Goal: Task Accomplishment & Management: Contribute content

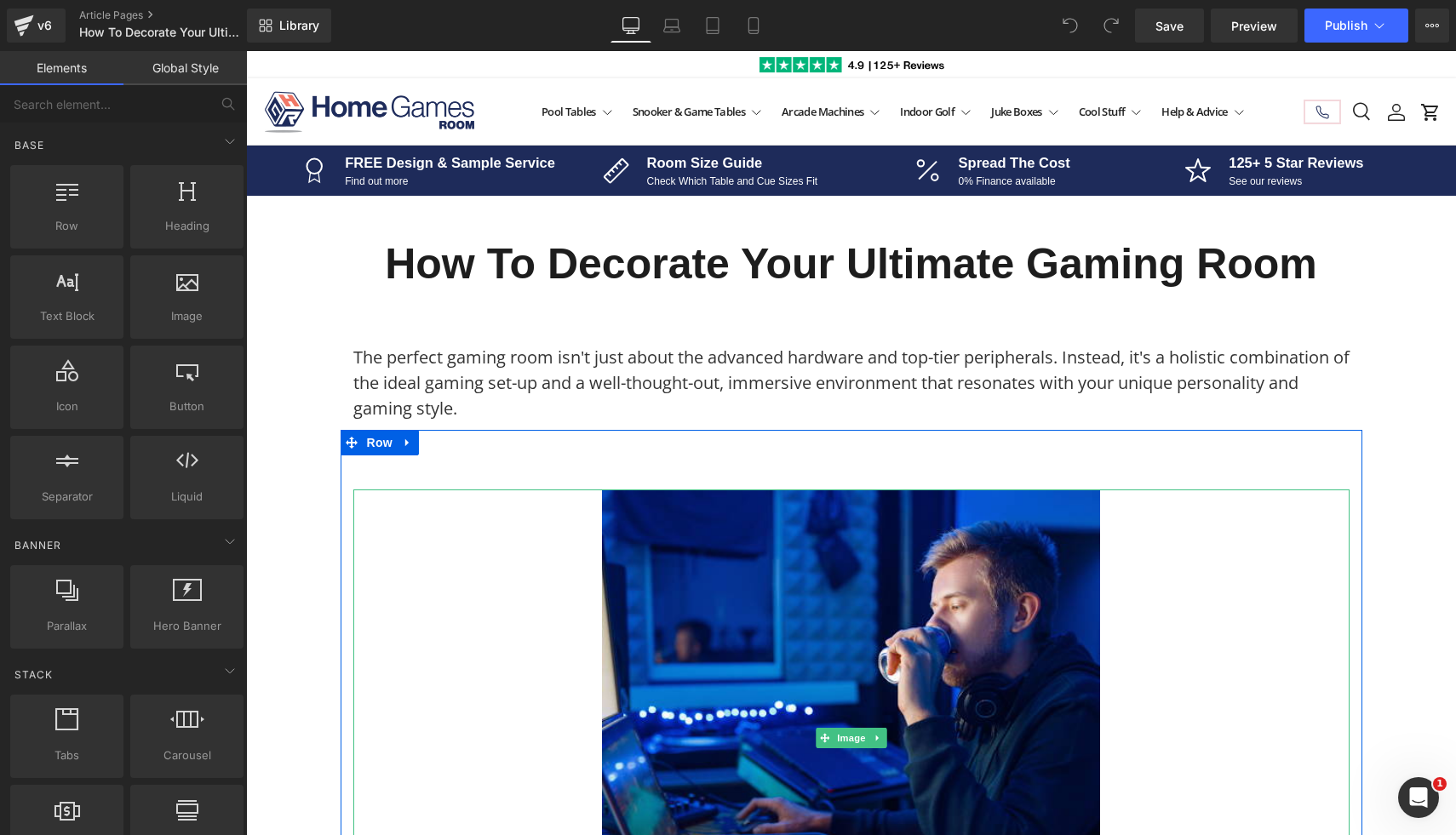
click at [725, 617] on img at bounding box center [851, 738] width 498 height 498
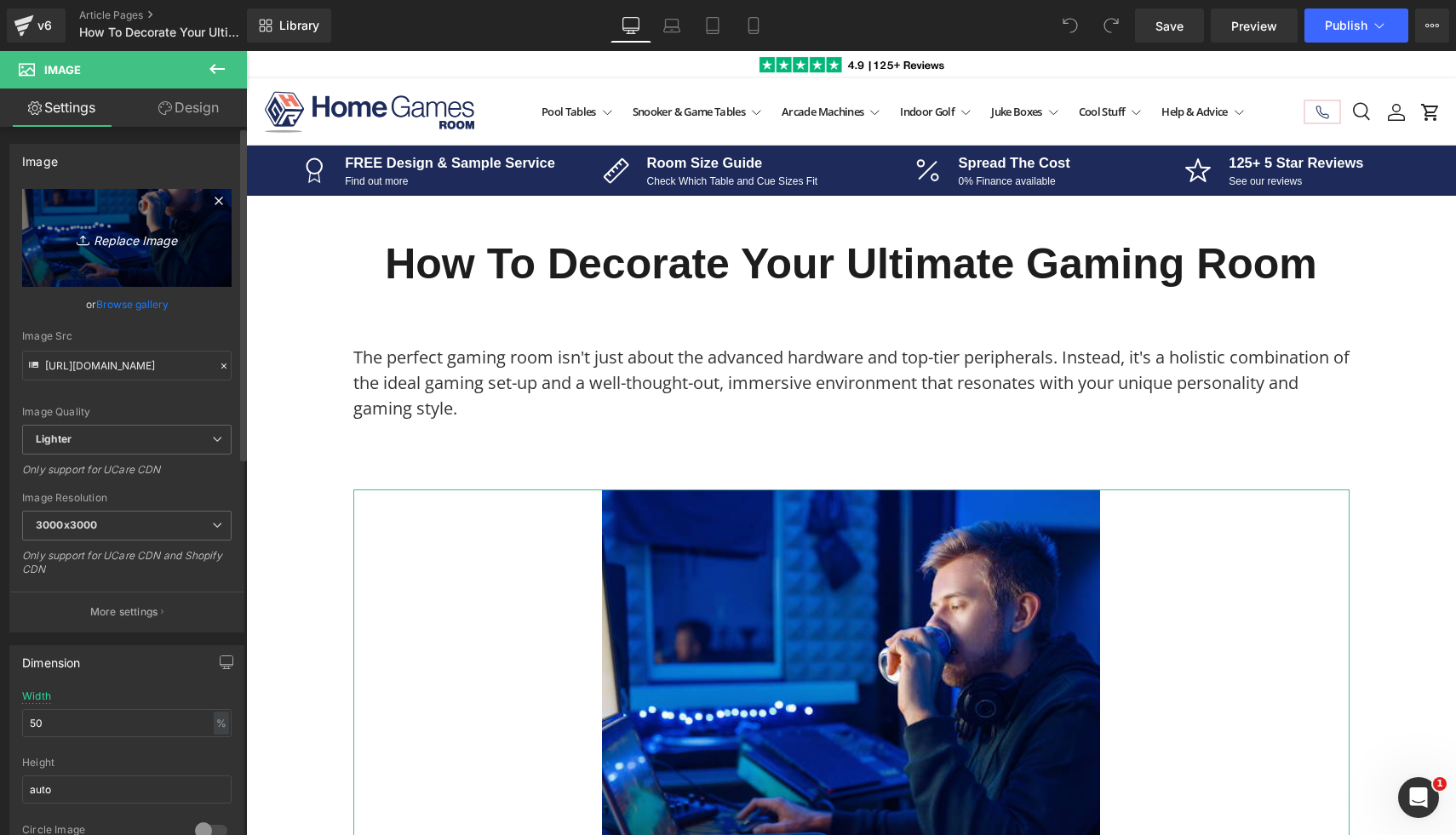
click at [115, 242] on icon "Replace Image" at bounding box center [126, 239] width 136 height 22
click at [160, 236] on icon "Replace Image" at bounding box center [126, 239] width 136 height 22
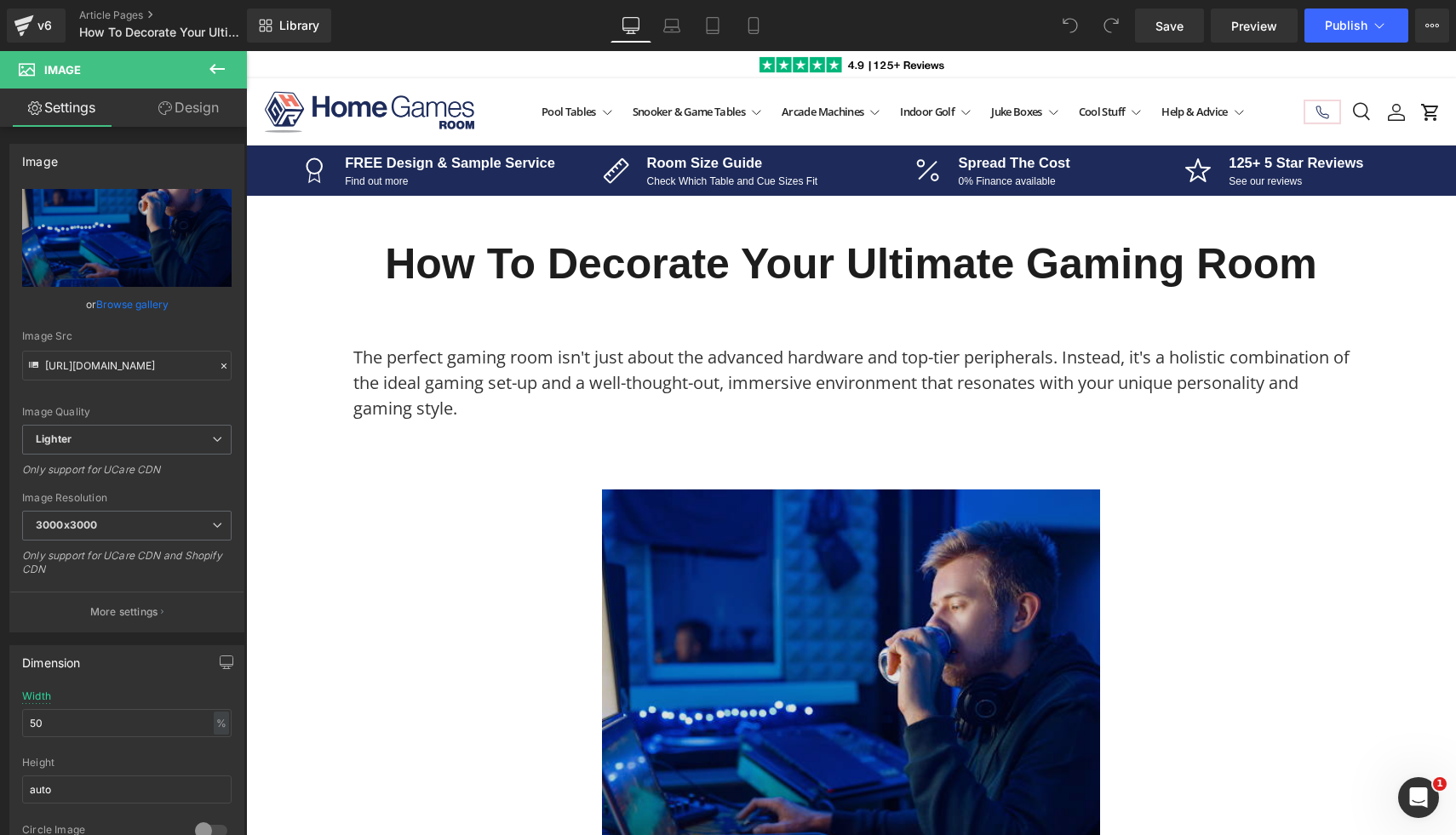
type input "C:\fakepath\1.png"
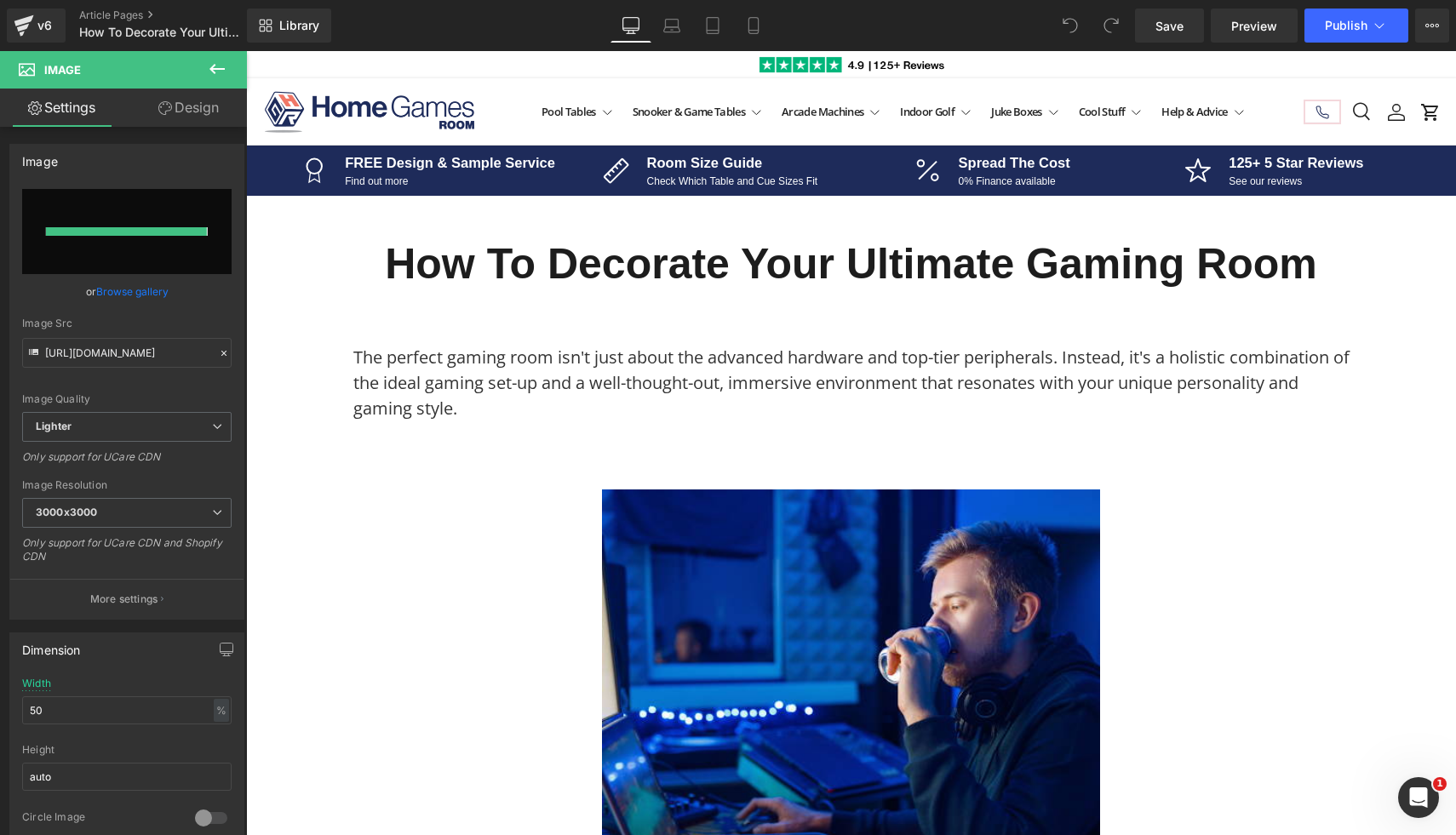
type input "[URL][DOMAIN_NAME]"
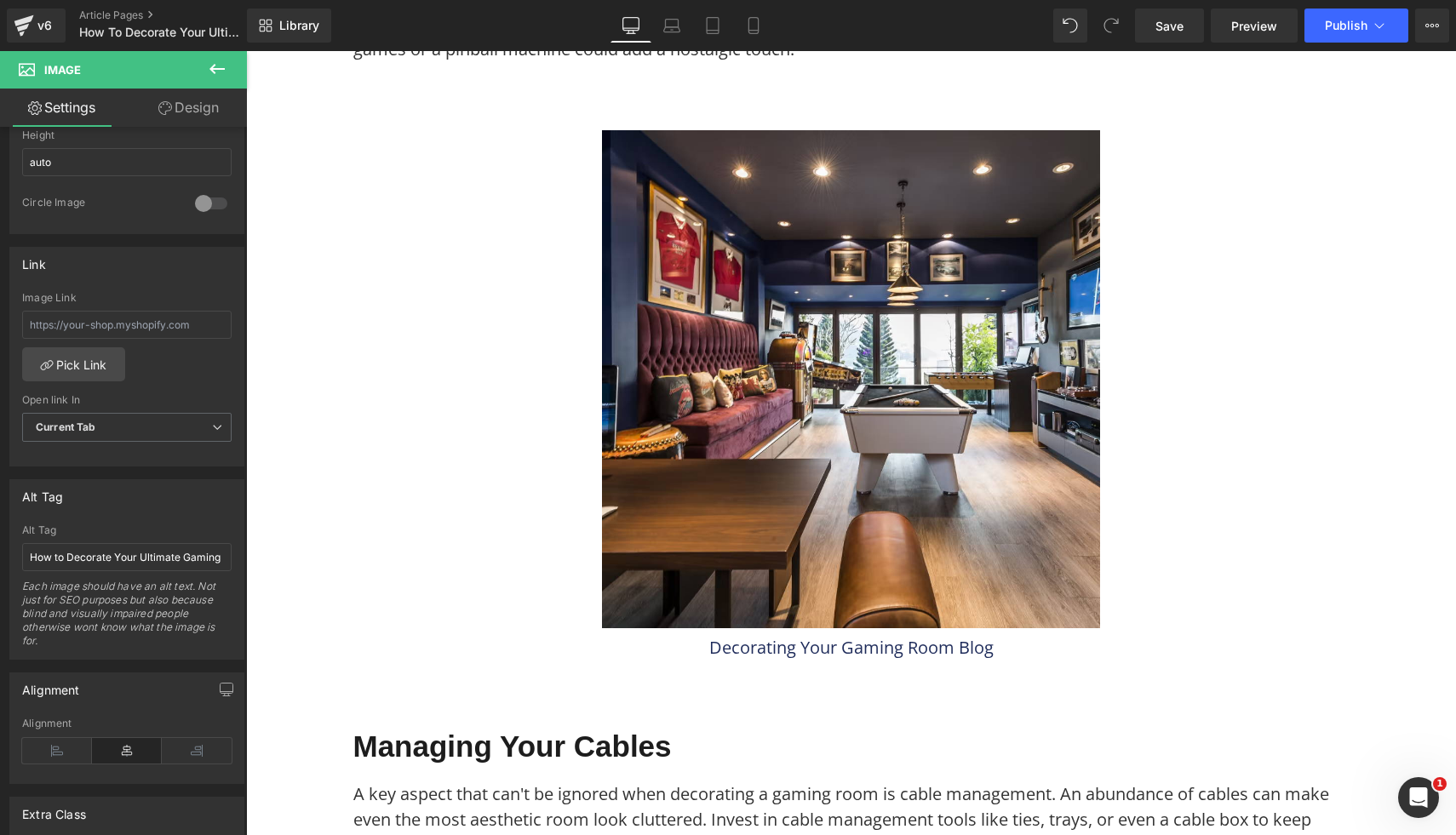
scroll to position [3311, 0]
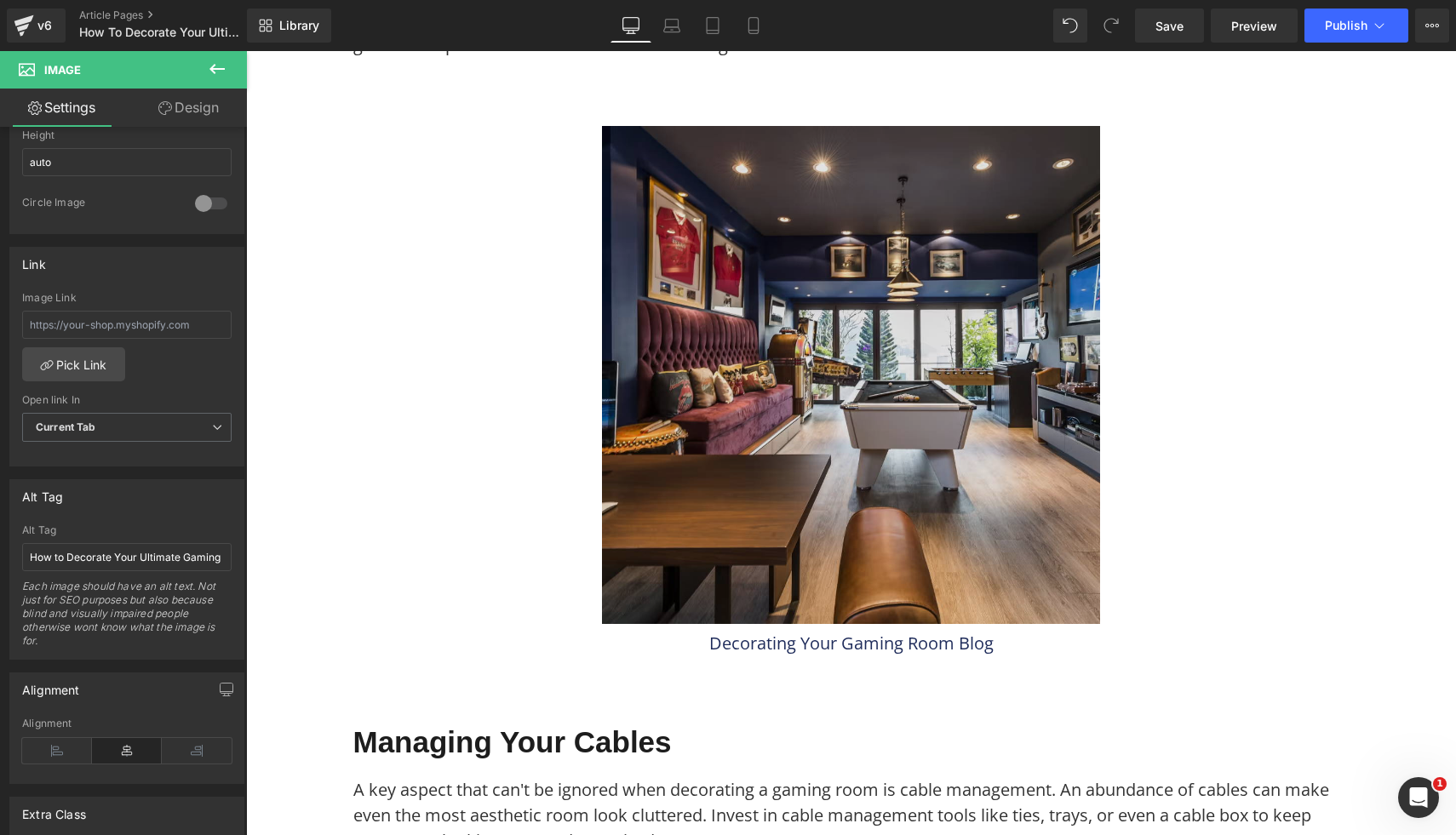
click at [757, 424] on img at bounding box center [851, 374] width 498 height 498
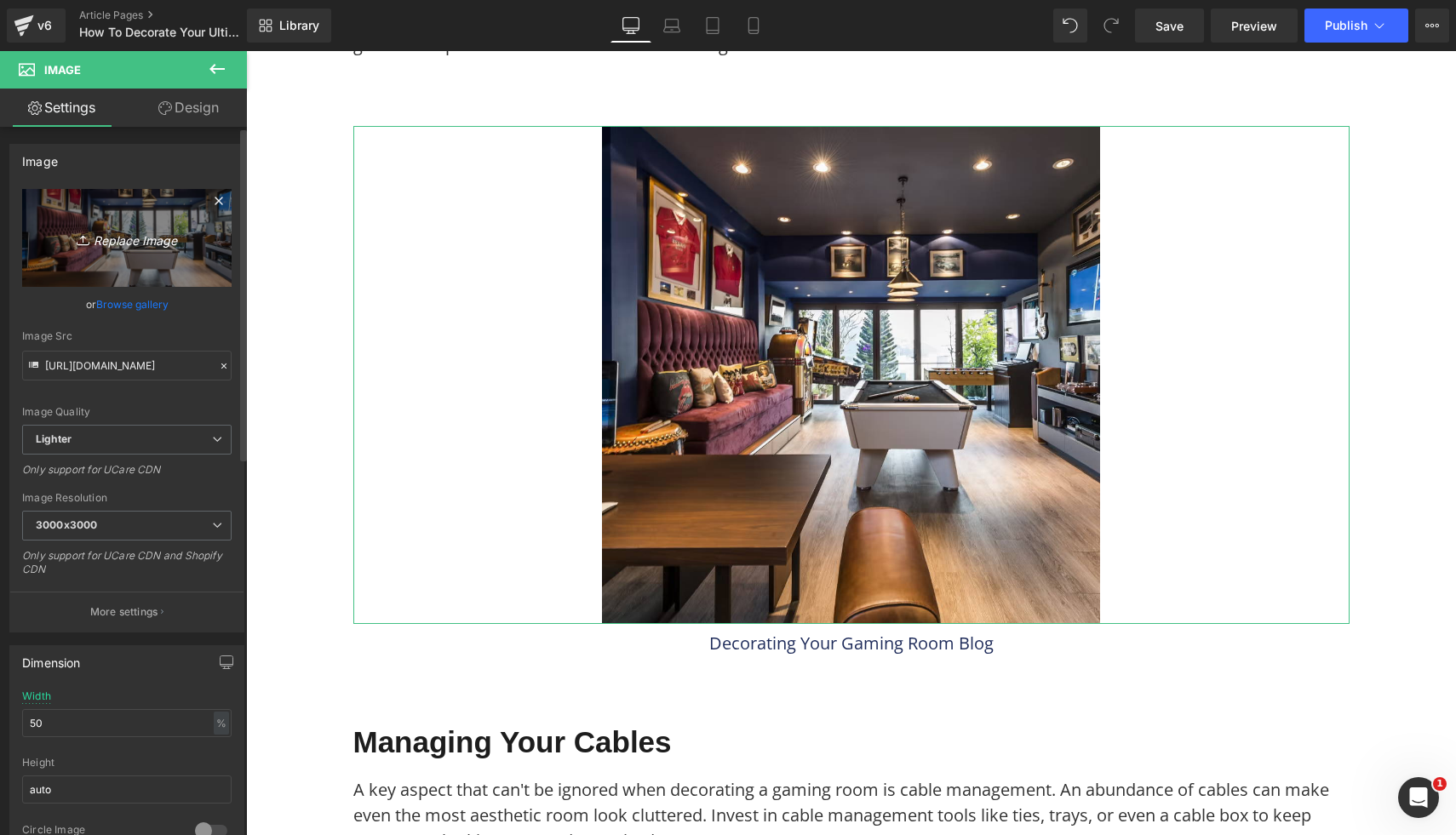
click at [153, 247] on icon "Replace Image" at bounding box center [126, 239] width 136 height 22
type input "C:\fakepath\2.png"
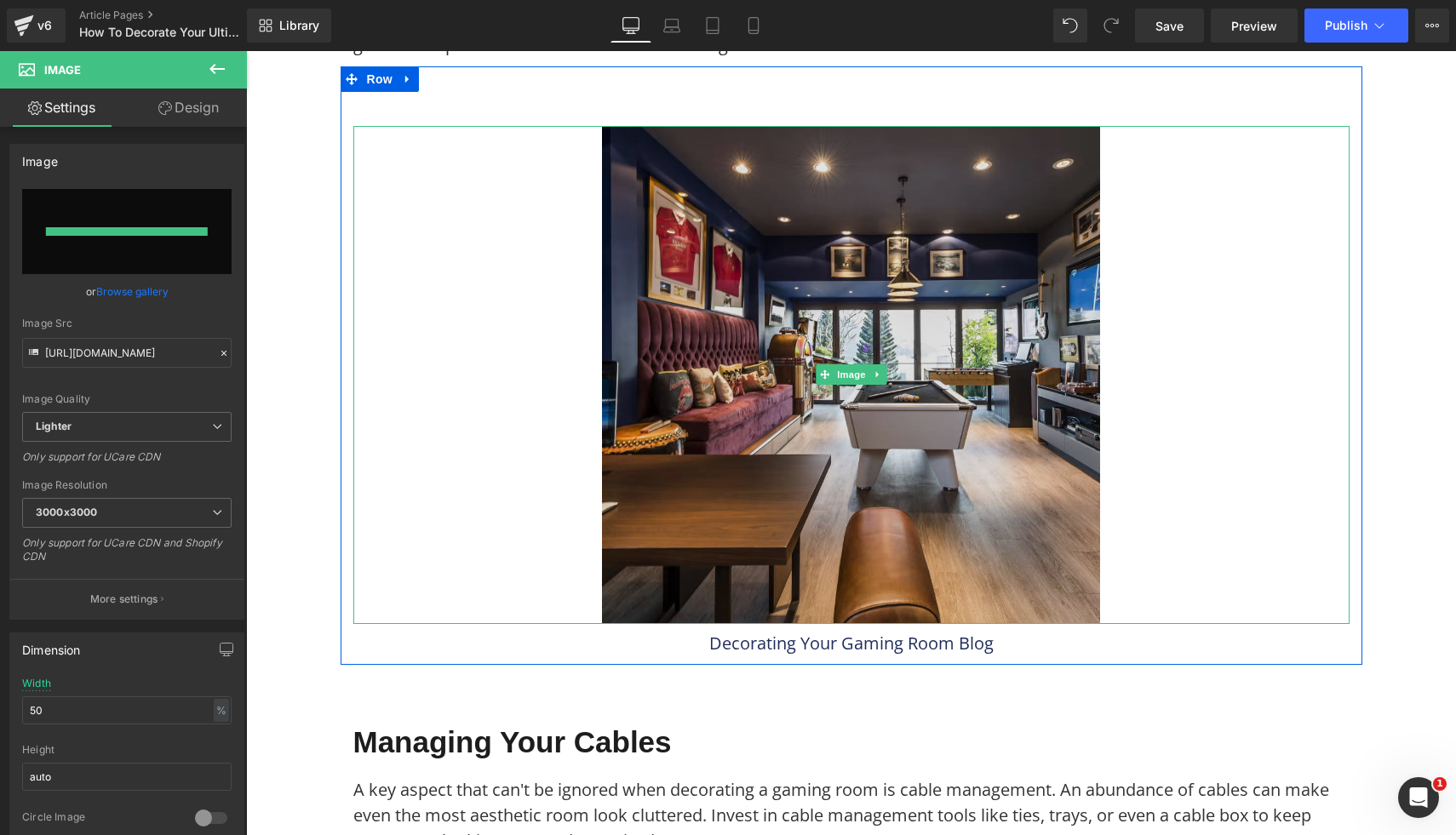
type input "https://ucarecdn.com/8bbebea3-371a-4fba-9ef6-1194ebd6f037/-/format/auto/-/previ…"
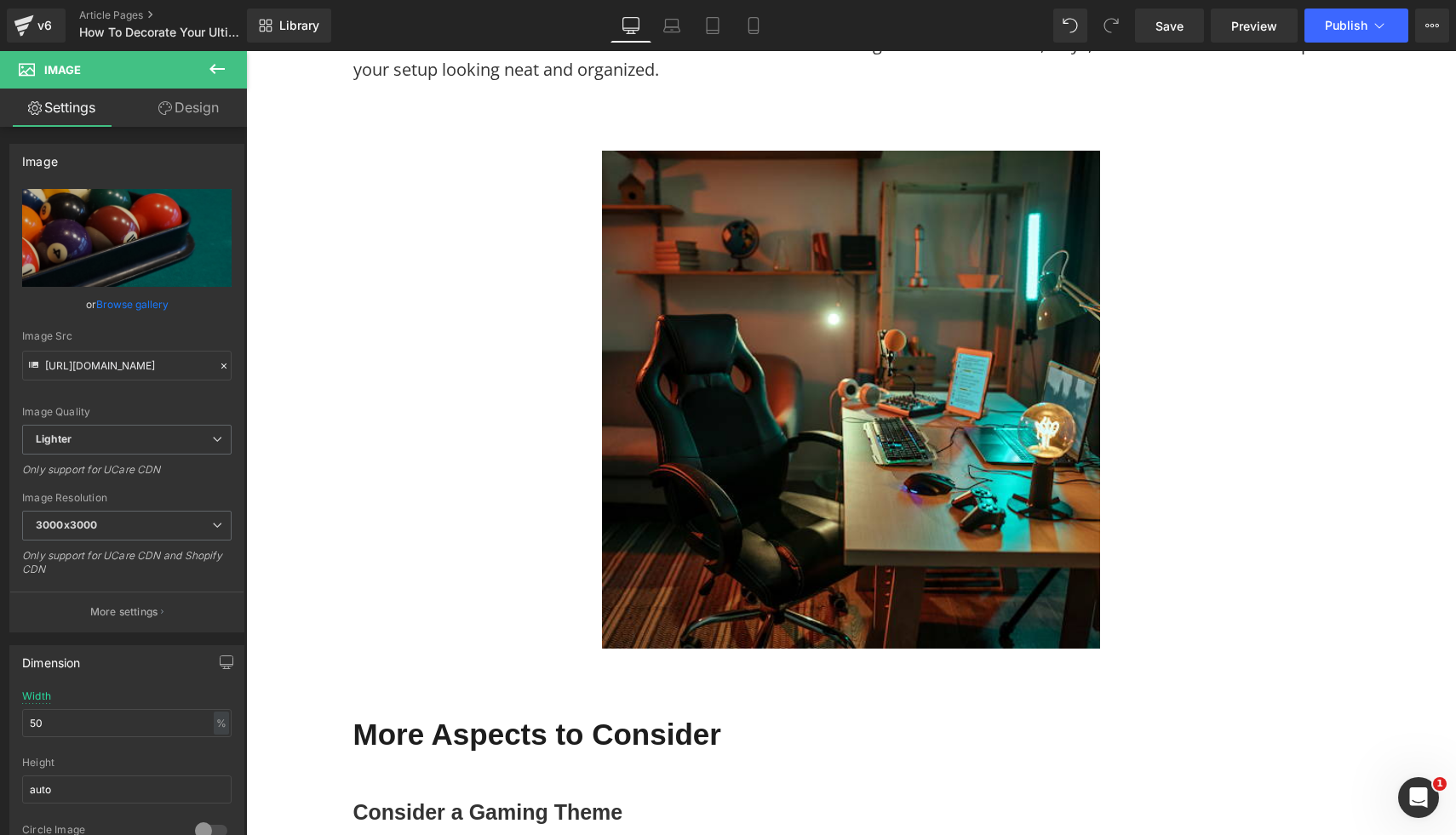
scroll to position [4102, 0]
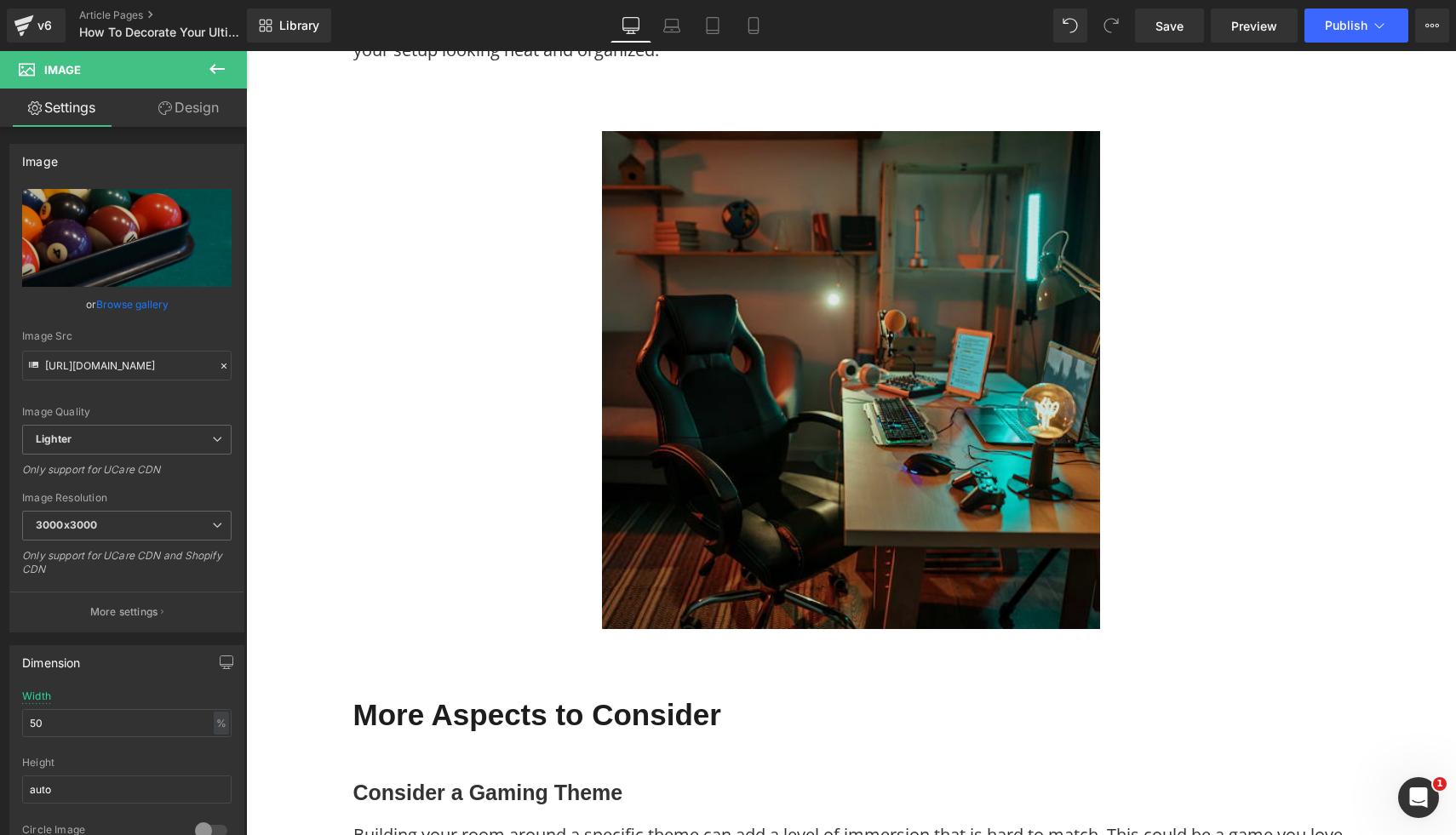
click at [874, 394] on img at bounding box center [851, 379] width 498 height 498
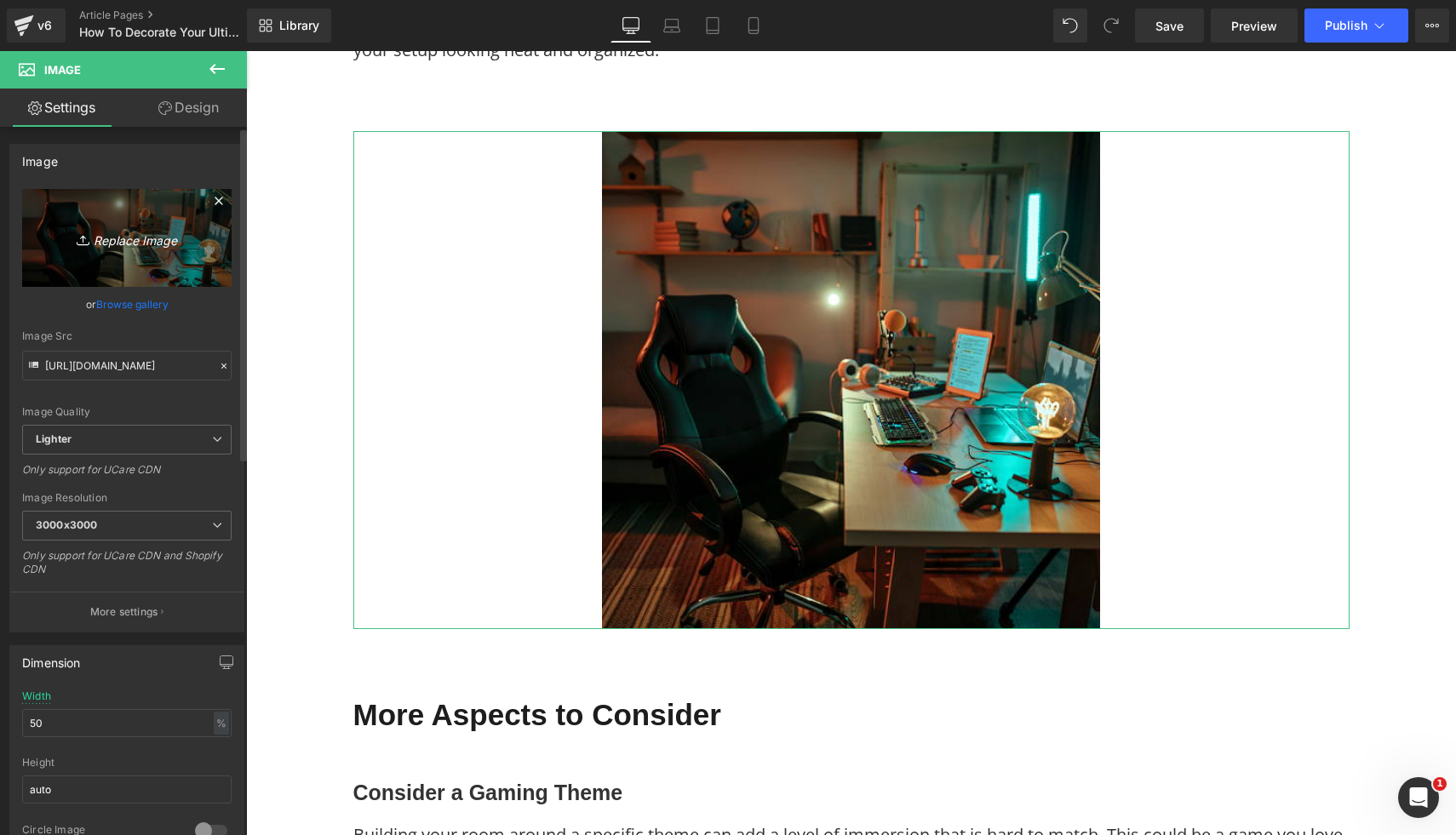
click at [152, 228] on icon "Replace Image" at bounding box center [126, 239] width 136 height 22
type input "C:\fakepath\3.png"
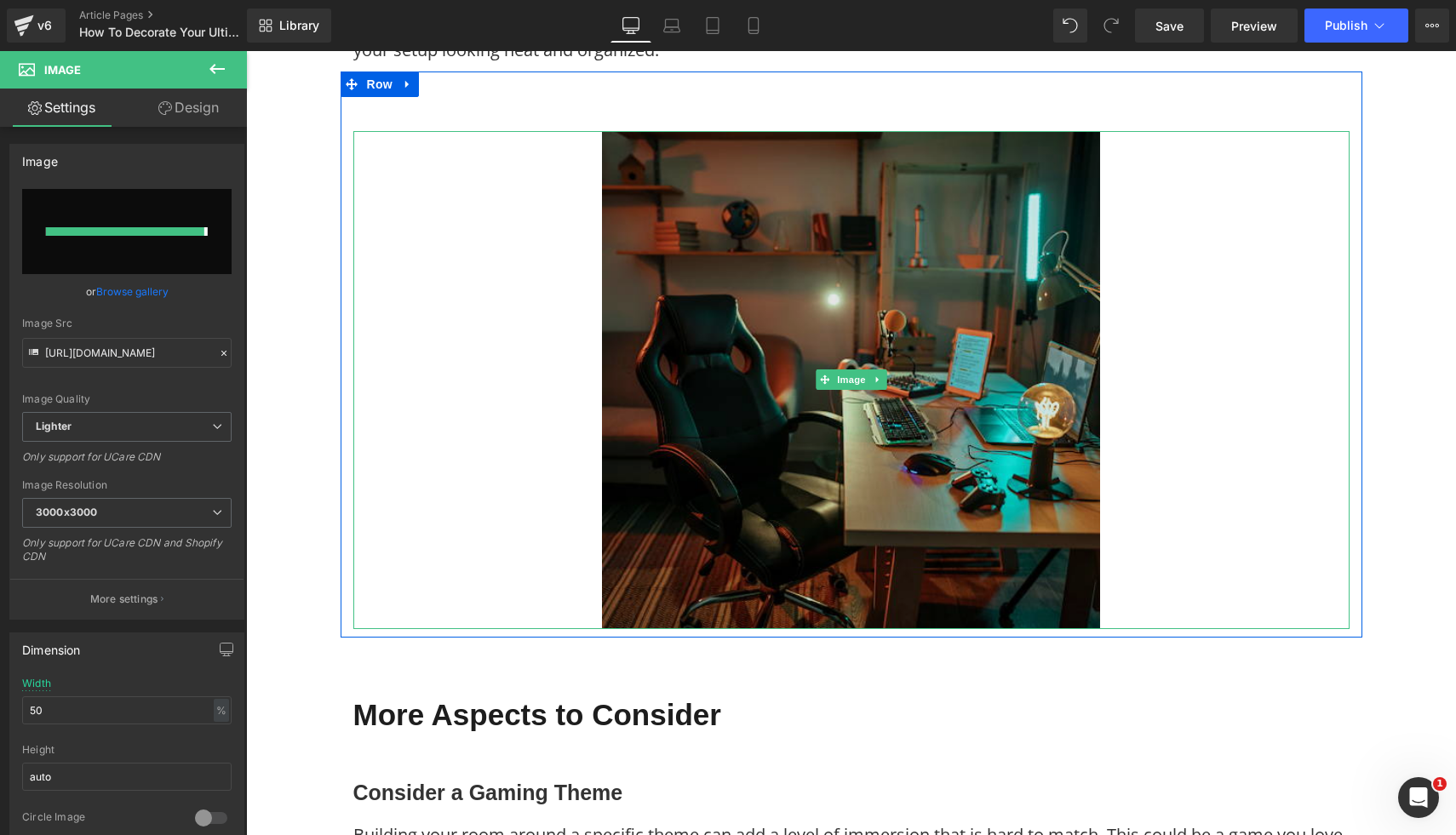
type input "https://ucarecdn.com/82b7661c-2cd5-4c4d-a259-1a84938b86da/-/format/auto/-/previ…"
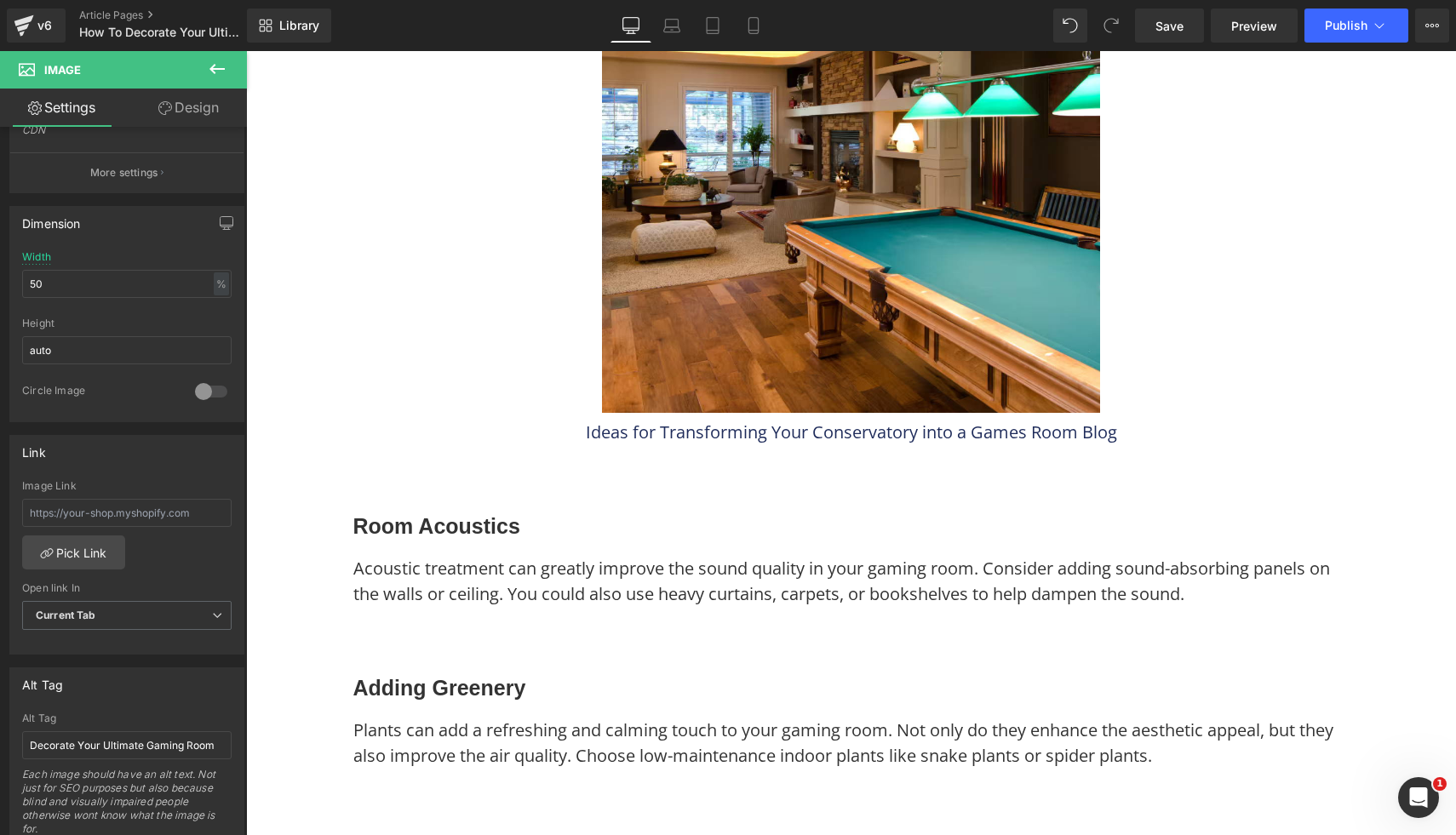
scroll to position [6347, 0]
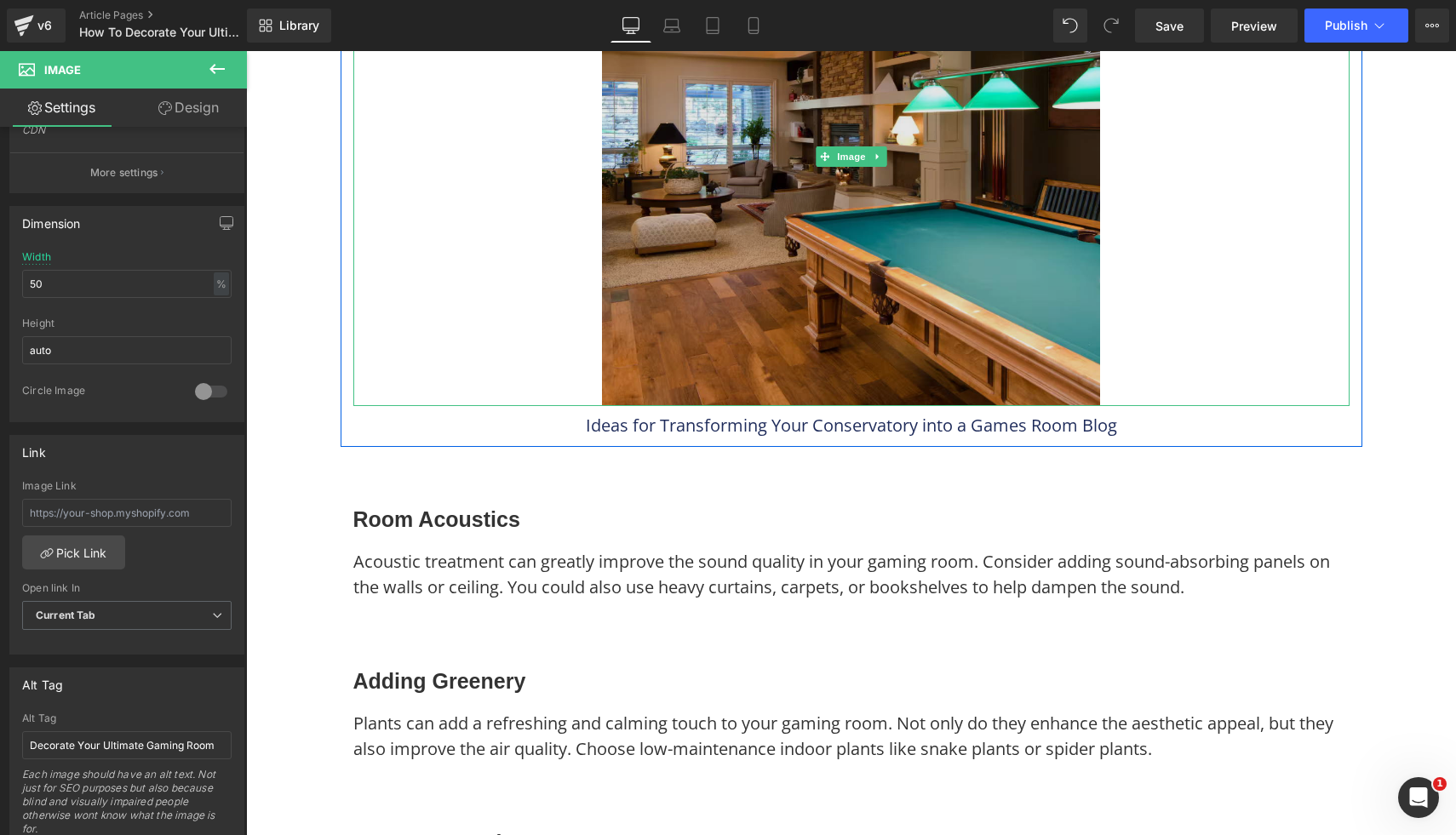
click at [791, 283] on img at bounding box center [851, 156] width 498 height 498
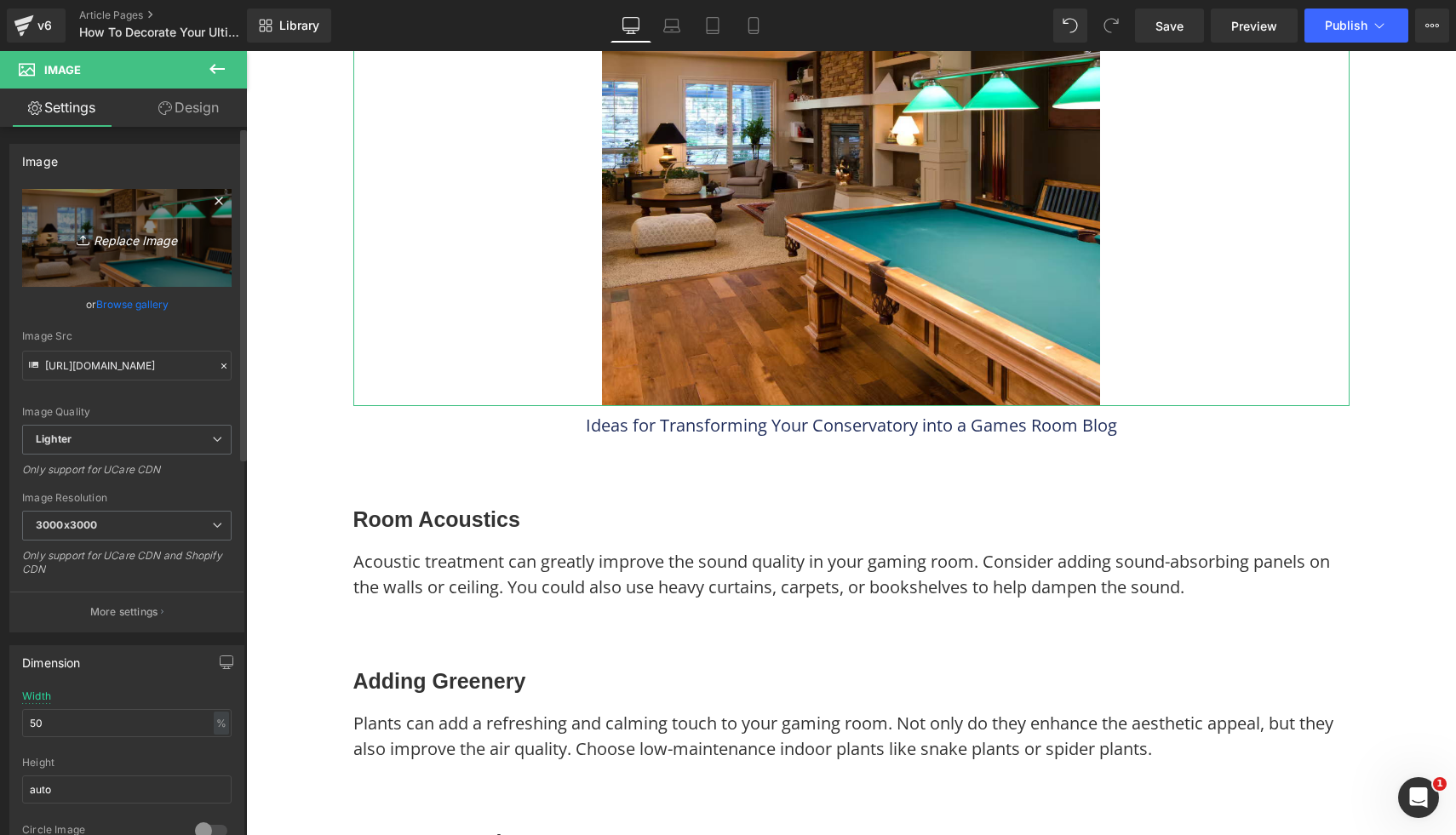
click at [153, 250] on link "Replace Image" at bounding box center [127, 238] width 209 height 98
type input "C:\fakepath\4.png"
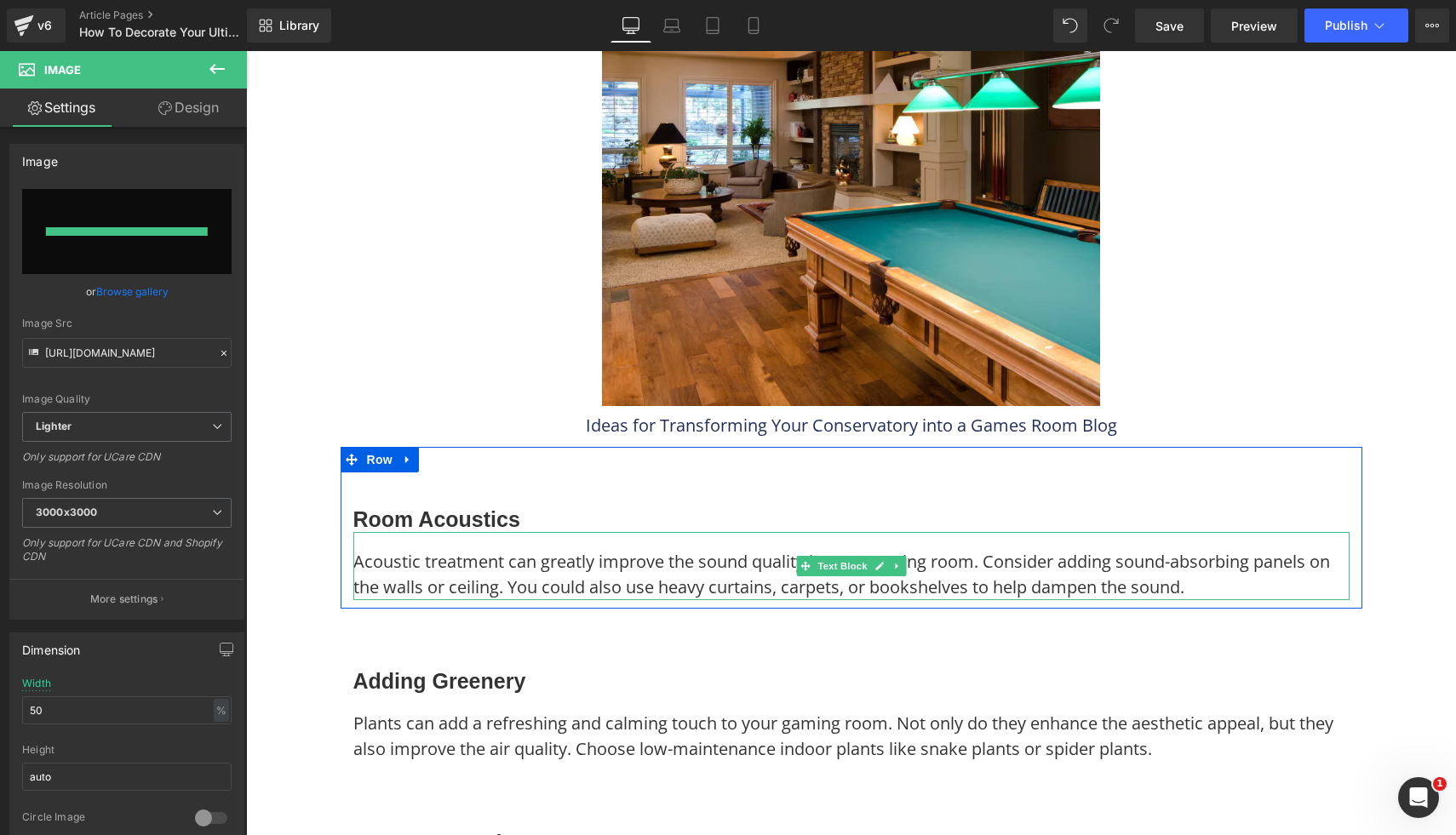
type input "https://ucarecdn.com/b8d11d0c-8cc6-4c59-9a51-6ba3e0632a47/-/format/auto/-/previ…"
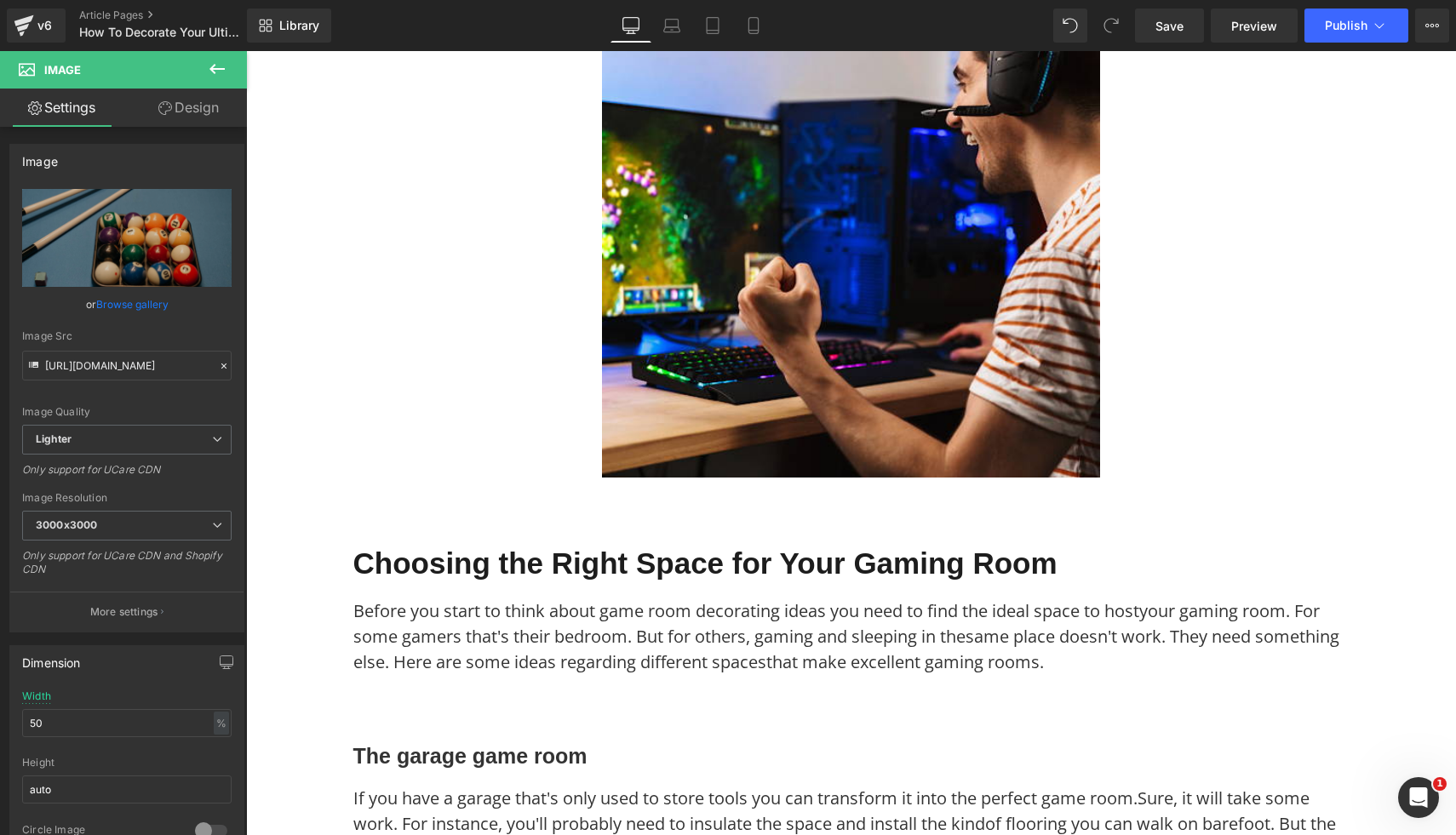
scroll to position [7379, 0]
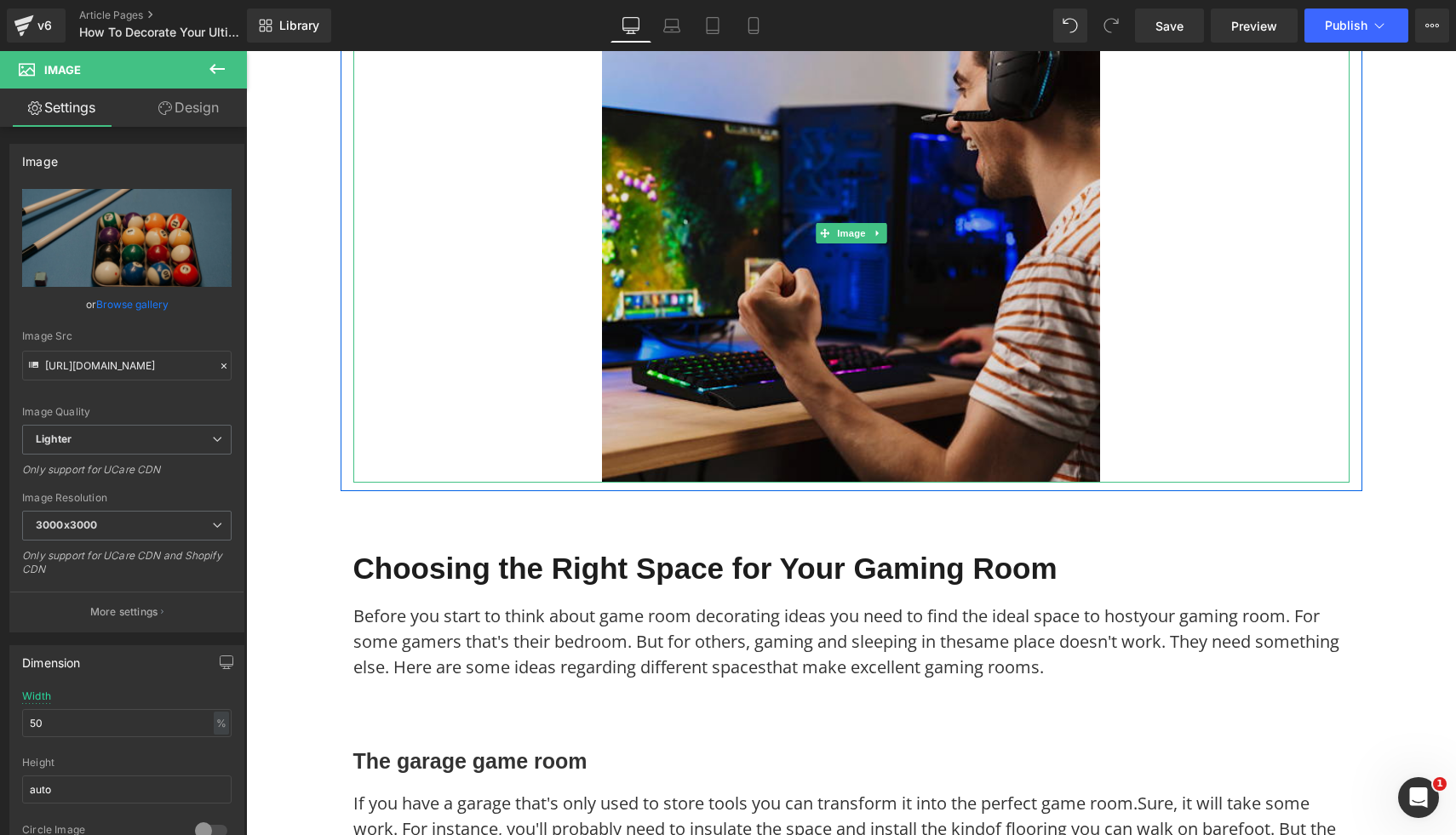
click at [1022, 341] on img at bounding box center [851, 233] width 498 height 498
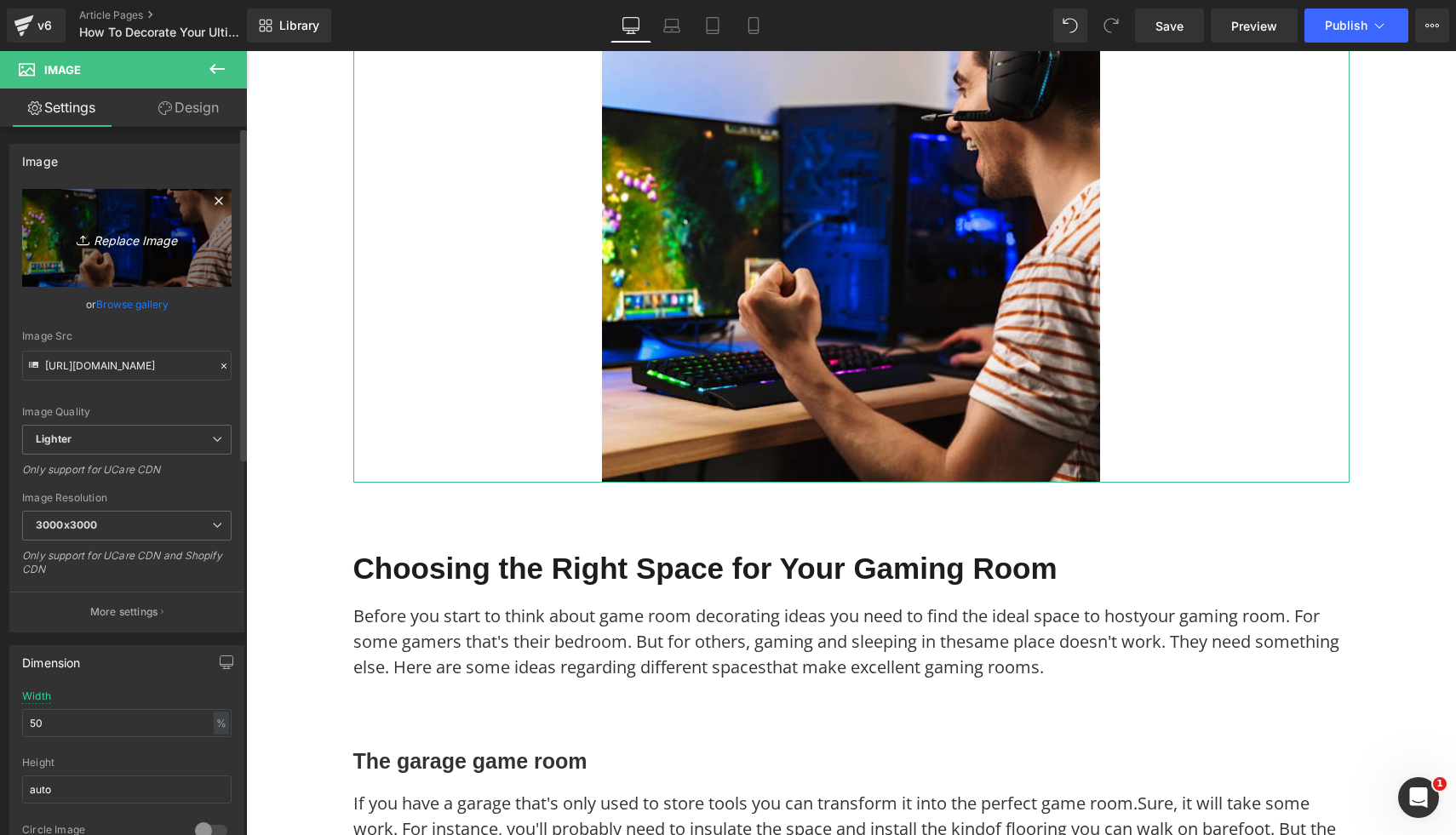
click at [168, 243] on icon "Replace Image" at bounding box center [126, 239] width 136 height 22
type input "C:\fakepath\5.png"
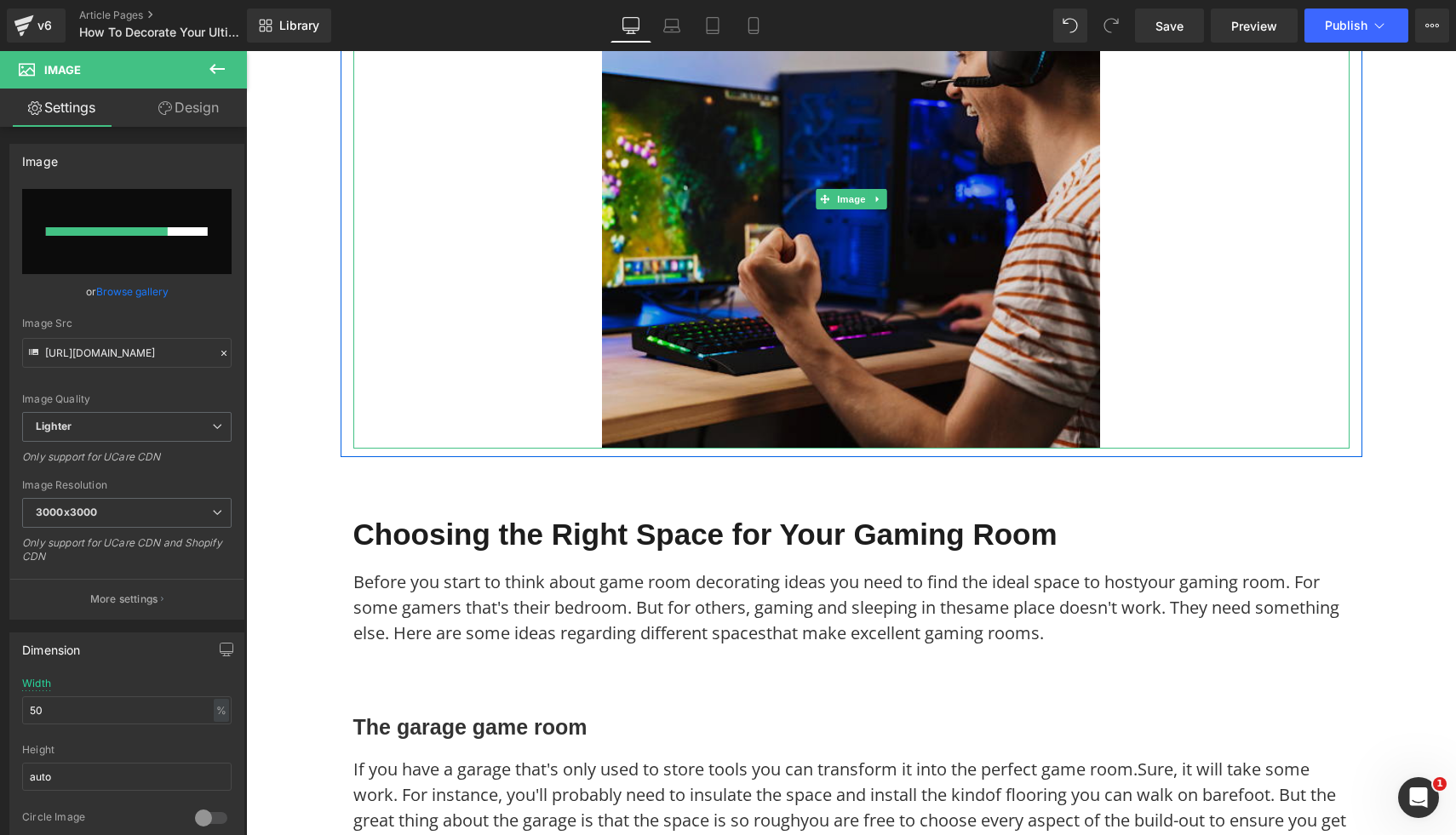
scroll to position [7418, 0]
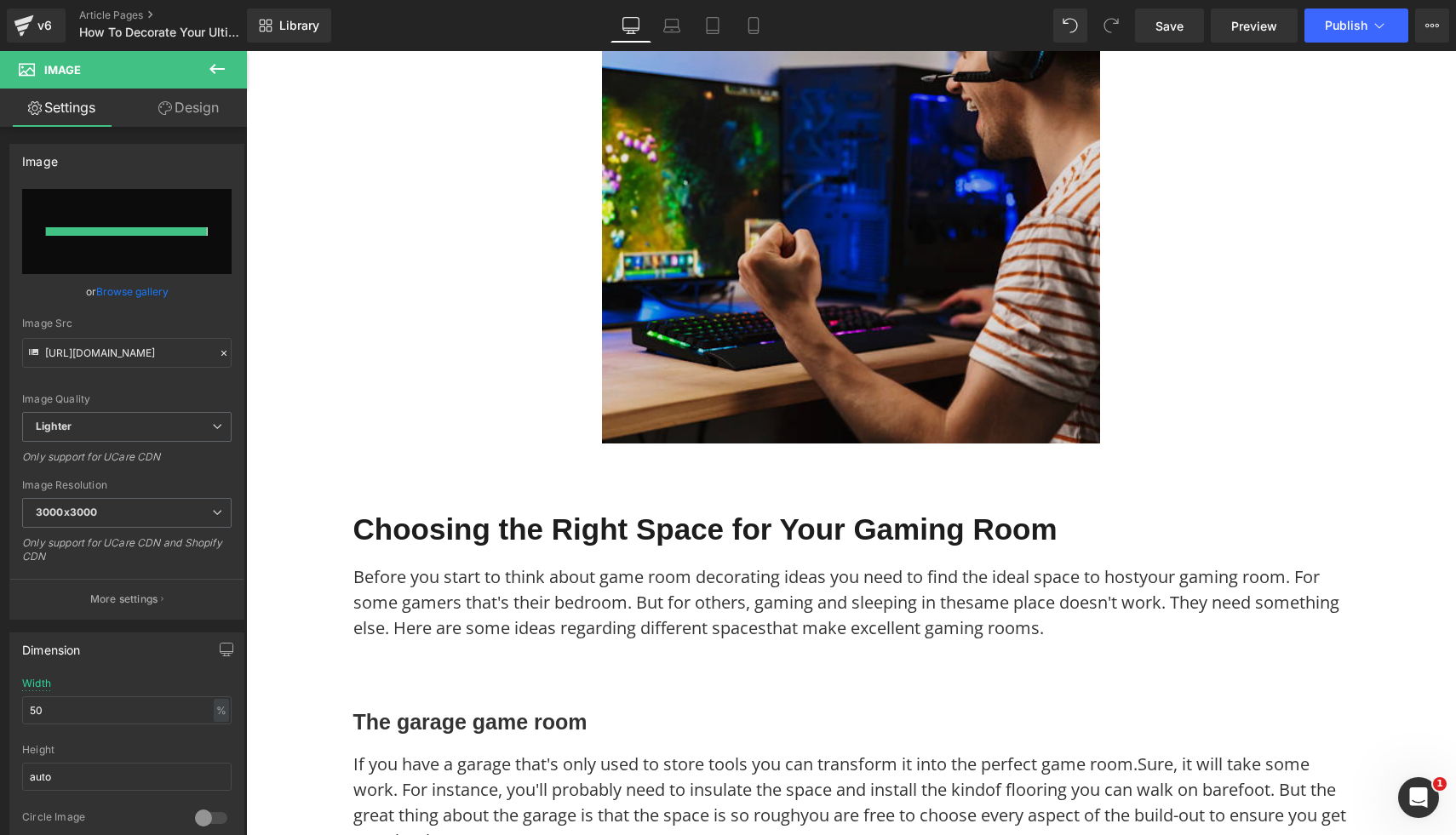
type input "https://ucarecdn.com/3c53263d-904c-42c0-9cae-72d897d368a4/-/format/auto/-/previ…"
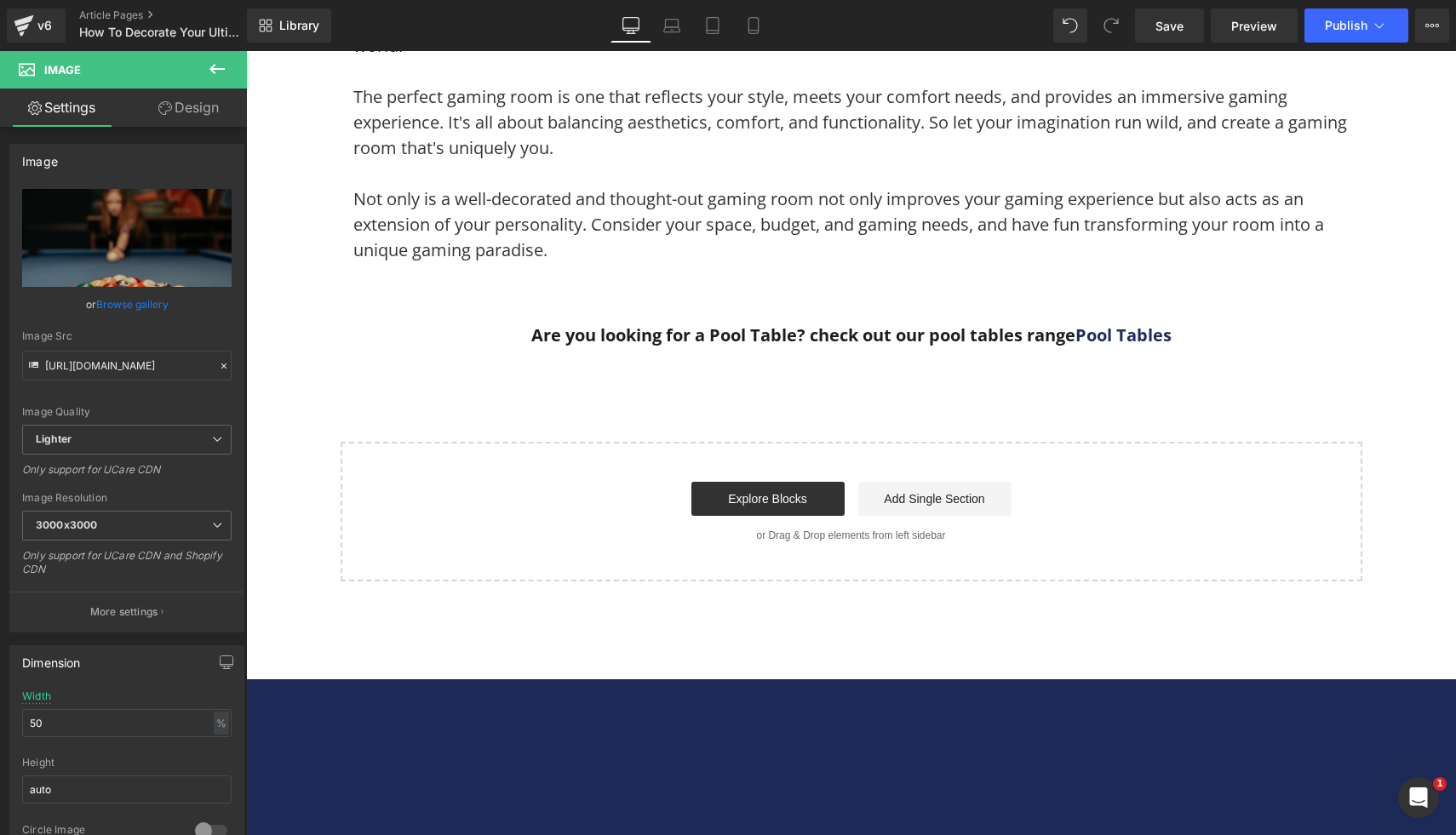
scroll to position [10224, 0]
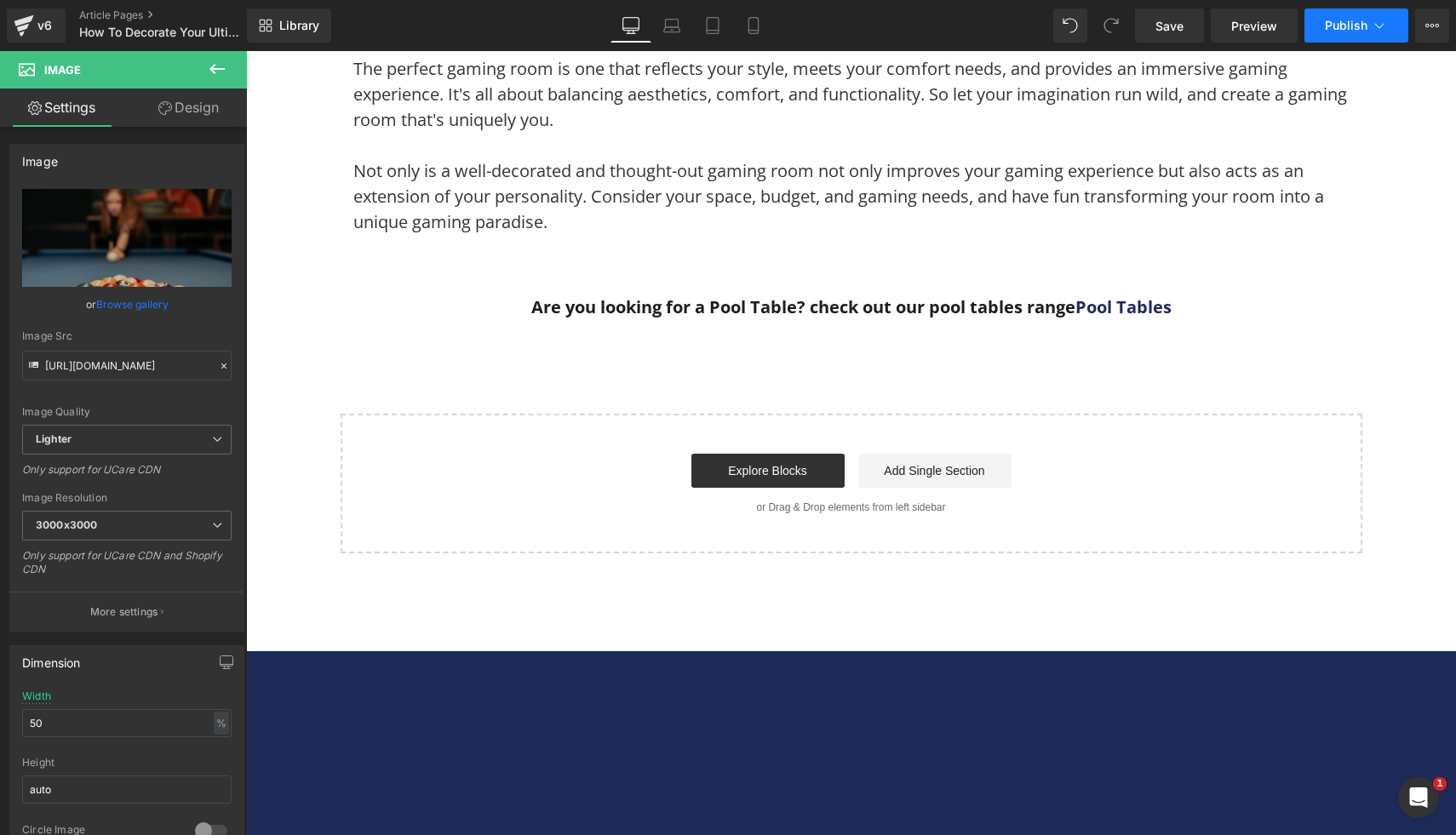
click at [1353, 41] on button "Publish" at bounding box center [1356, 25] width 104 height 34
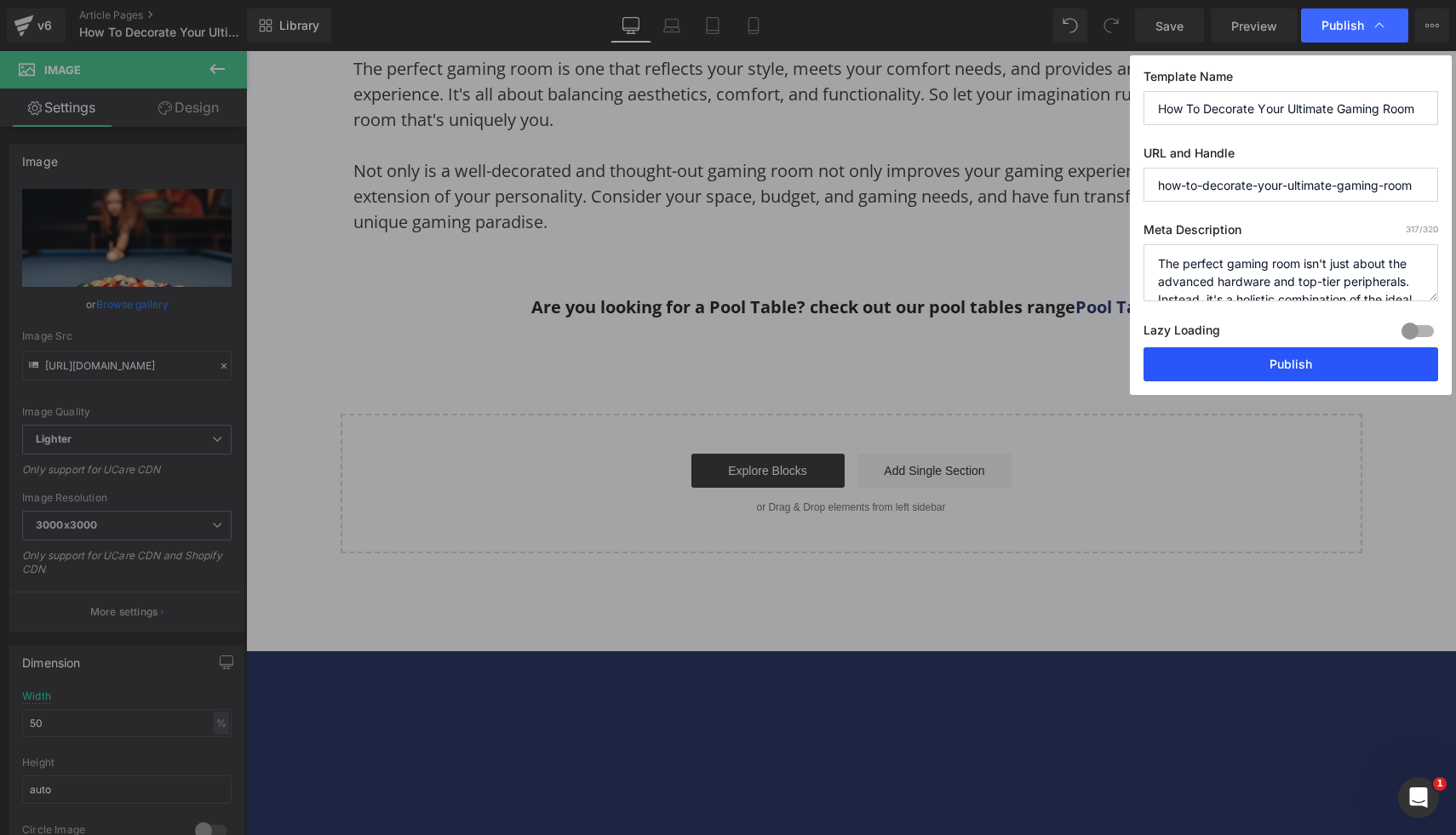
click at [1249, 377] on button "Publish" at bounding box center [1290, 364] width 294 height 34
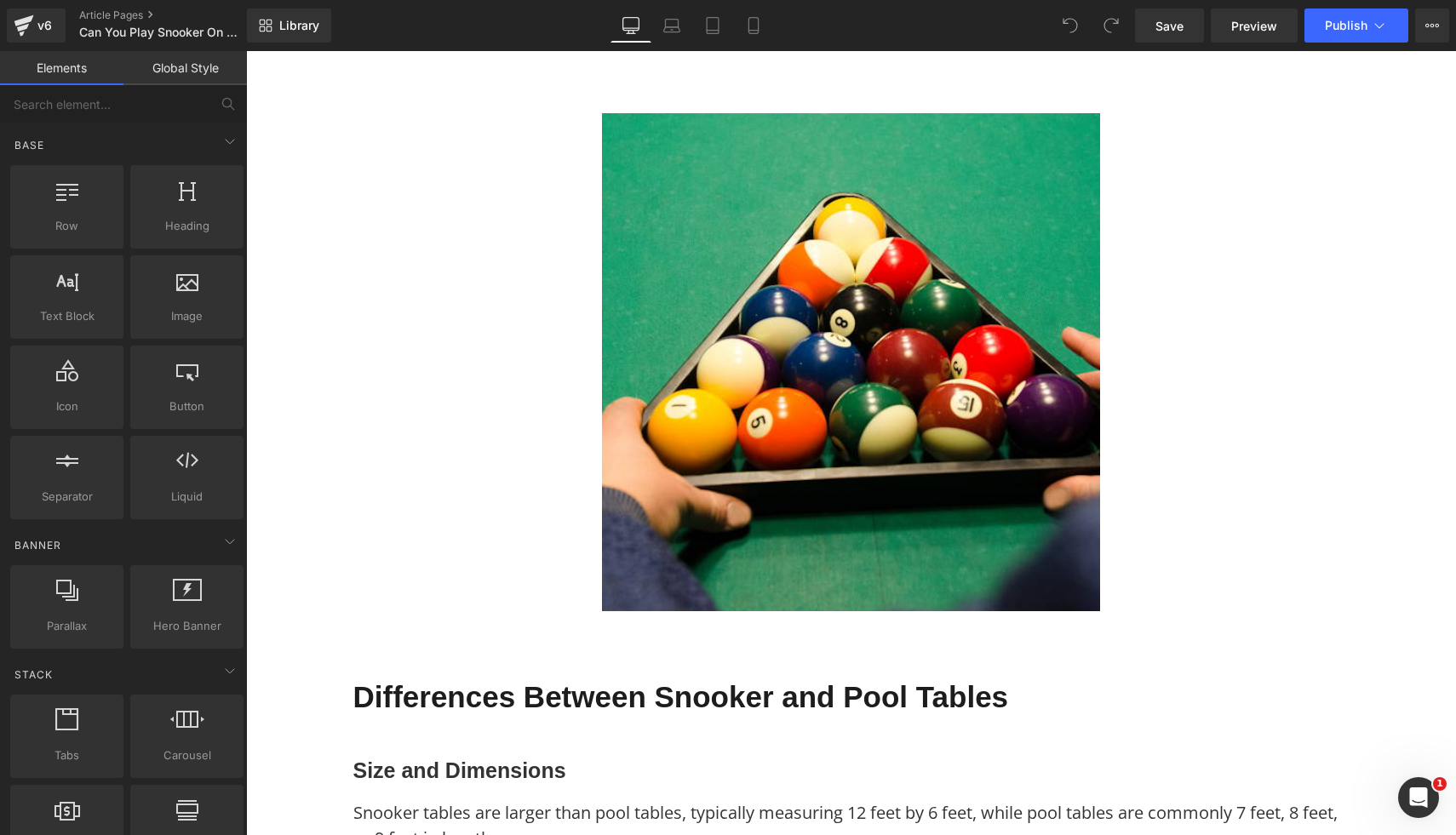
scroll to position [2082, 0]
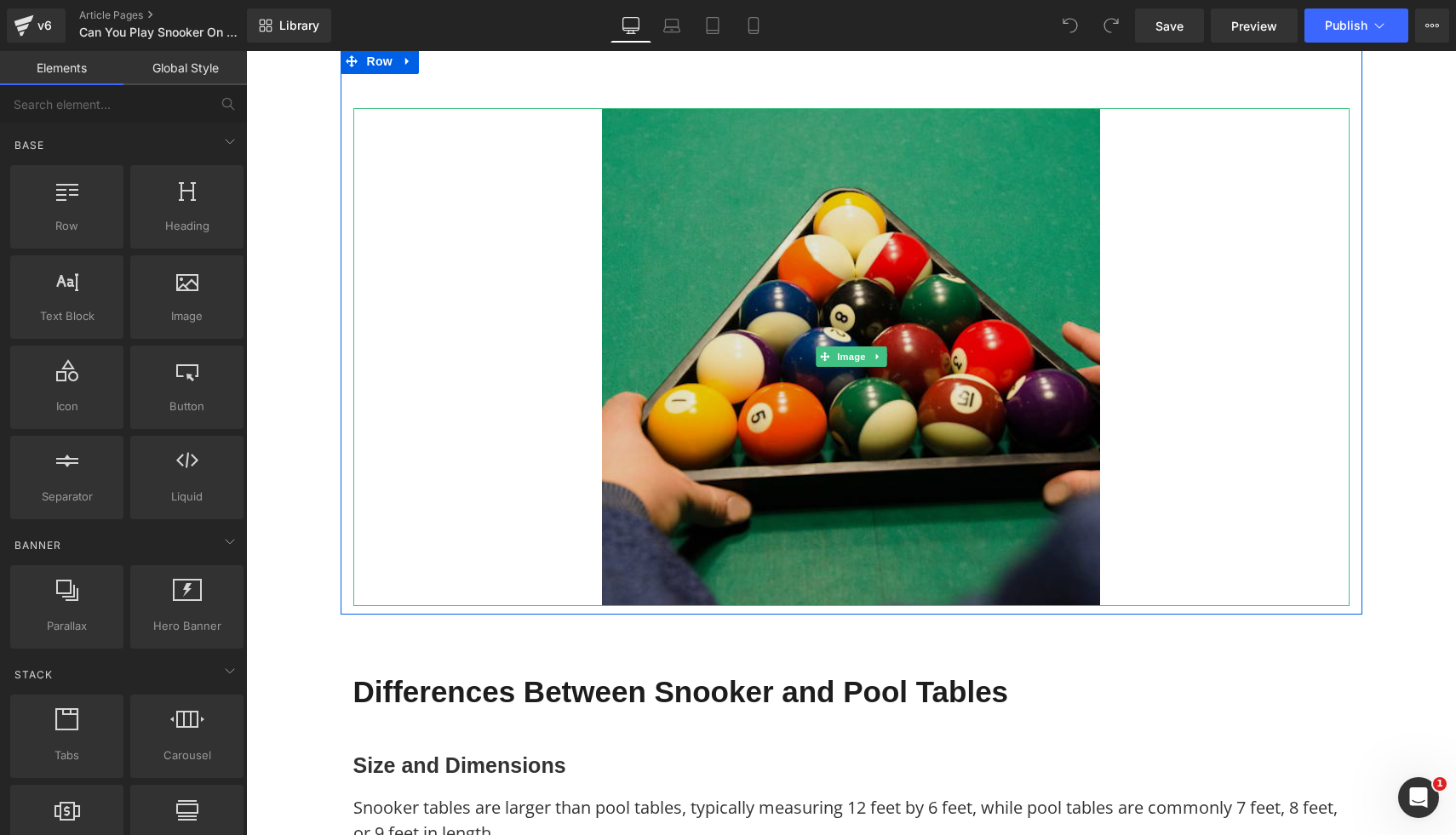
click at [725, 344] on img at bounding box center [851, 357] width 498 height 498
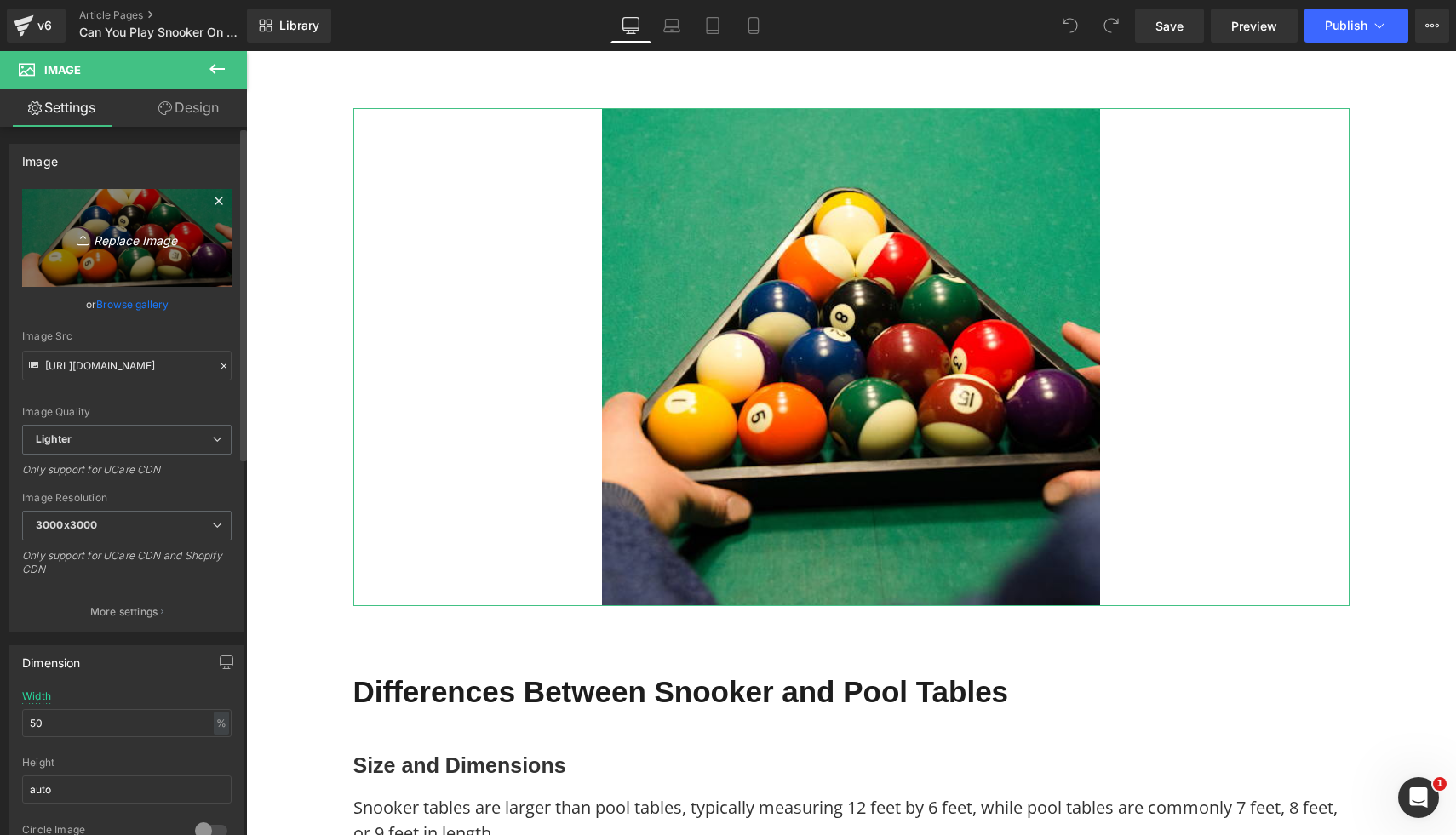
click at [168, 241] on icon "Replace Image" at bounding box center [126, 239] width 136 height 22
type input "C:\fakepath\6.png"
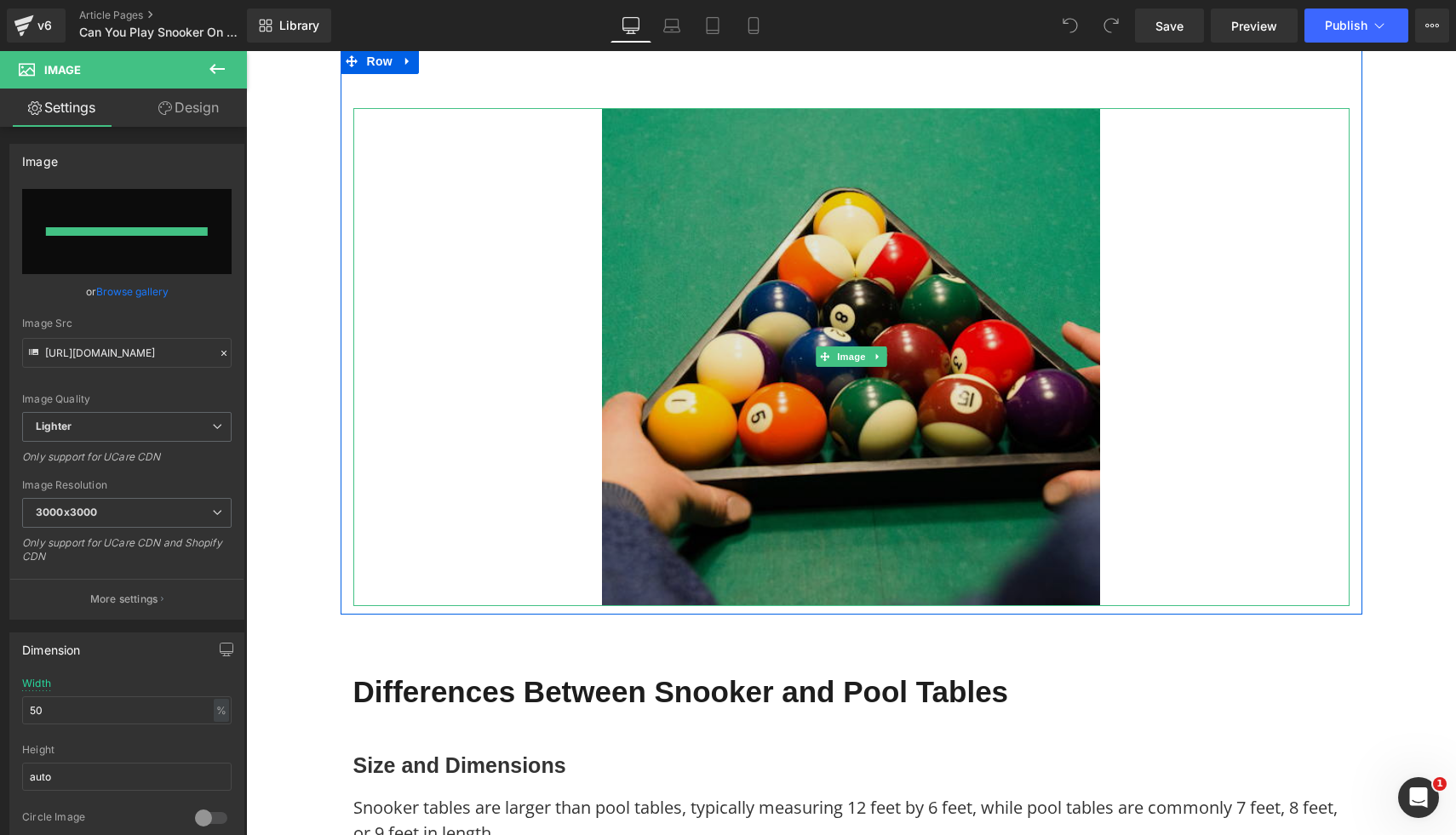
type input "https://ucarecdn.com/26113d58-6858-46d4-a392-91b61717882f/-/format/auto/-/previ…"
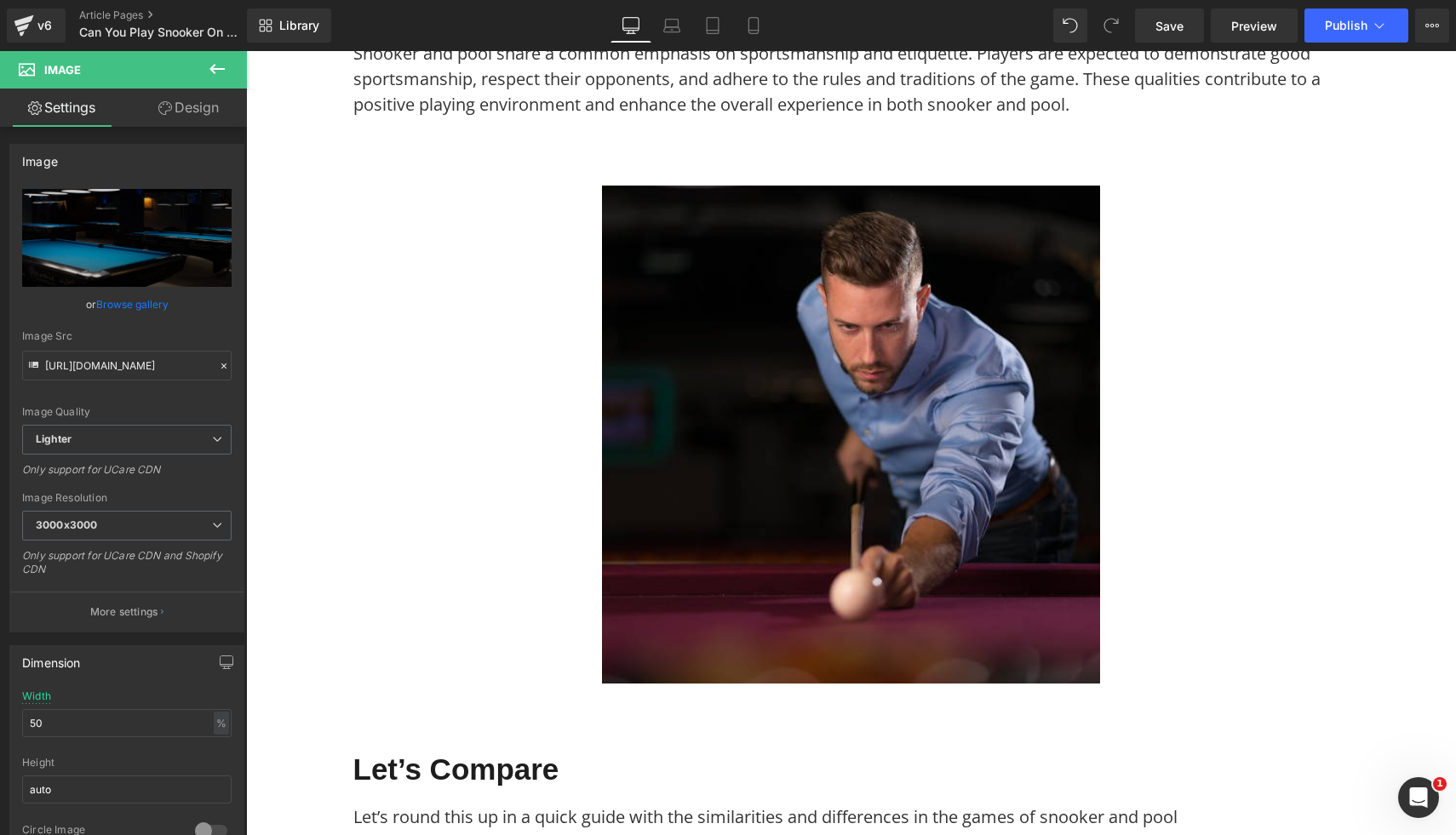
scroll to position [4608, 0]
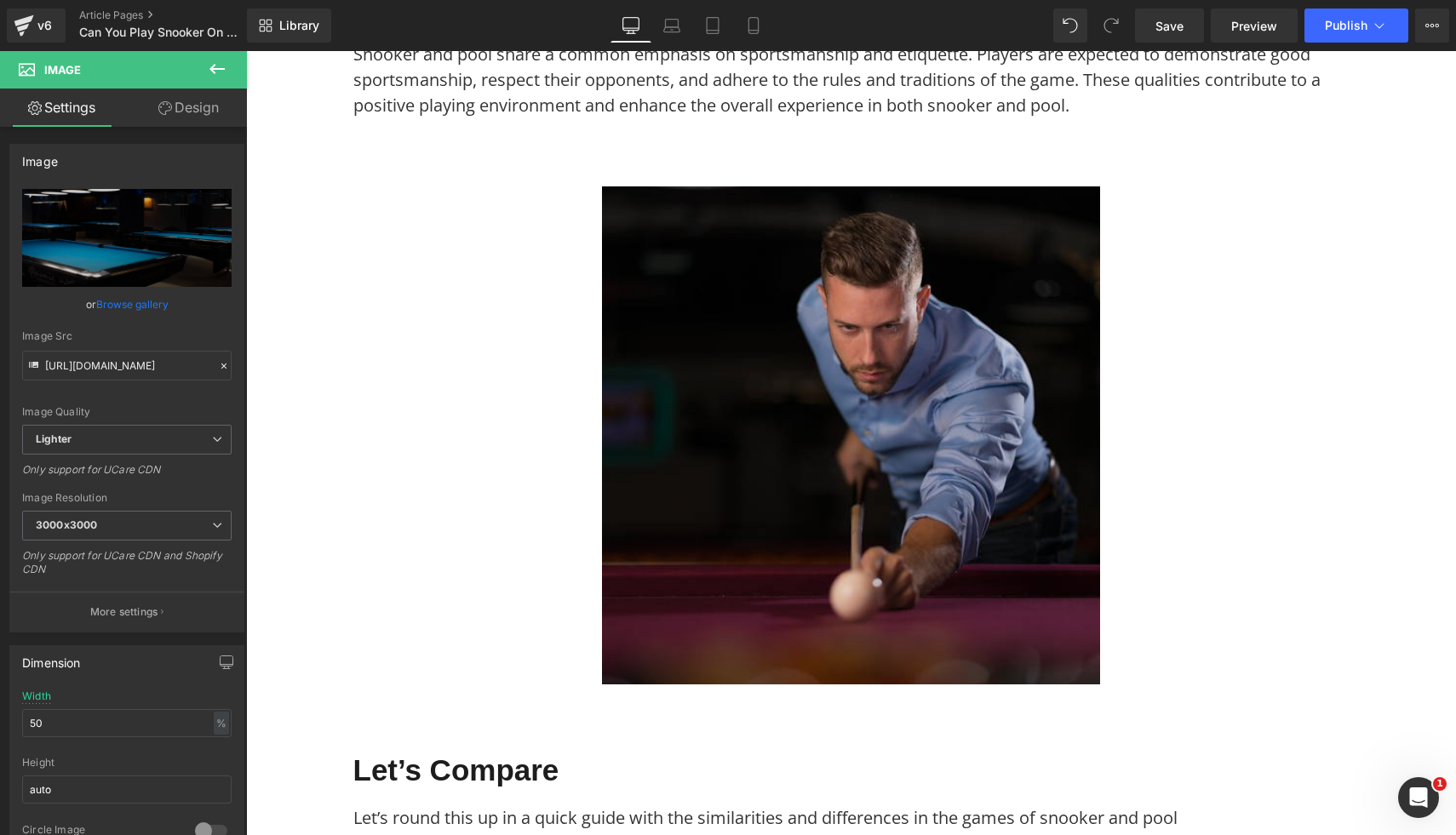
click at [869, 484] on img at bounding box center [851, 435] width 498 height 498
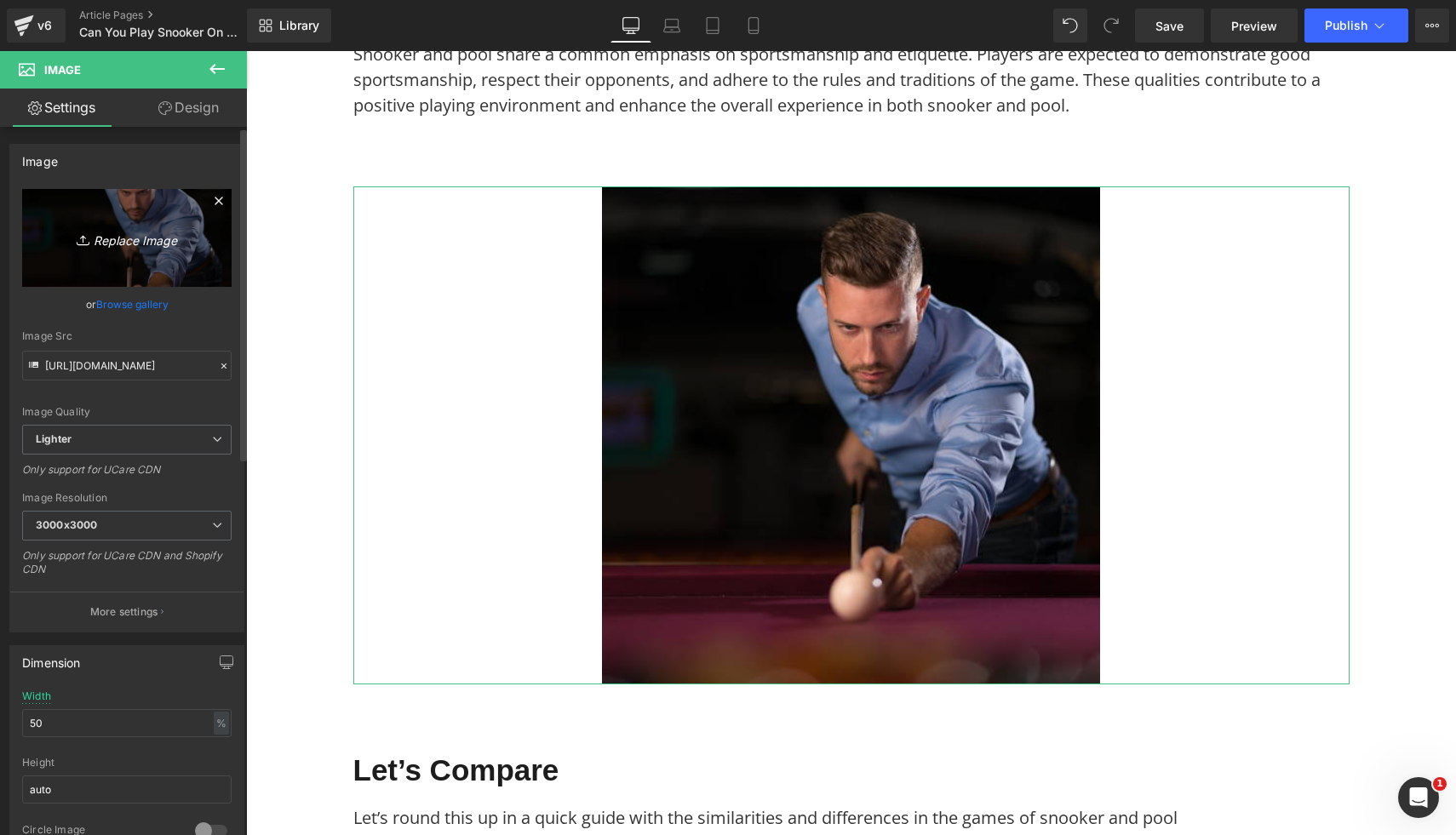
click at [168, 245] on icon "Replace Image" at bounding box center [126, 239] width 136 height 22
type input "C:\fakepath\7.png"
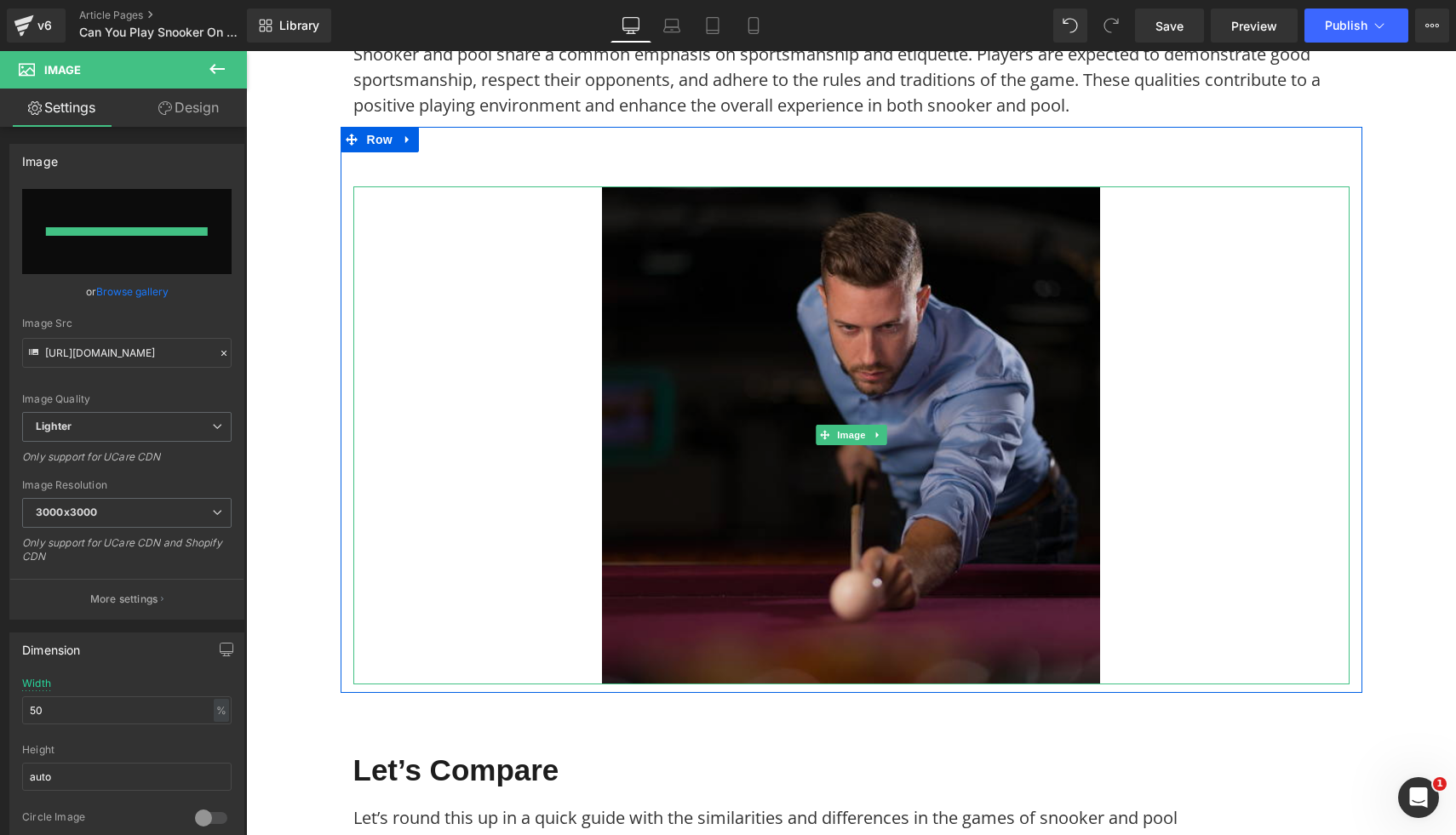
type input "https://ucarecdn.com/4d66d40e-1e24-4a23-891e-2fc2d24ccbbd/-/format/auto/-/previ…"
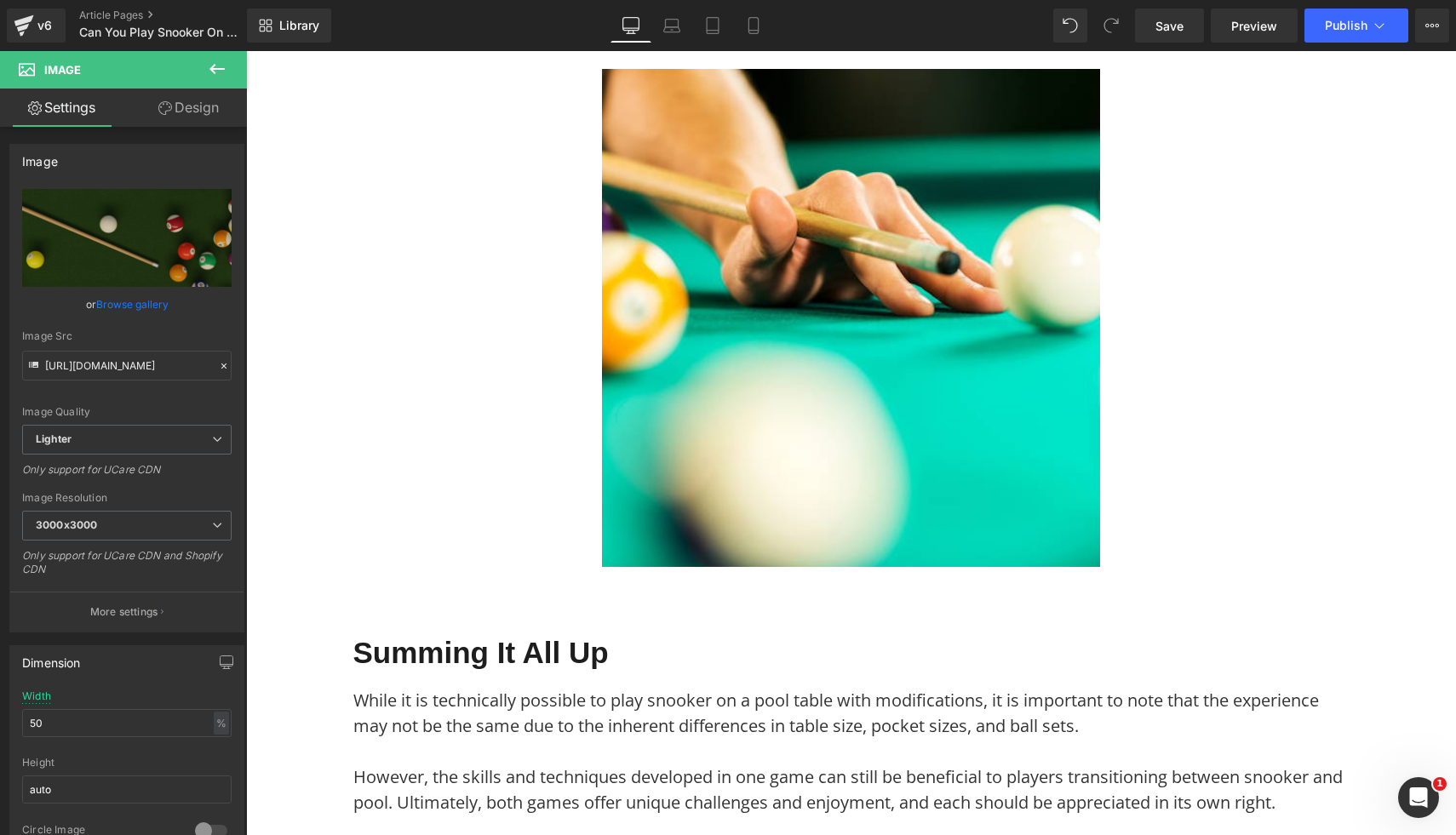
scroll to position [6358, 0]
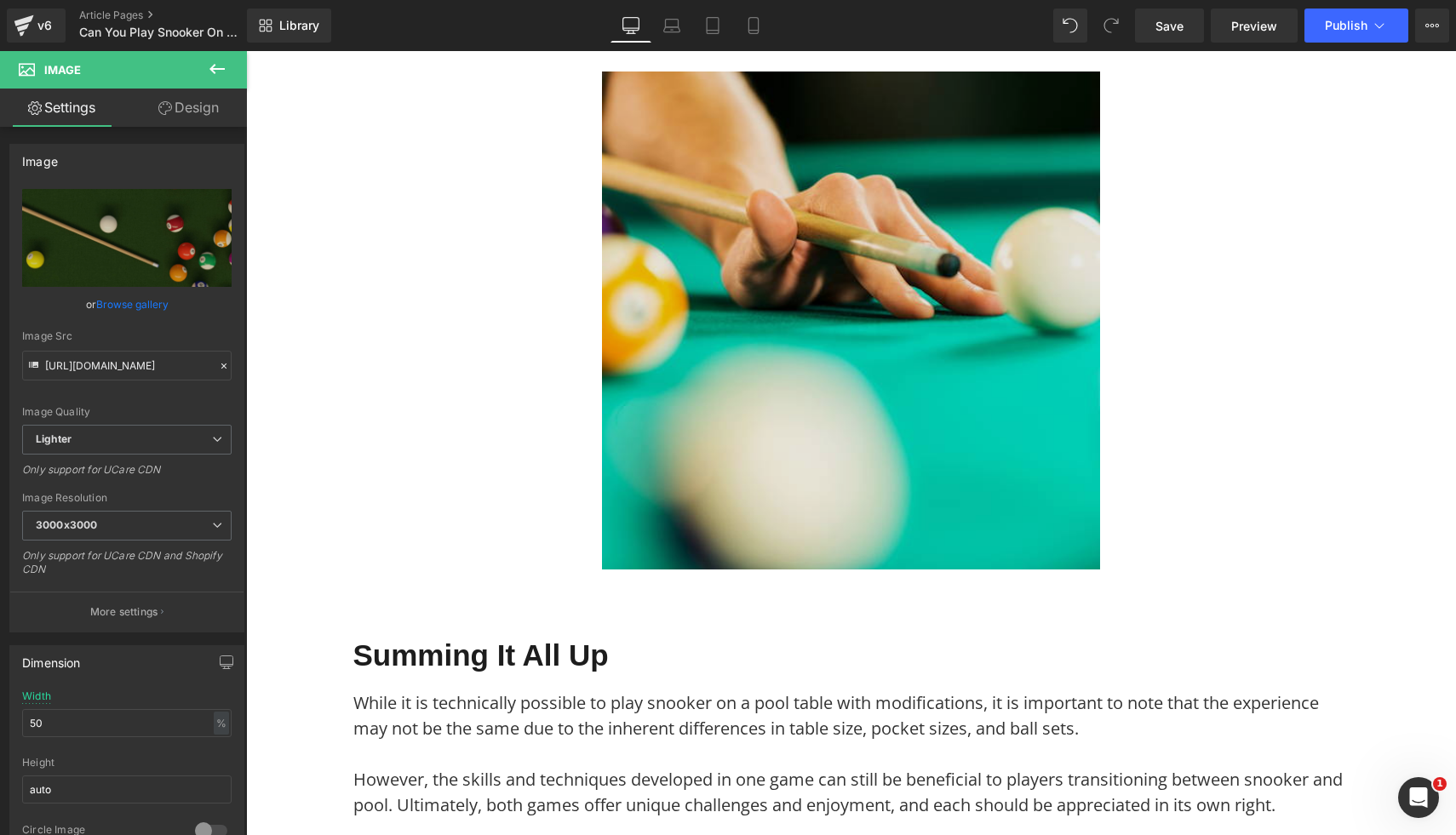
click at [869, 411] on img at bounding box center [851, 320] width 498 height 498
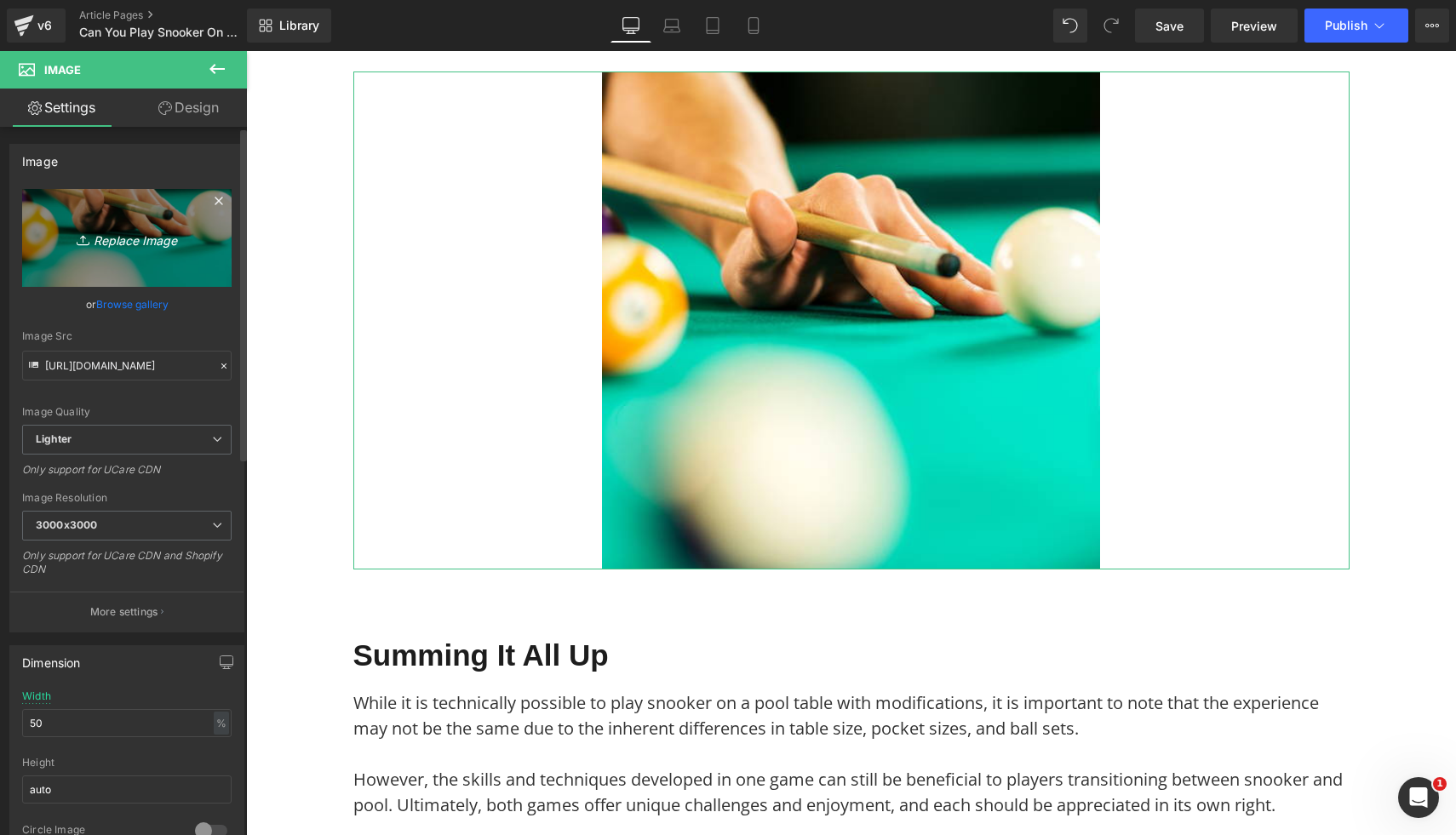
click at [157, 236] on icon "Replace Image" at bounding box center [126, 239] width 136 height 22
type input "C:\fakepath\8.png"
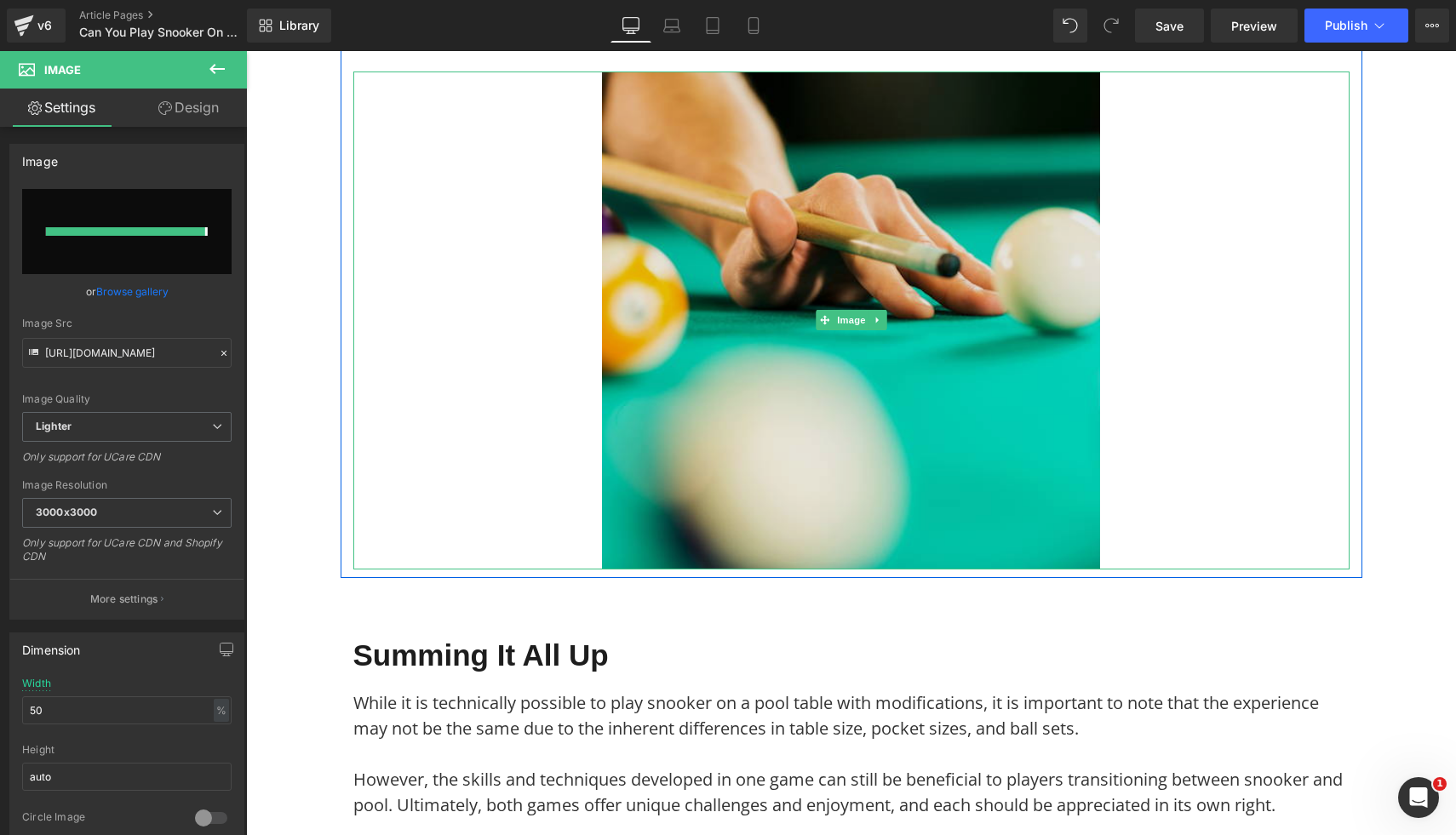
type input "https://ucarecdn.com/2c4f7fe7-5154-4d90-847c-e479f391ad95/-/format/auto/-/previ…"
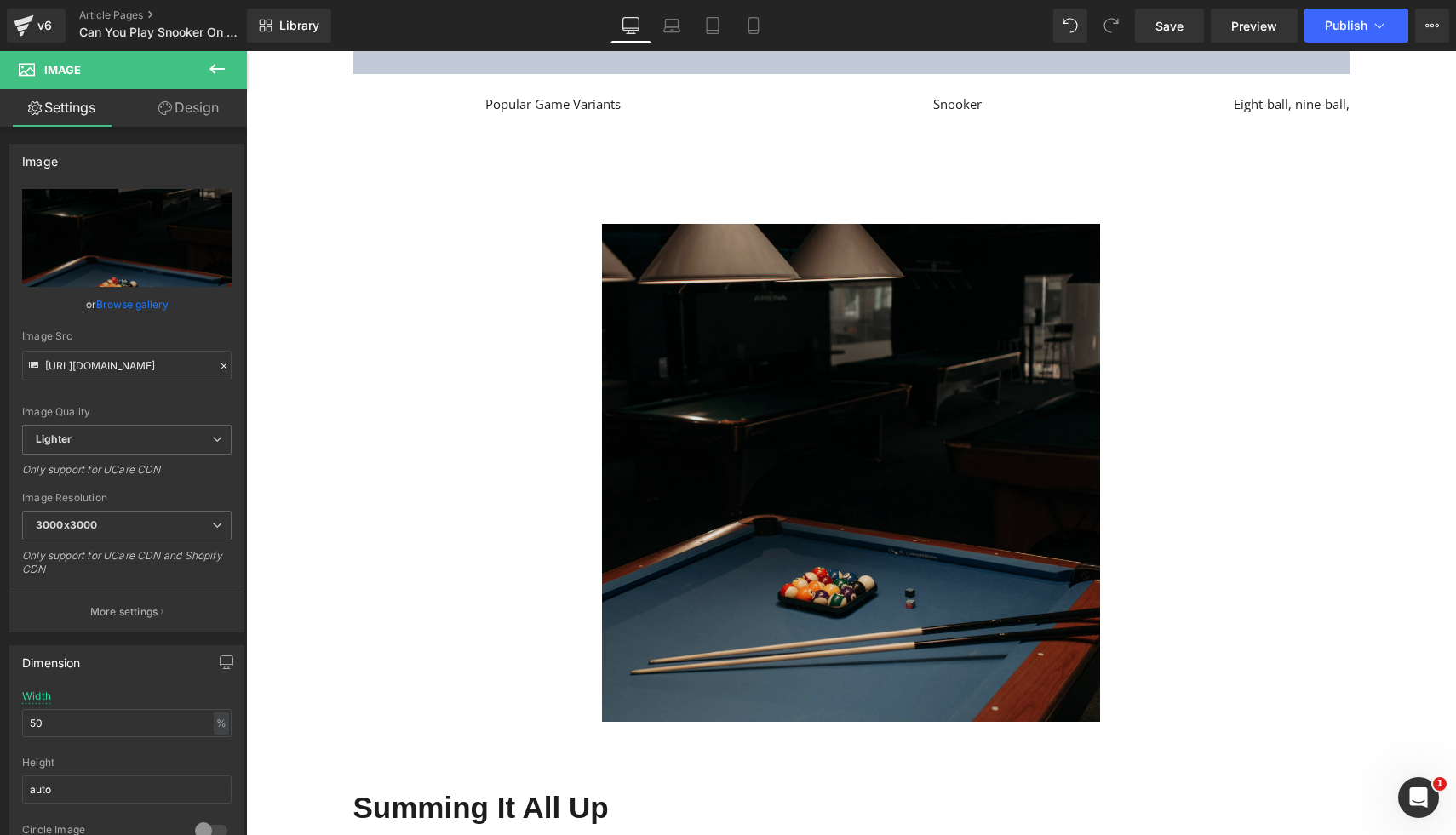
scroll to position [5804, 0]
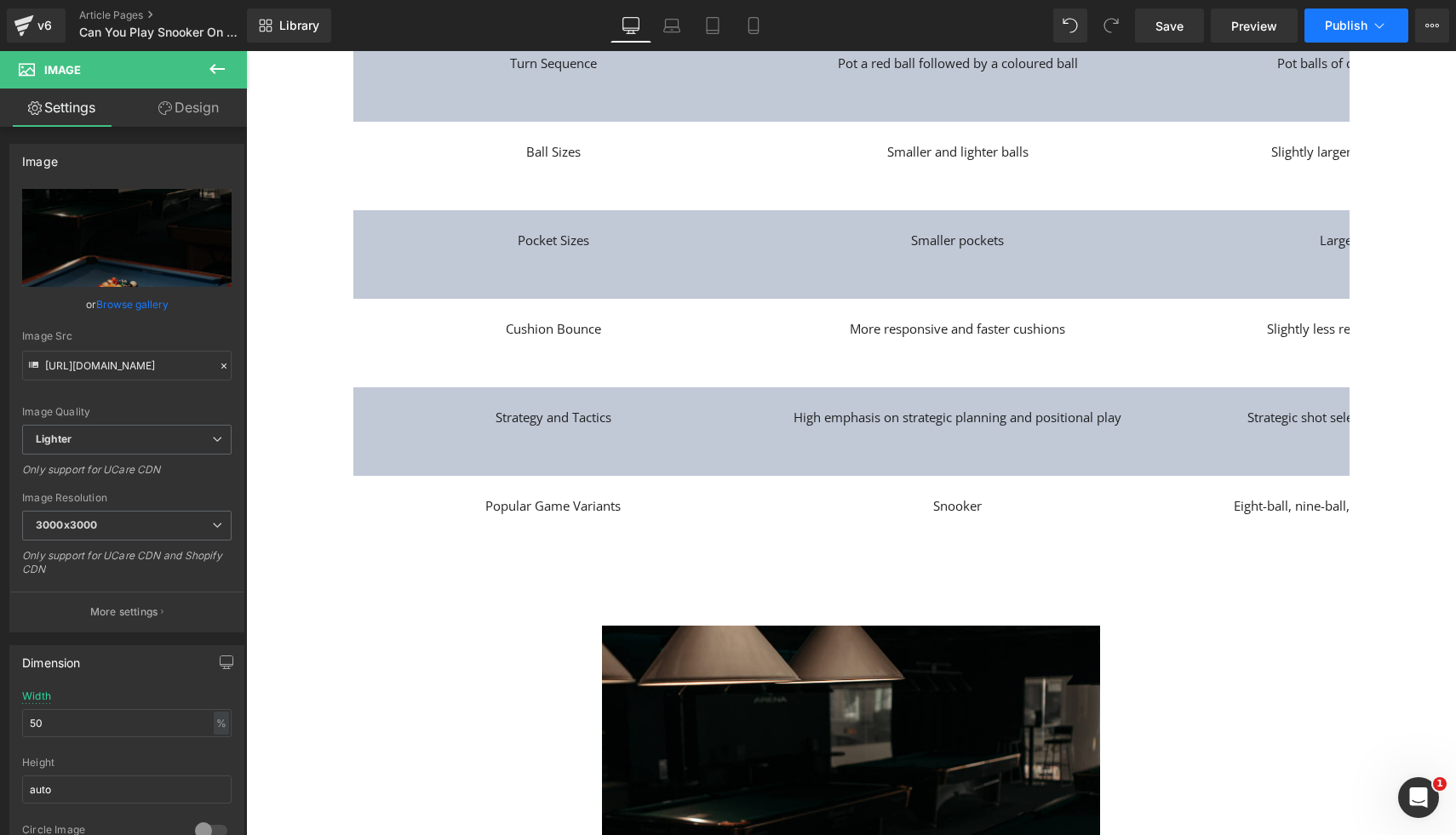
click at [1361, 34] on button "Publish" at bounding box center [1356, 25] width 104 height 34
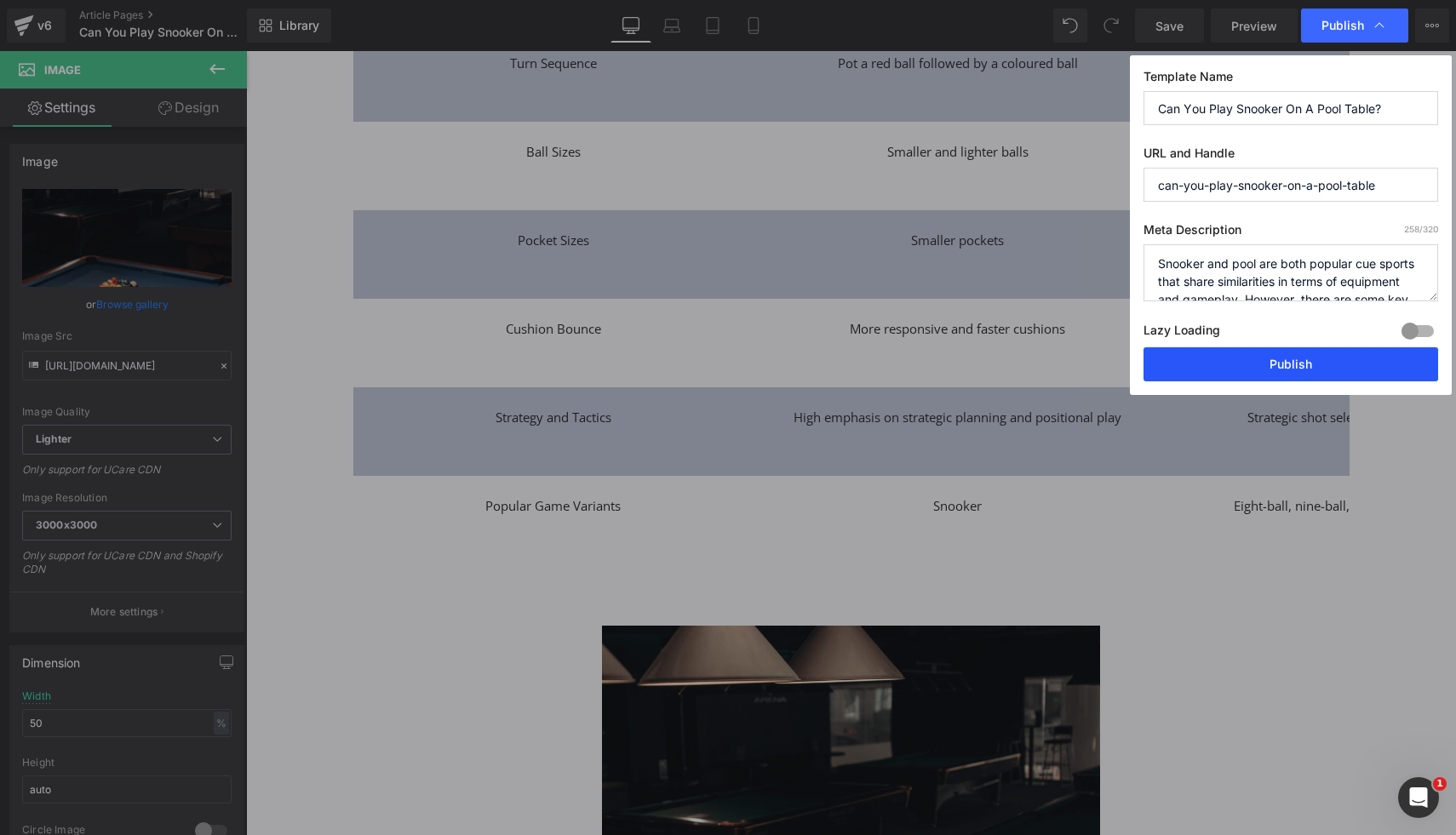
click at [1294, 374] on button "Publish" at bounding box center [1290, 364] width 294 height 34
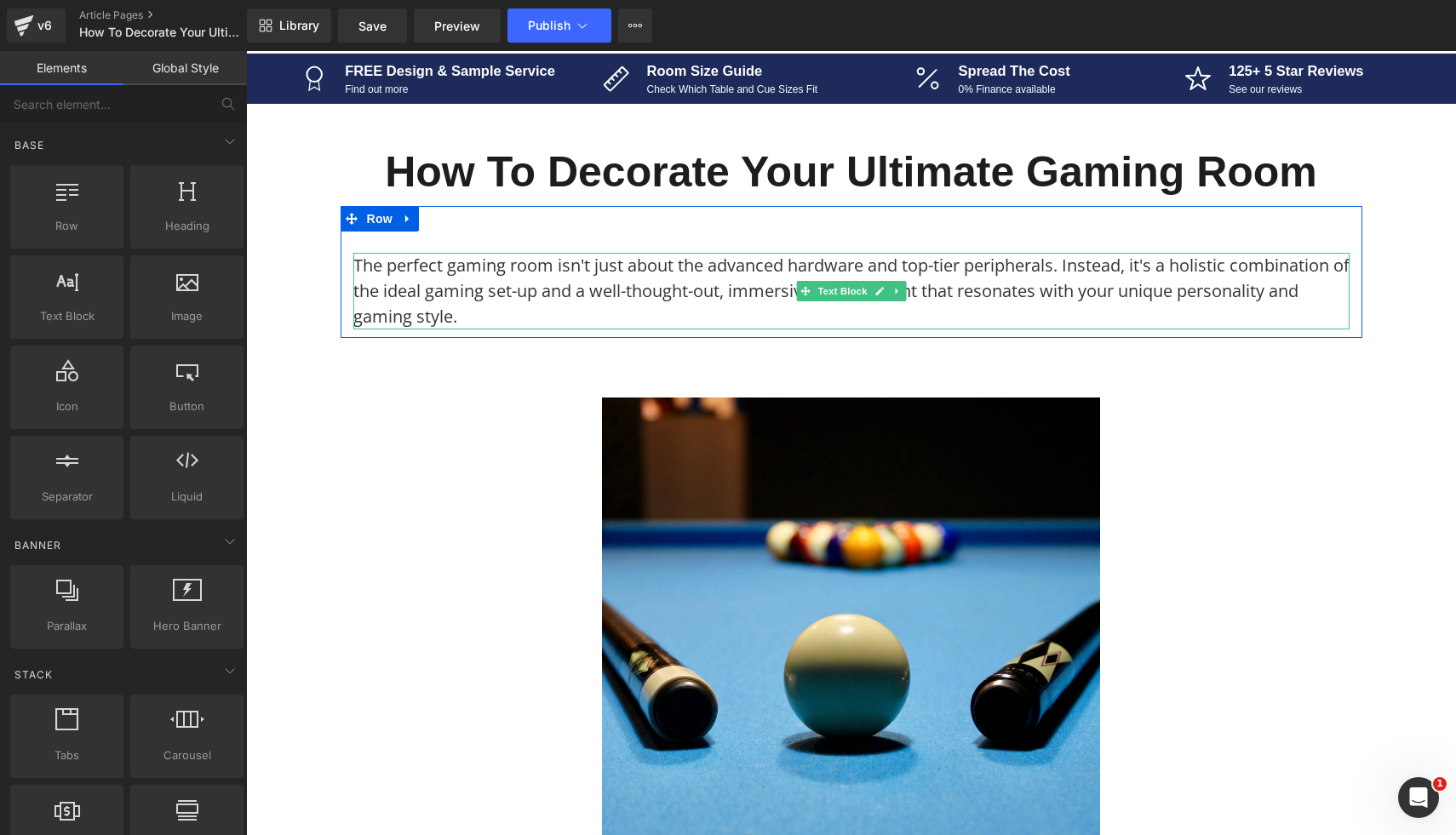
scroll to position [178, 0]
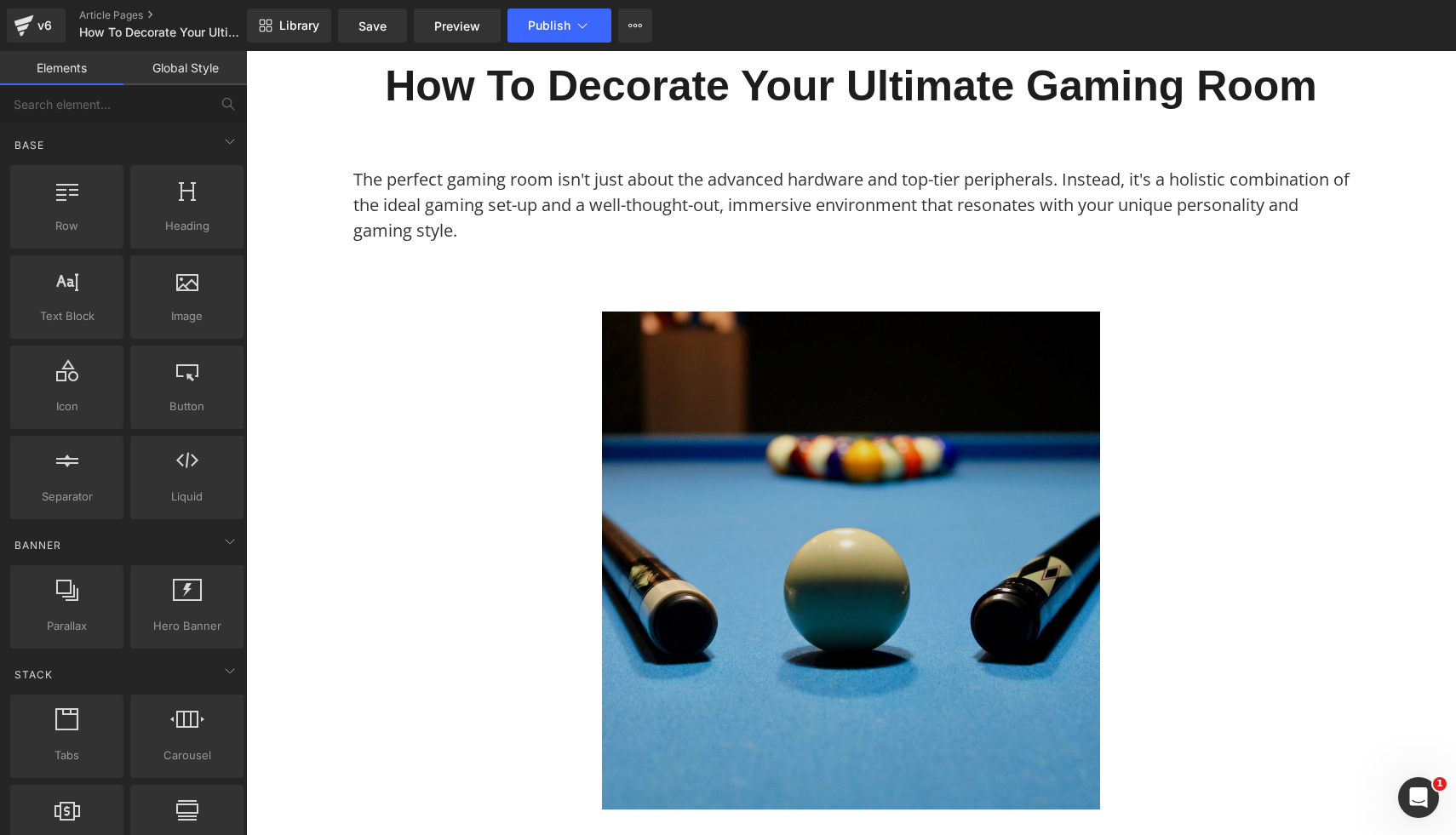
click at [829, 535] on img at bounding box center [851, 560] width 498 height 498
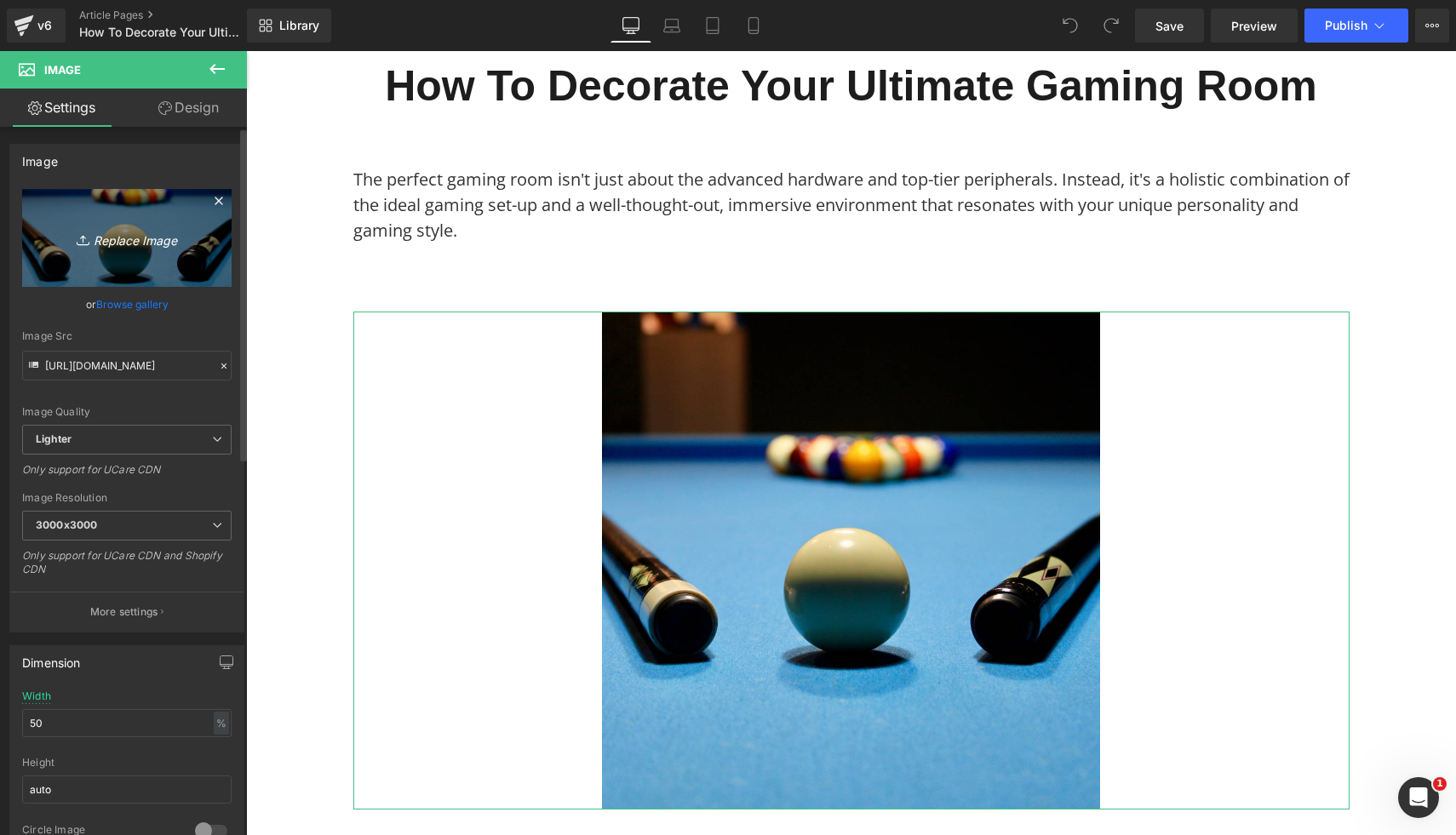
click at [135, 237] on icon "Replace Image" at bounding box center [126, 239] width 136 height 22
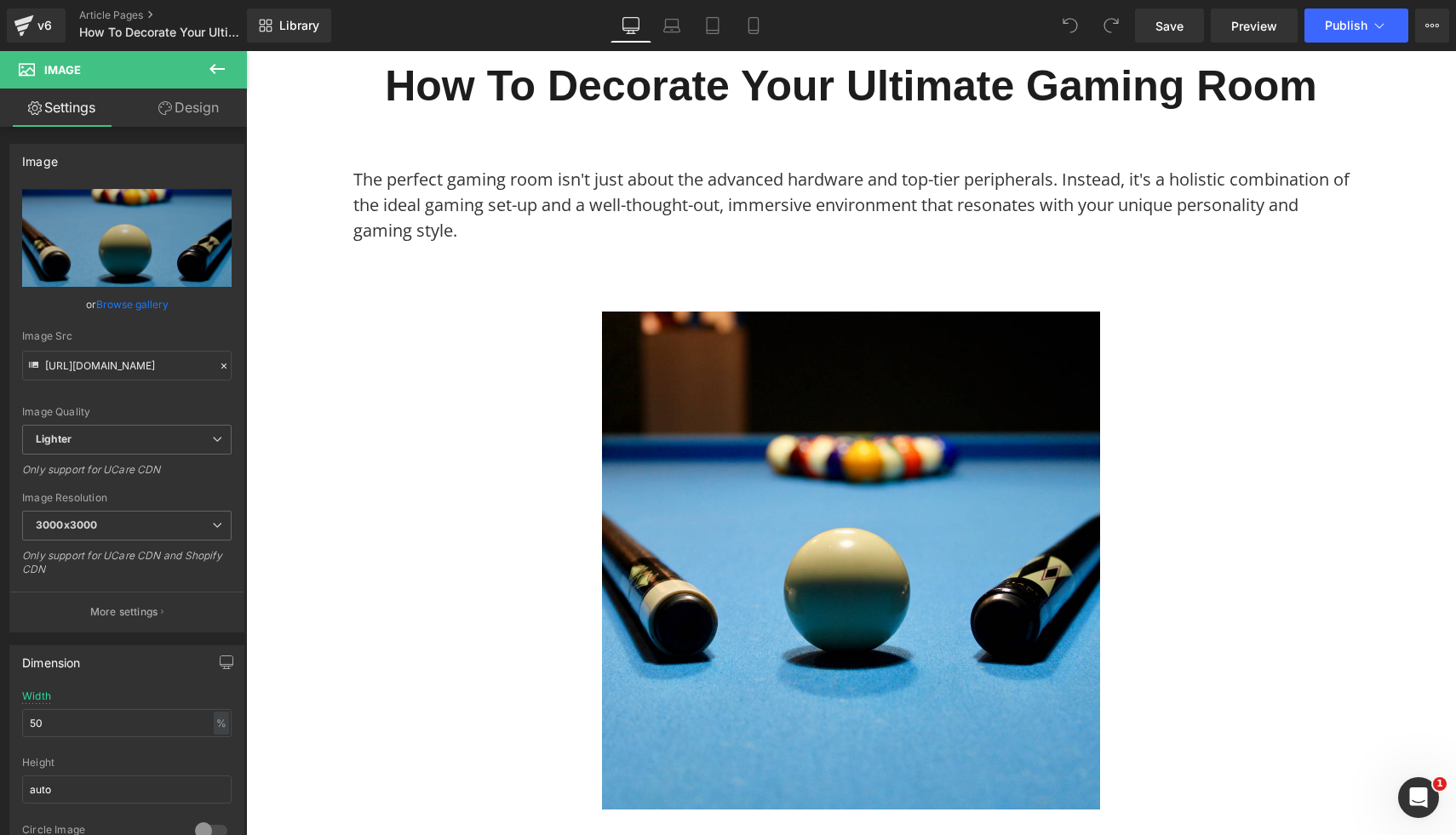
type input "C:\fakepath\9.png"
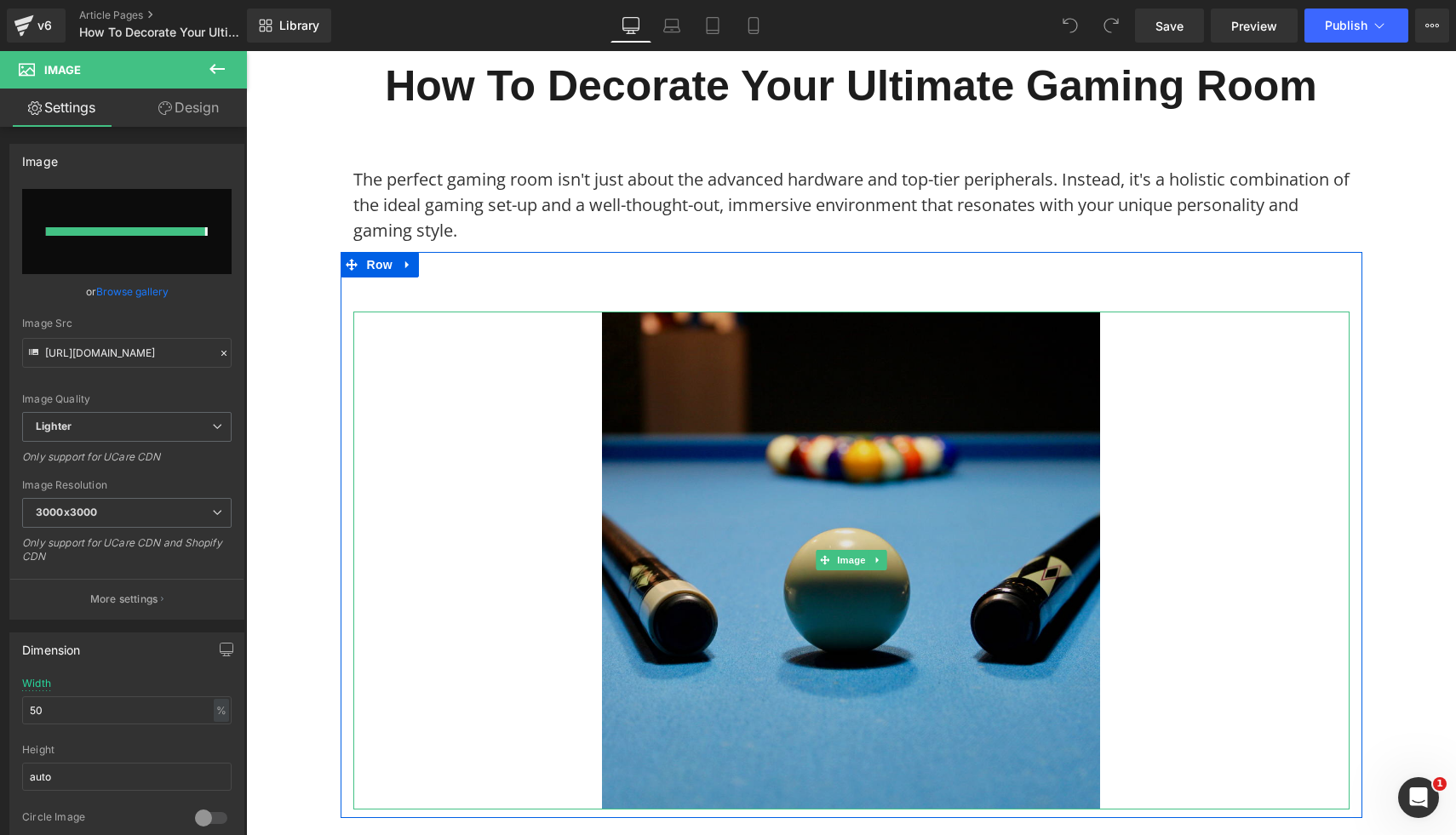
type input "https://ucarecdn.com/58e2f783-38a2-408b-81e4-f665373016ce/-/format/auto/-/previ…"
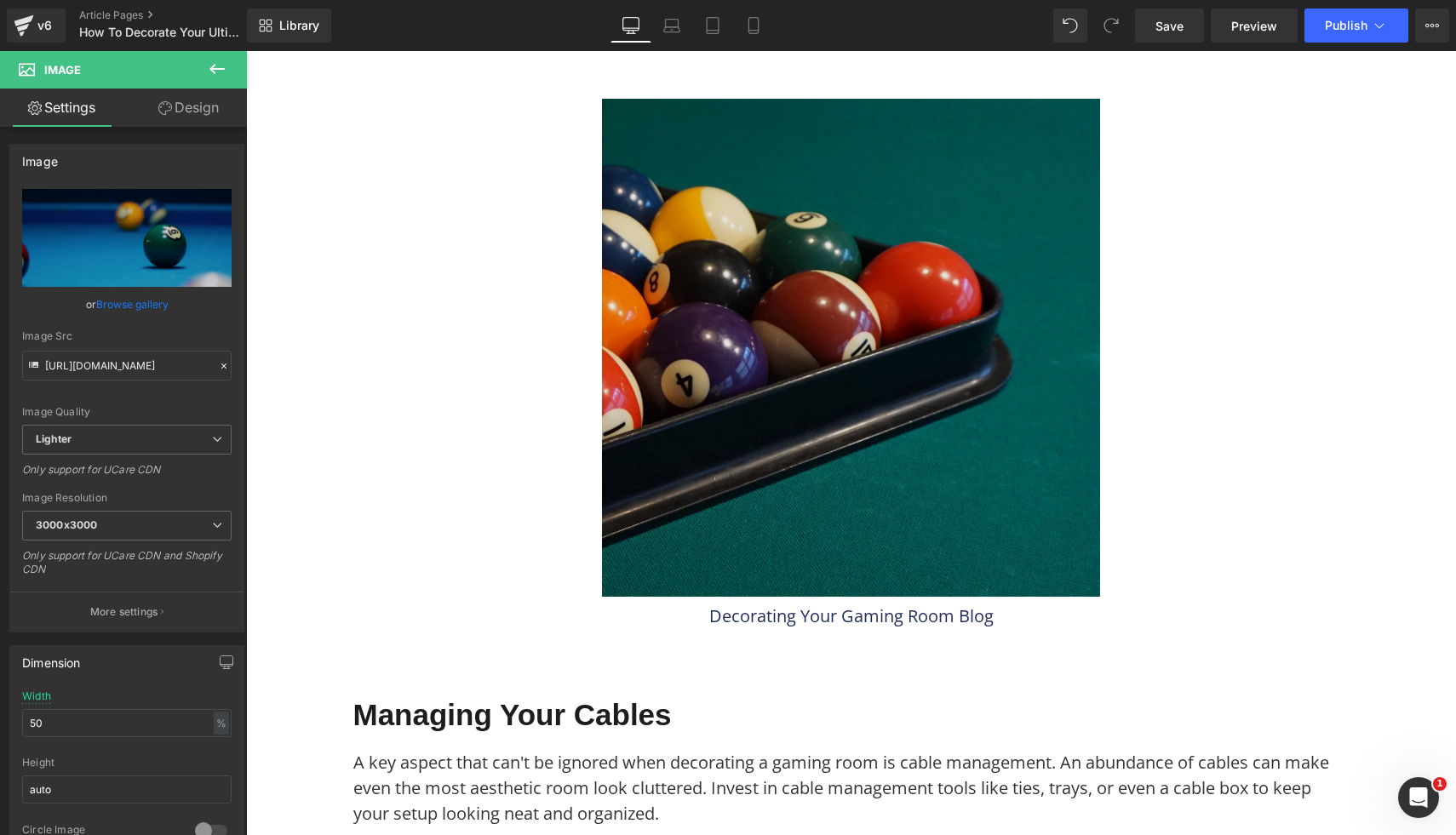
scroll to position [3325, 0]
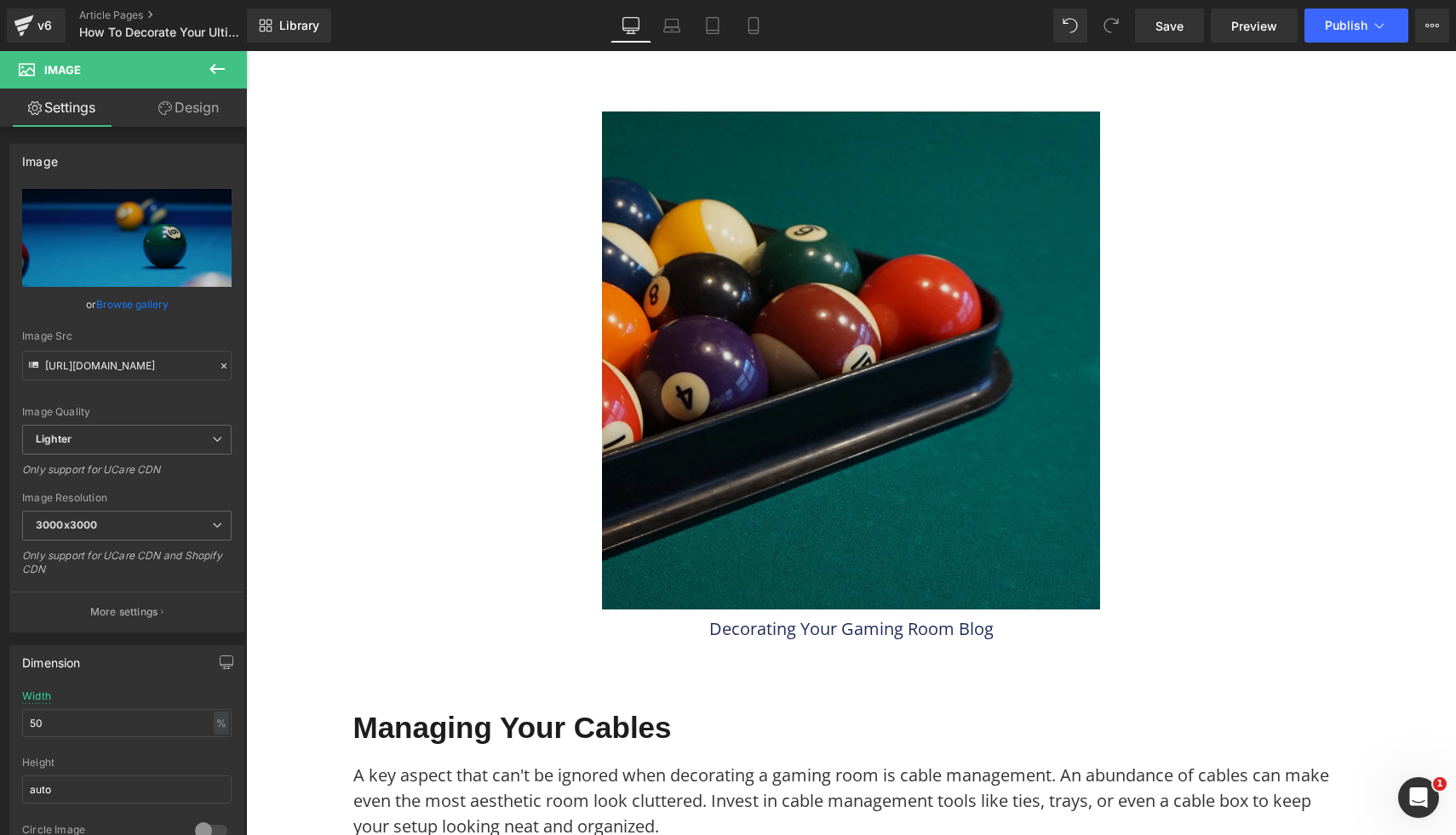
click at [905, 445] on img at bounding box center [851, 360] width 498 height 498
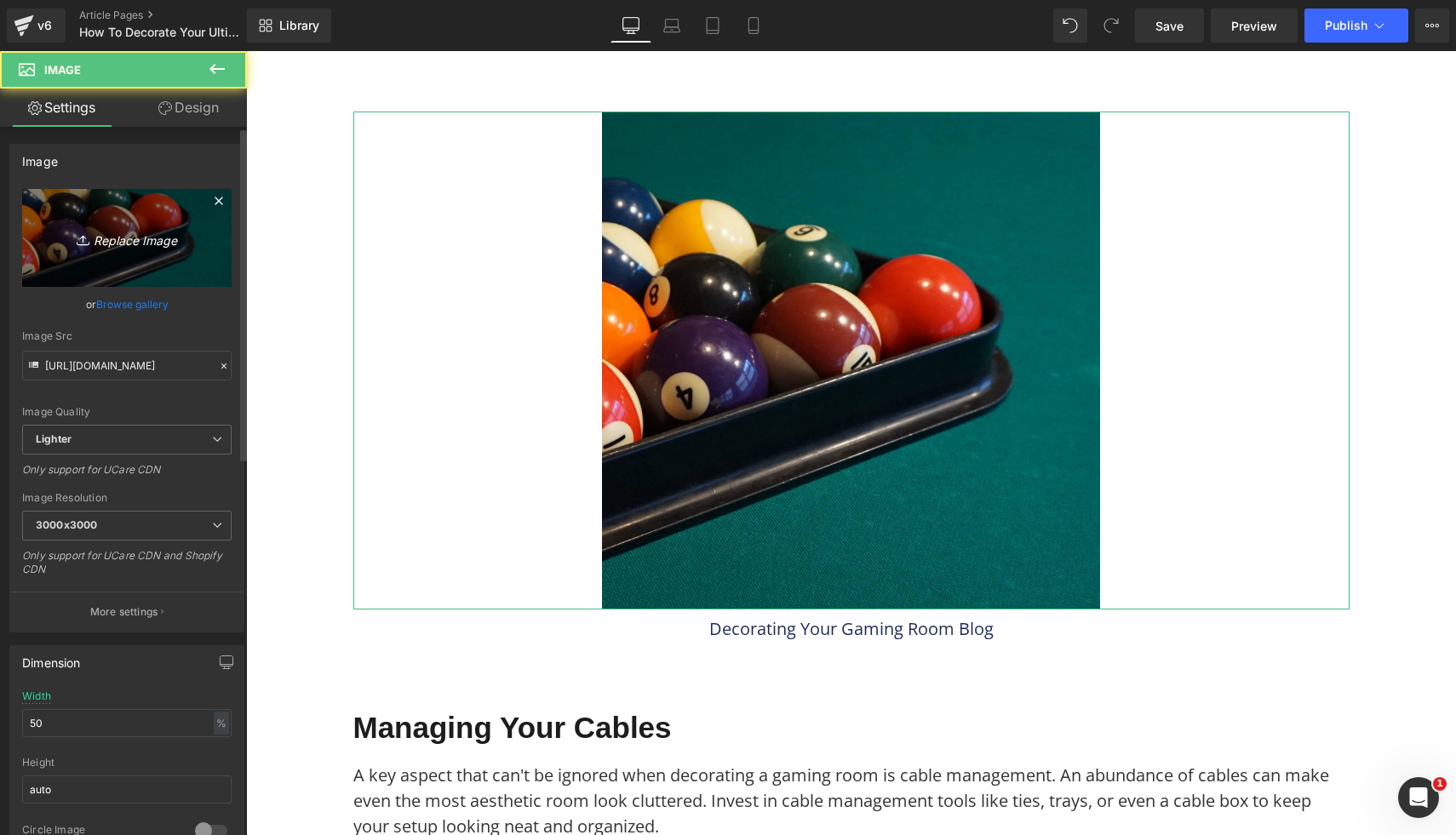
click at [161, 247] on icon "Replace Image" at bounding box center [126, 239] width 136 height 22
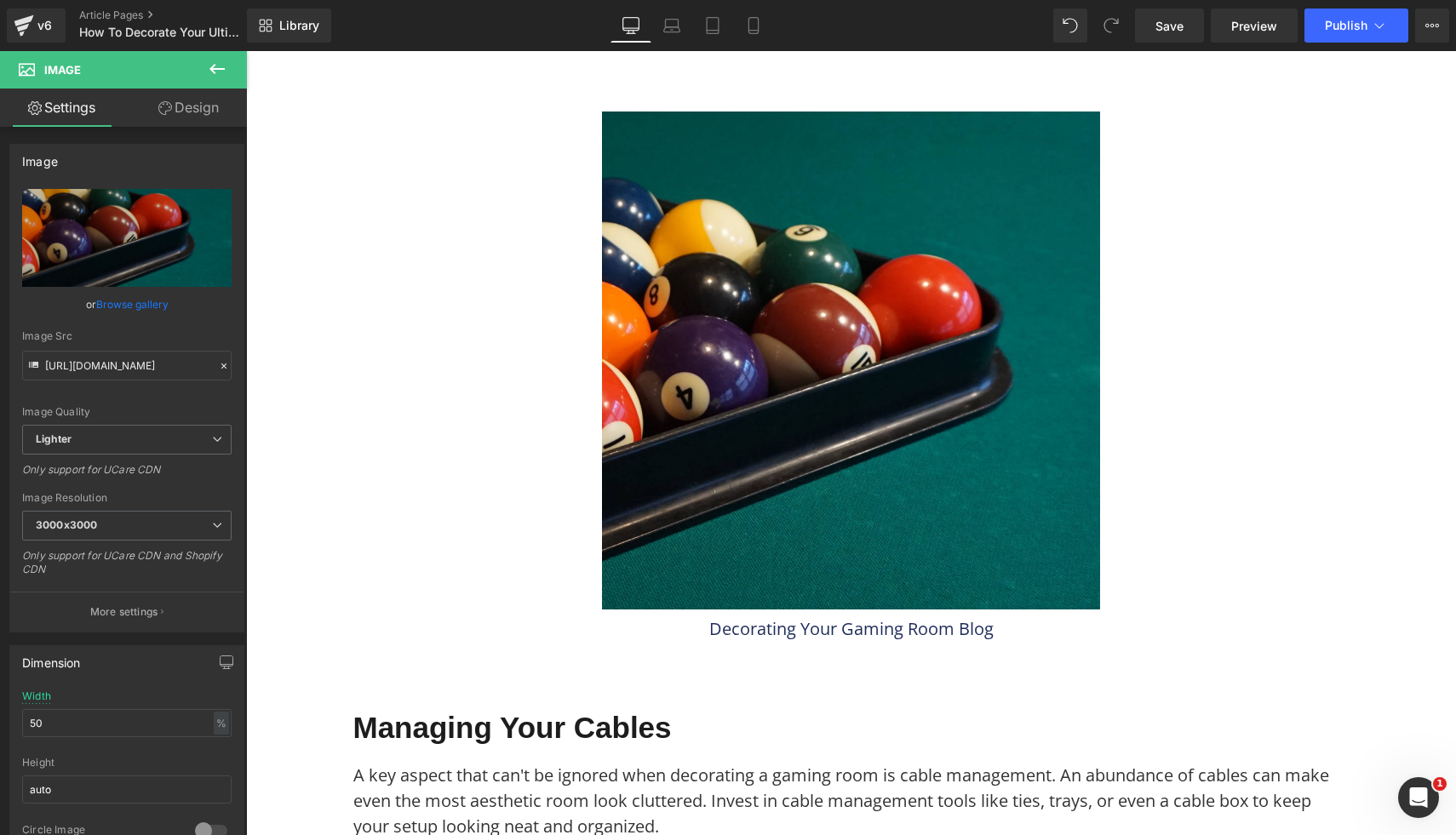
type input "C:\fakepath\10.png"
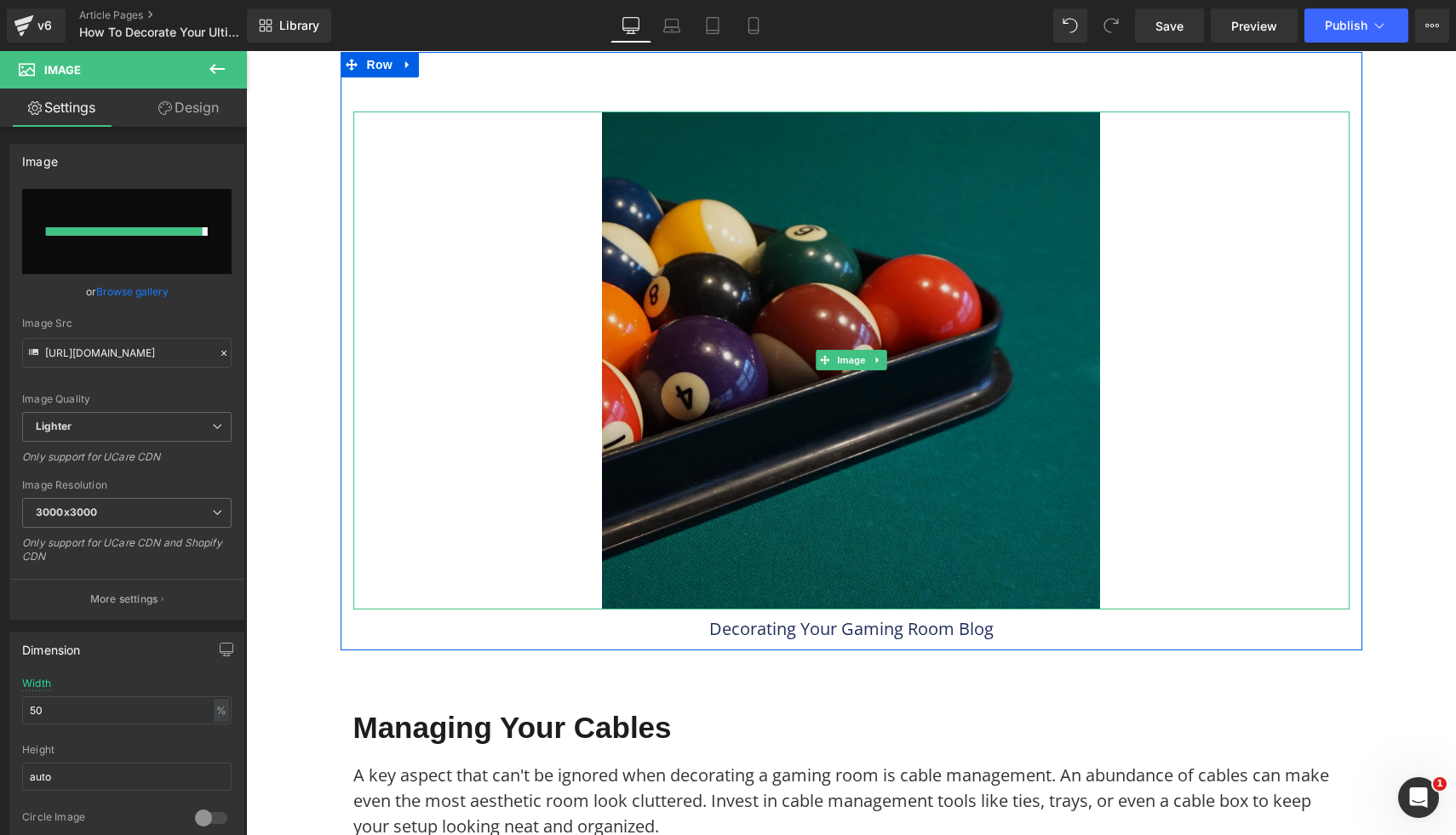
type input "https://ucarecdn.com/f43e3a76-2a8a-41c9-9b01-83988c79b789/-/format/auto/-/previ…"
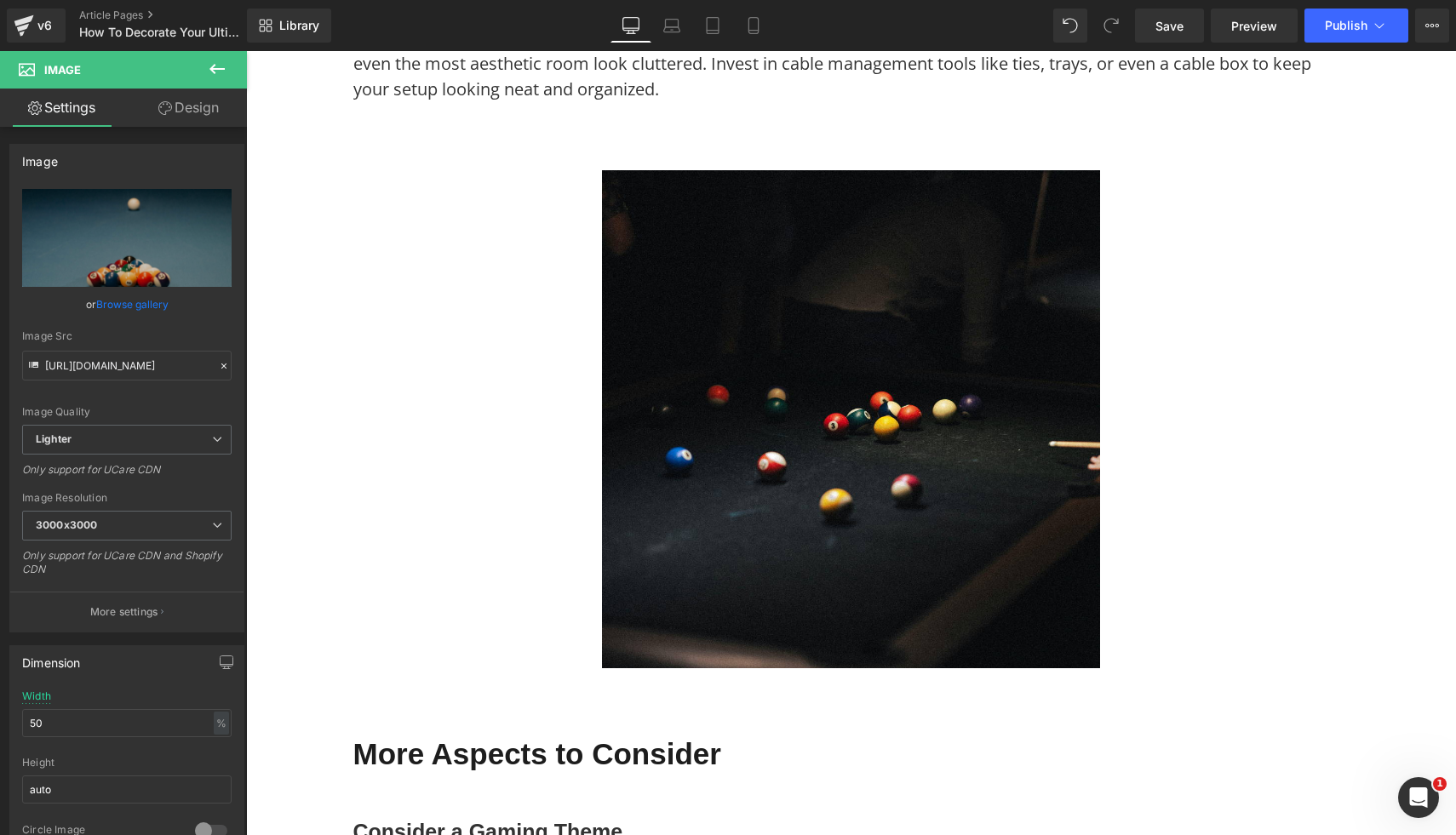
scroll to position [4122, 0]
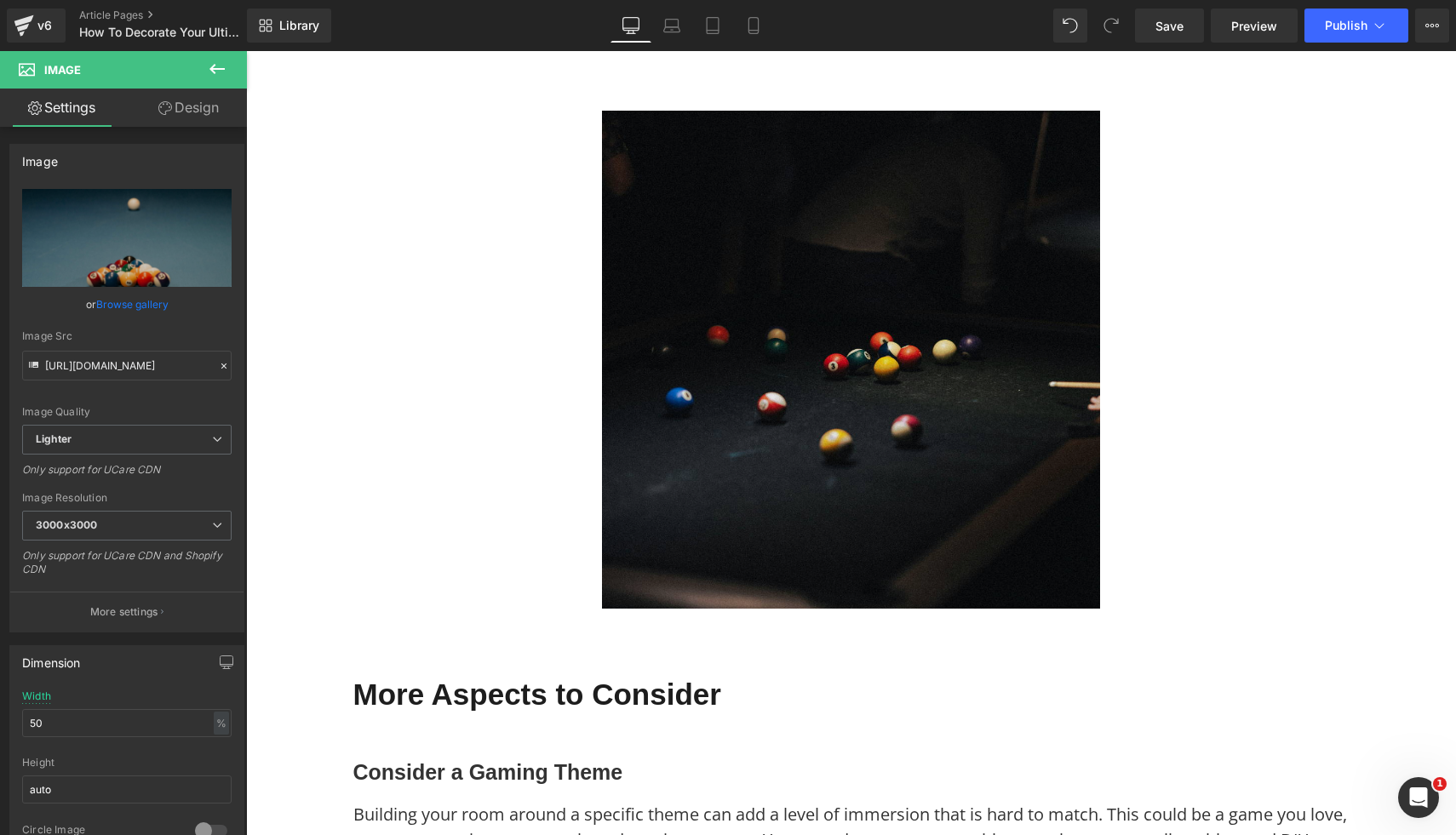
click at [939, 448] on img at bounding box center [851, 359] width 498 height 498
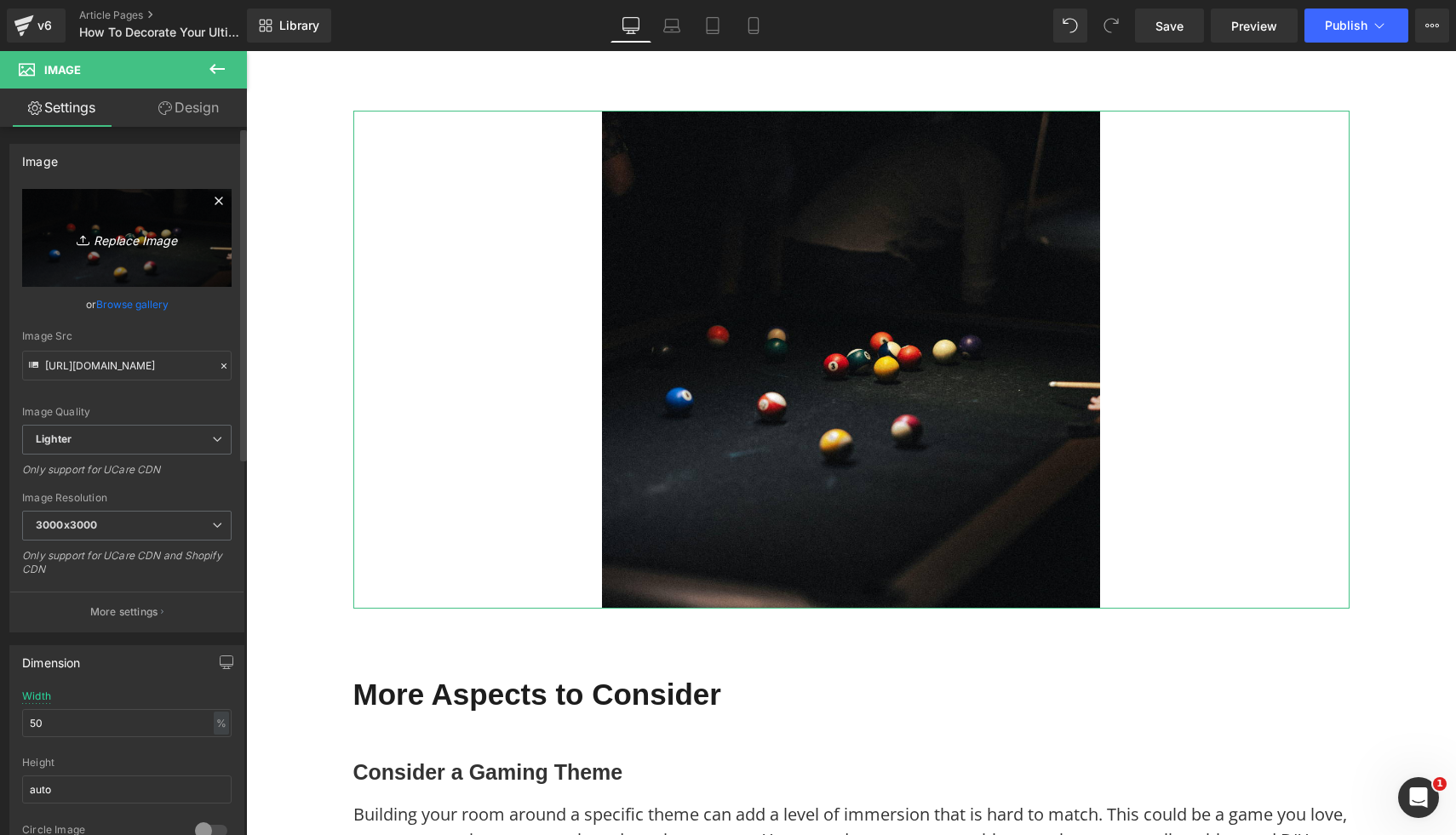
click at [145, 236] on icon "Replace Image" at bounding box center [126, 239] width 136 height 22
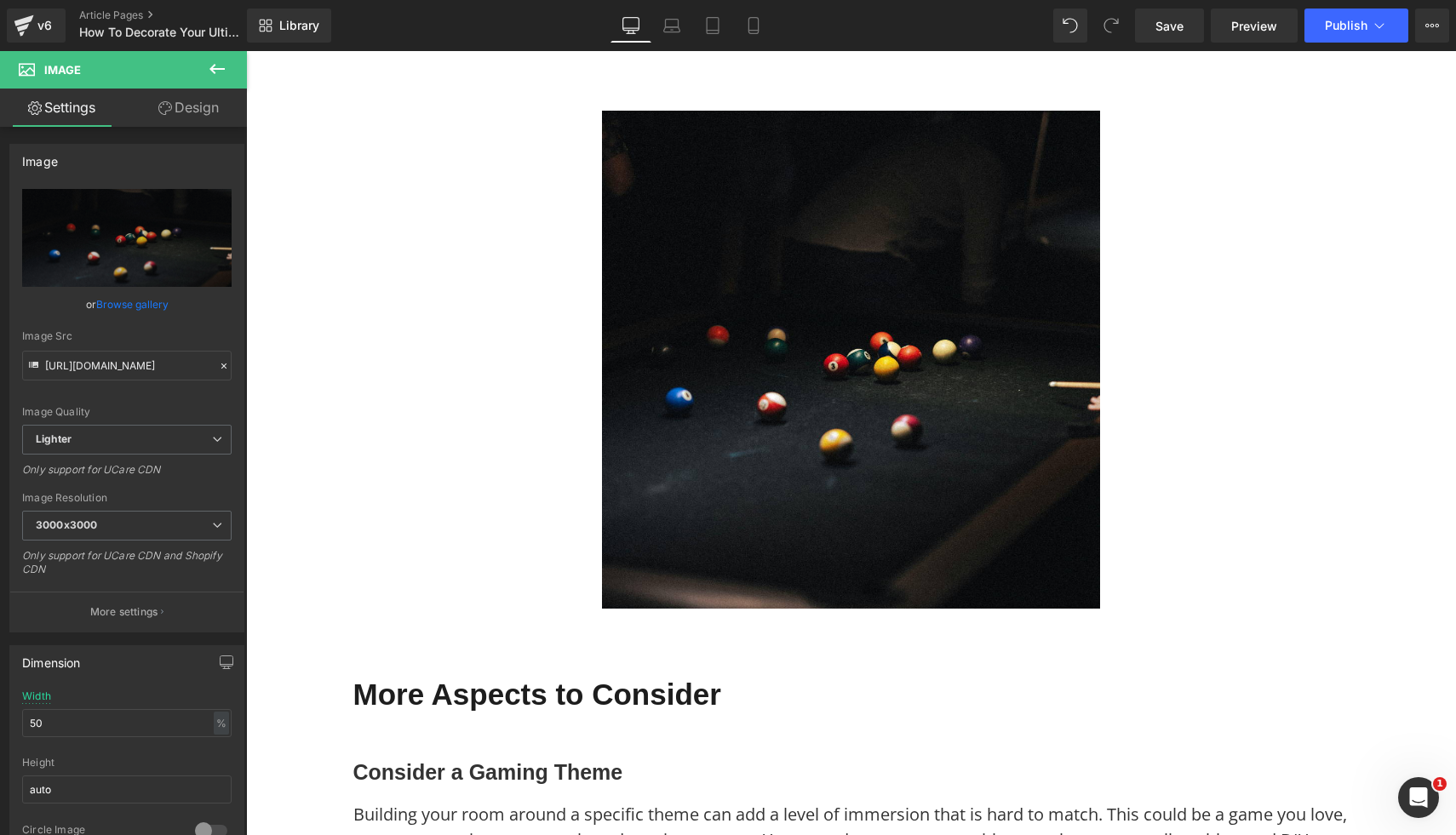
type input "C:\fakepath\11.png"
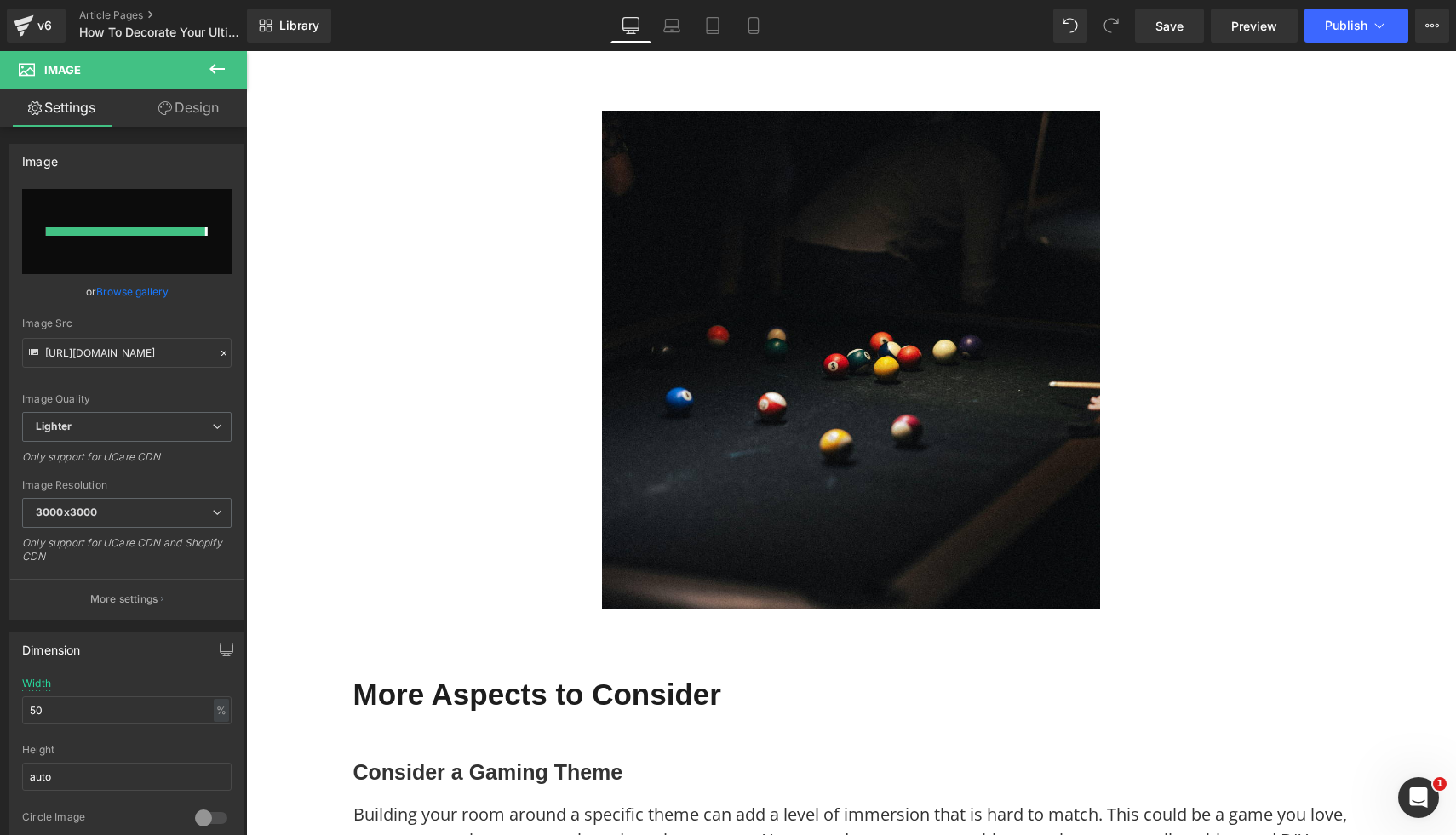
type input "https://ucarecdn.com/49da4393-b8b7-47e1-b60a-06fbd13d90c9/-/format/auto/-/previ…"
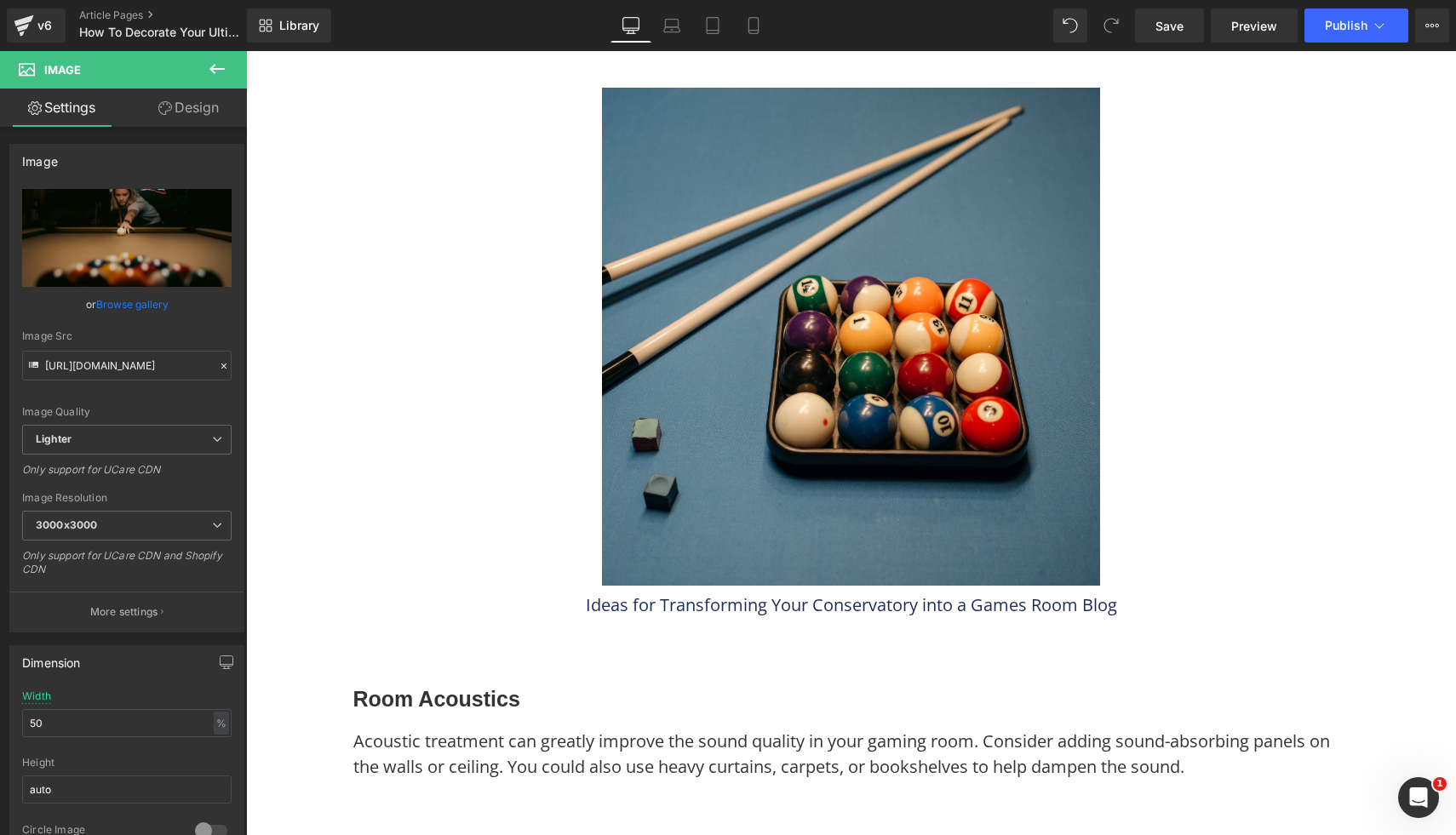
scroll to position [6199, 0]
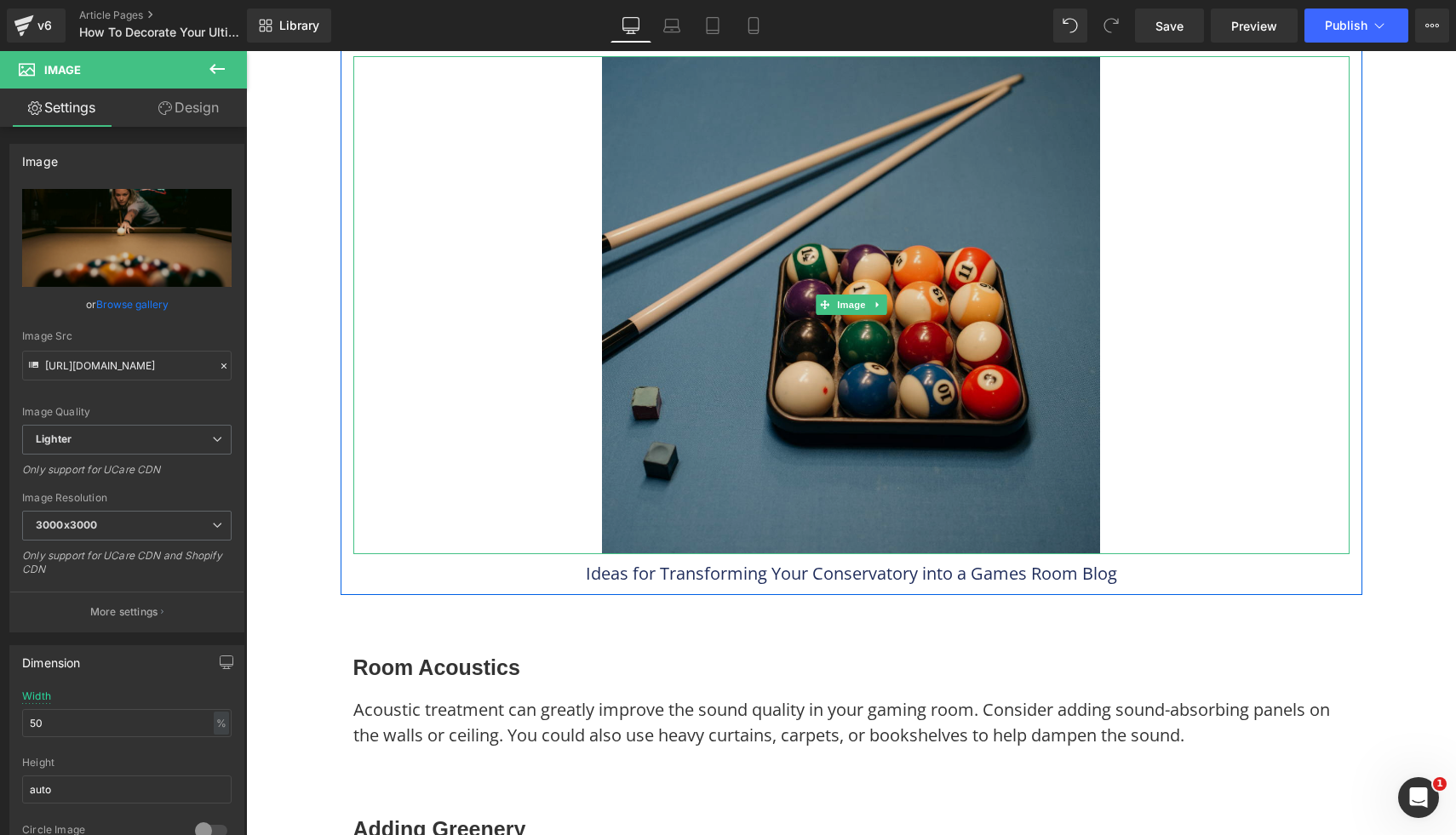
click at [813, 400] on img at bounding box center [851, 304] width 498 height 498
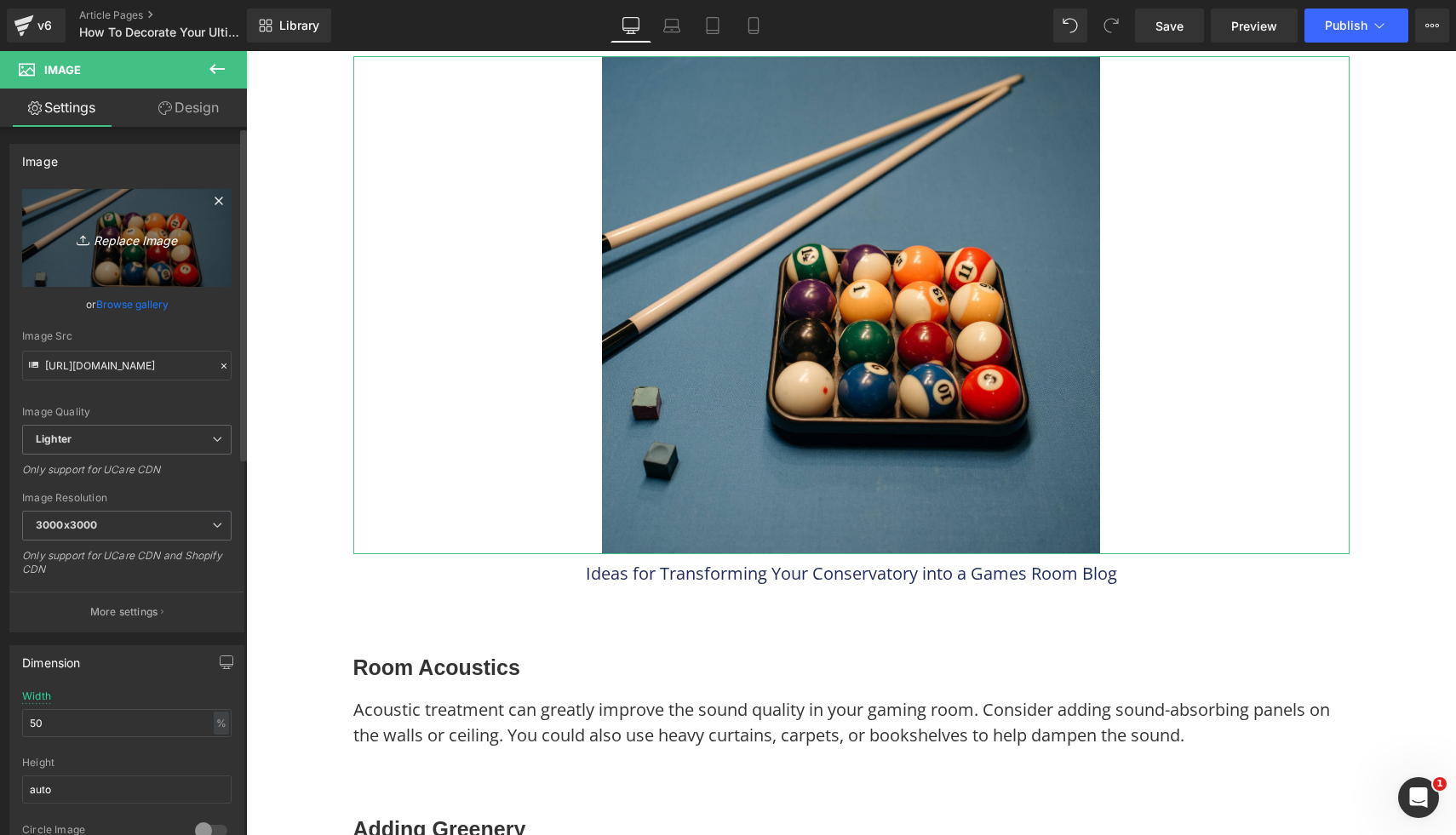
click at [110, 239] on icon "Replace Image" at bounding box center [126, 239] width 136 height 22
type input "C:\fakepath\12.png"
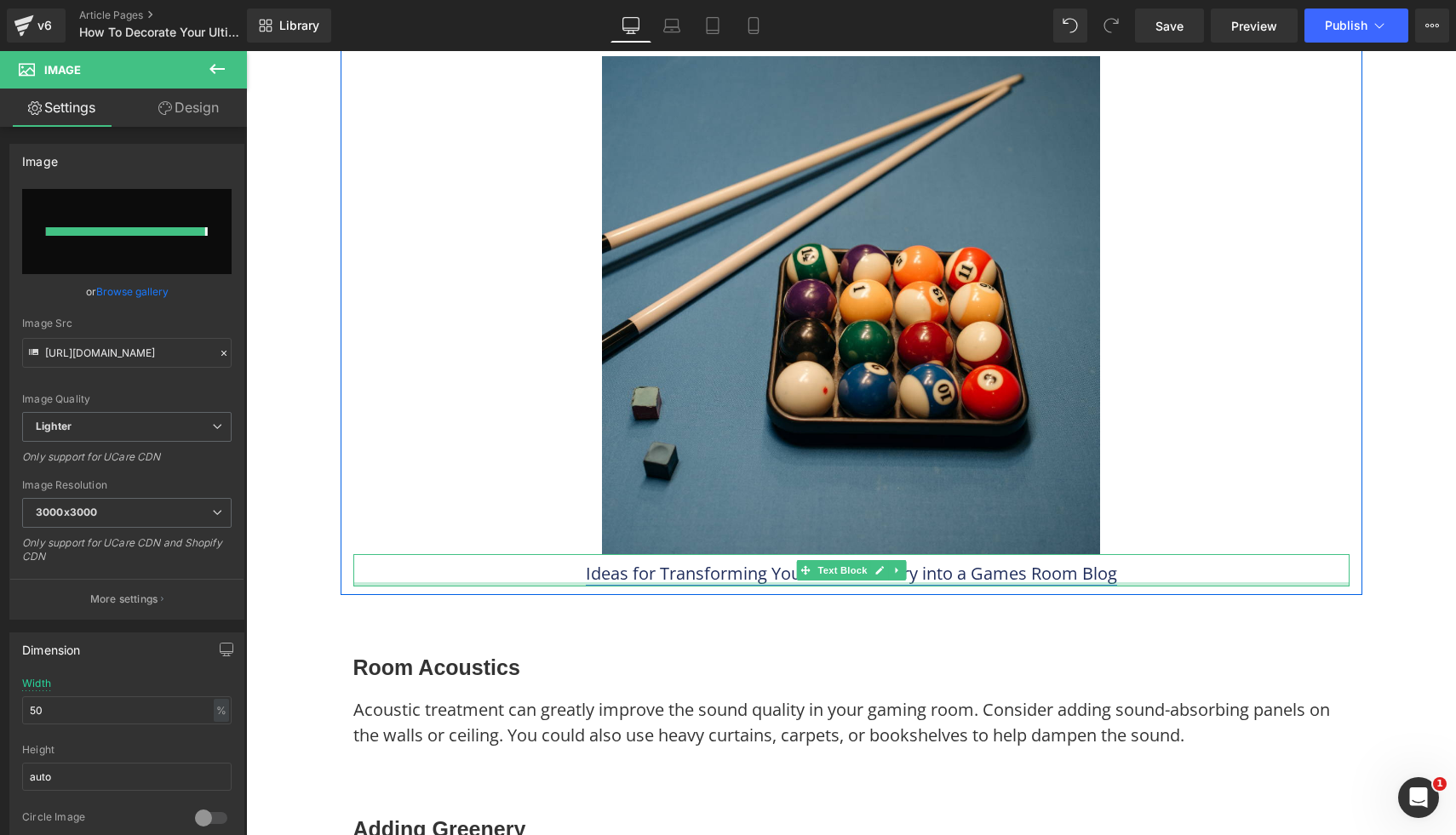
type input "https://ucarecdn.com/0fbc3526-e2e3-44f4-869b-2cb97693813f/-/format/auto/-/previ…"
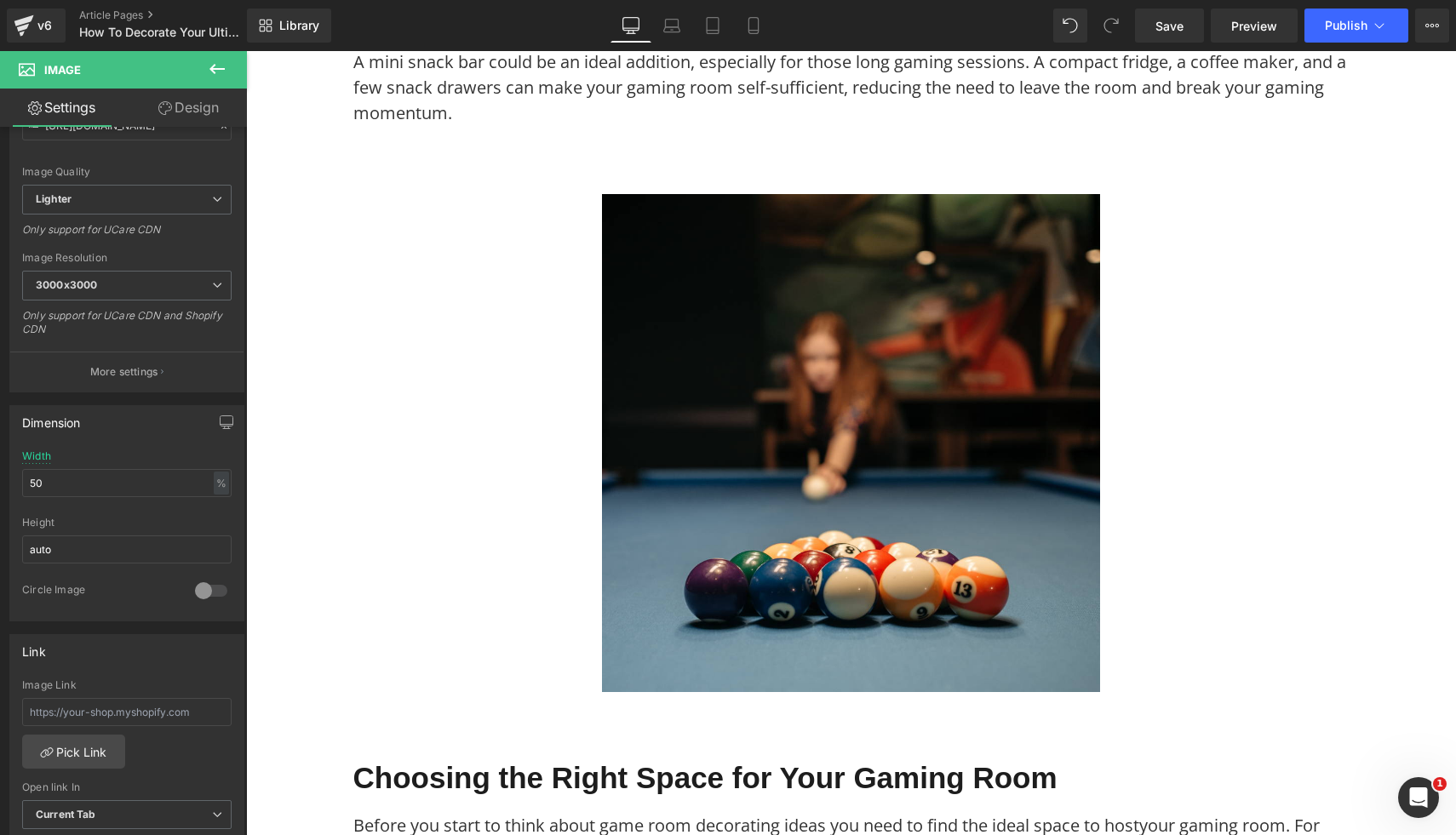
scroll to position [7176, 0]
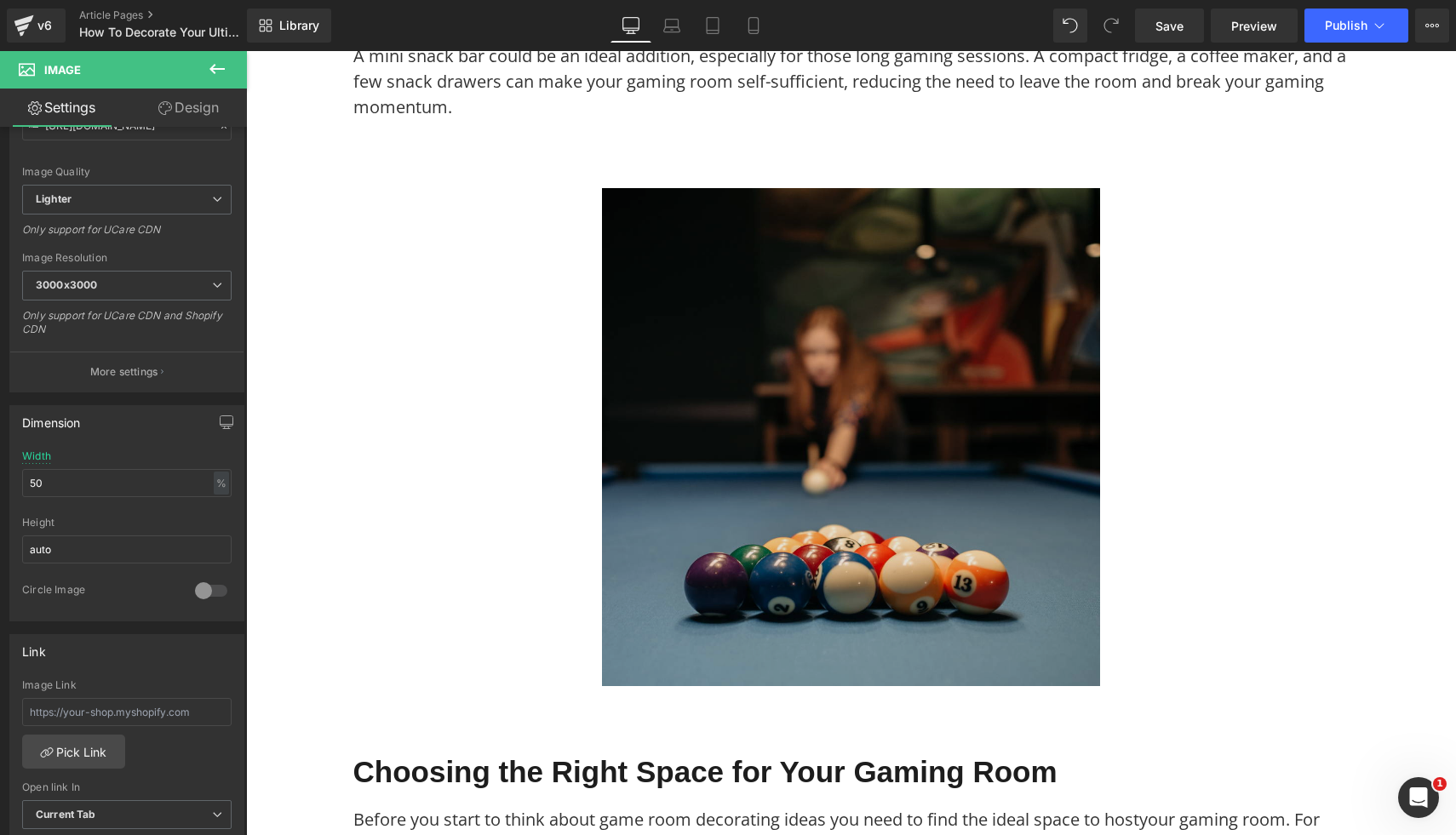
click at [940, 401] on img at bounding box center [851, 436] width 498 height 498
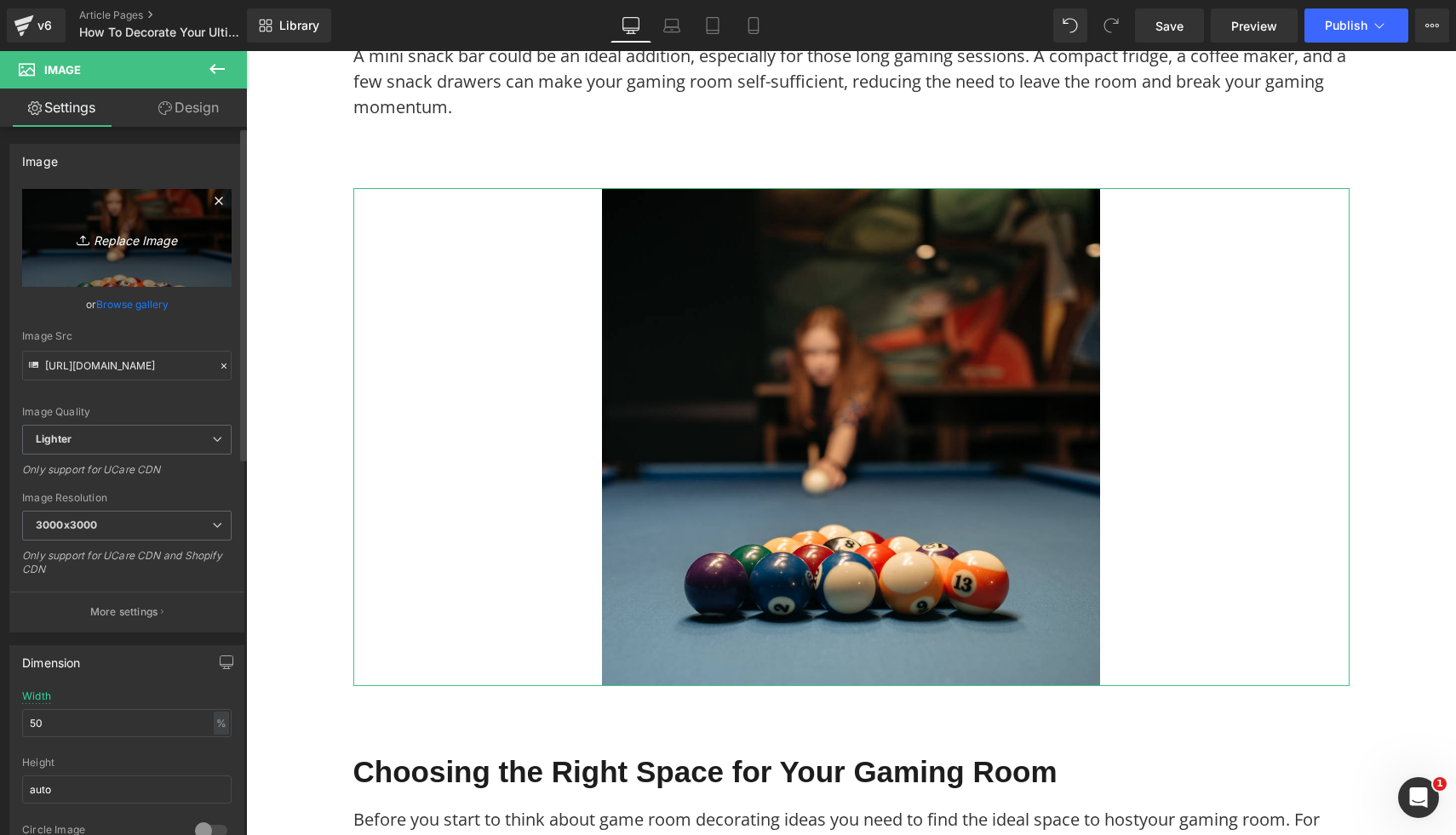
click at [133, 238] on icon "Replace Image" at bounding box center [126, 239] width 136 height 22
type input "C:\fakepath\13.png"
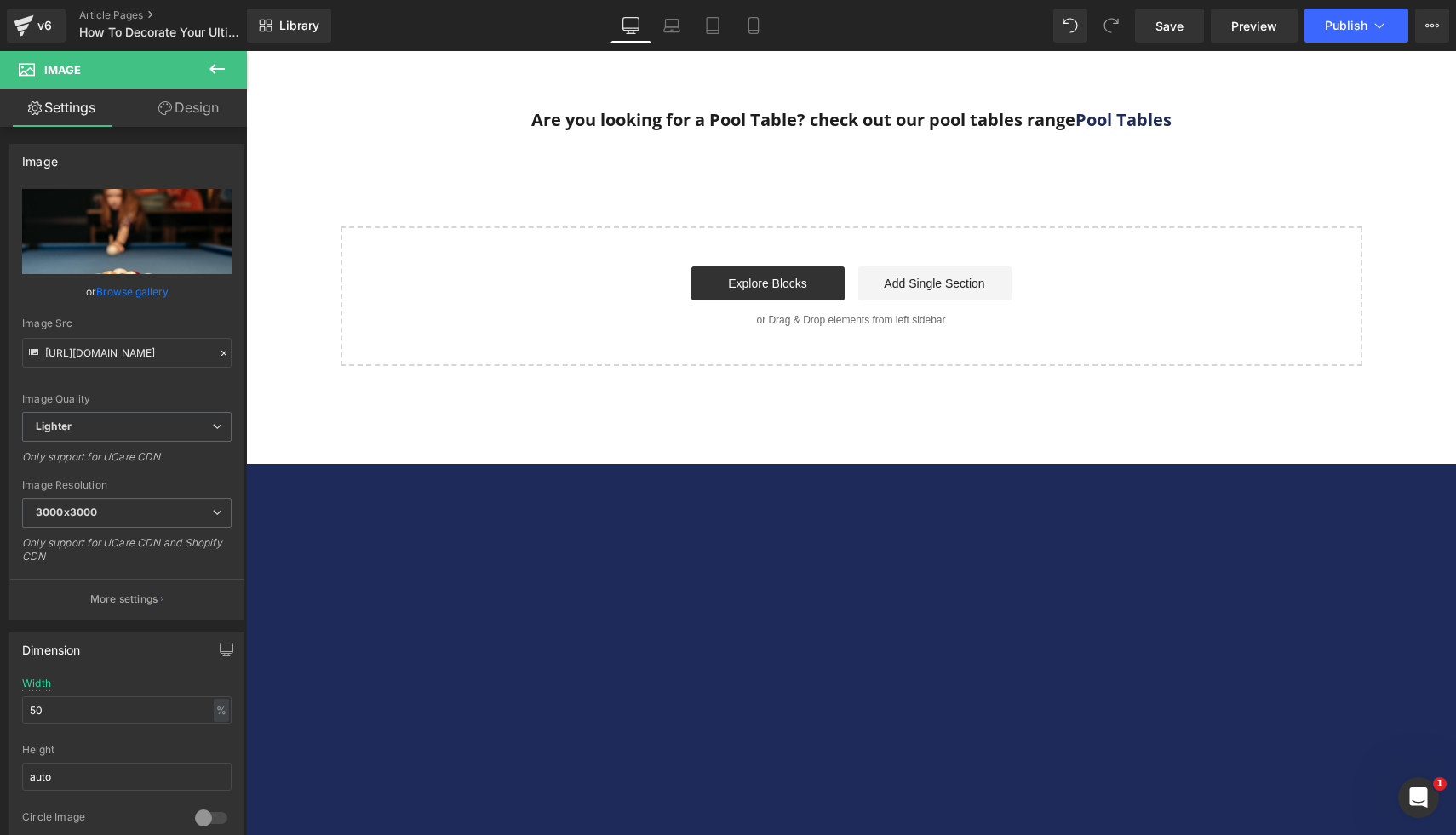
scroll to position [10471, 0]
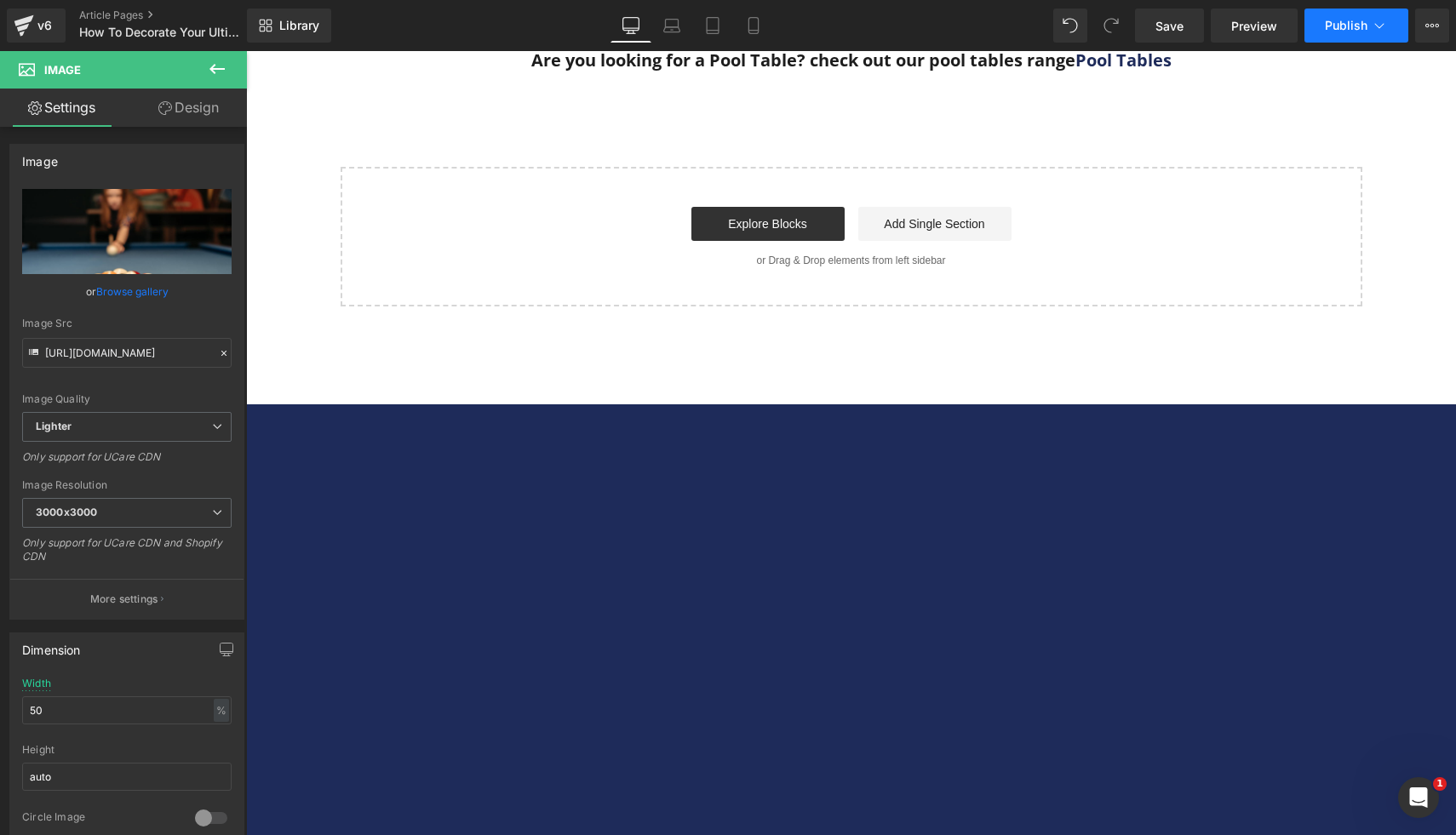
click at [1321, 29] on button "Publish" at bounding box center [1356, 25] width 104 height 34
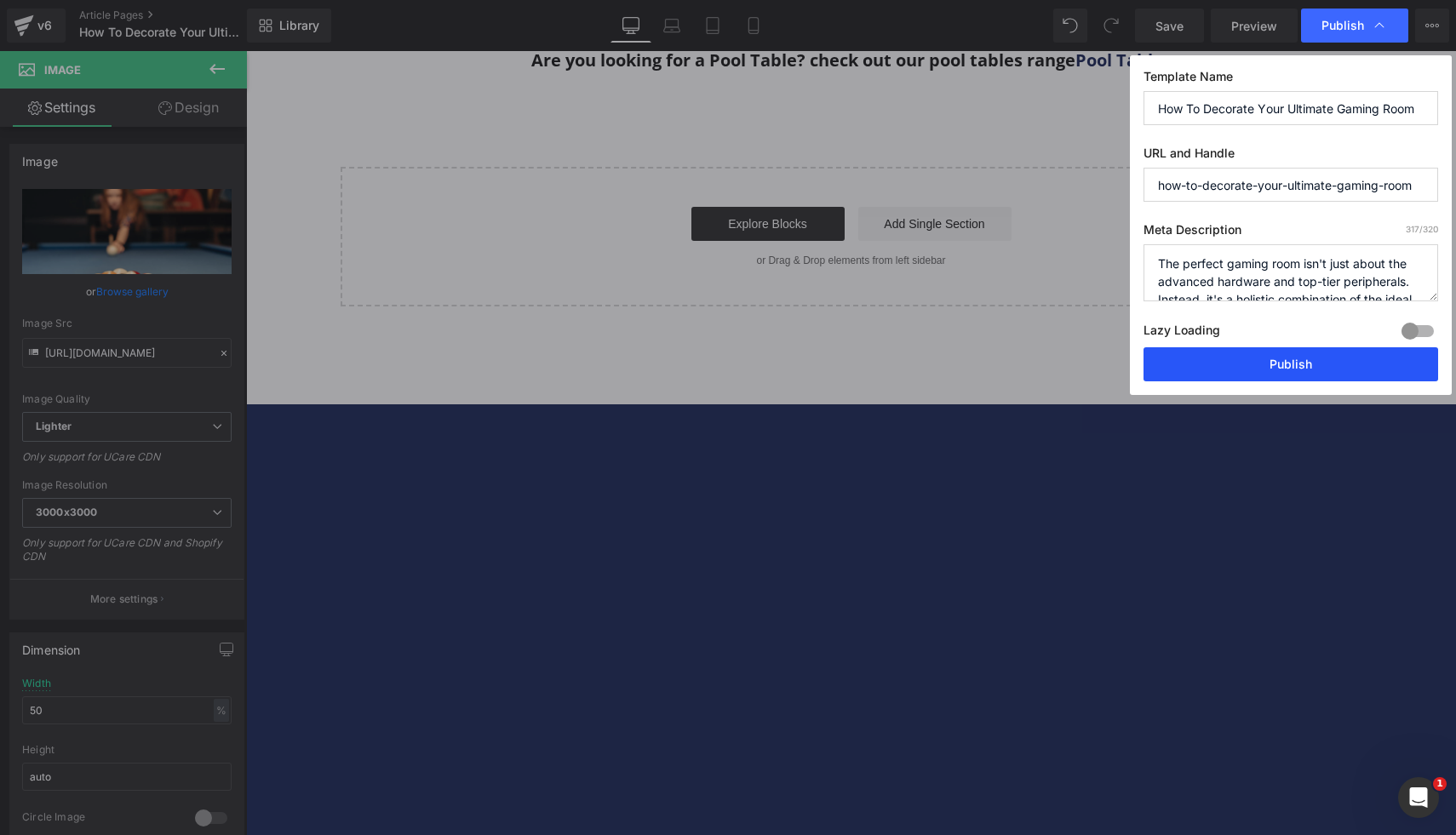
click at [1217, 366] on button "Publish" at bounding box center [1290, 364] width 294 height 34
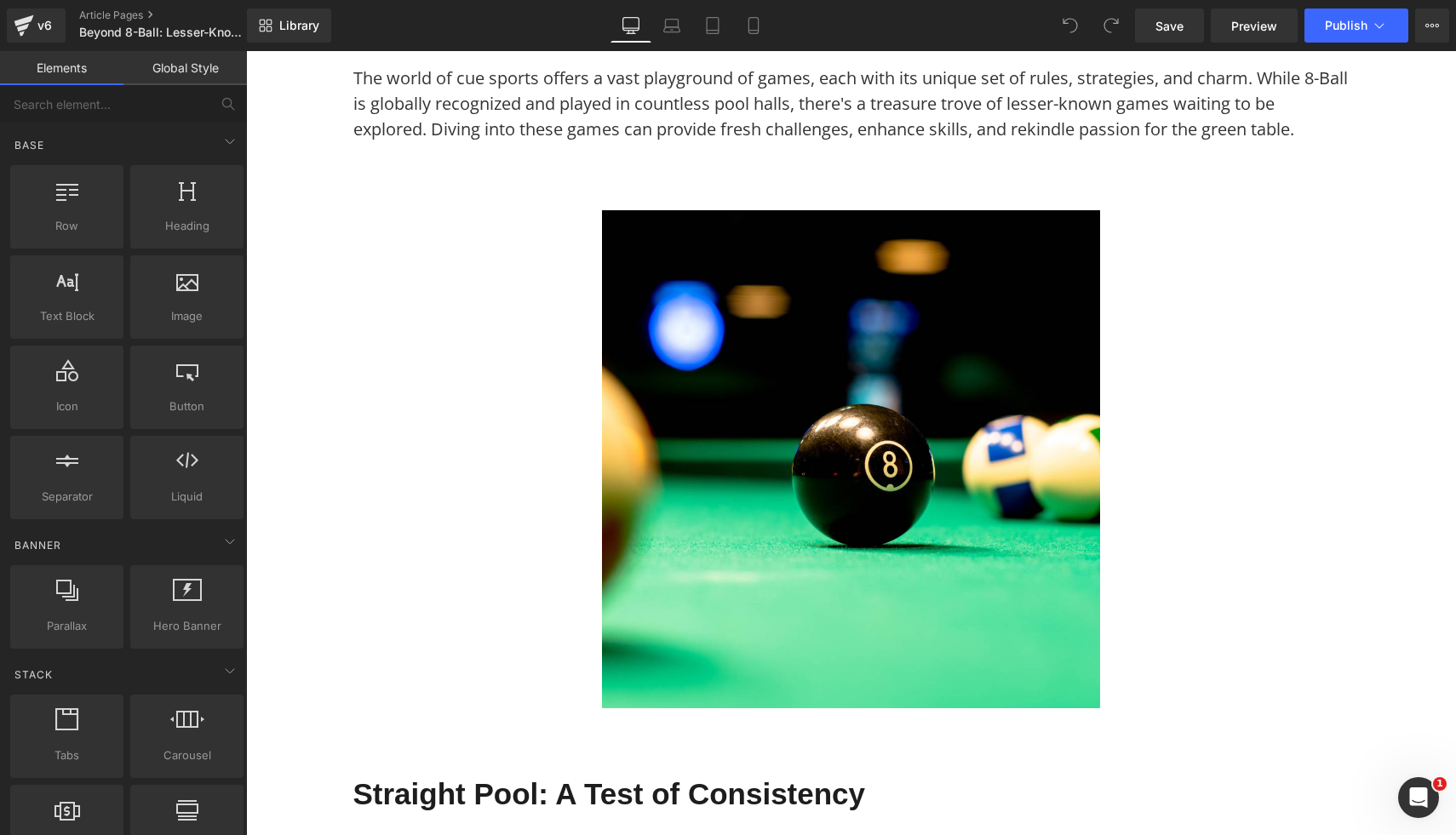
scroll to position [385, 0]
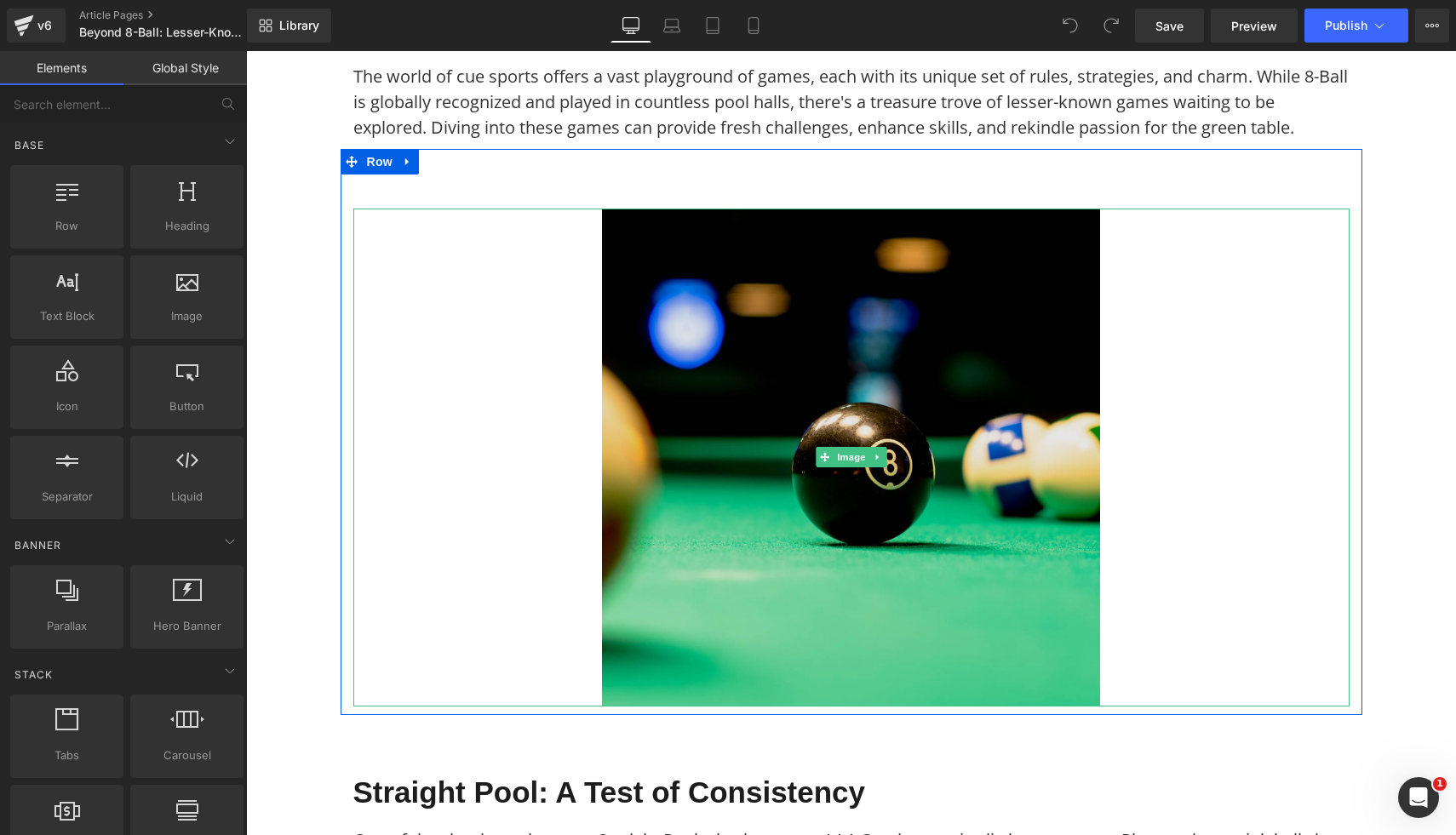
click at [777, 382] on img at bounding box center [851, 457] width 498 height 498
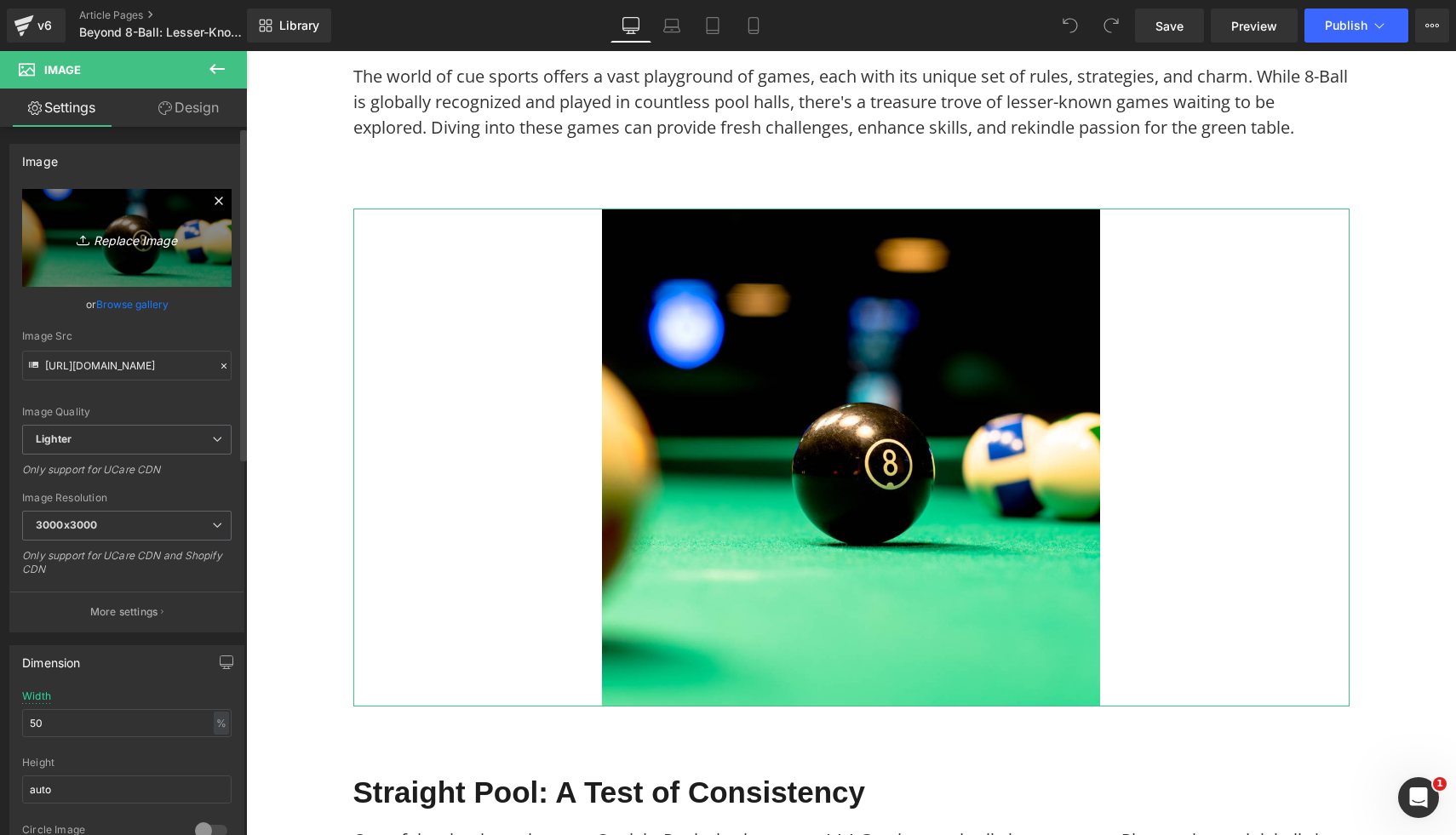
click at [119, 234] on icon "Replace Image" at bounding box center [126, 239] width 136 height 22
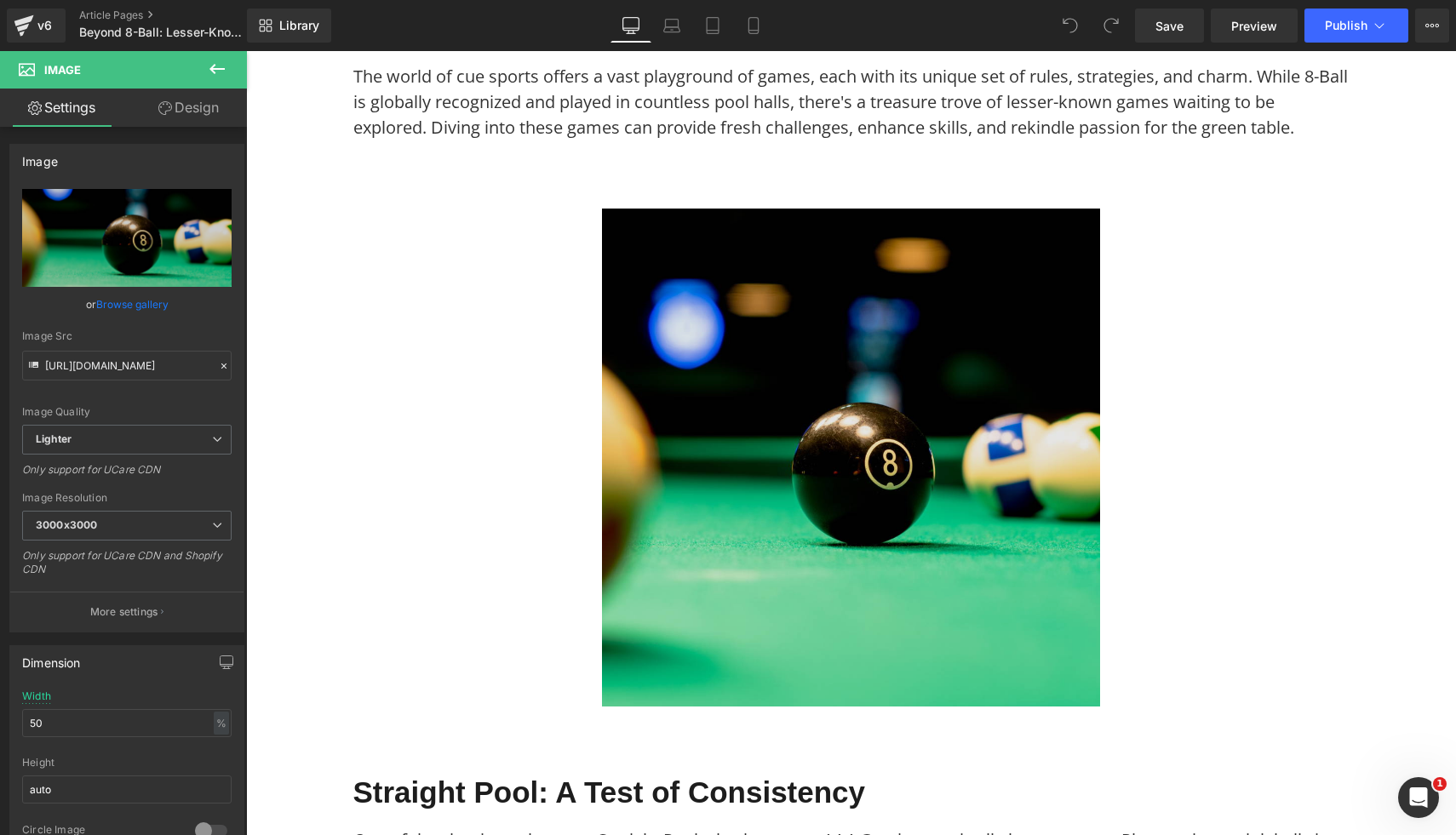
type input "C:\fakepath\13.png"
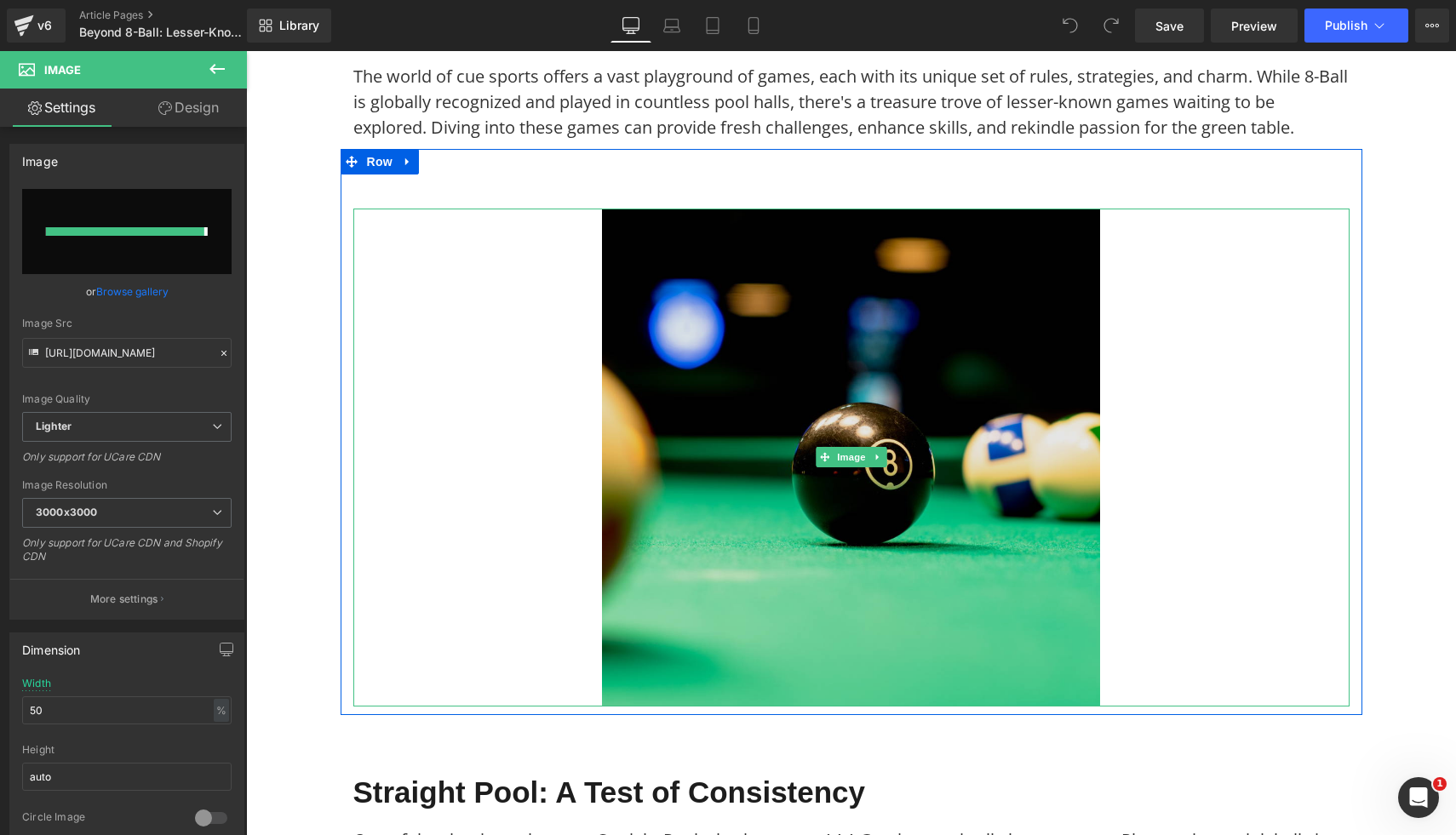
type input "https://ucarecdn.com/8205360b-109c-4d63-8019-38ed5e73f696/-/format/auto/-/previ…"
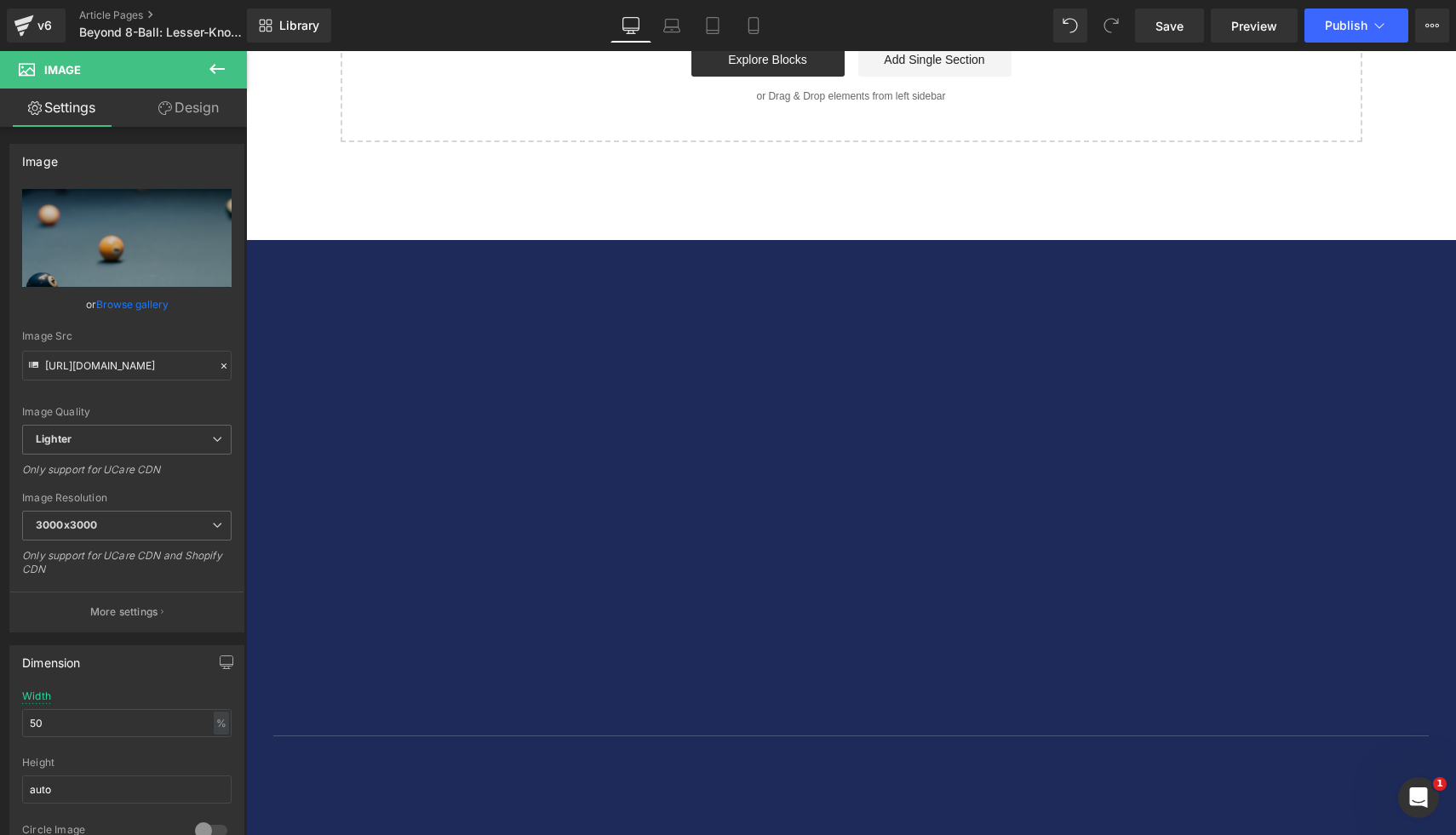
scroll to position [5543, 0]
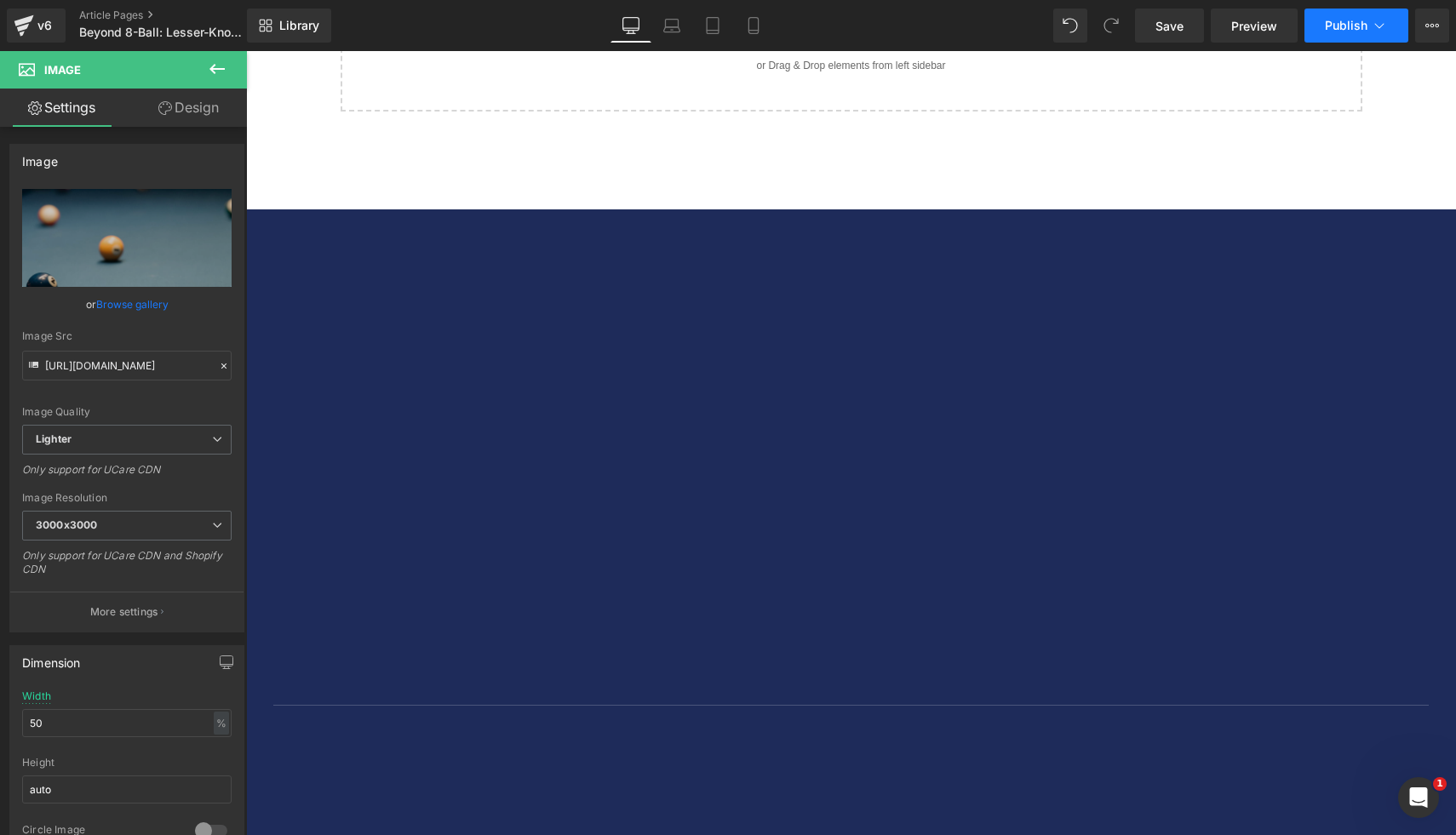
click at [1338, 34] on button "Publish" at bounding box center [1356, 25] width 104 height 34
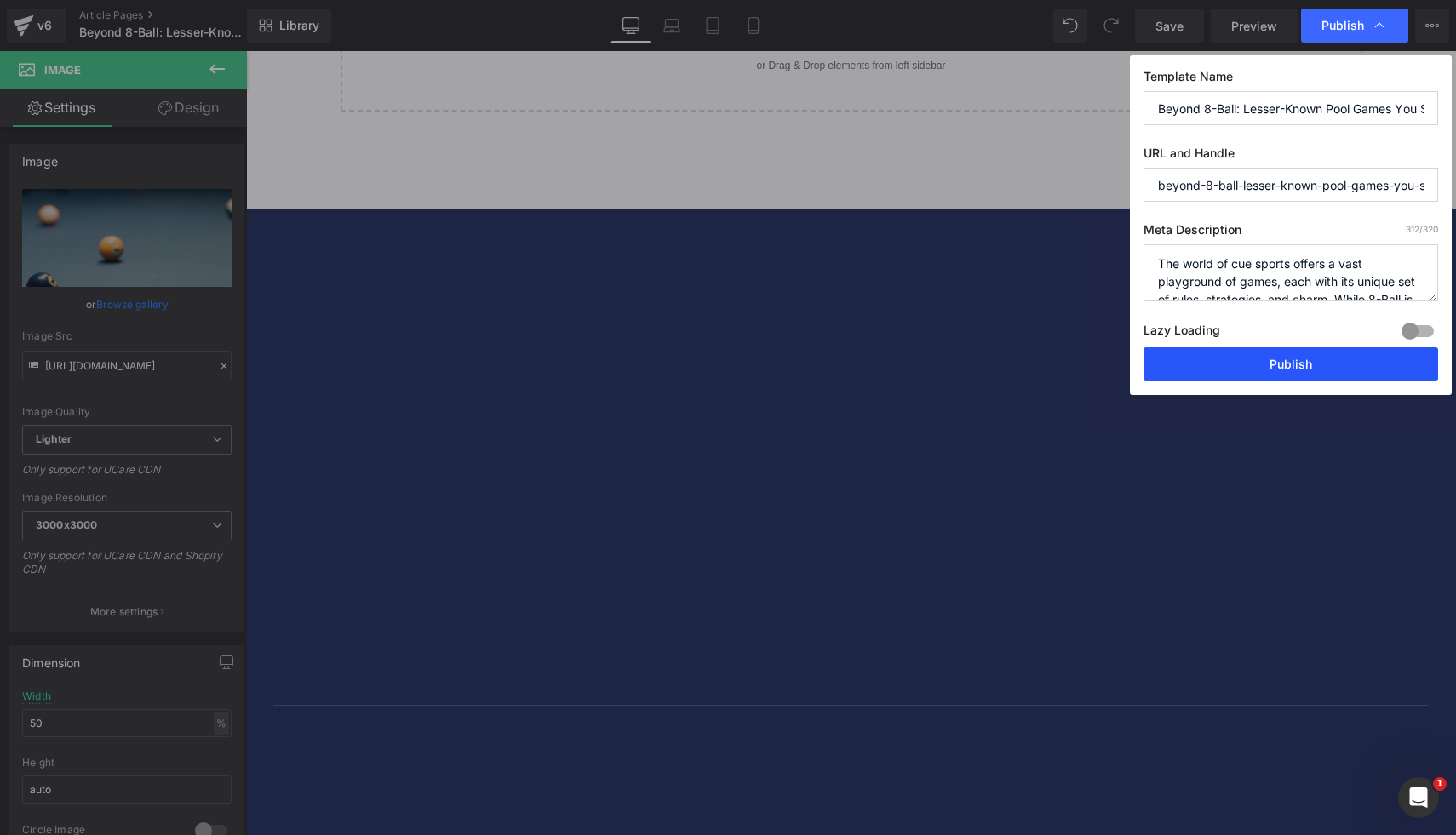
click at [1243, 367] on button "Publish" at bounding box center [1290, 364] width 294 height 34
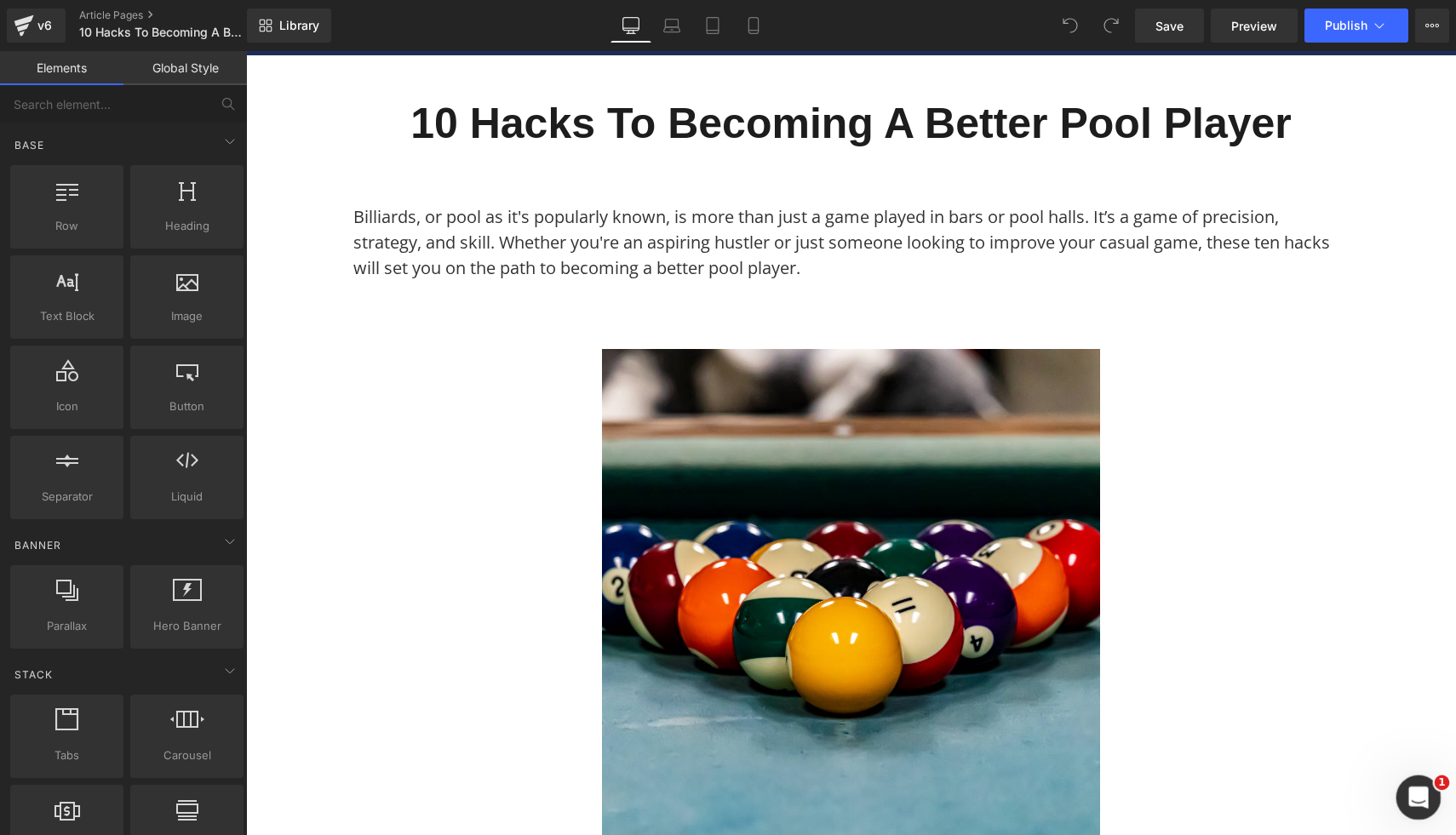
scroll to position [152, 0]
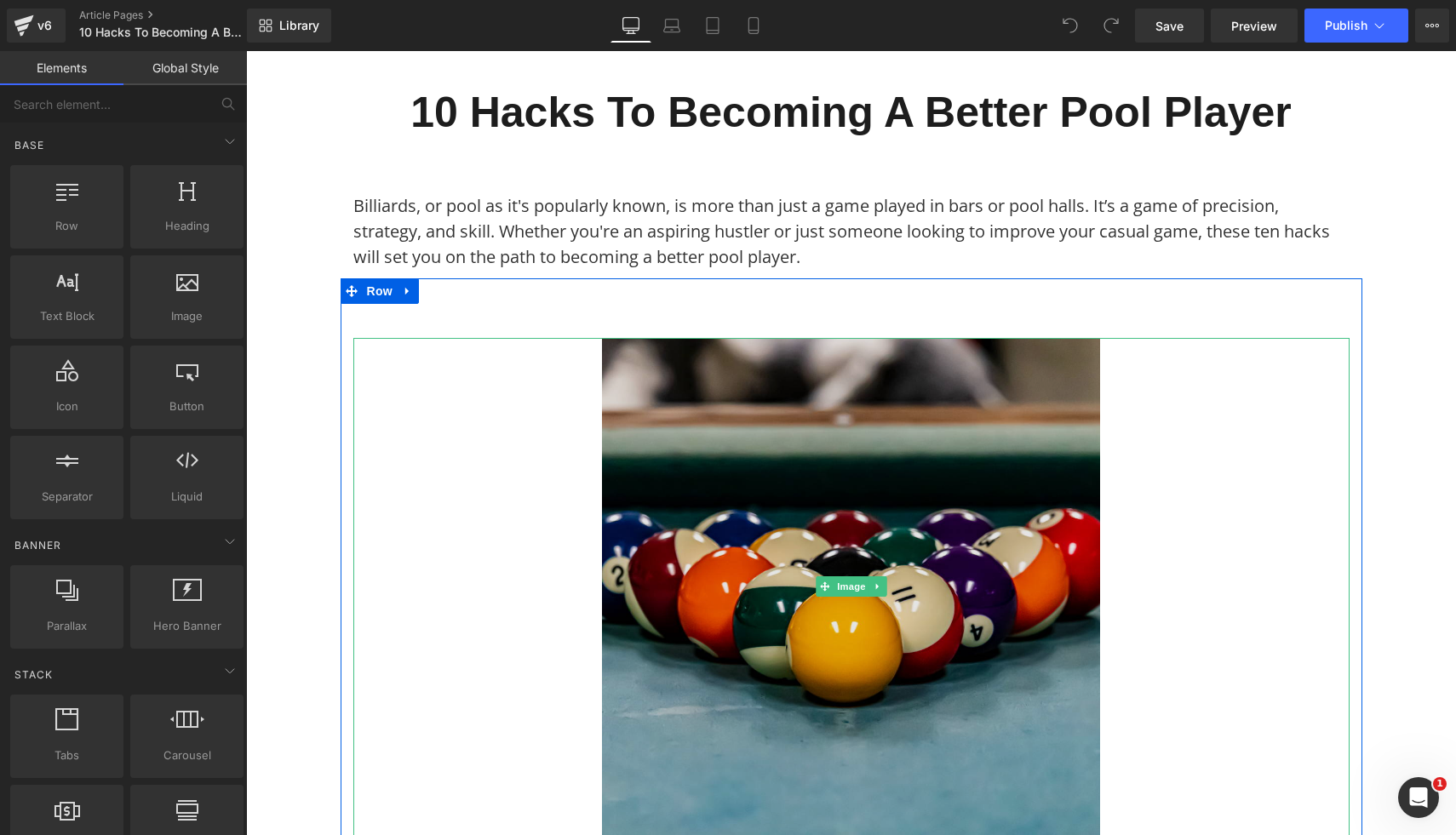
click at [786, 511] on img at bounding box center [851, 587] width 498 height 498
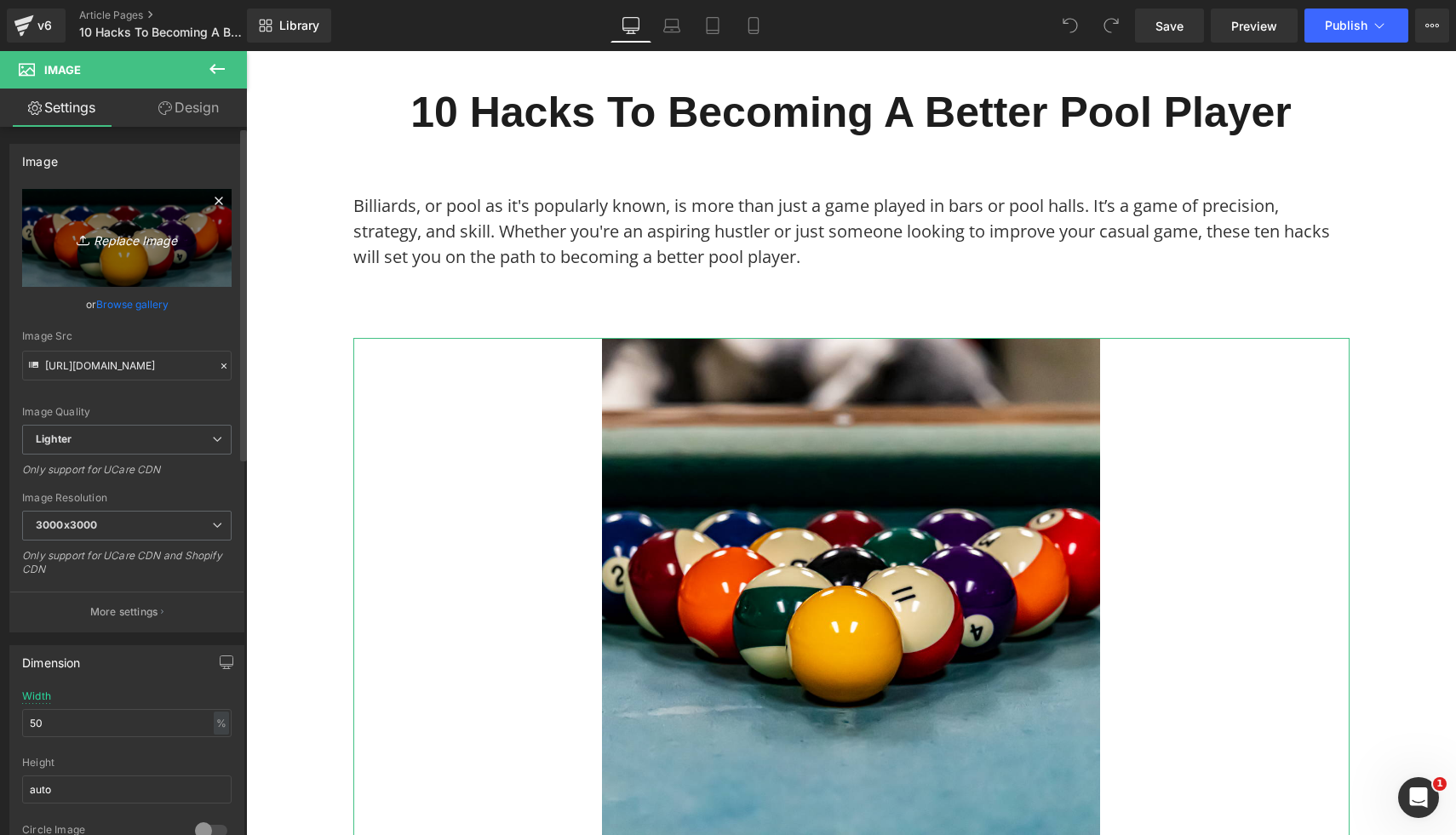
click at [161, 237] on icon "Replace Image" at bounding box center [126, 239] width 136 height 22
type input "C:\fakepath\15.png"
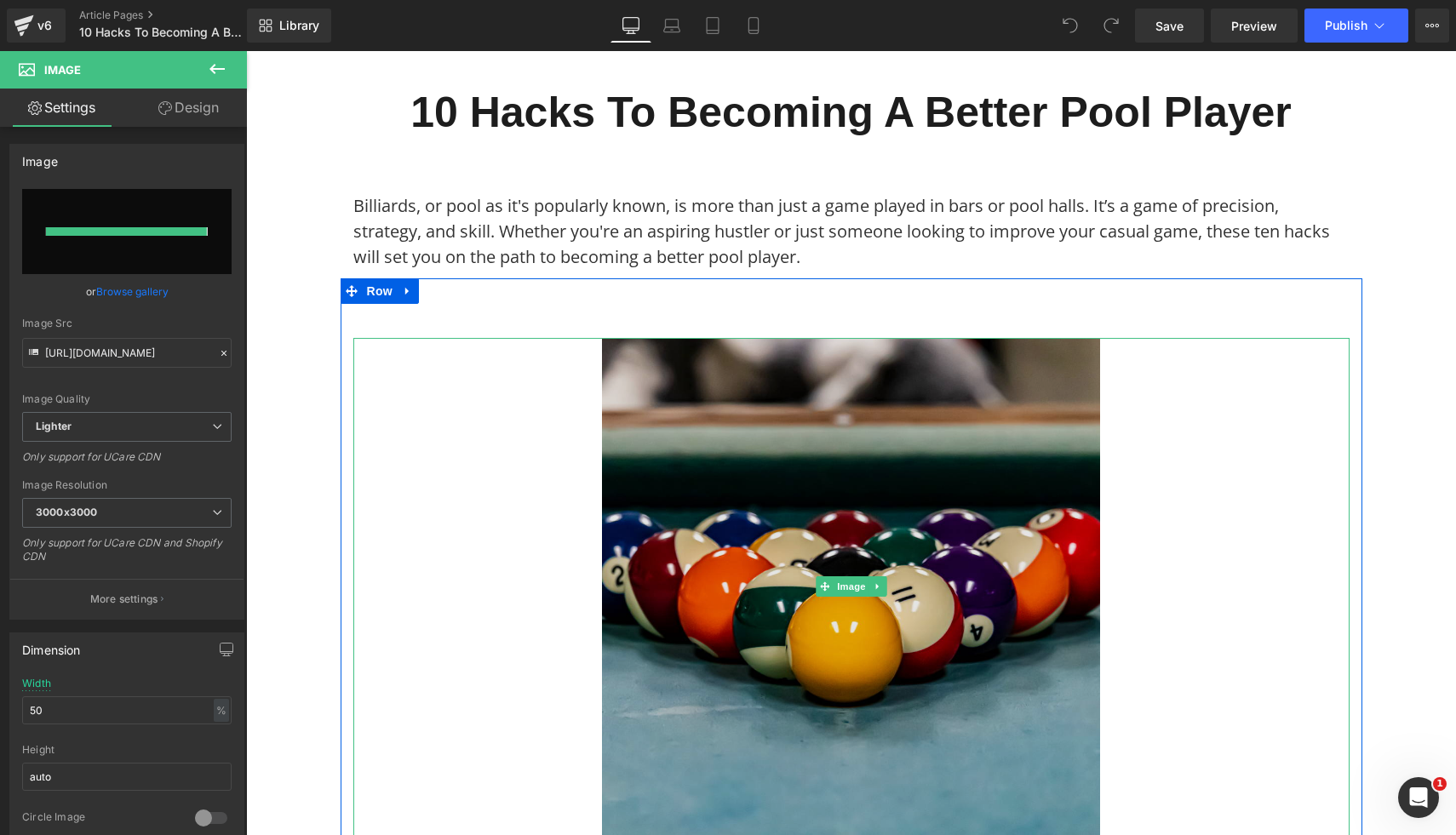
type input "https://ucarecdn.com/21fbb2f6-698b-4042-9178-48ce4c99f78a/-/format/auto/-/previ…"
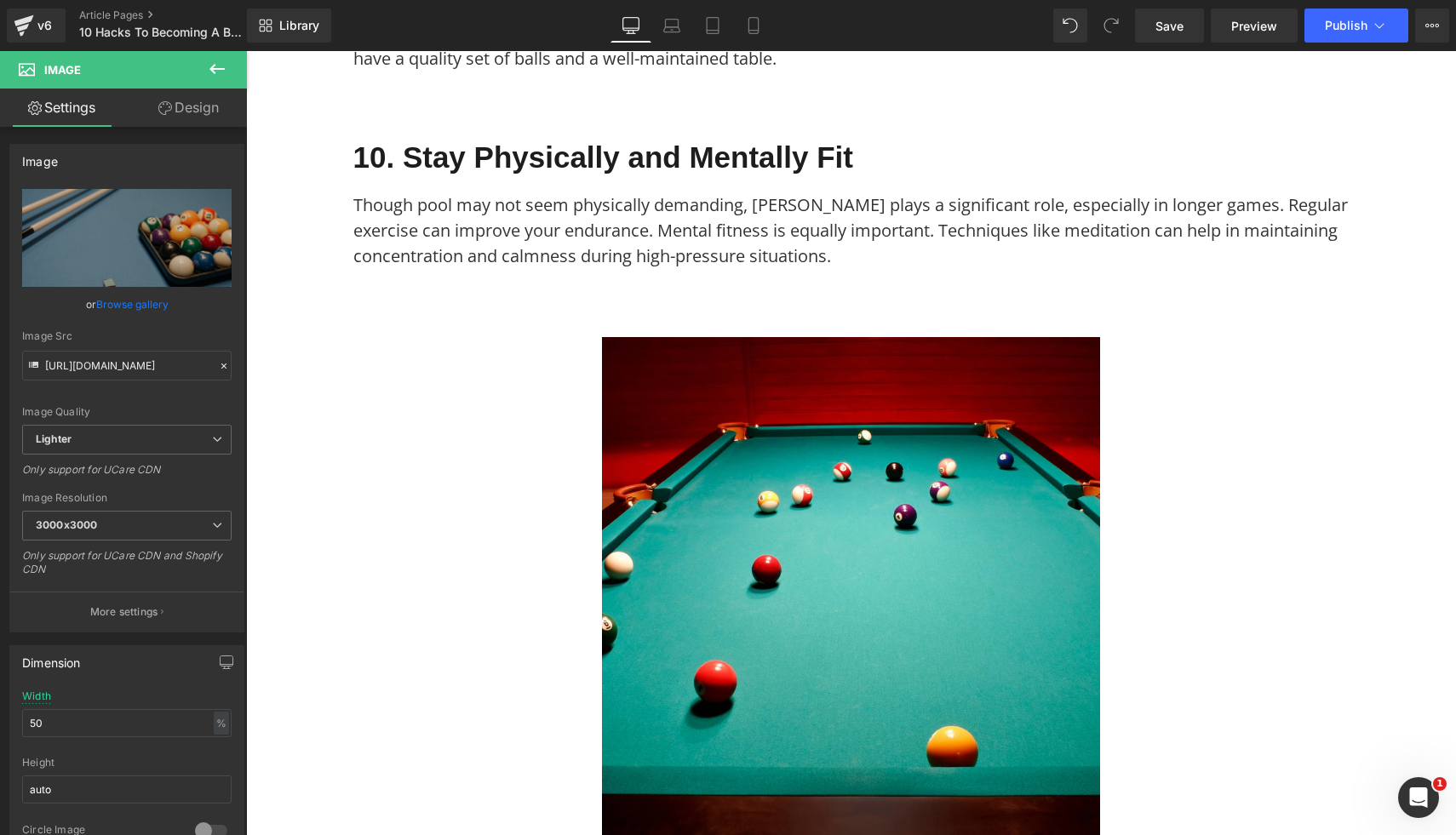
scroll to position [2846, 0]
click at [1005, 580] on img at bounding box center [851, 587] width 498 height 498
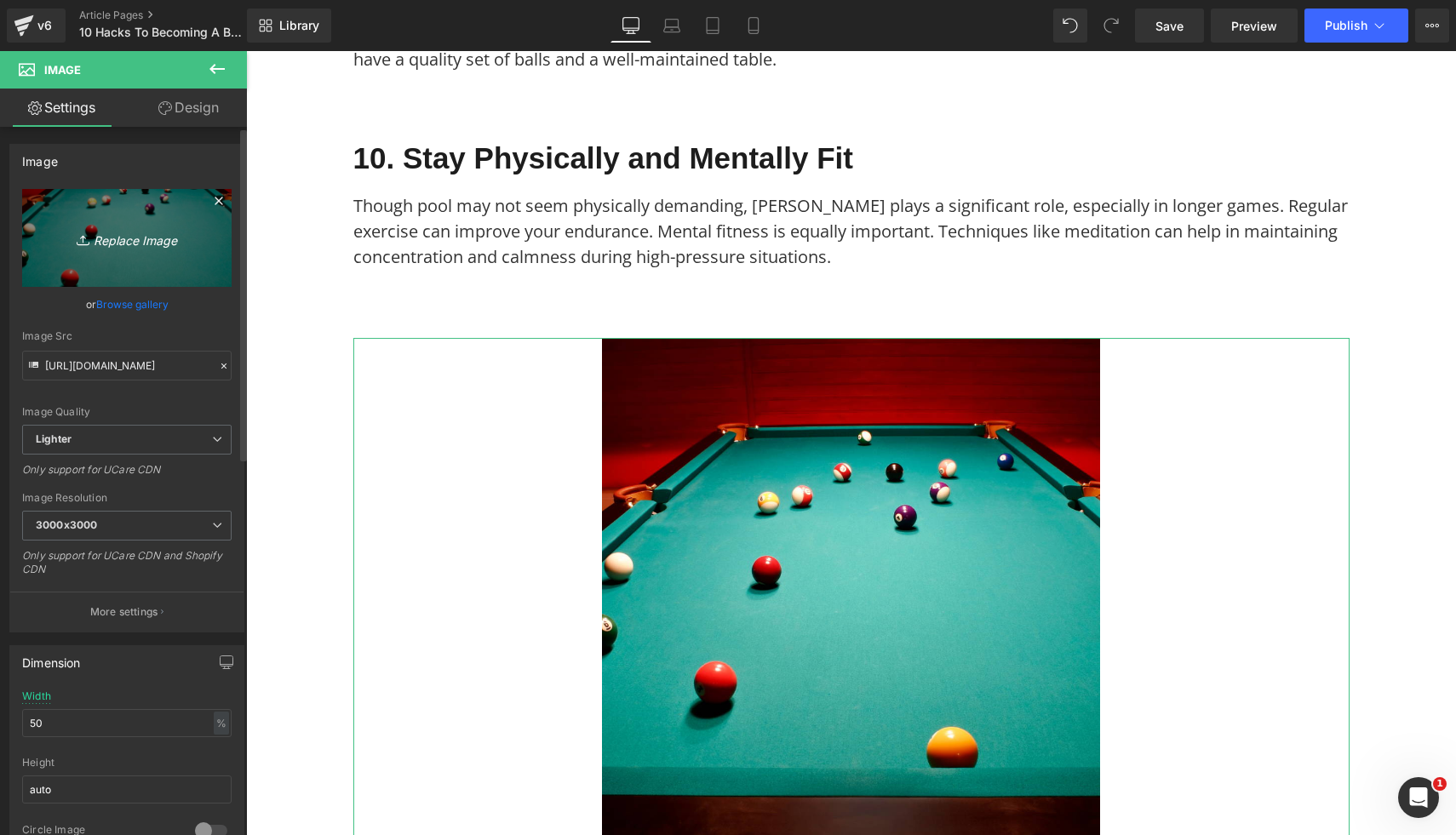
click at [107, 246] on icon "Replace Image" at bounding box center [126, 239] width 136 height 22
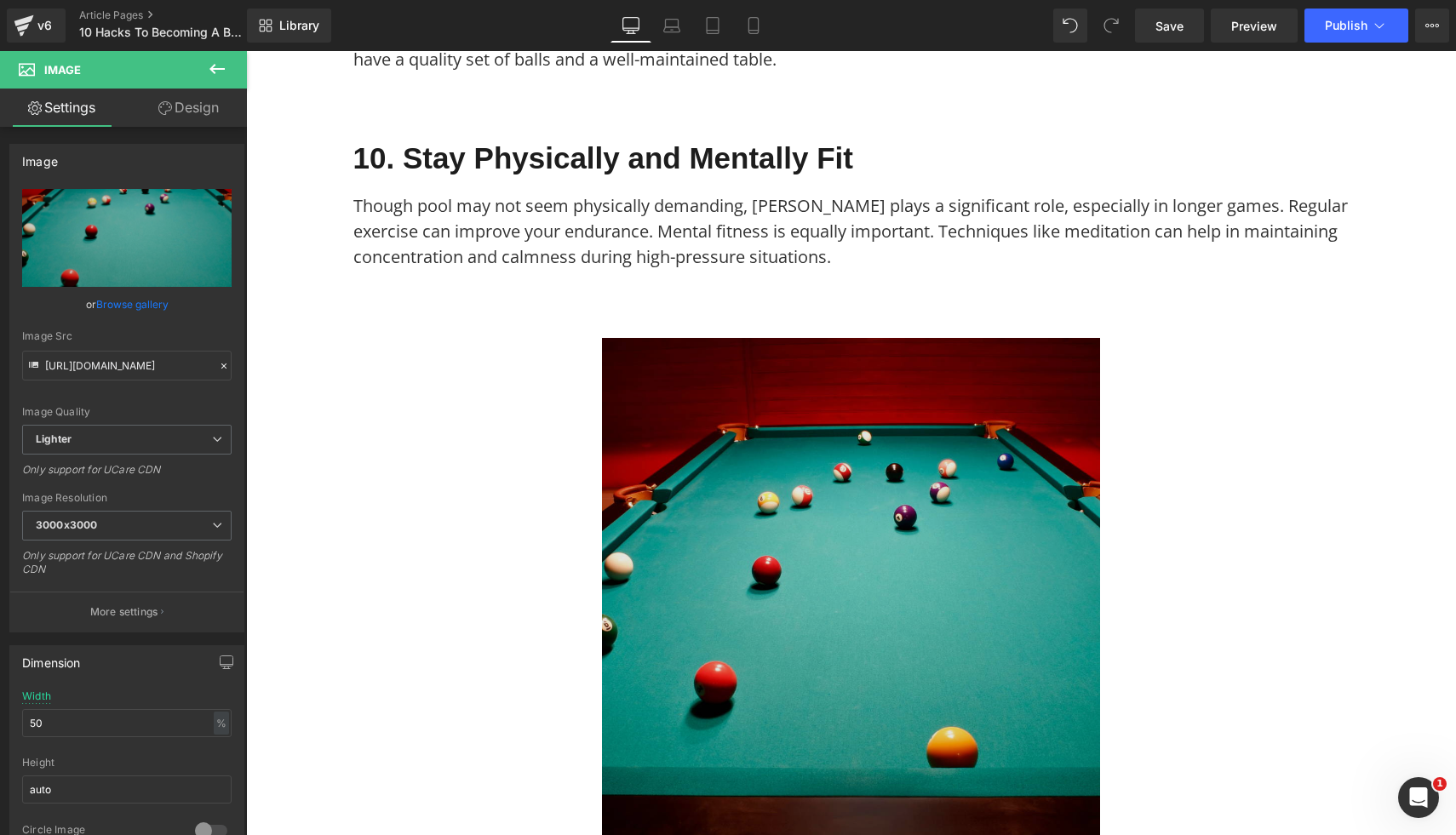
type input "C:\fakepath\16.png"
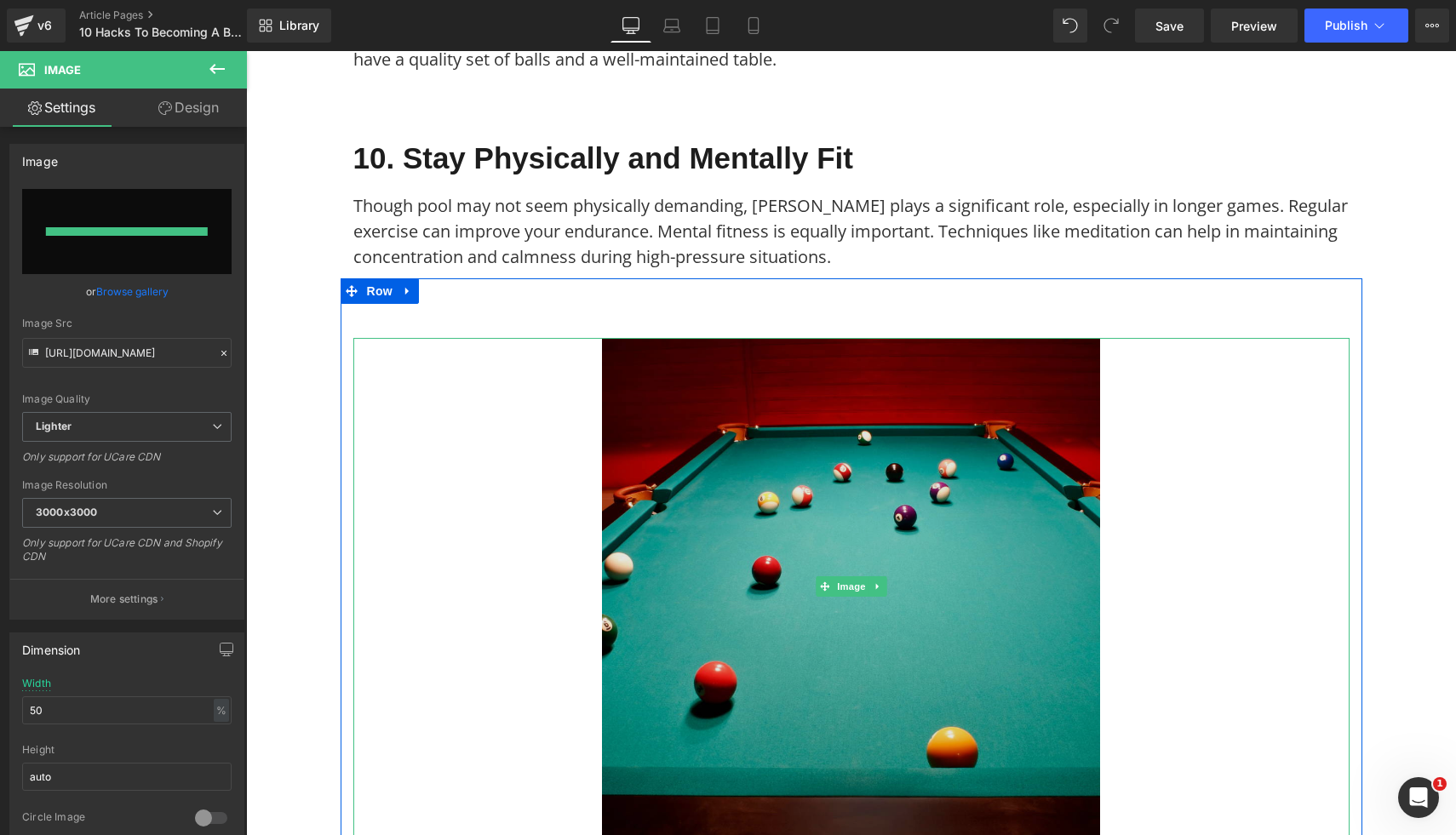
type input "https://ucarecdn.com/67e17f29-7da4-44c4-8749-70a5b234e403/-/format/auto/-/previ…"
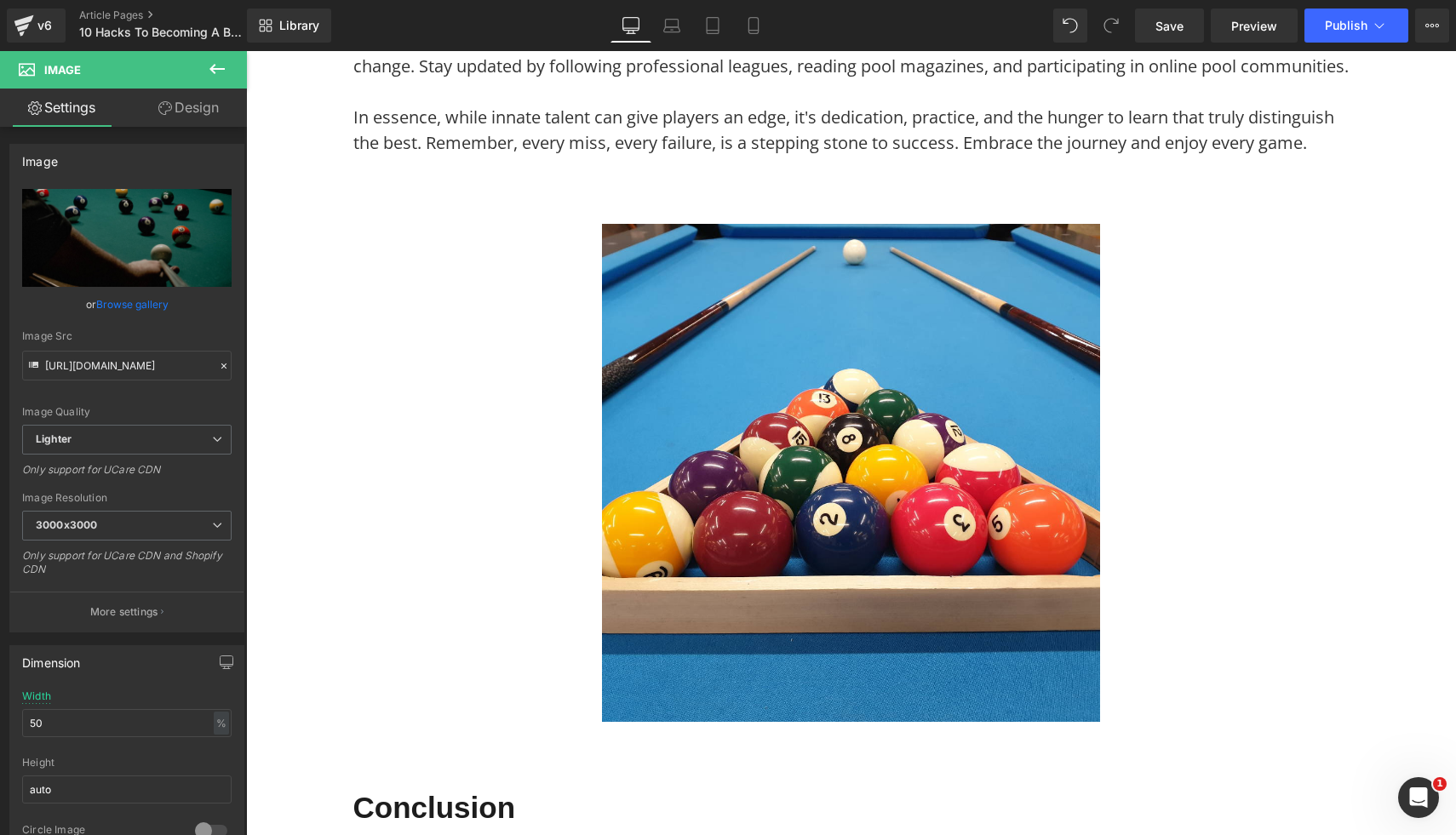
scroll to position [5476, 0]
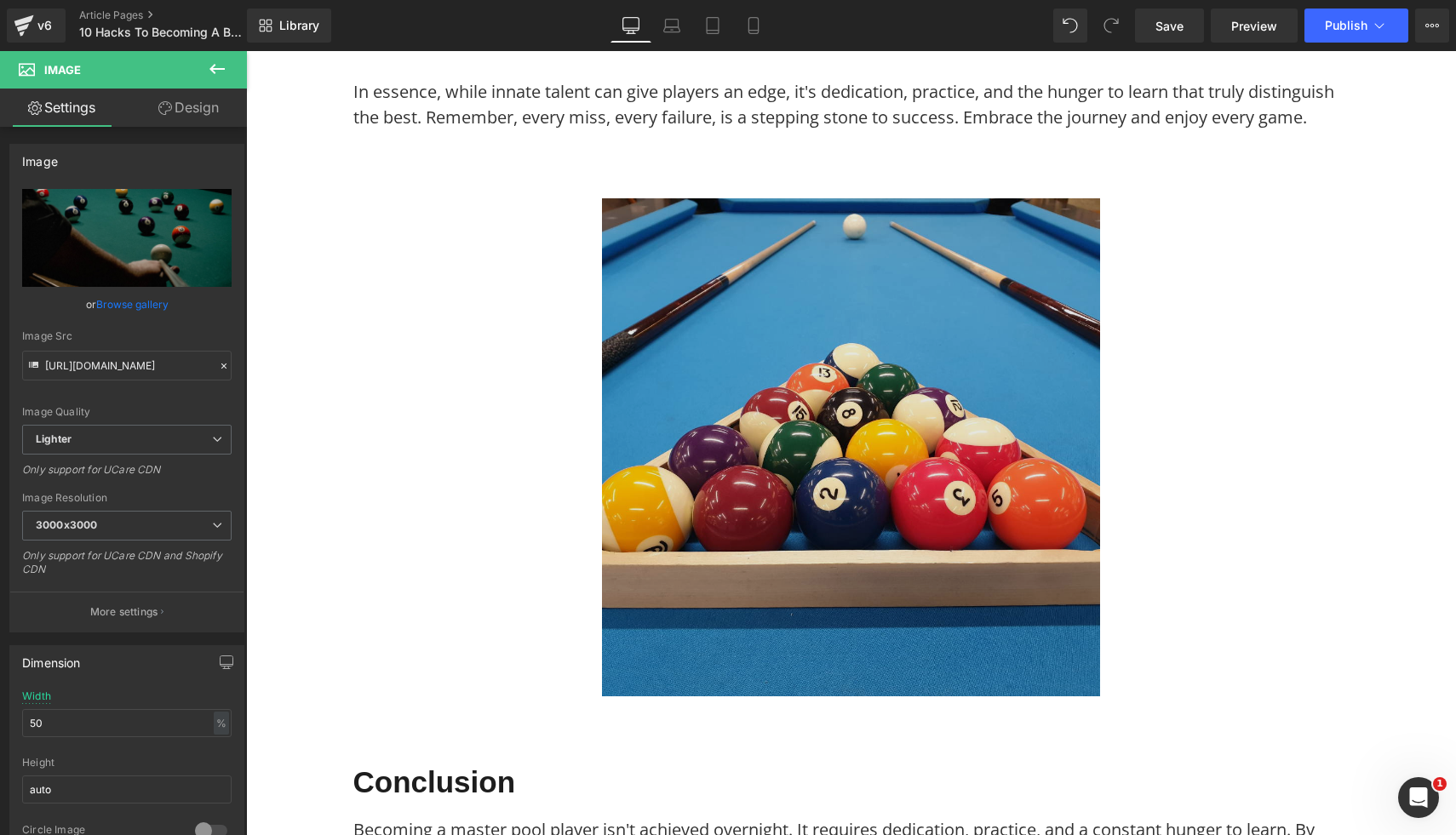
click at [934, 556] on img at bounding box center [851, 447] width 498 height 498
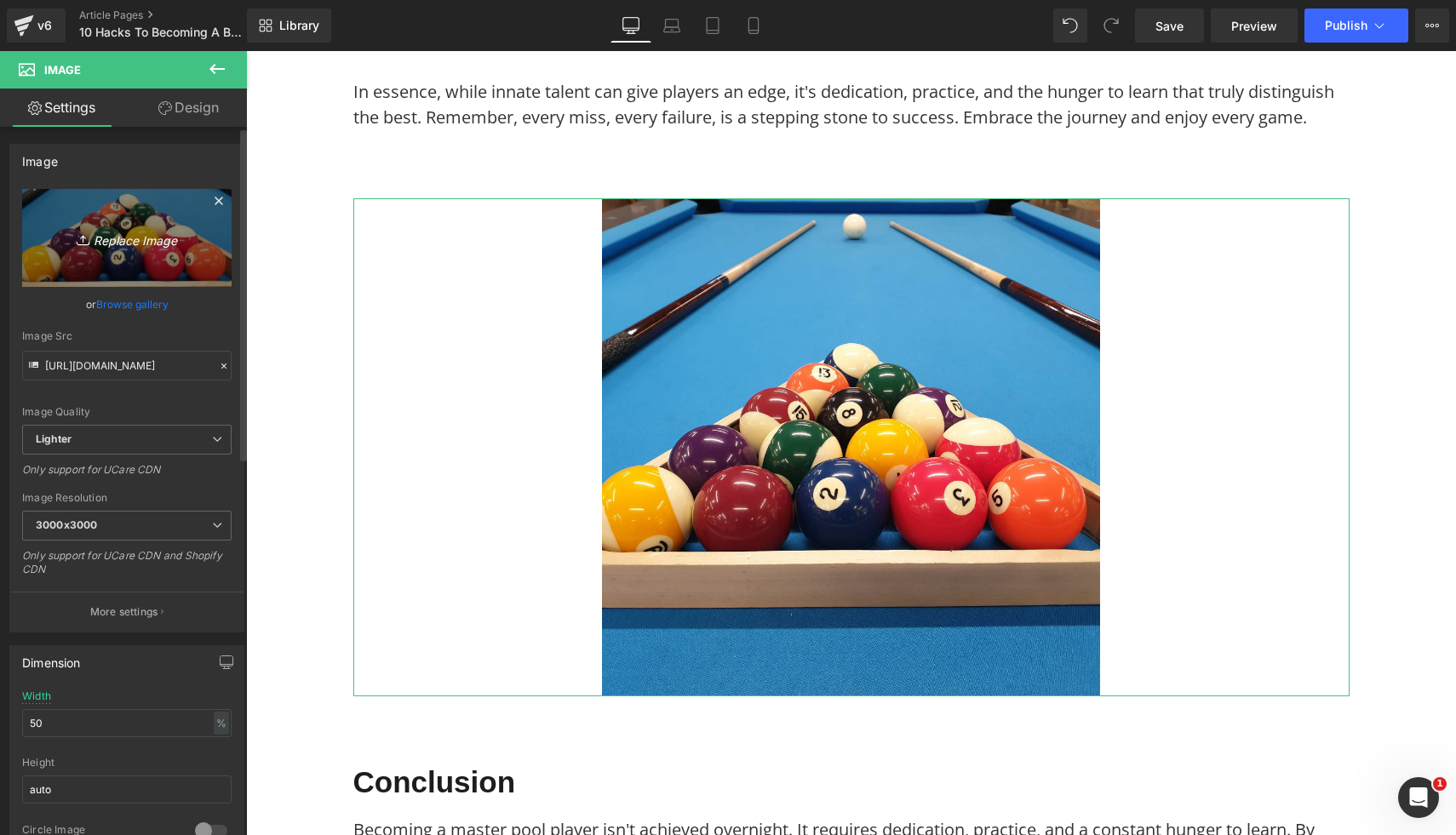
click at [121, 235] on icon "Replace Image" at bounding box center [126, 239] width 136 height 22
type input "C:\fakepath\17.png"
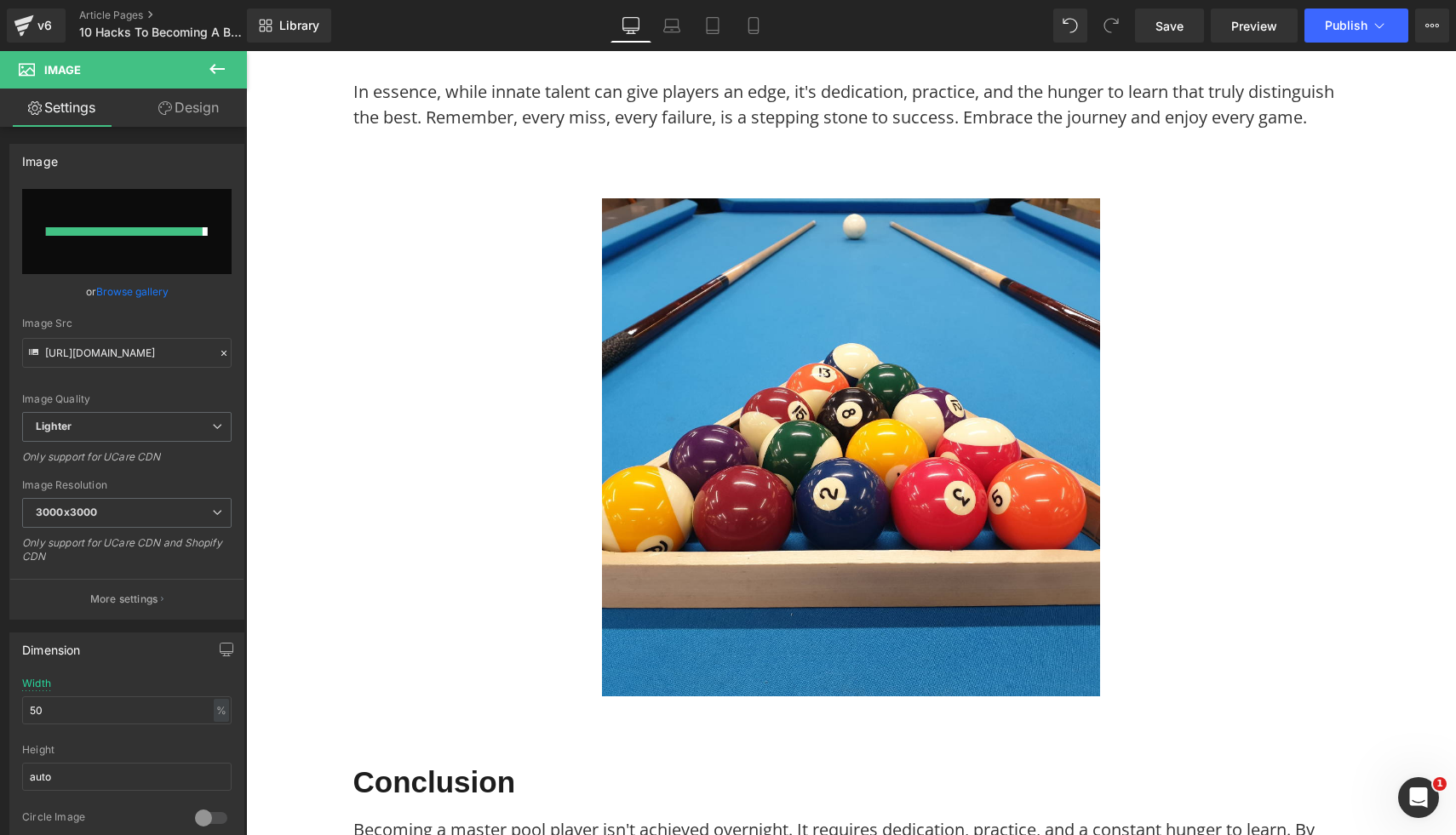
type input "https://ucarecdn.com/9e3b4c66-a2c8-4eaf-83ef-93e11dcdf5af/-/format/auto/-/previ…"
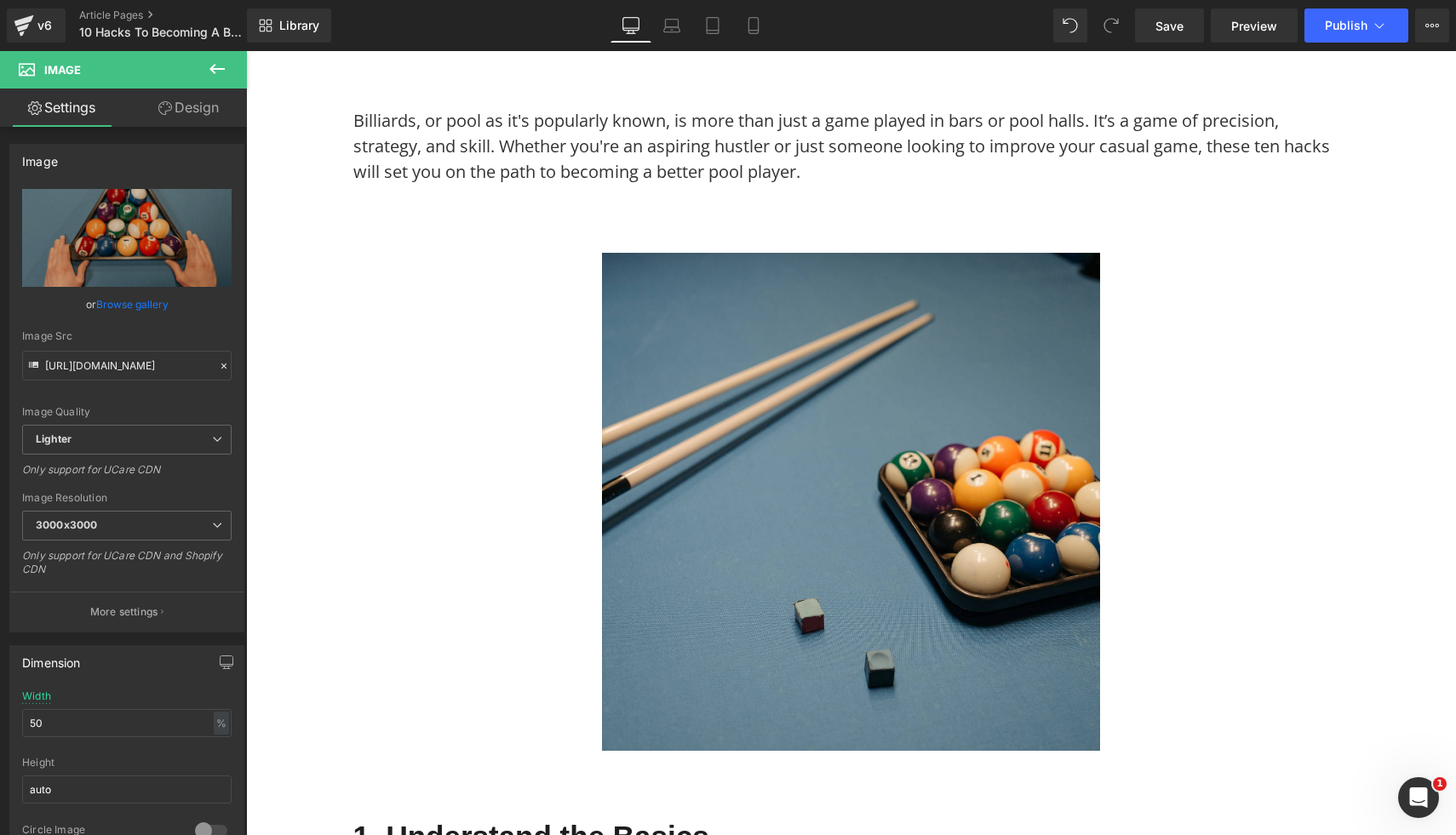
scroll to position [0, 0]
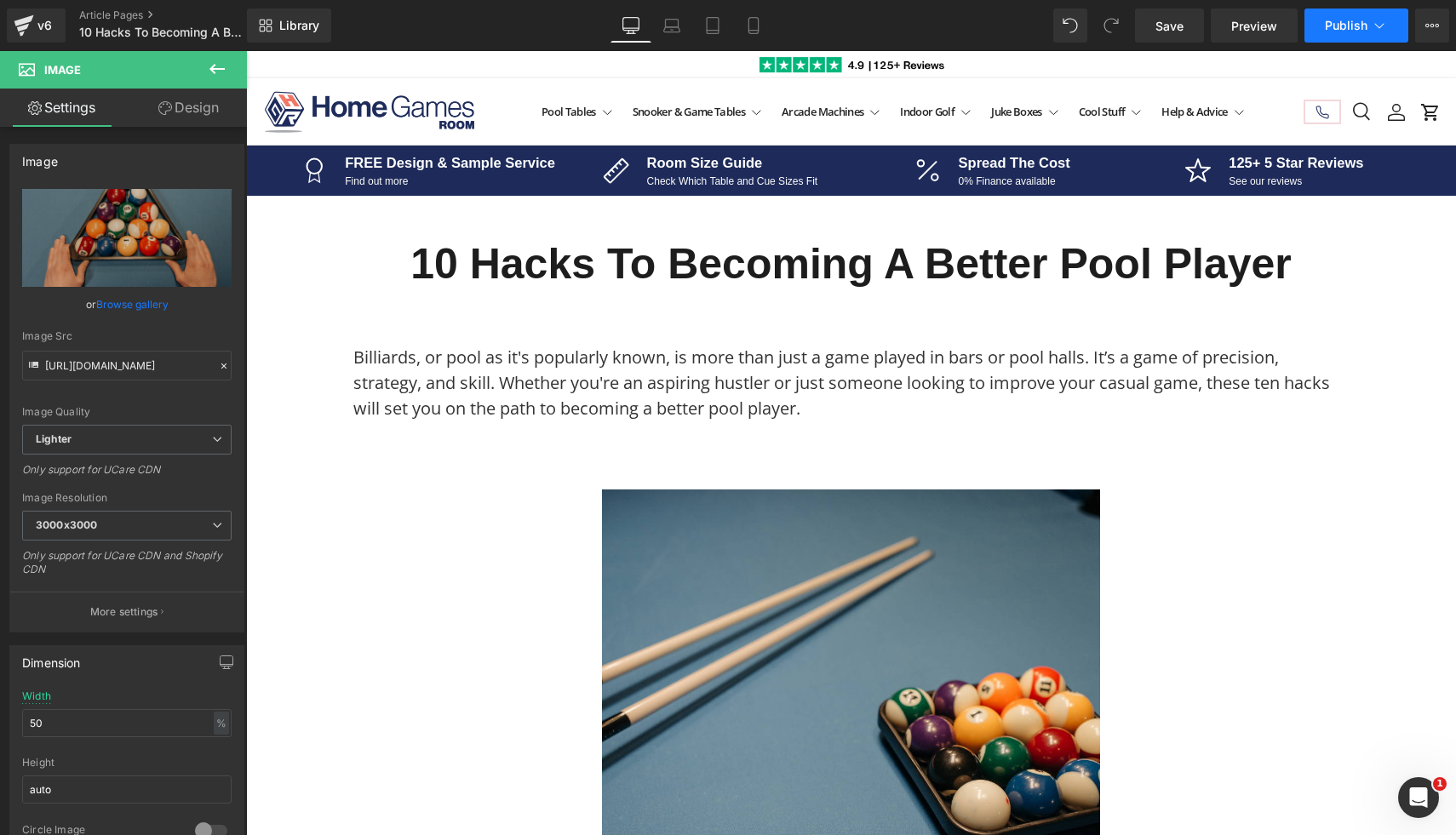
click at [1337, 23] on span "Publish" at bounding box center [1346, 25] width 43 height 14
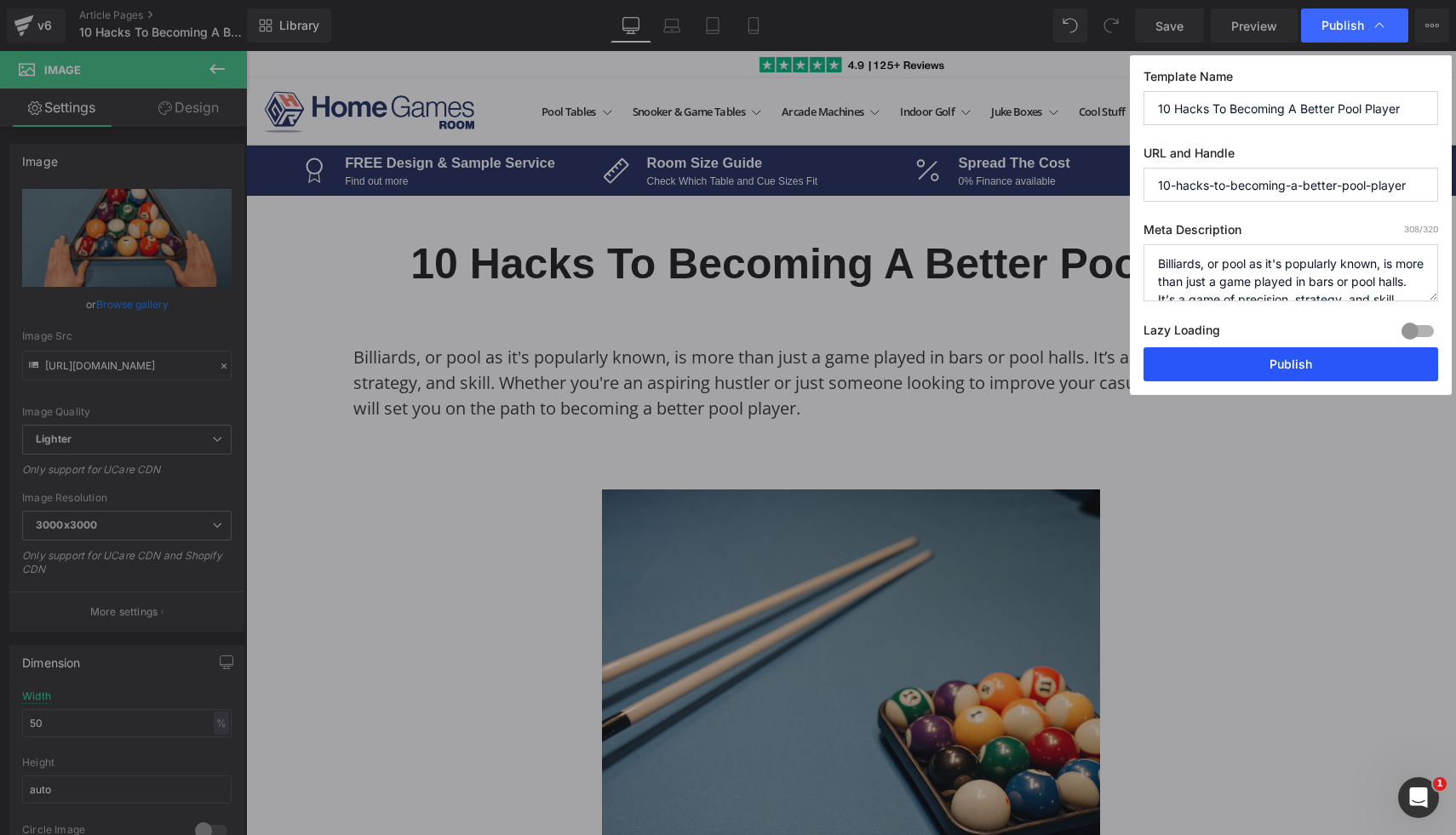
click at [1242, 371] on button "Publish" at bounding box center [1290, 364] width 294 height 34
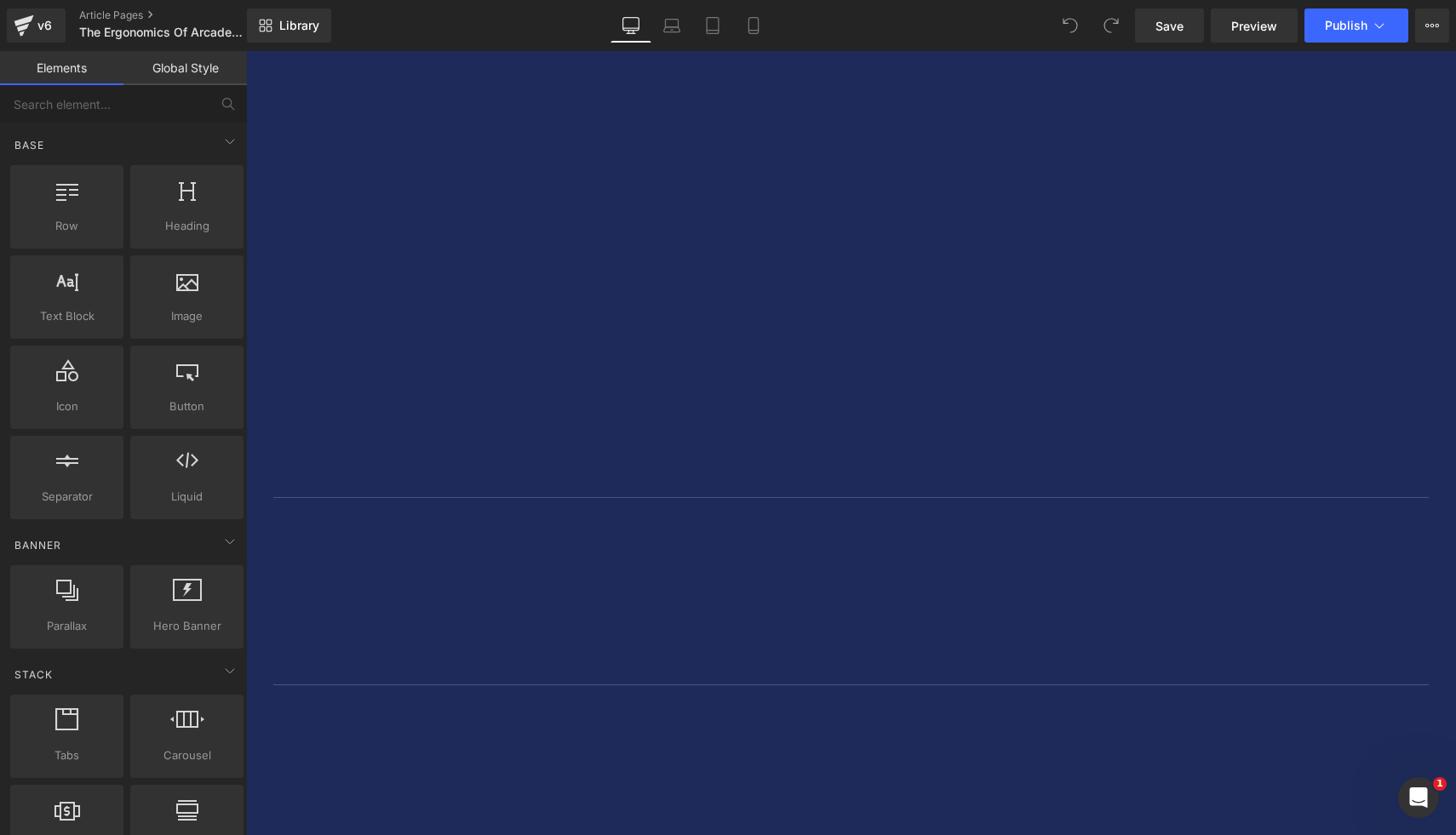
scroll to position [5861, 0]
click at [1321, 18] on button "Publish" at bounding box center [1356, 25] width 104 height 34
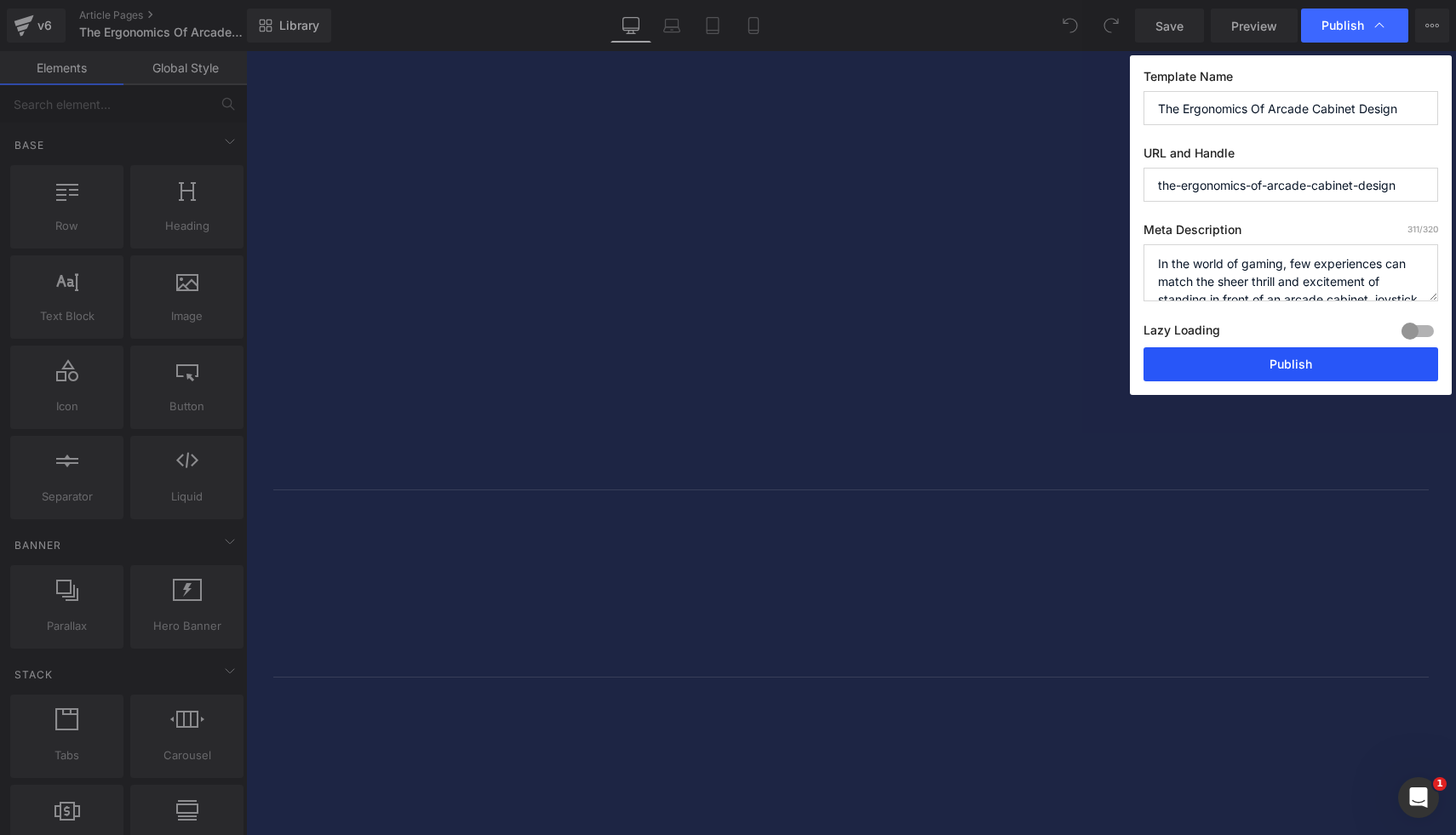
click at [1302, 366] on button "Publish" at bounding box center [1290, 364] width 294 height 34
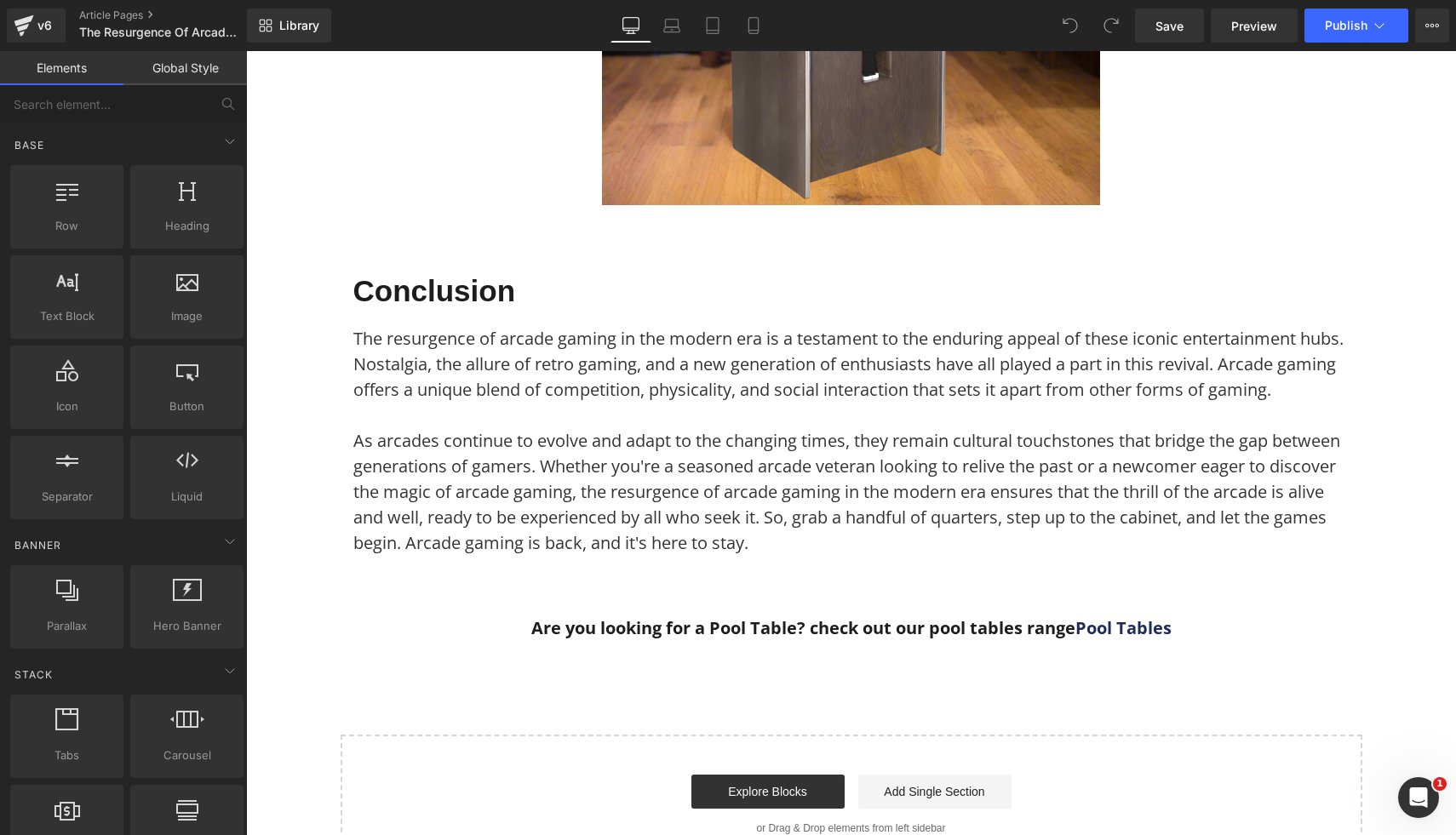
scroll to position [3773, 0]
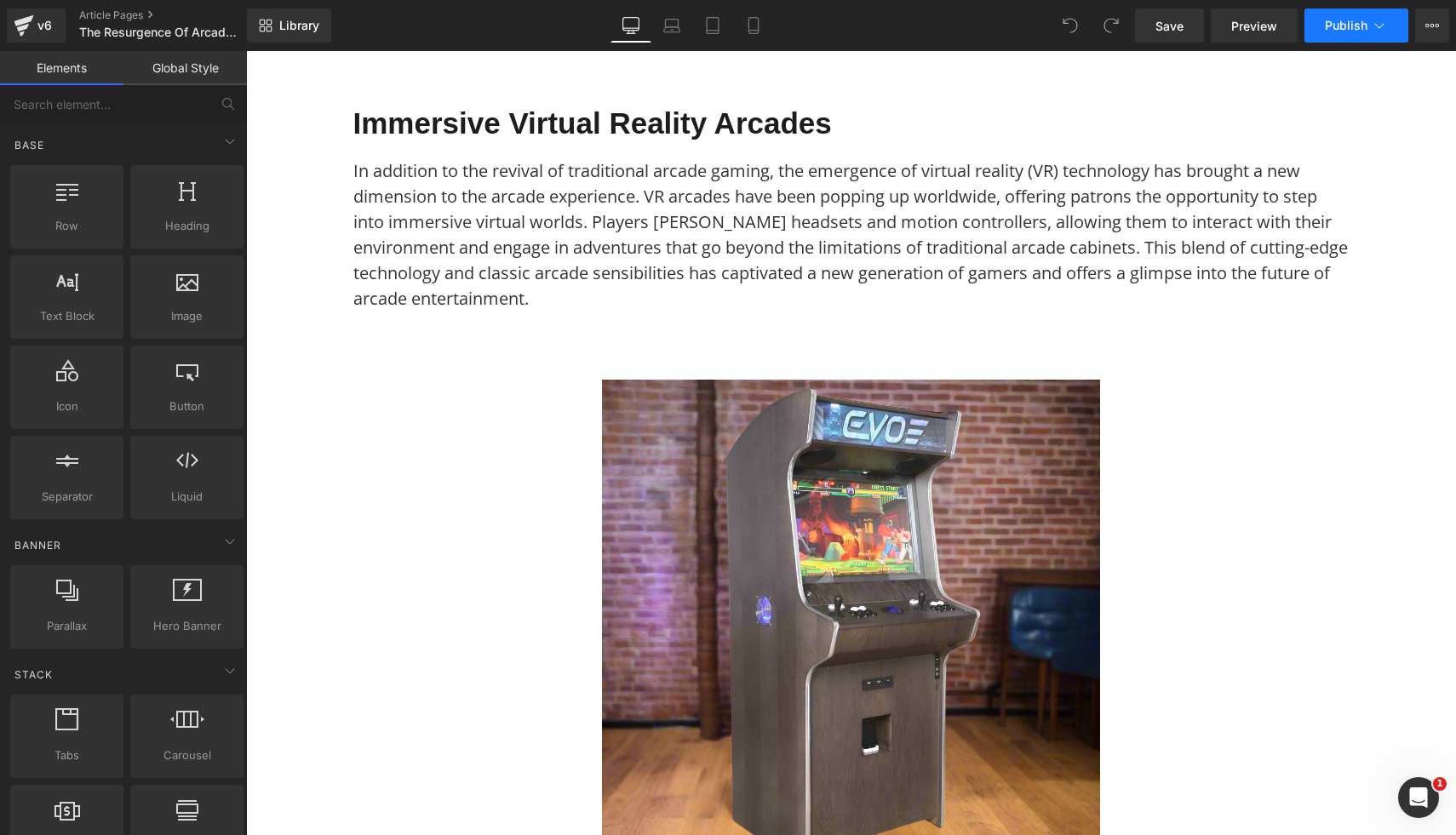
click at [1349, 35] on button "Publish" at bounding box center [1356, 25] width 104 height 34
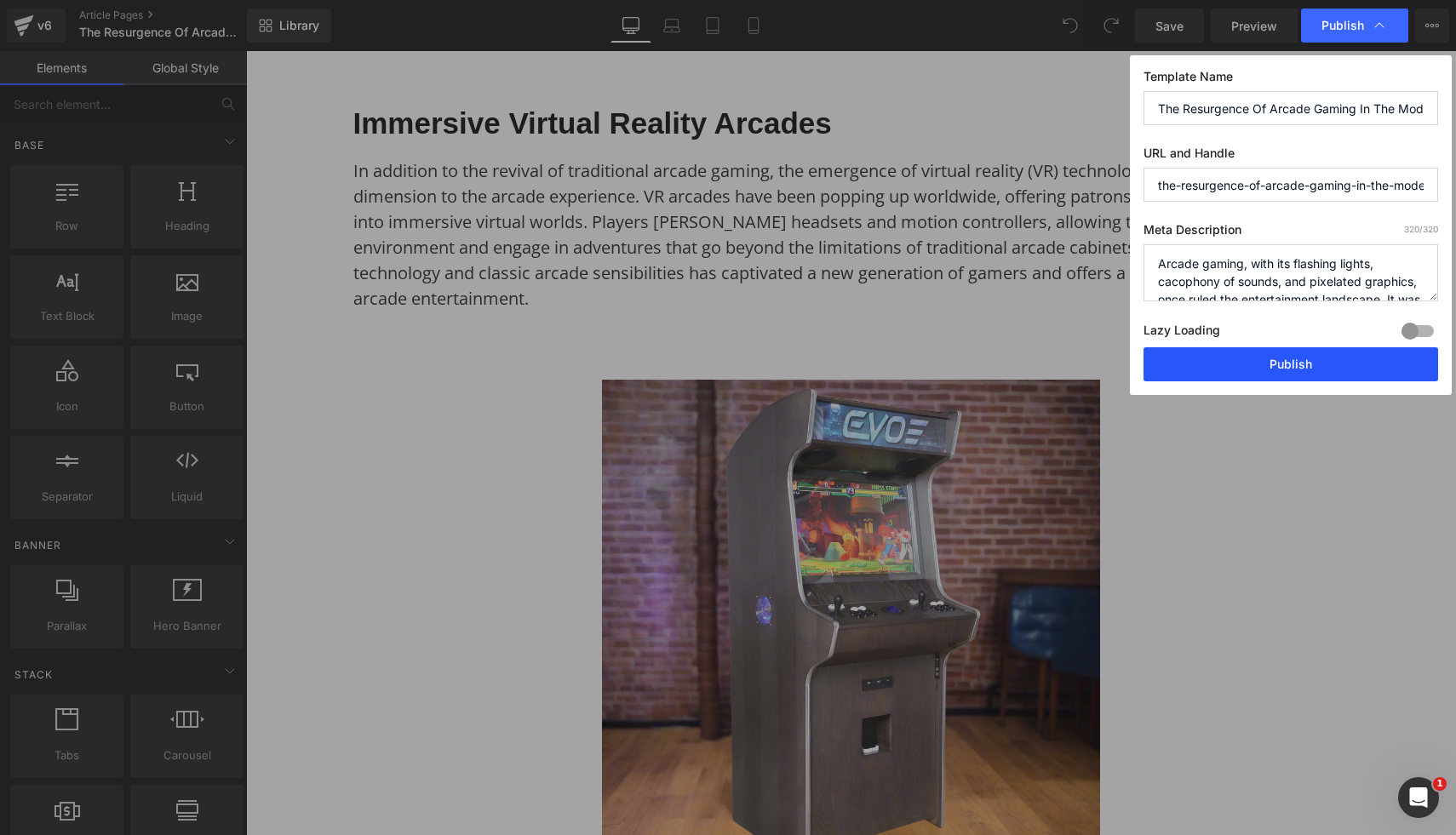
click at [1302, 372] on button "Publish" at bounding box center [1290, 364] width 294 height 34
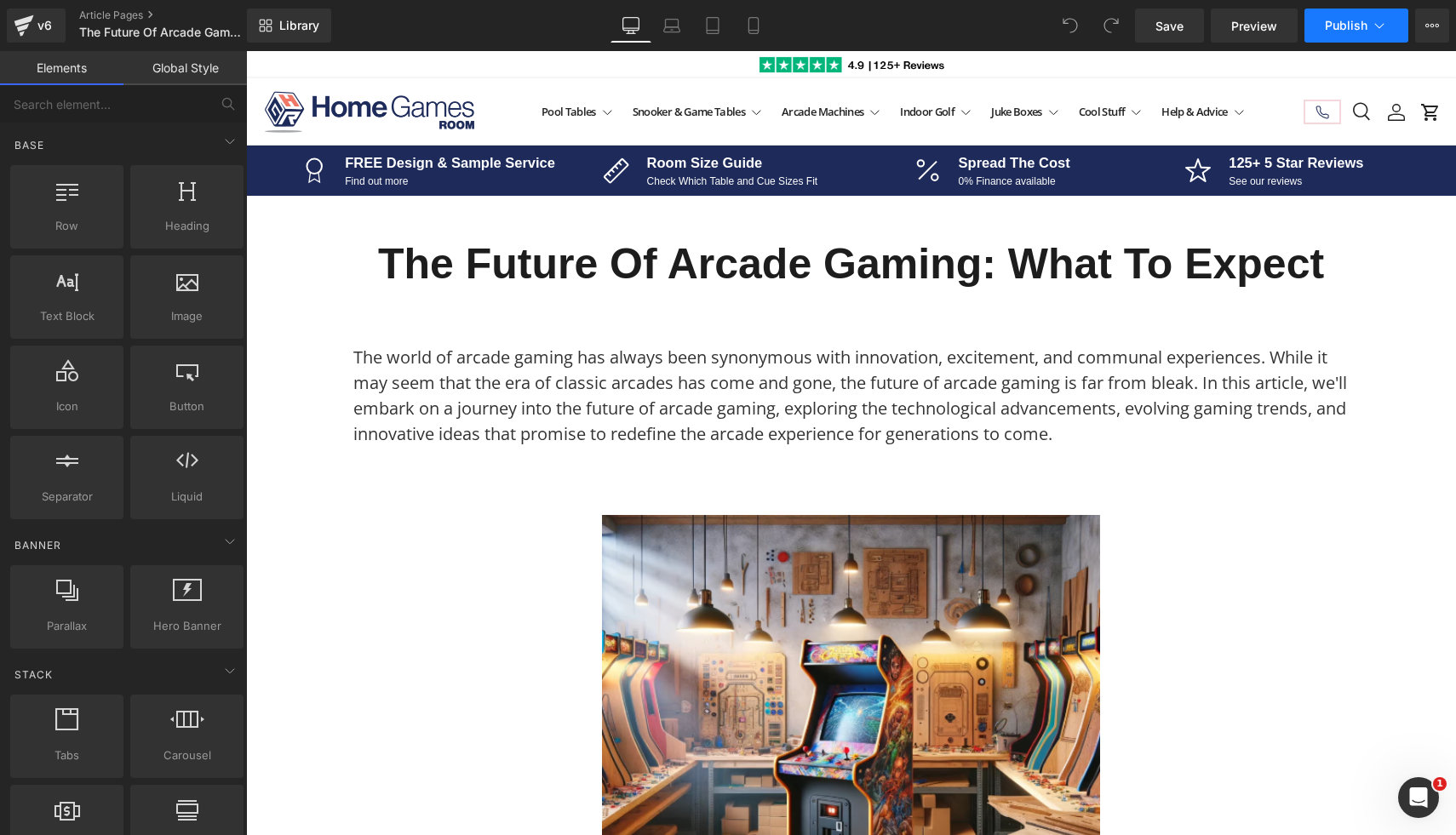
click at [1347, 25] on span "Publish" at bounding box center [1346, 25] width 43 height 14
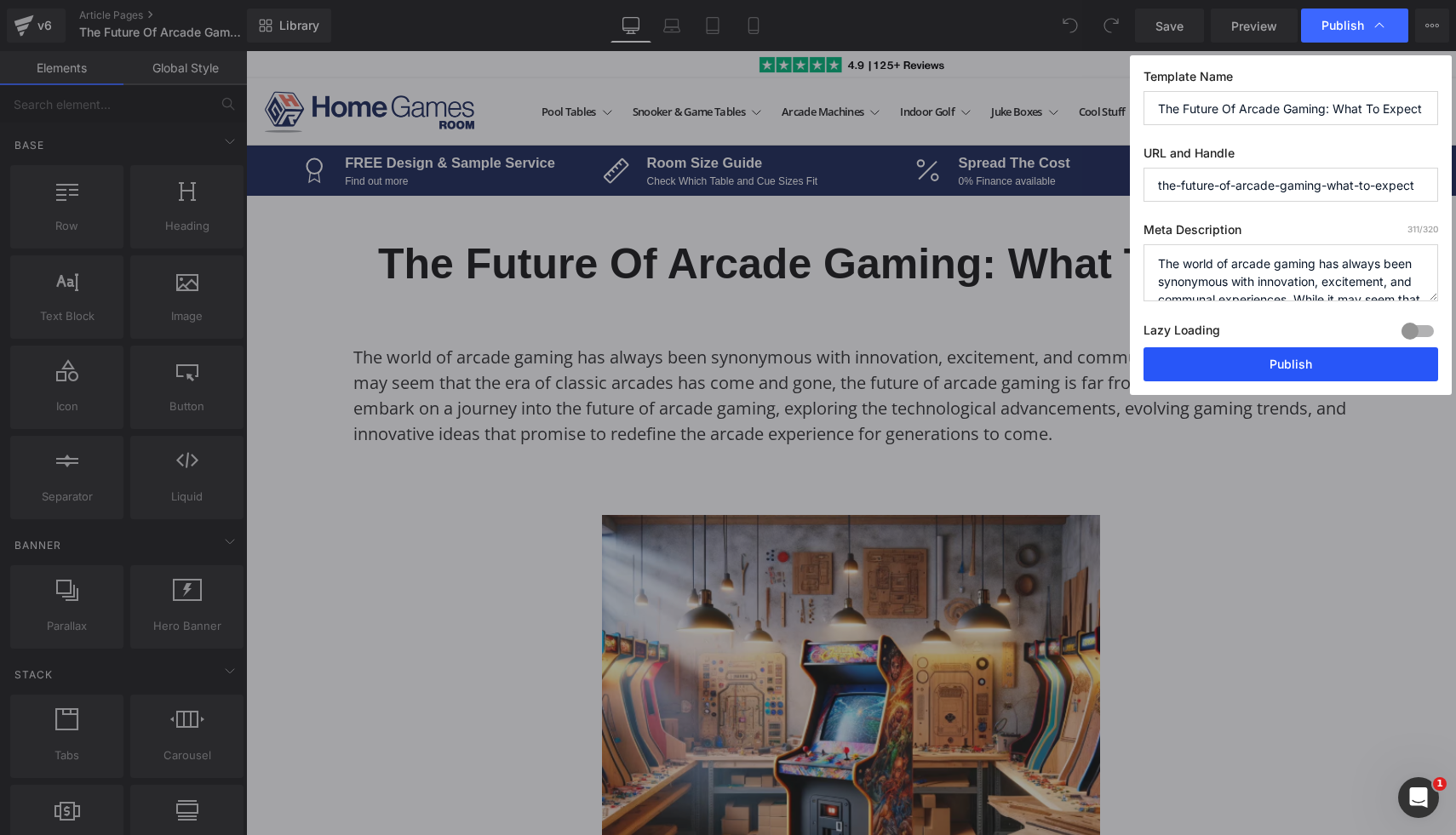
click at [1256, 359] on button "Publish" at bounding box center [1290, 364] width 294 height 34
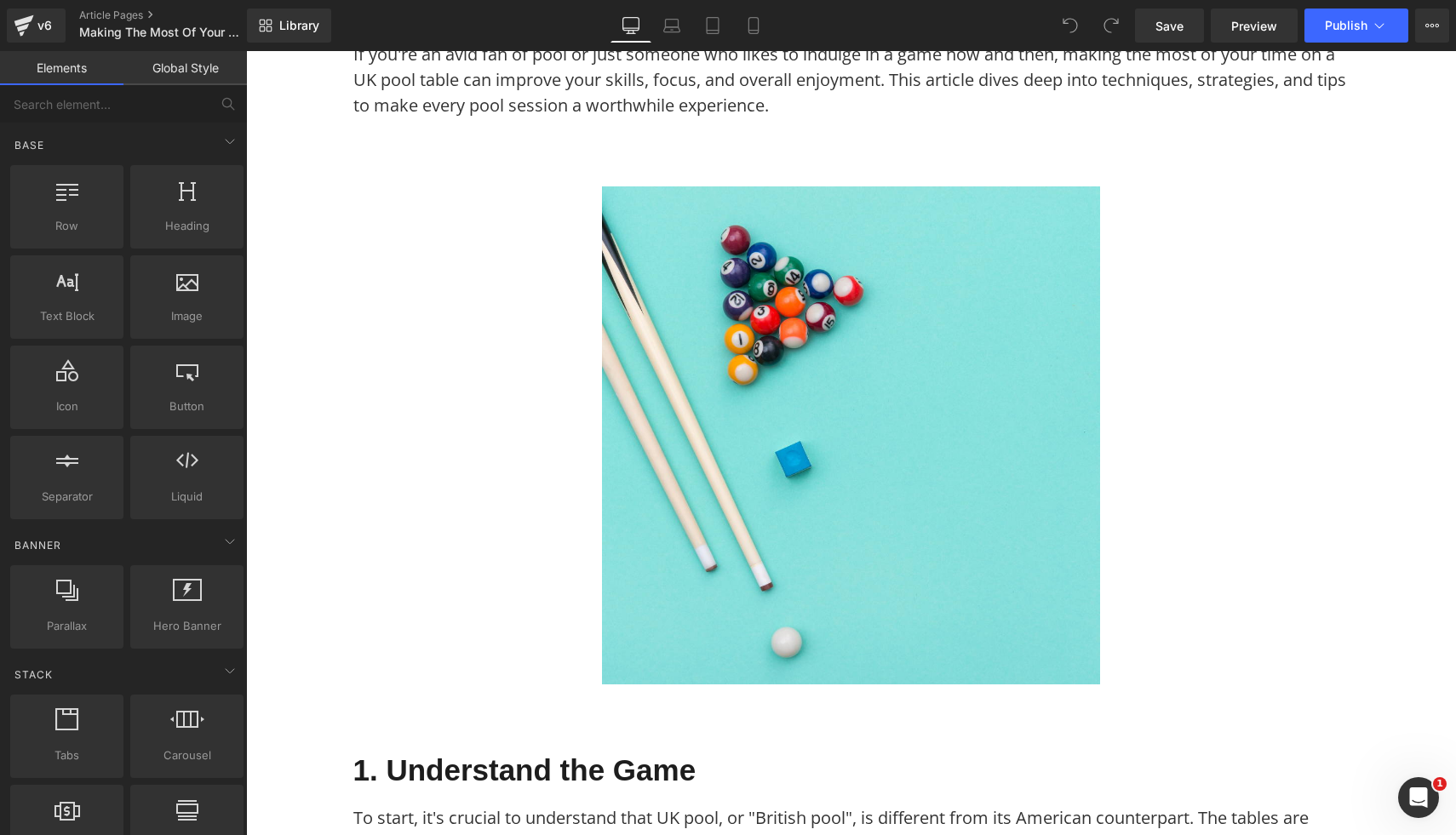
scroll to position [359, 0]
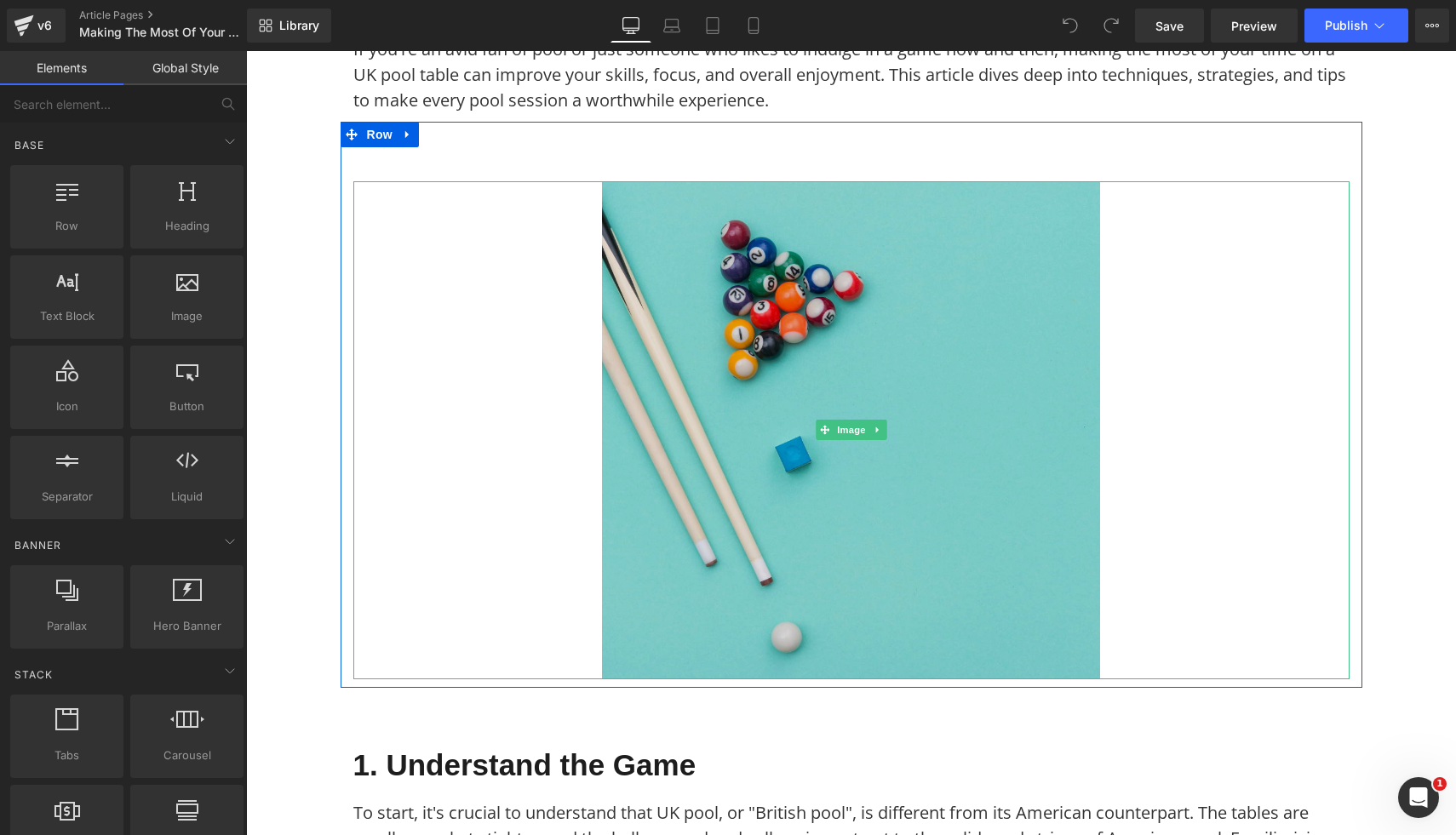
click at [698, 385] on img at bounding box center [851, 429] width 498 height 498
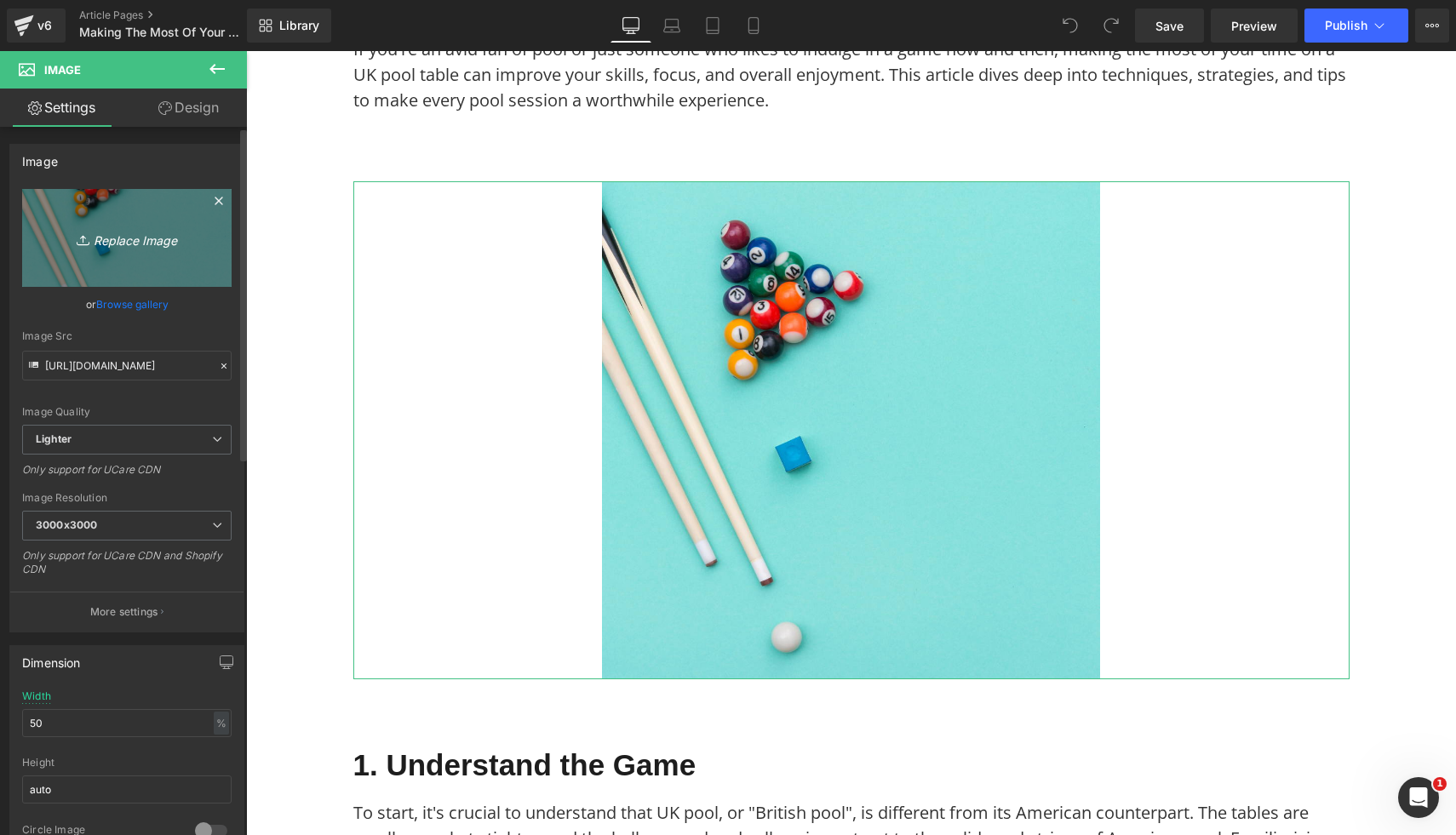
click at [161, 252] on link "Replace Image" at bounding box center [127, 238] width 209 height 98
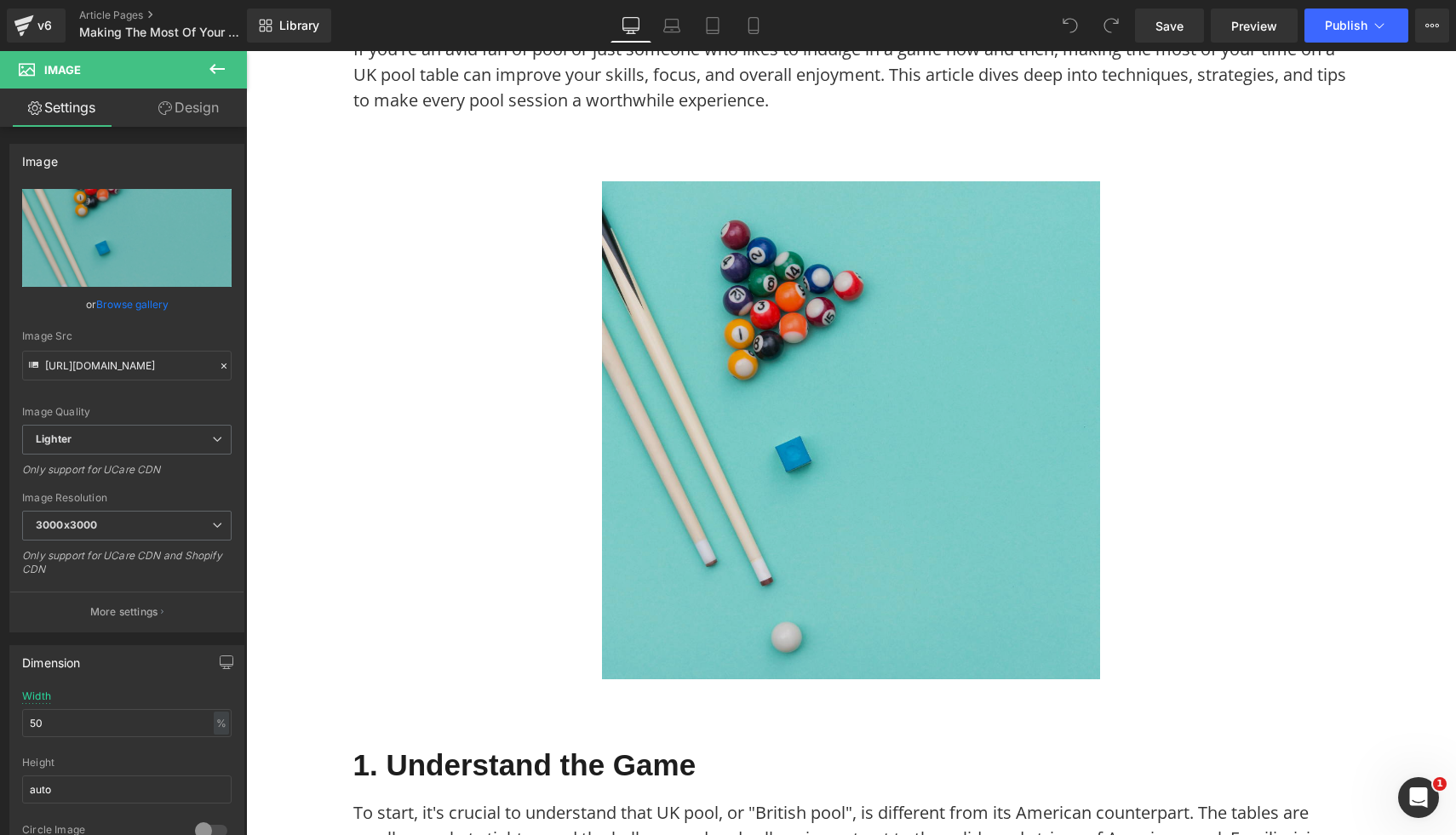
type input "C:\fakepath\19.png"
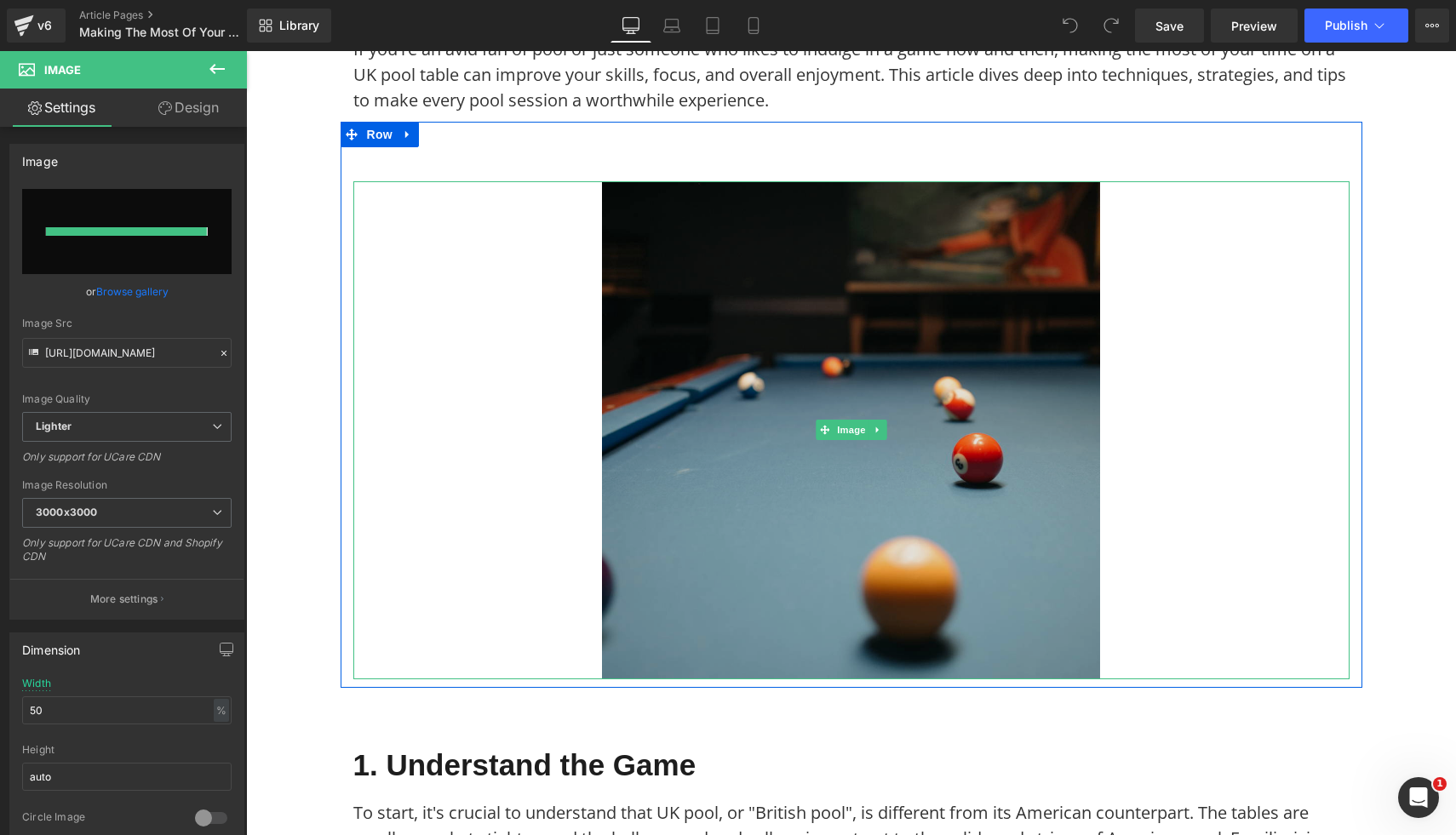
type input "https://ucarecdn.com/18589a3a-1cba-4b08-9c14-db095f4a6b0f/-/format/auto/-/previ…"
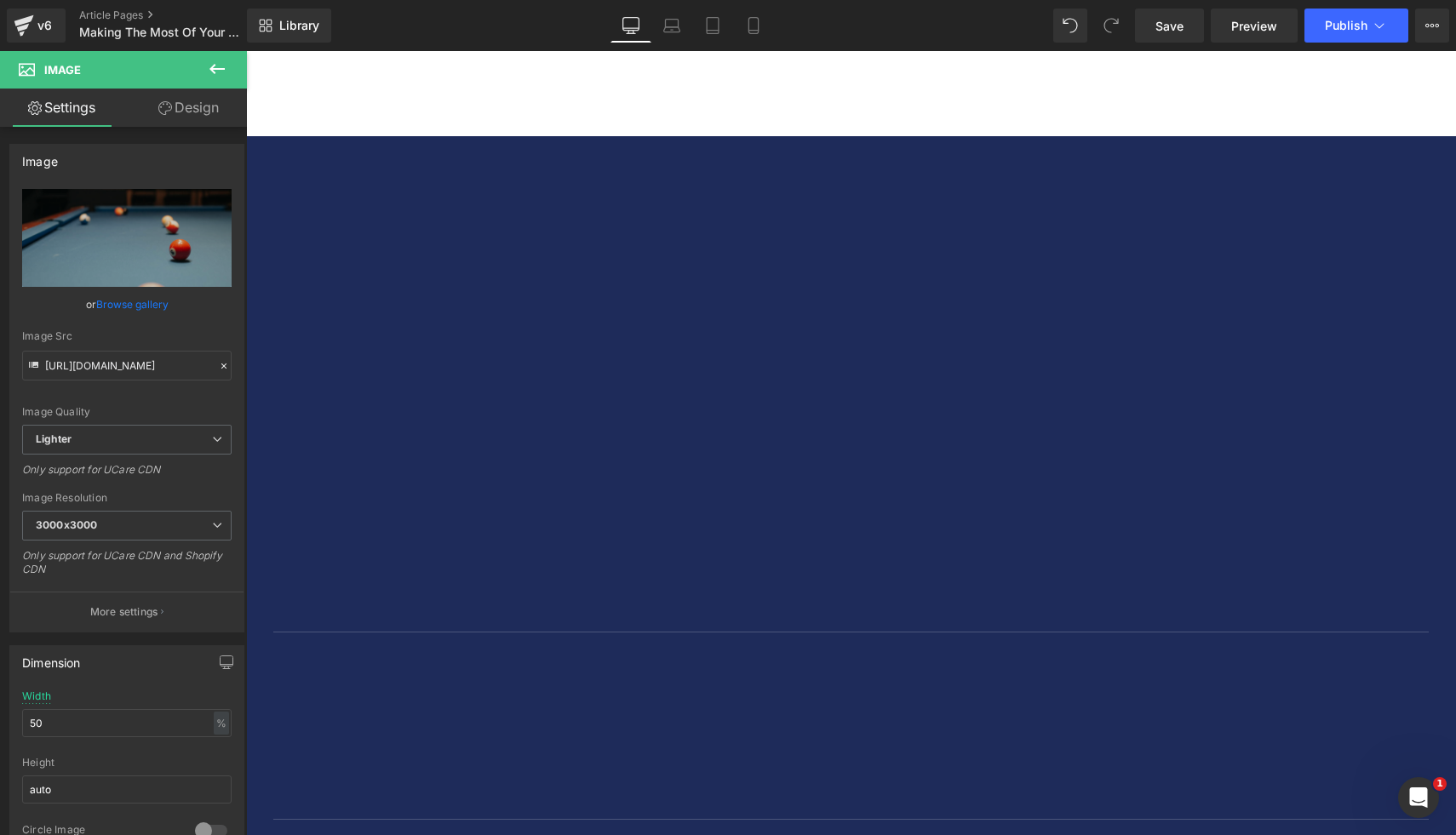
scroll to position [7559, 0]
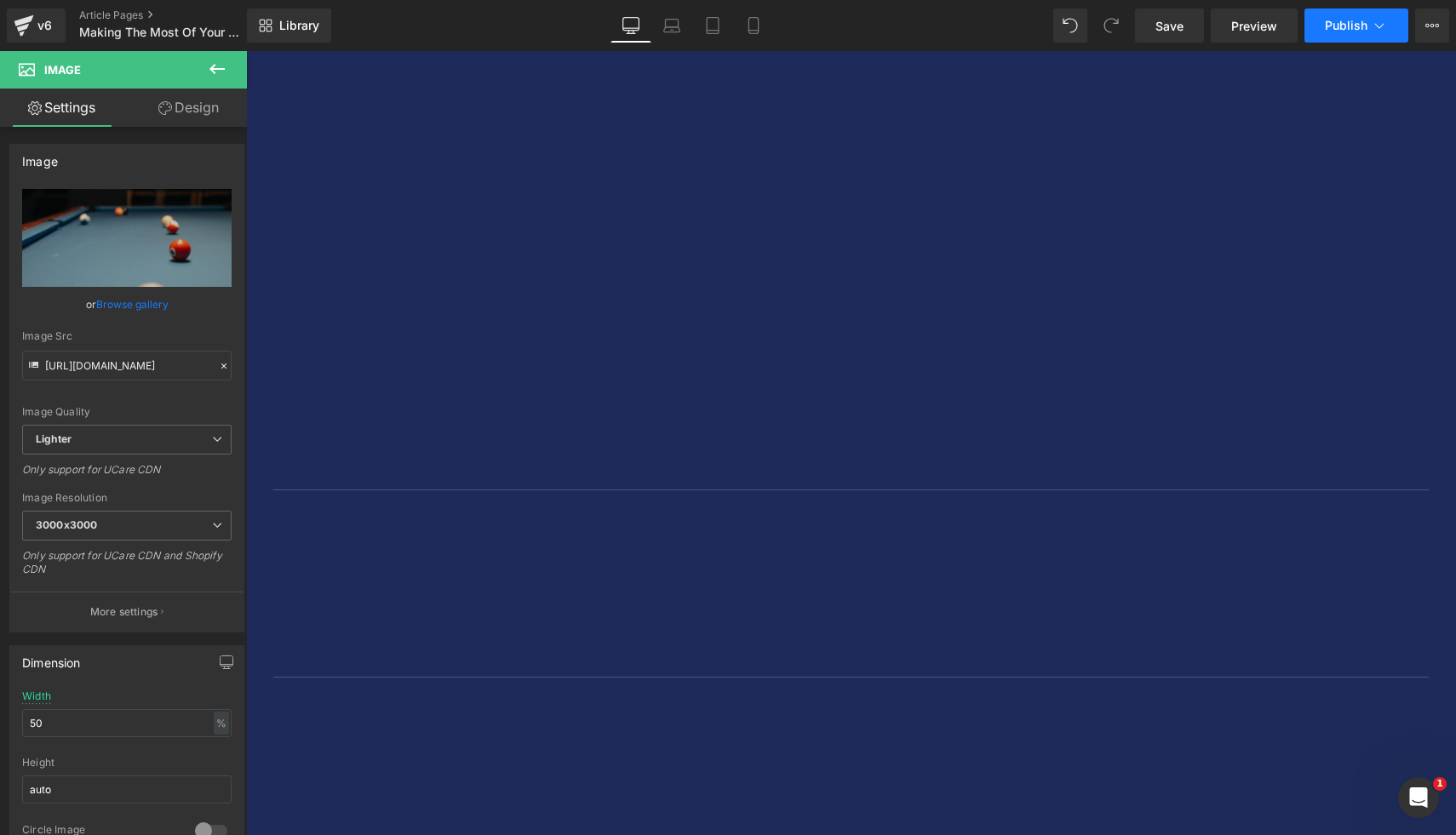
click at [1350, 29] on span "Publish" at bounding box center [1346, 25] width 43 height 14
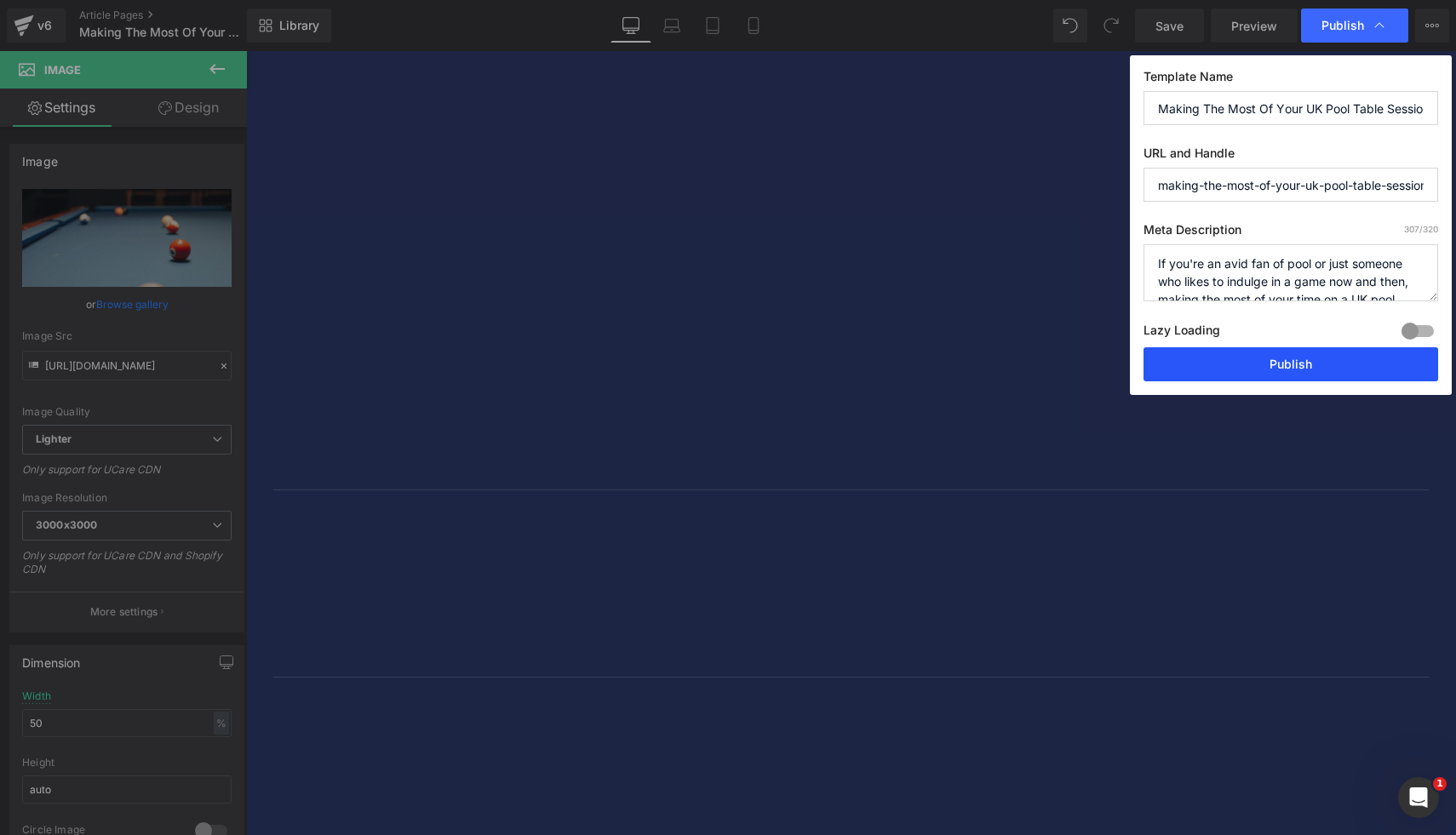
click at [1275, 370] on button "Publish" at bounding box center [1290, 364] width 294 height 34
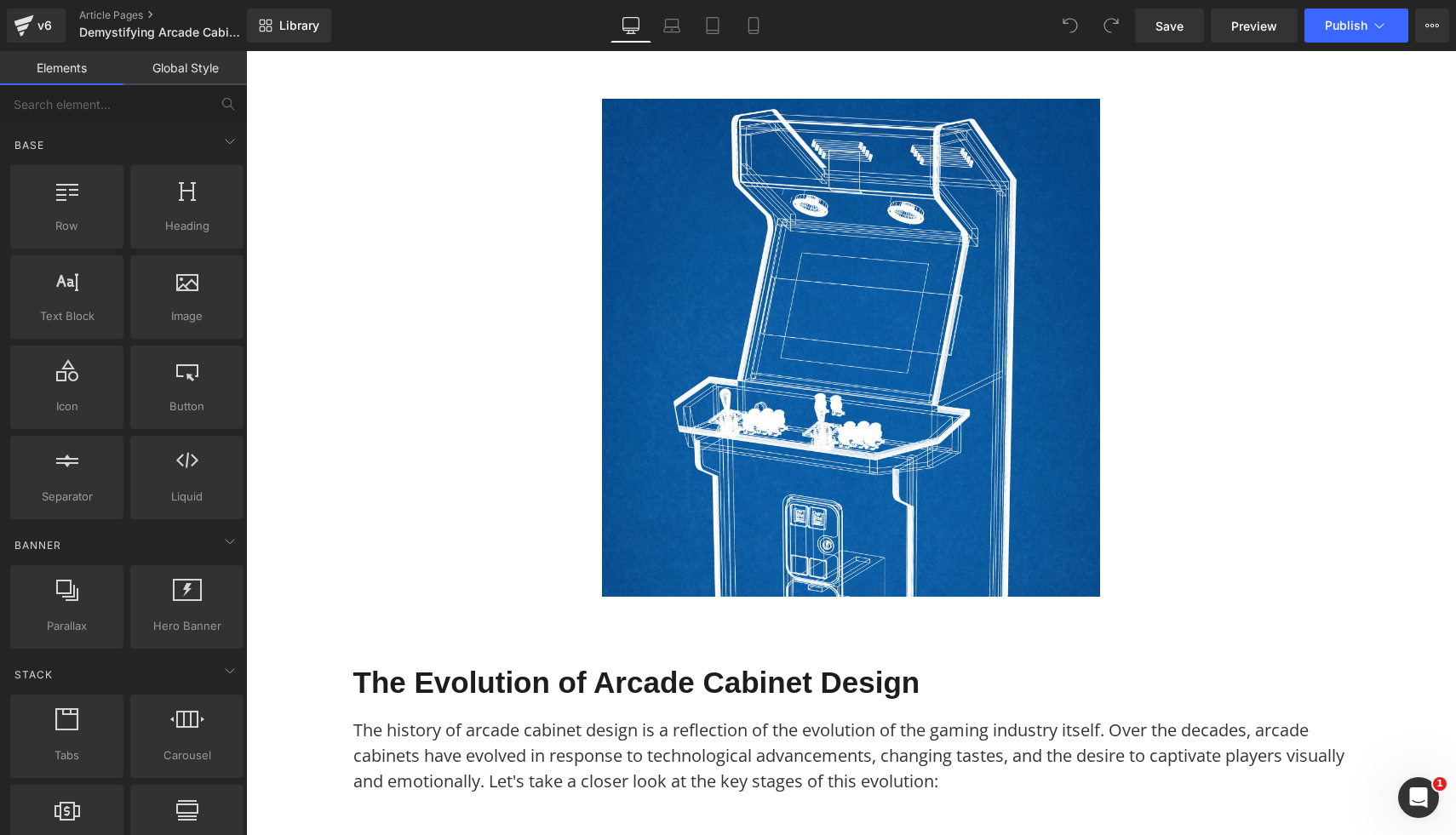
scroll to position [486, 0]
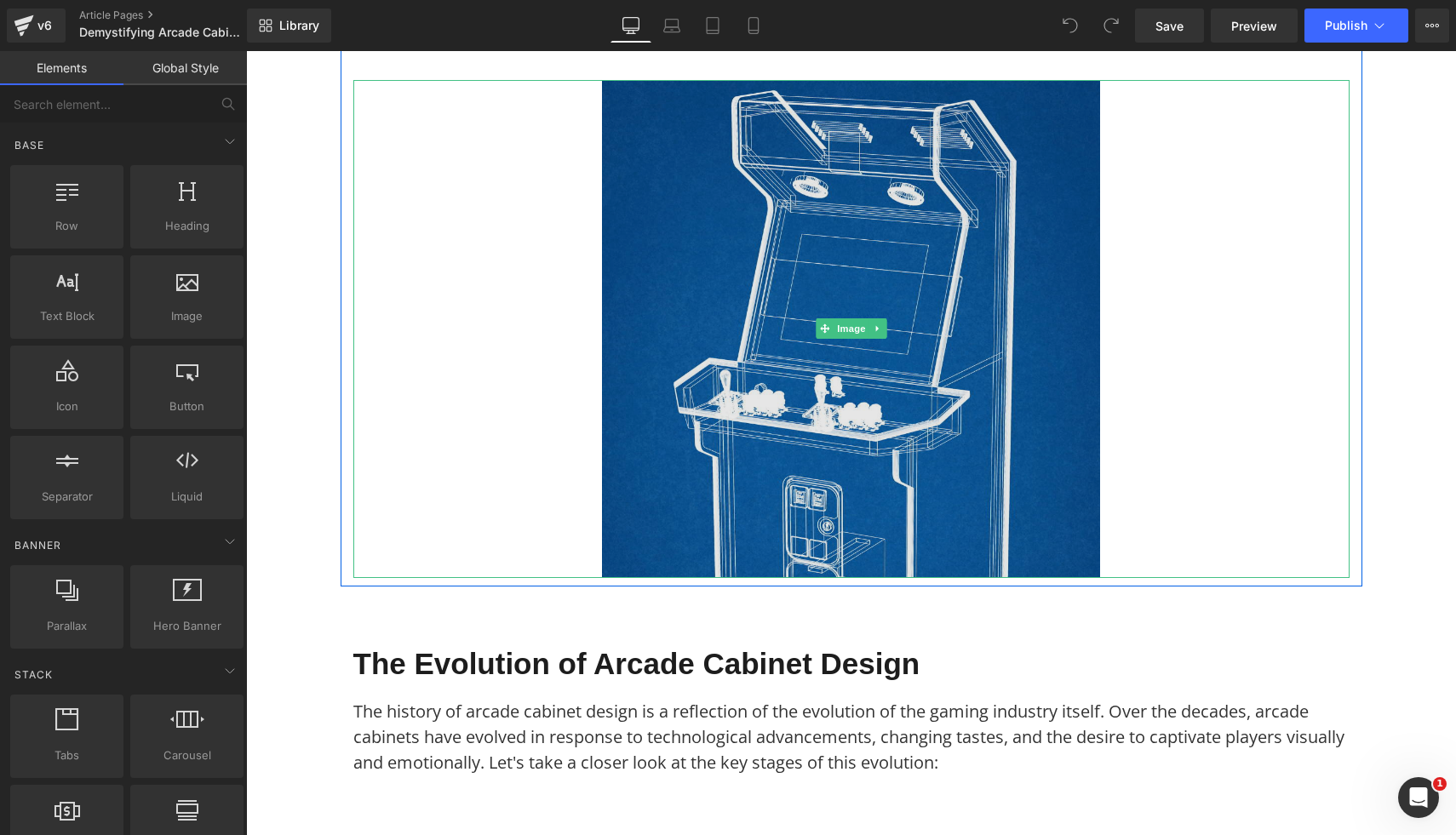
click at [723, 409] on img at bounding box center [851, 329] width 498 height 498
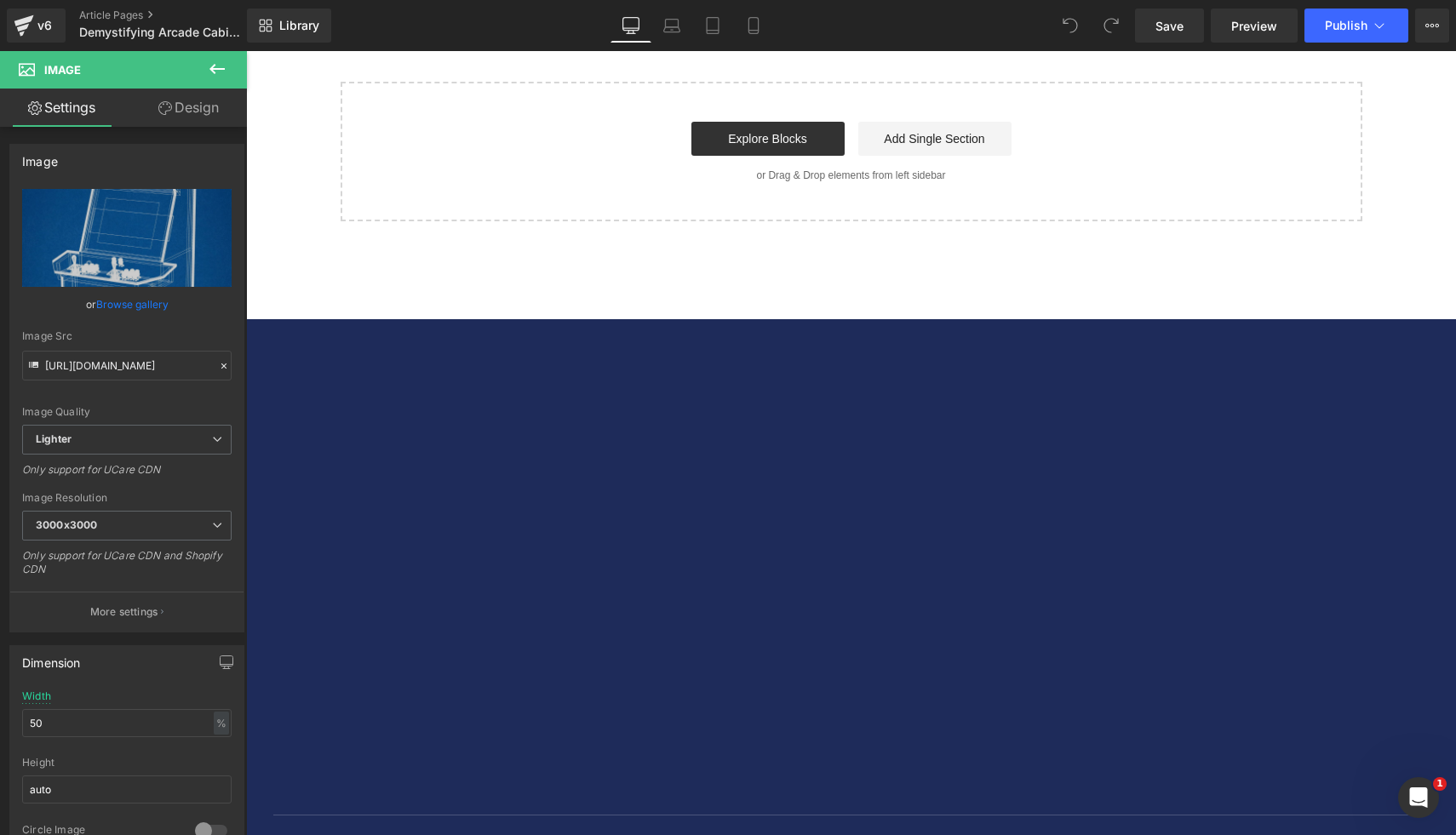
scroll to position [6336, 0]
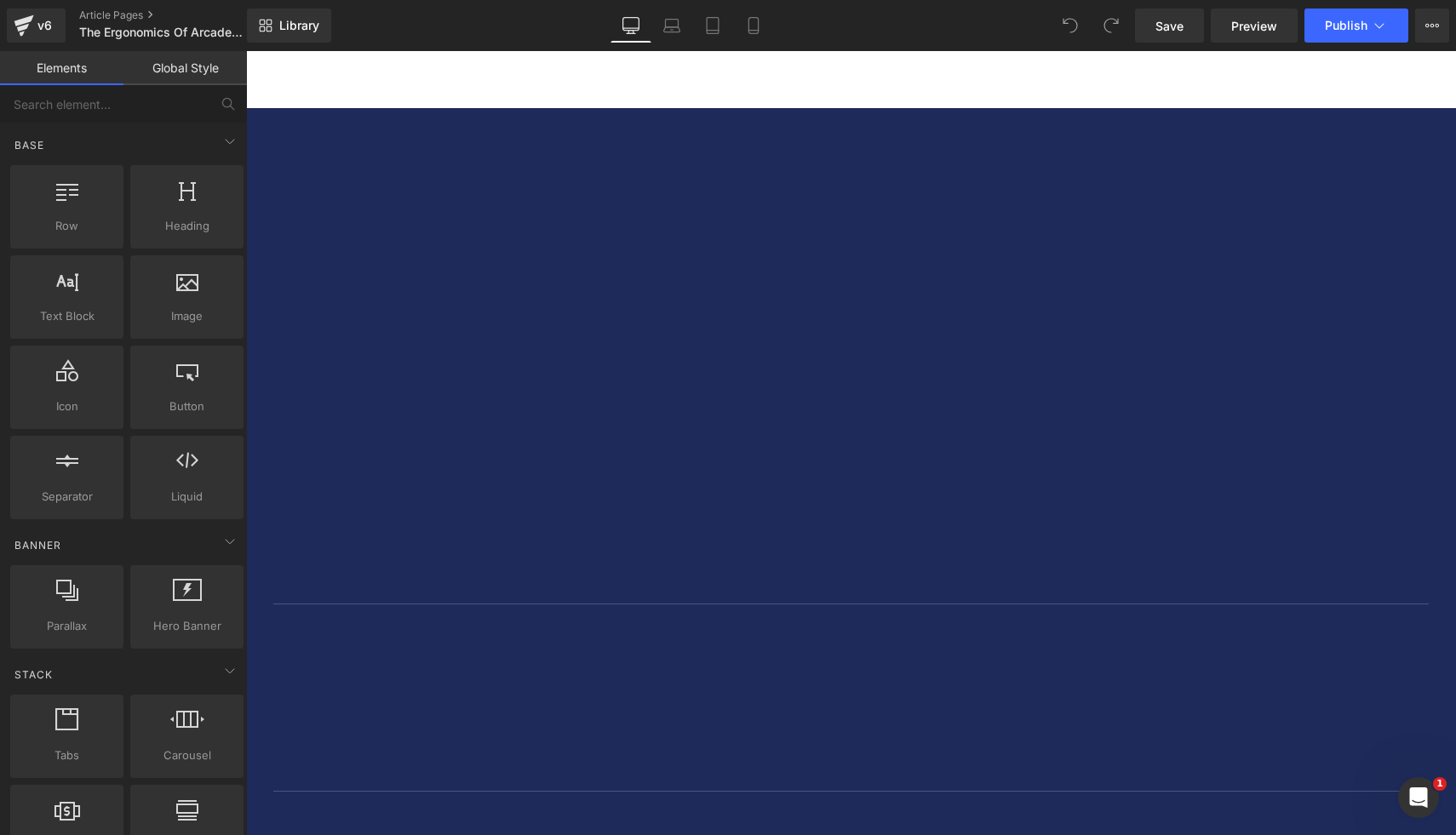
scroll to position [5783, 0]
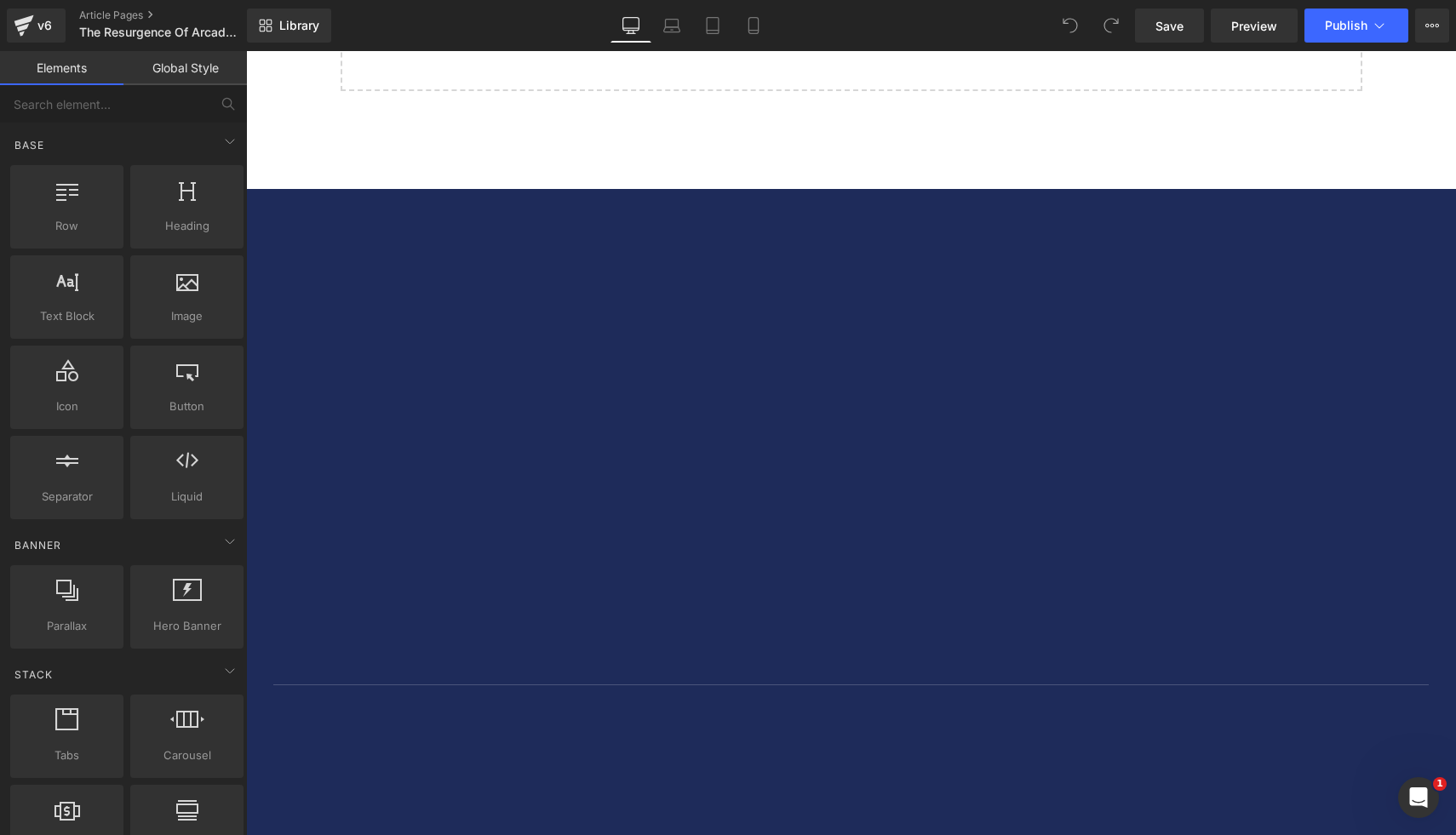
scroll to position [5424, 0]
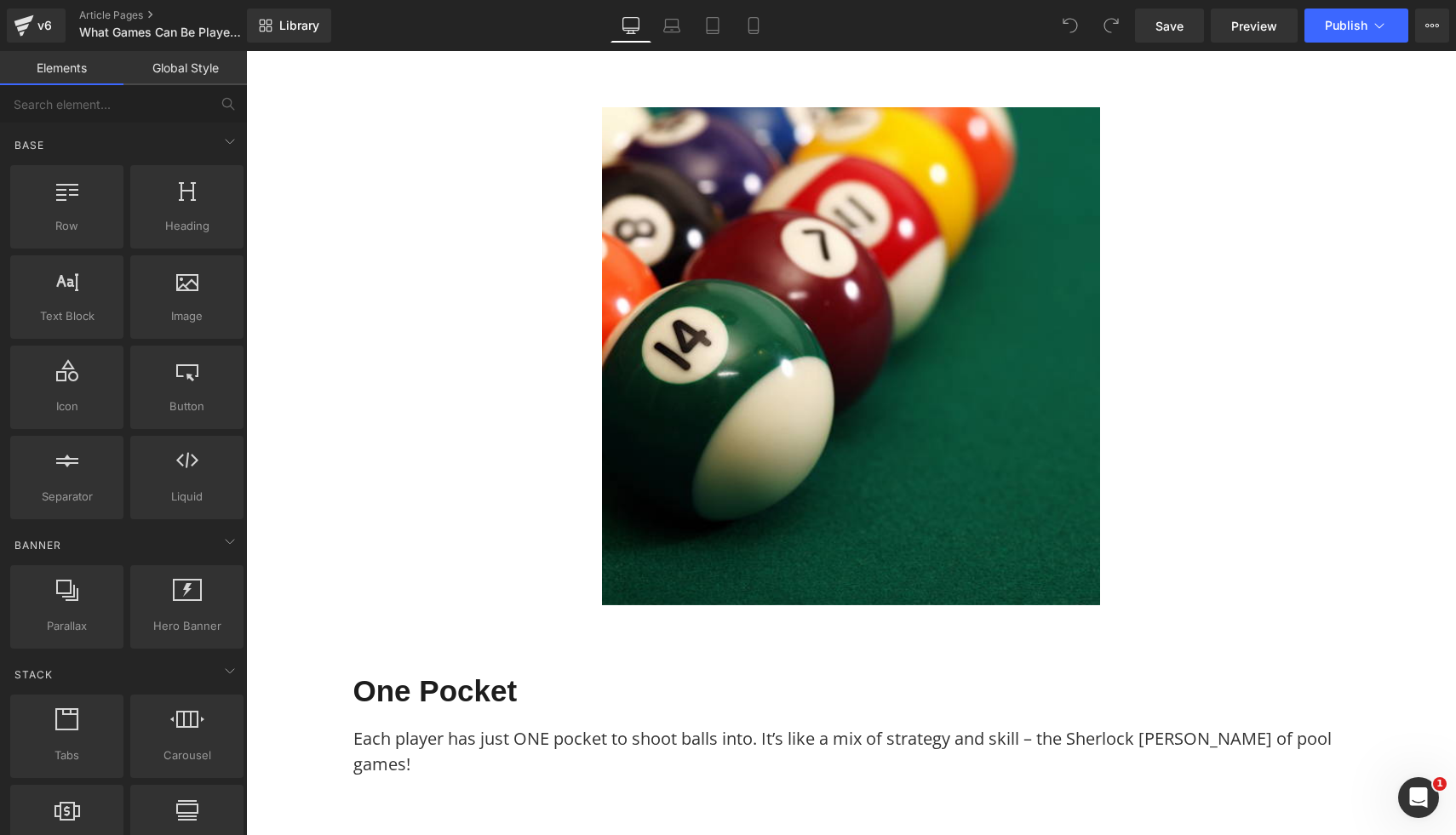
scroll to position [1671, 0]
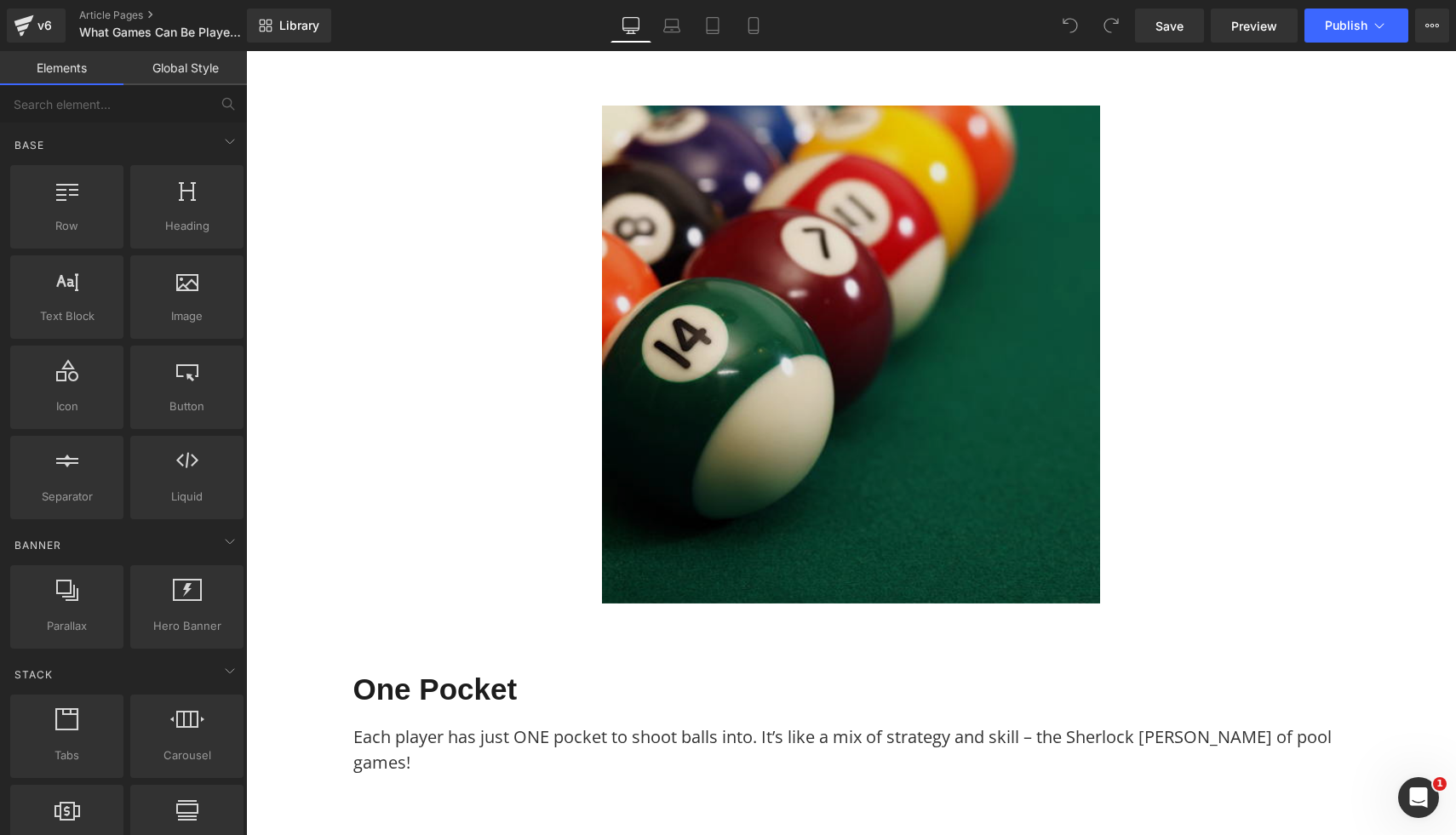
click at [917, 420] on img at bounding box center [851, 354] width 498 height 498
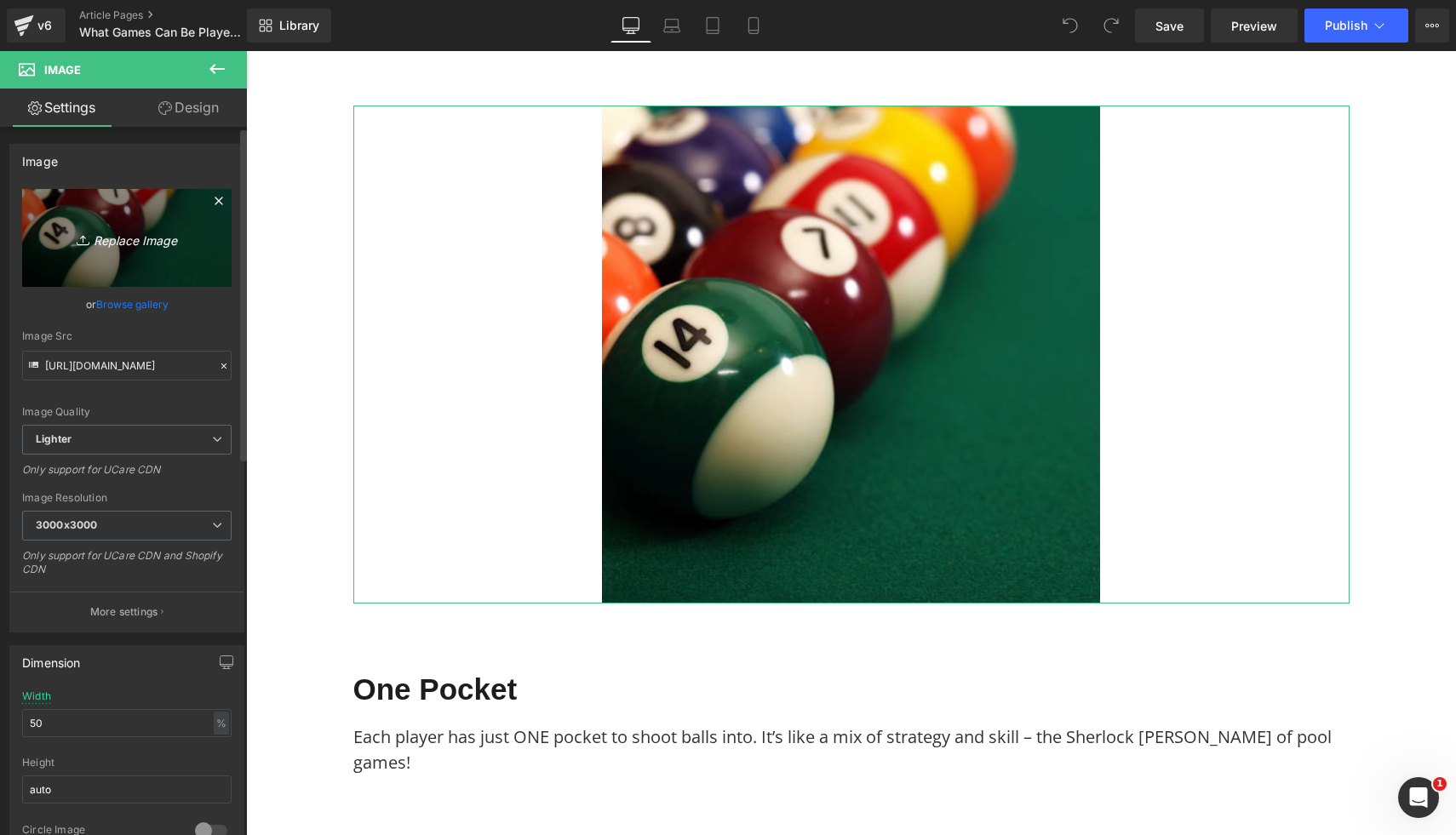
click at [116, 241] on icon "Replace Image" at bounding box center [126, 239] width 136 height 22
type input "C:\fakepath\21.png"
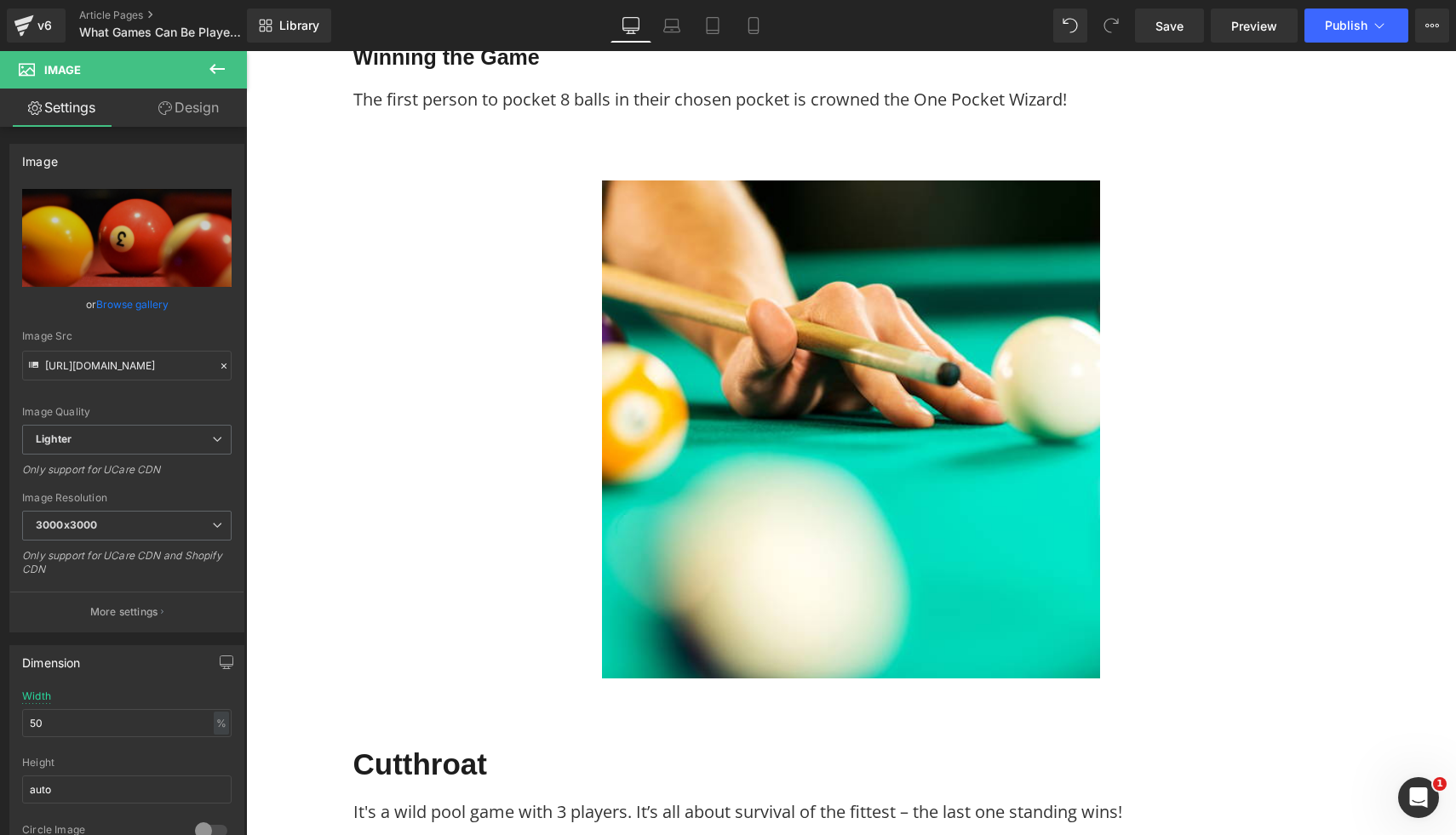
scroll to position [3037, 0]
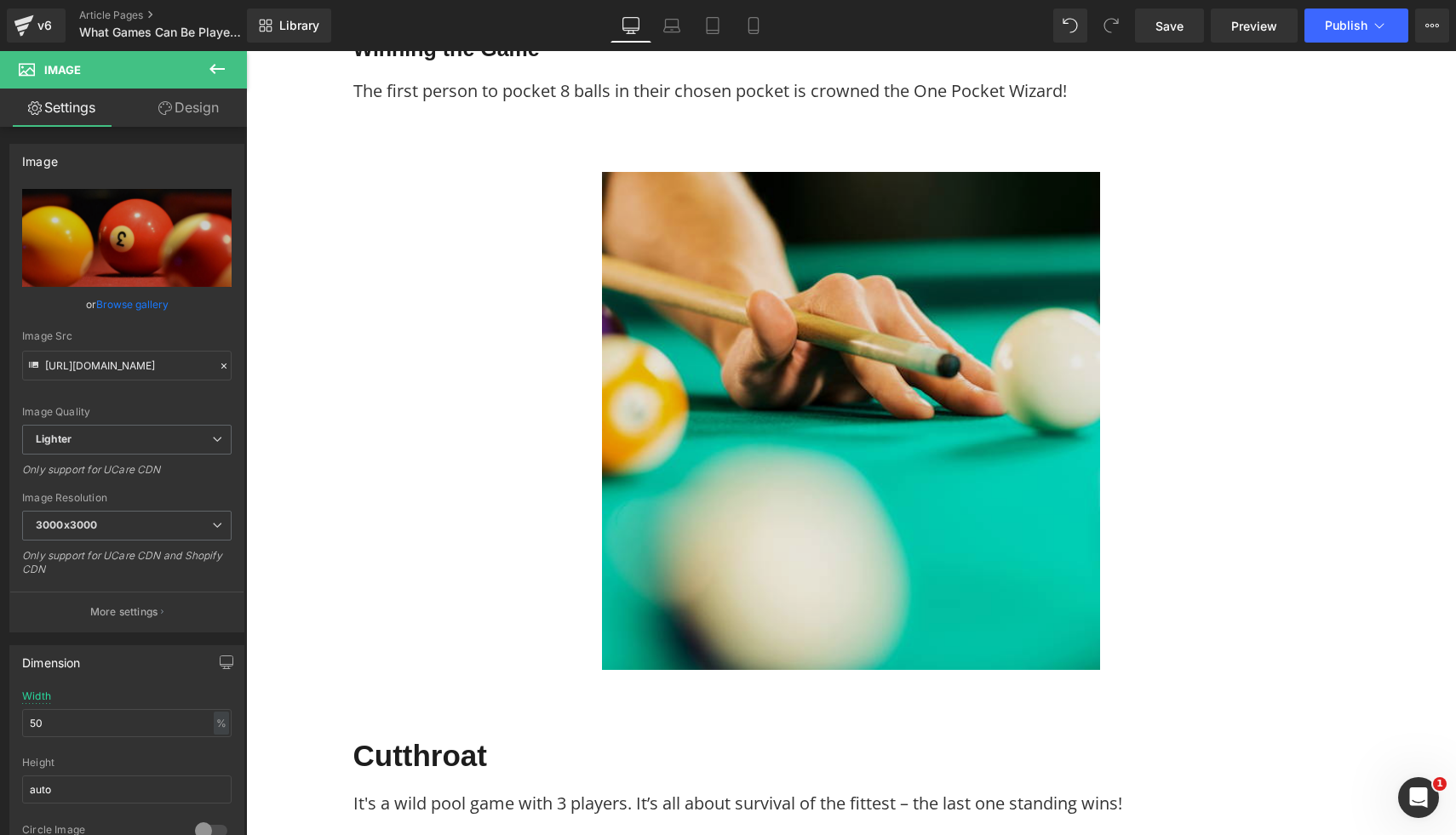
click at [932, 474] on img at bounding box center [851, 420] width 498 height 498
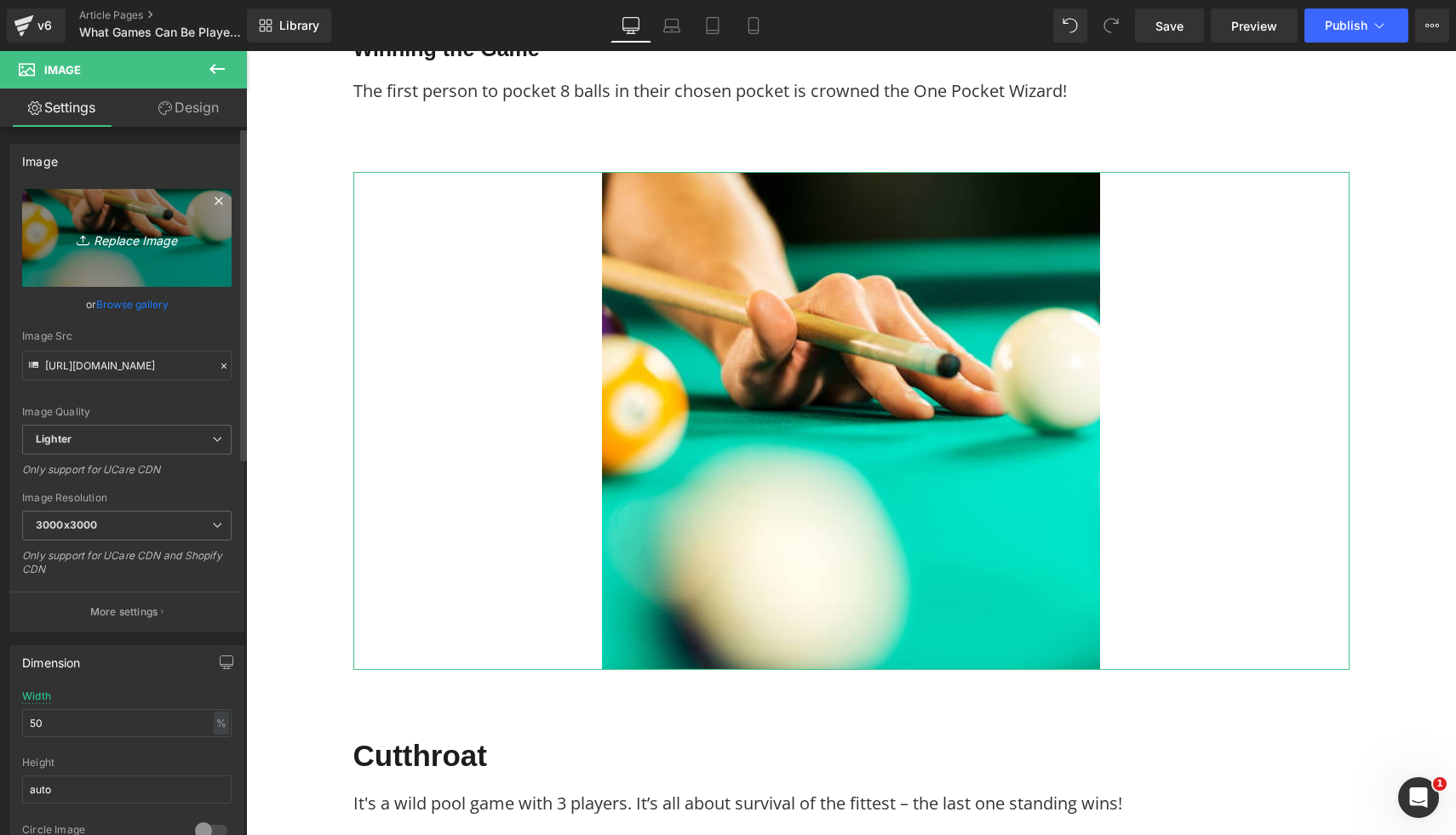
click at [161, 234] on icon "Replace Image" at bounding box center [126, 239] width 136 height 22
type input "C:\fakepath\22.png"
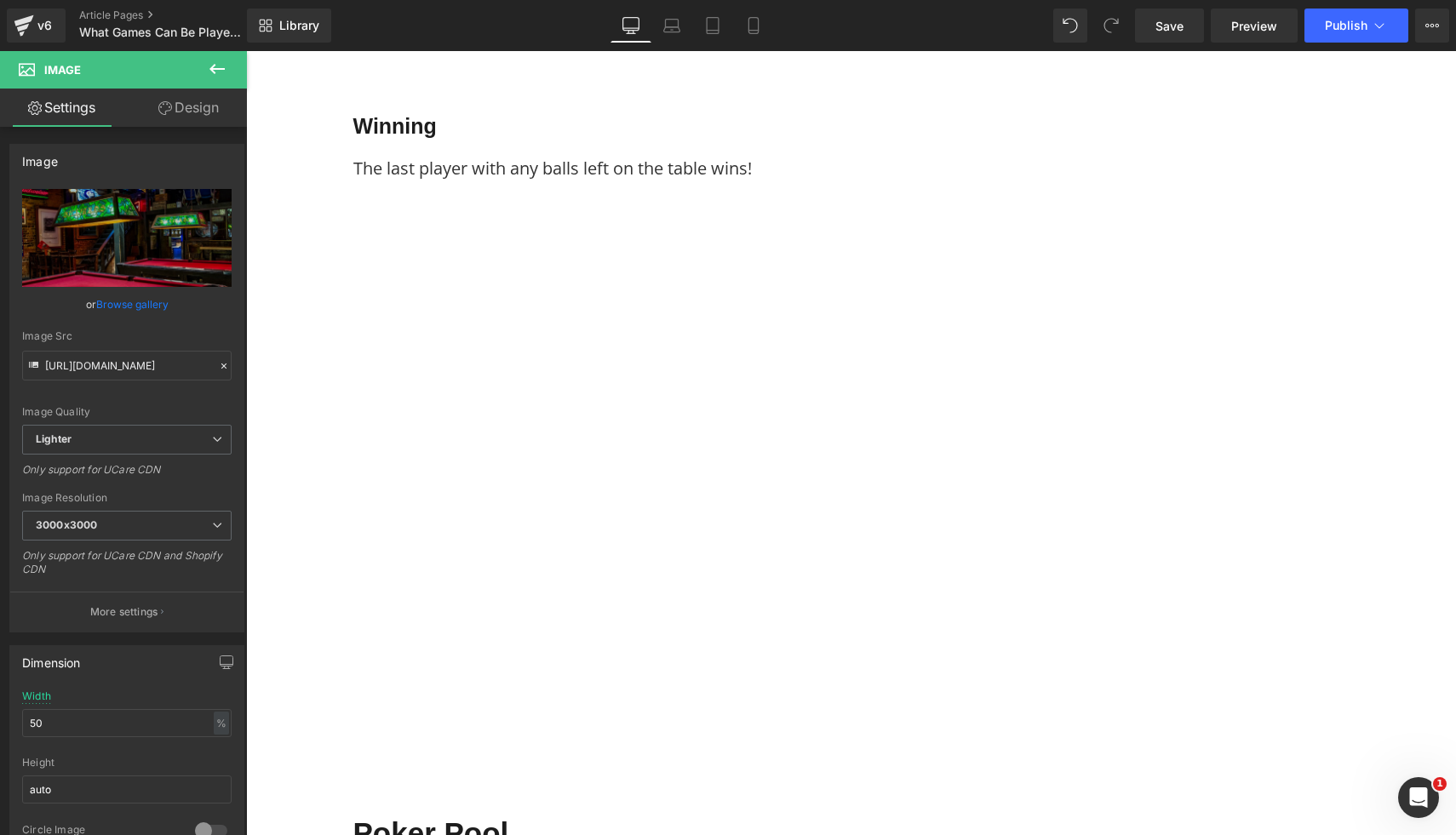
scroll to position [4513, 0]
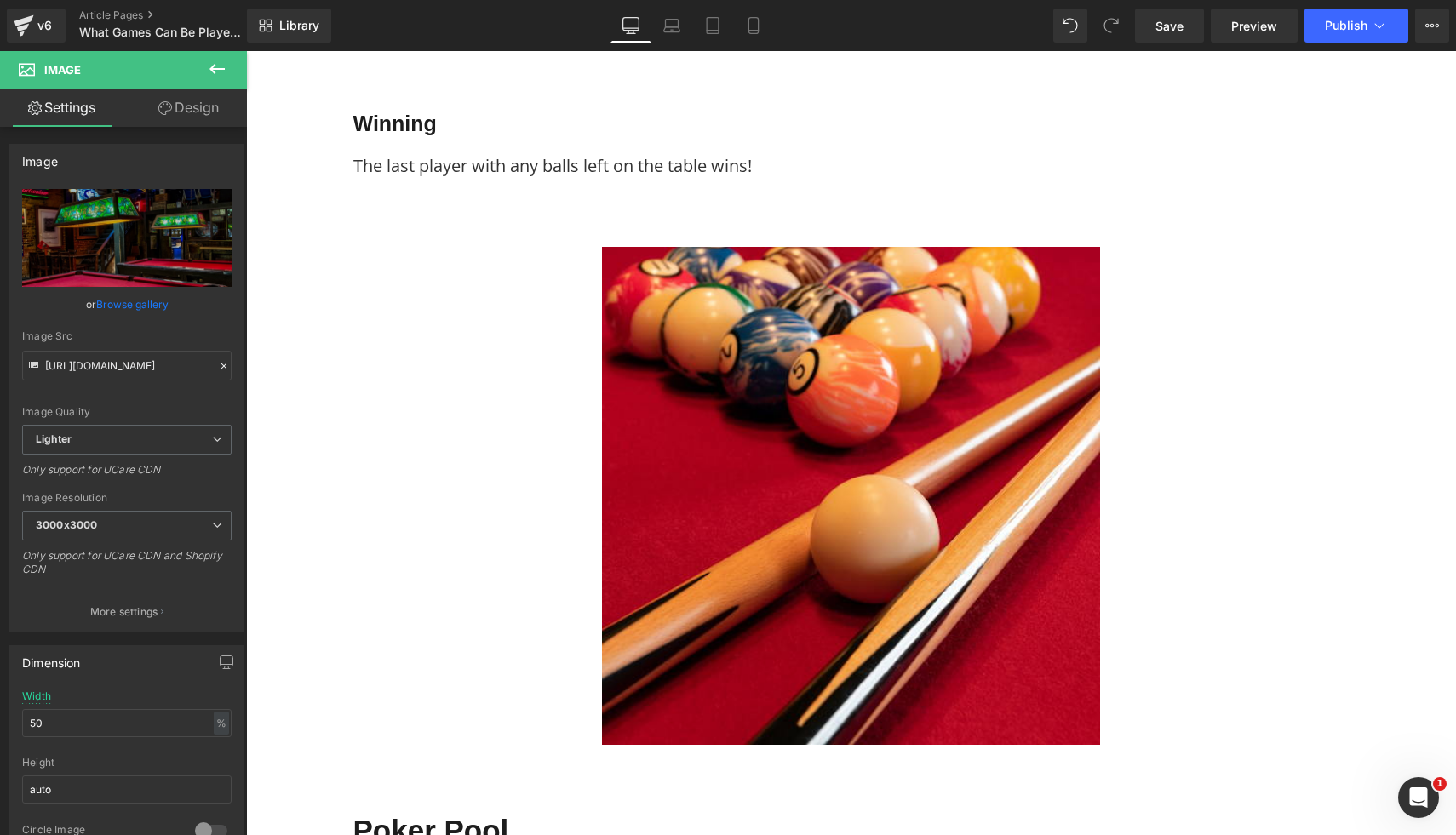
click at [1030, 584] on img at bounding box center [851, 496] width 498 height 498
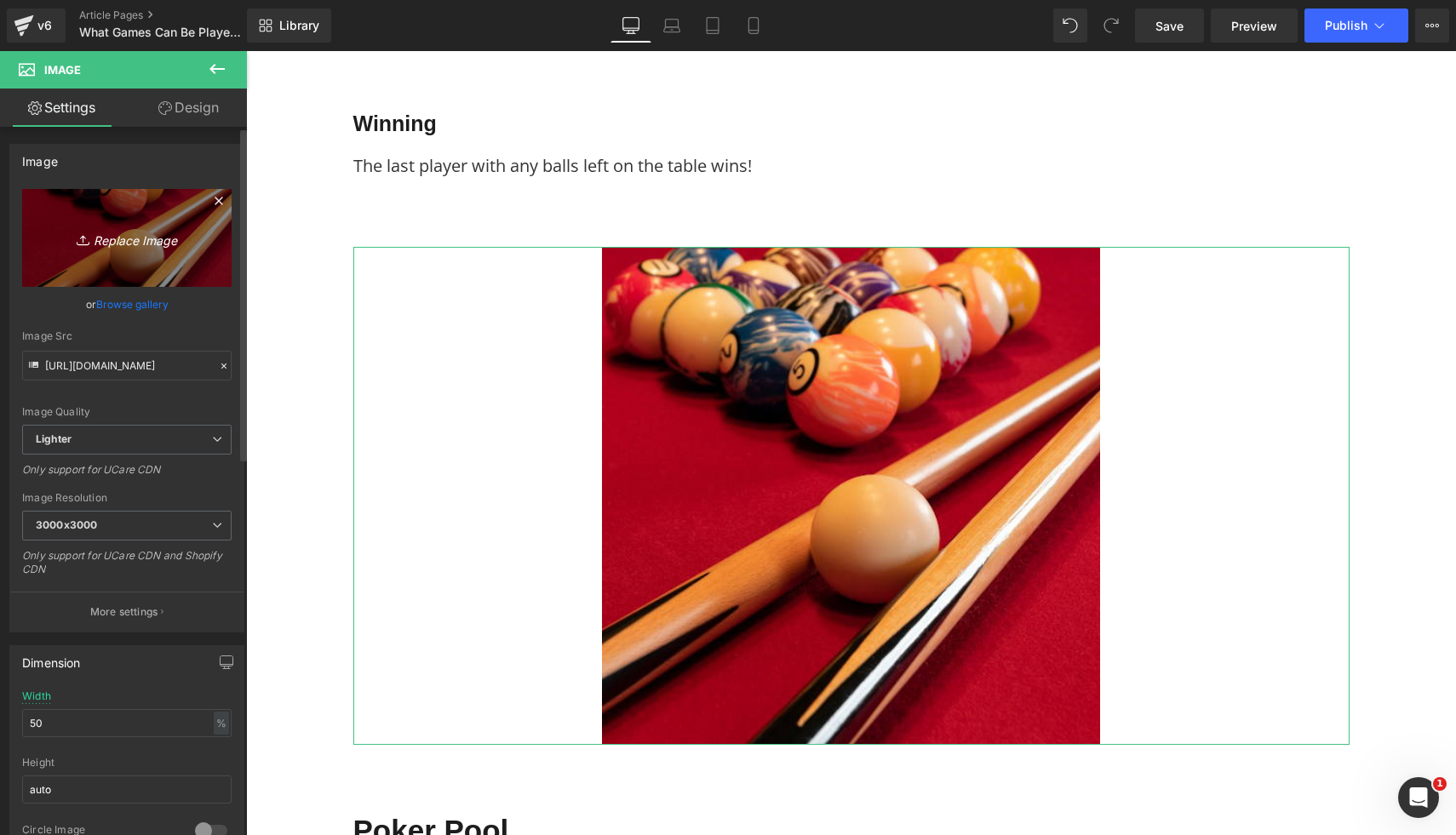
click at [163, 248] on link "Replace Image" at bounding box center [127, 238] width 209 height 98
type input "C:\fakepath\23.png"
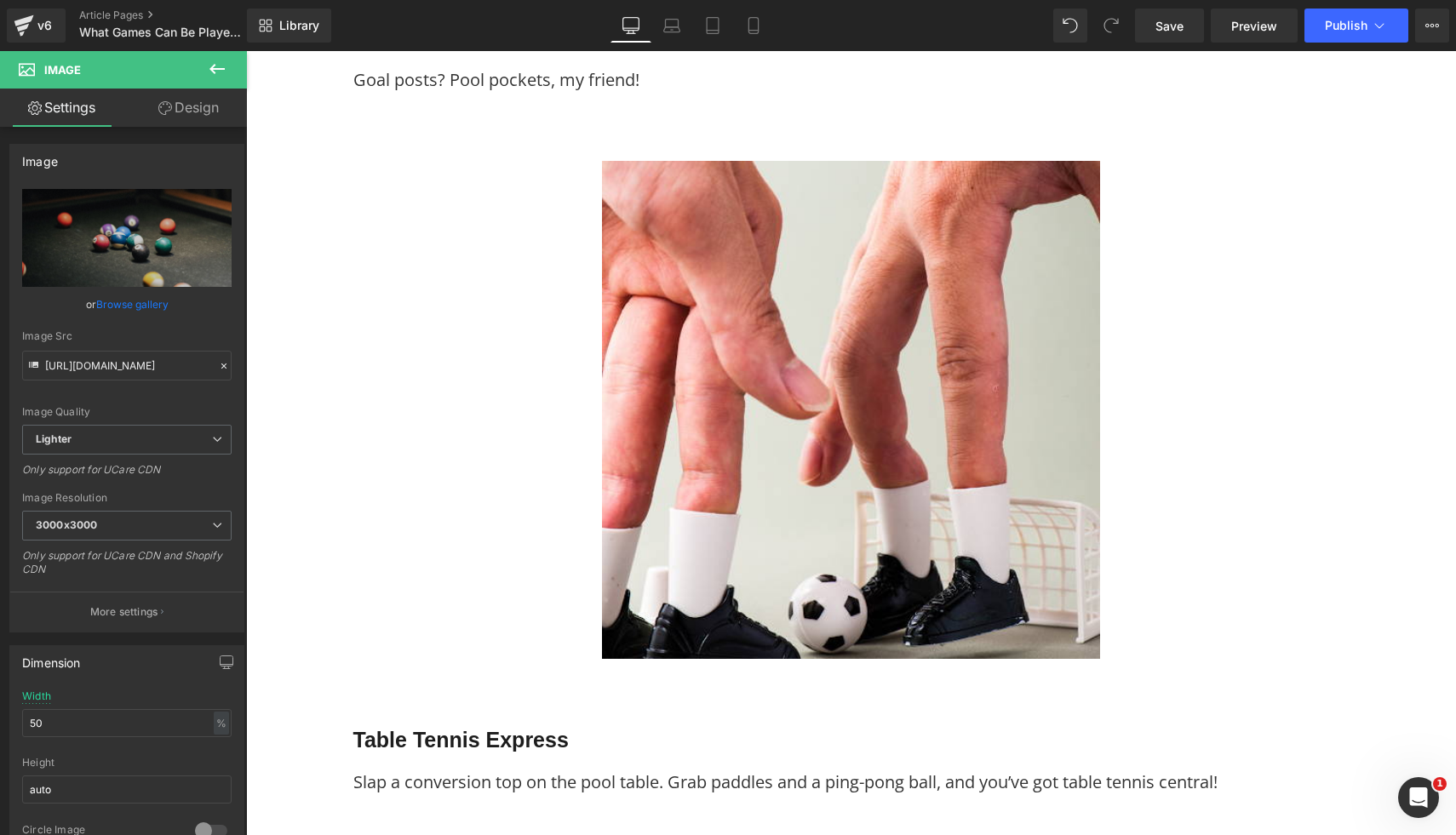
scroll to position [6580, 0]
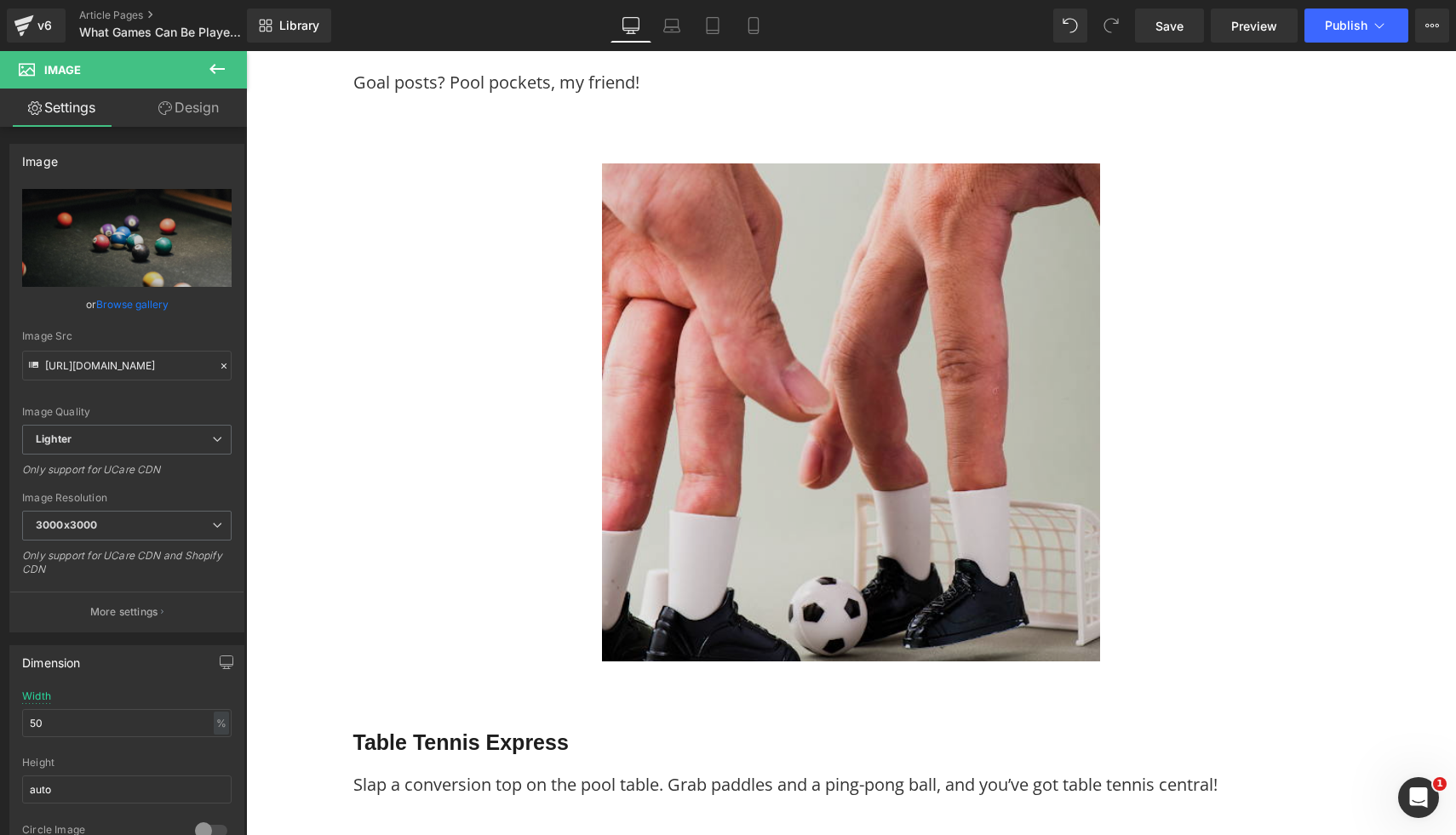
click at [898, 511] on img at bounding box center [851, 412] width 498 height 498
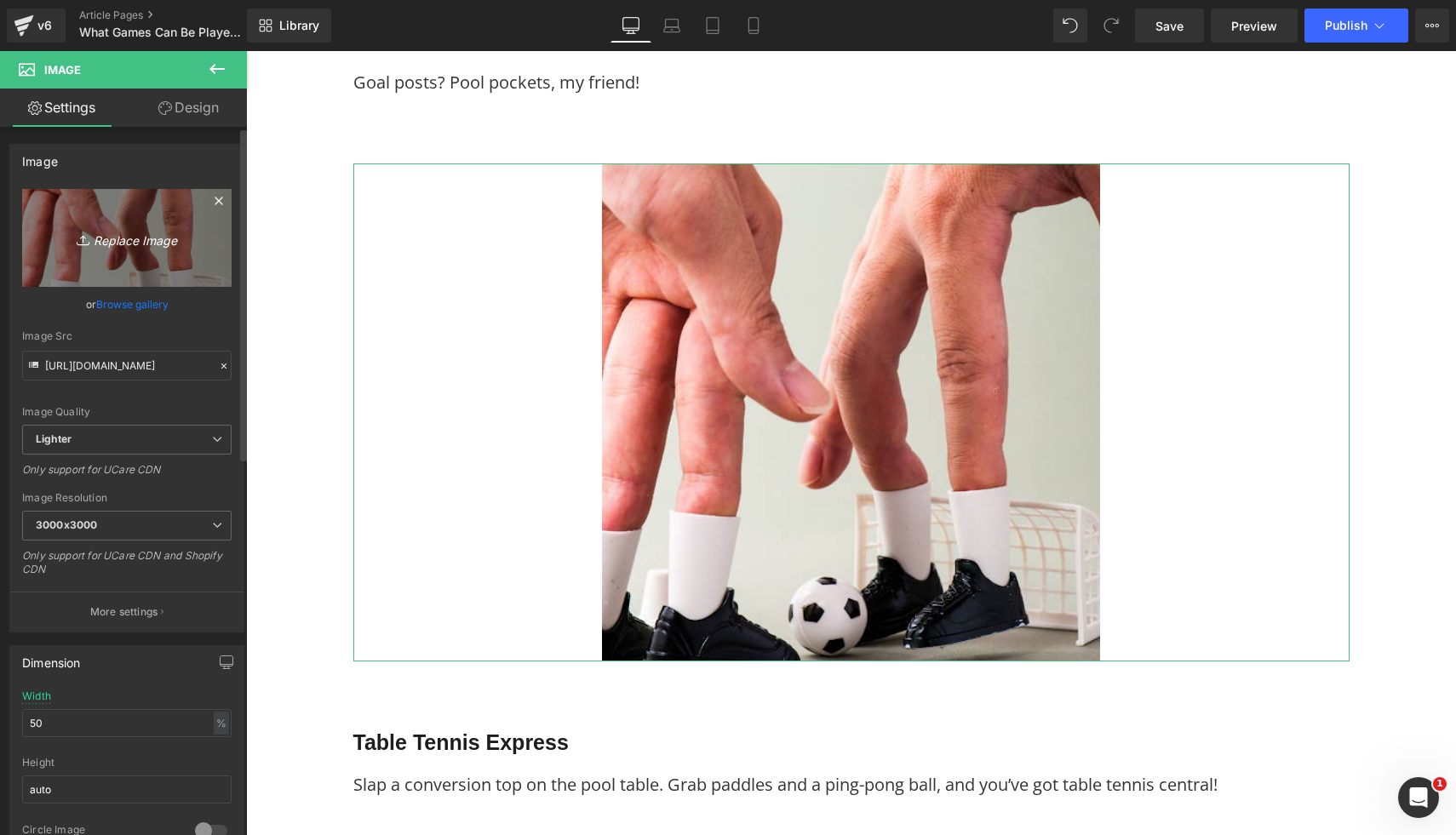
click at [143, 230] on icon "Replace Image" at bounding box center [126, 239] width 136 height 22
type input "C:\fakepath\24.png"
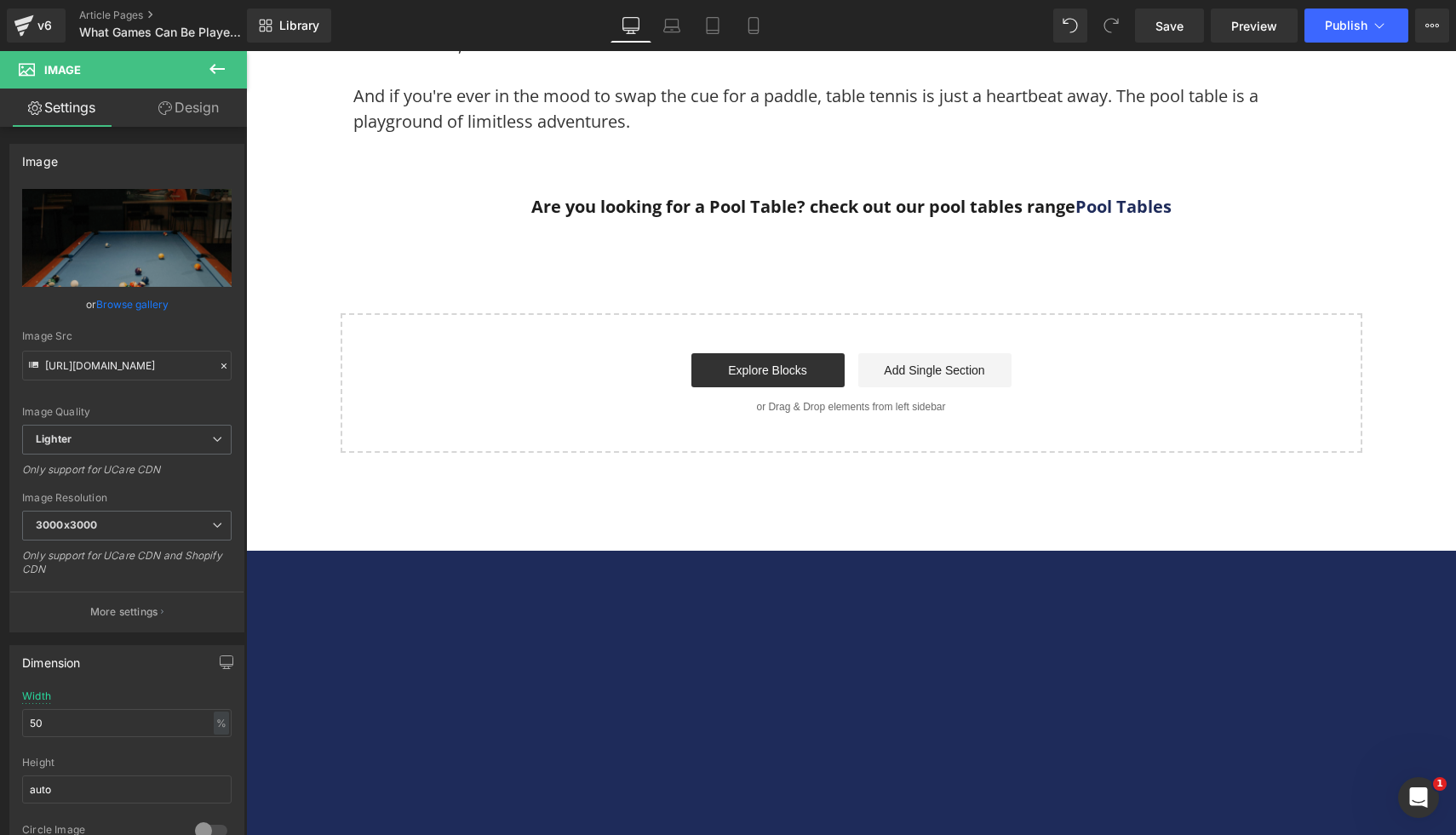
scroll to position [7636, 0]
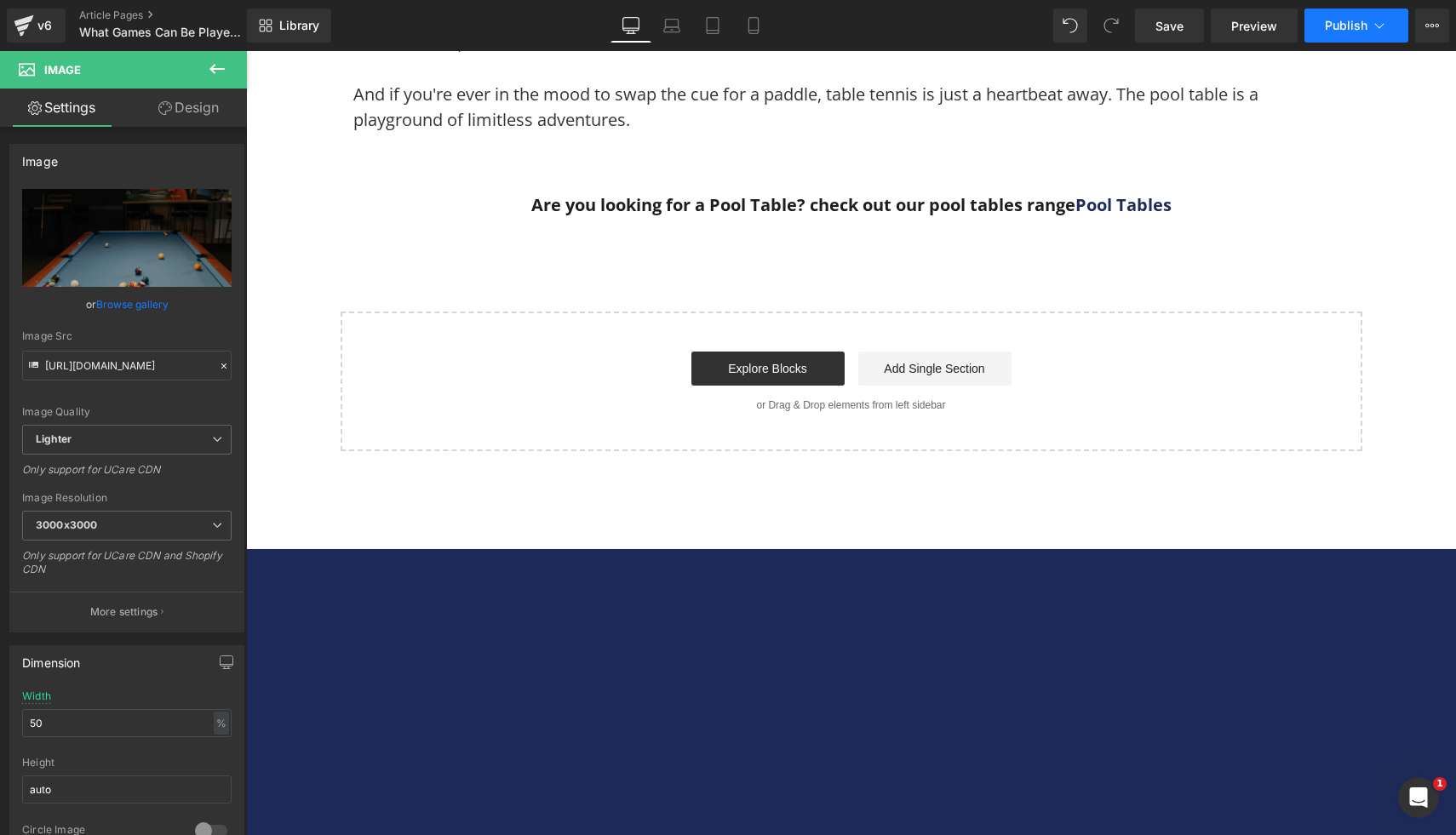
click at [1345, 19] on span "Publish" at bounding box center [1346, 25] width 43 height 14
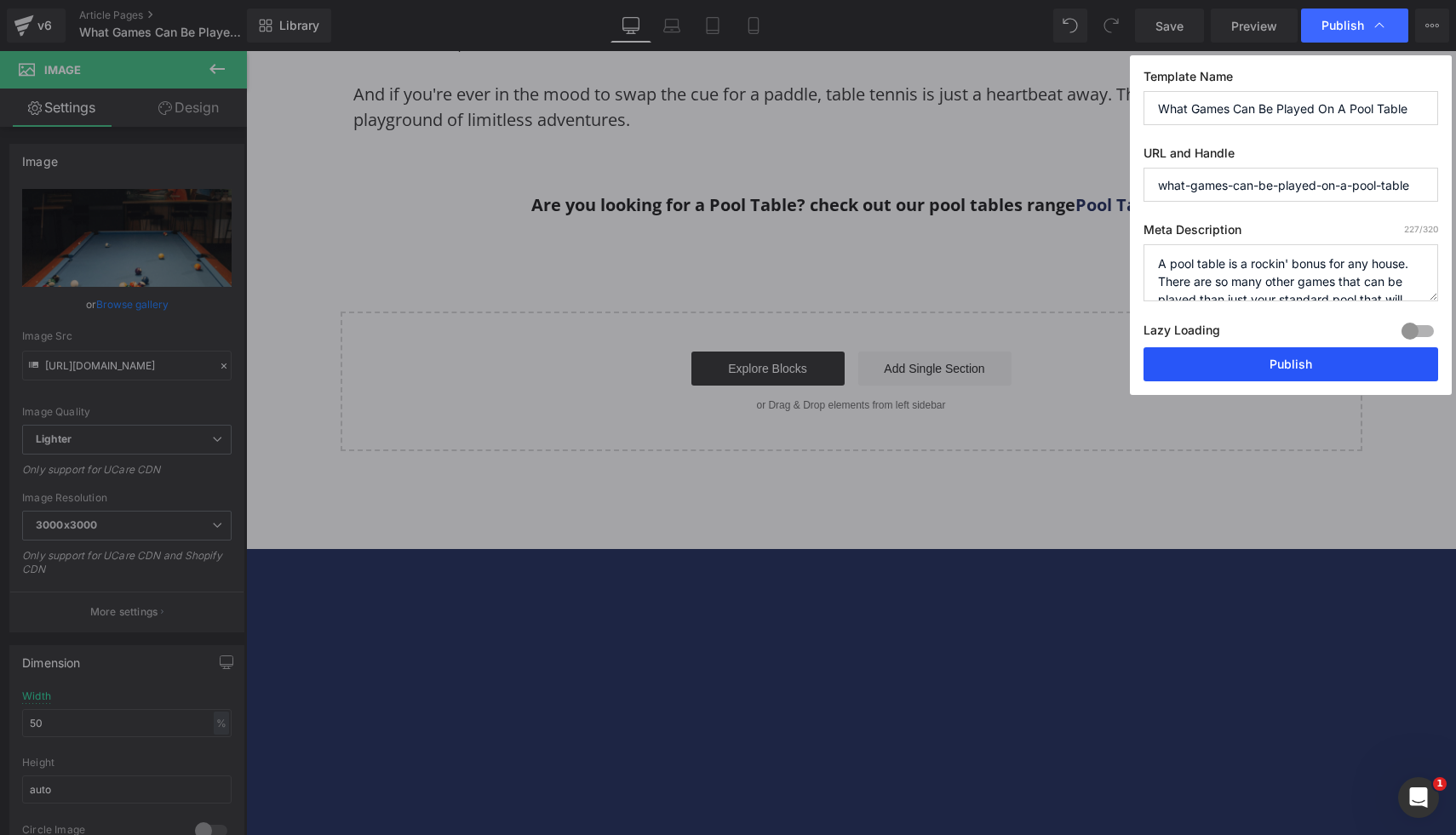
click at [1214, 374] on button "Publish" at bounding box center [1290, 364] width 294 height 34
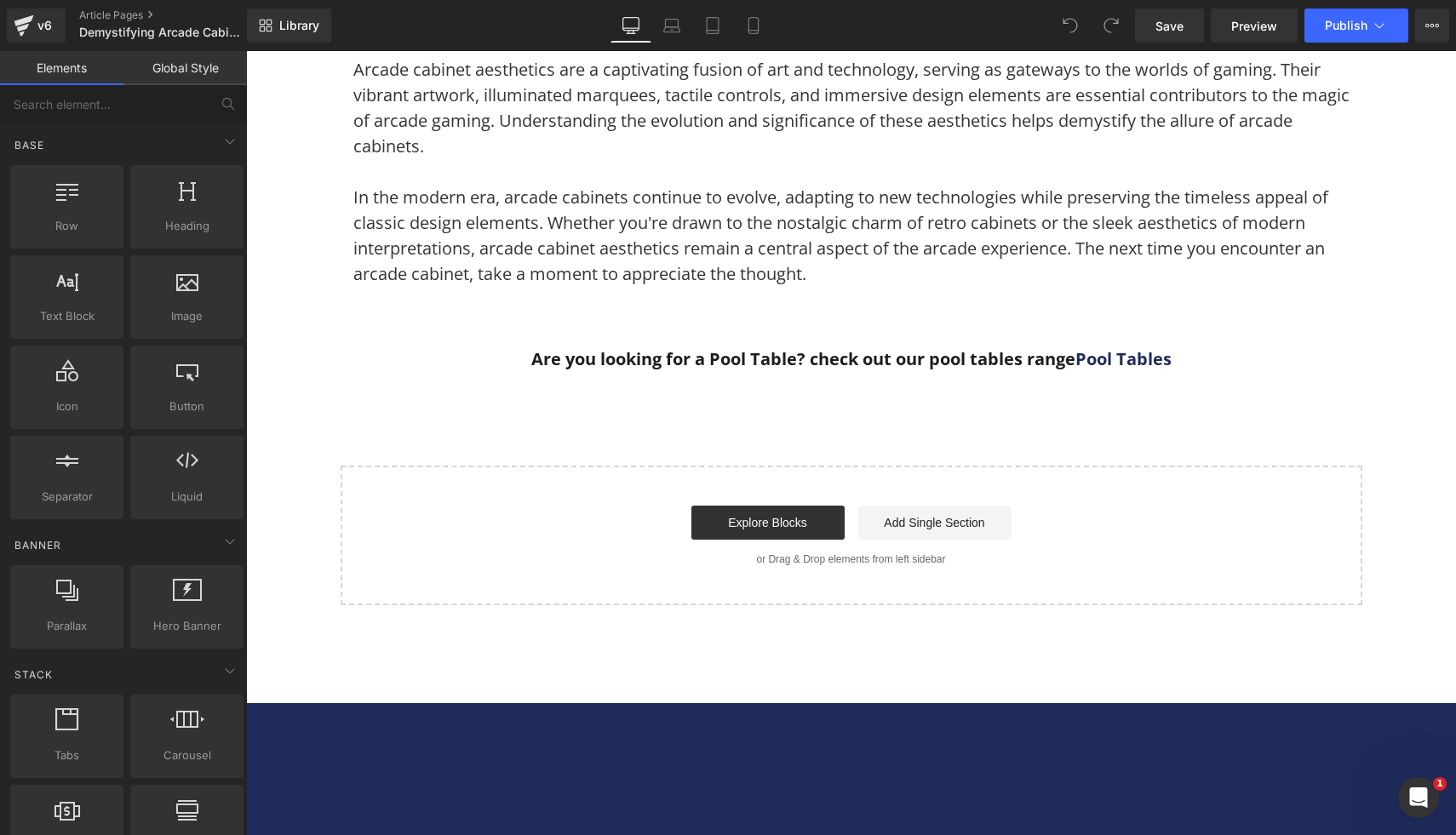
scroll to position [5657, 0]
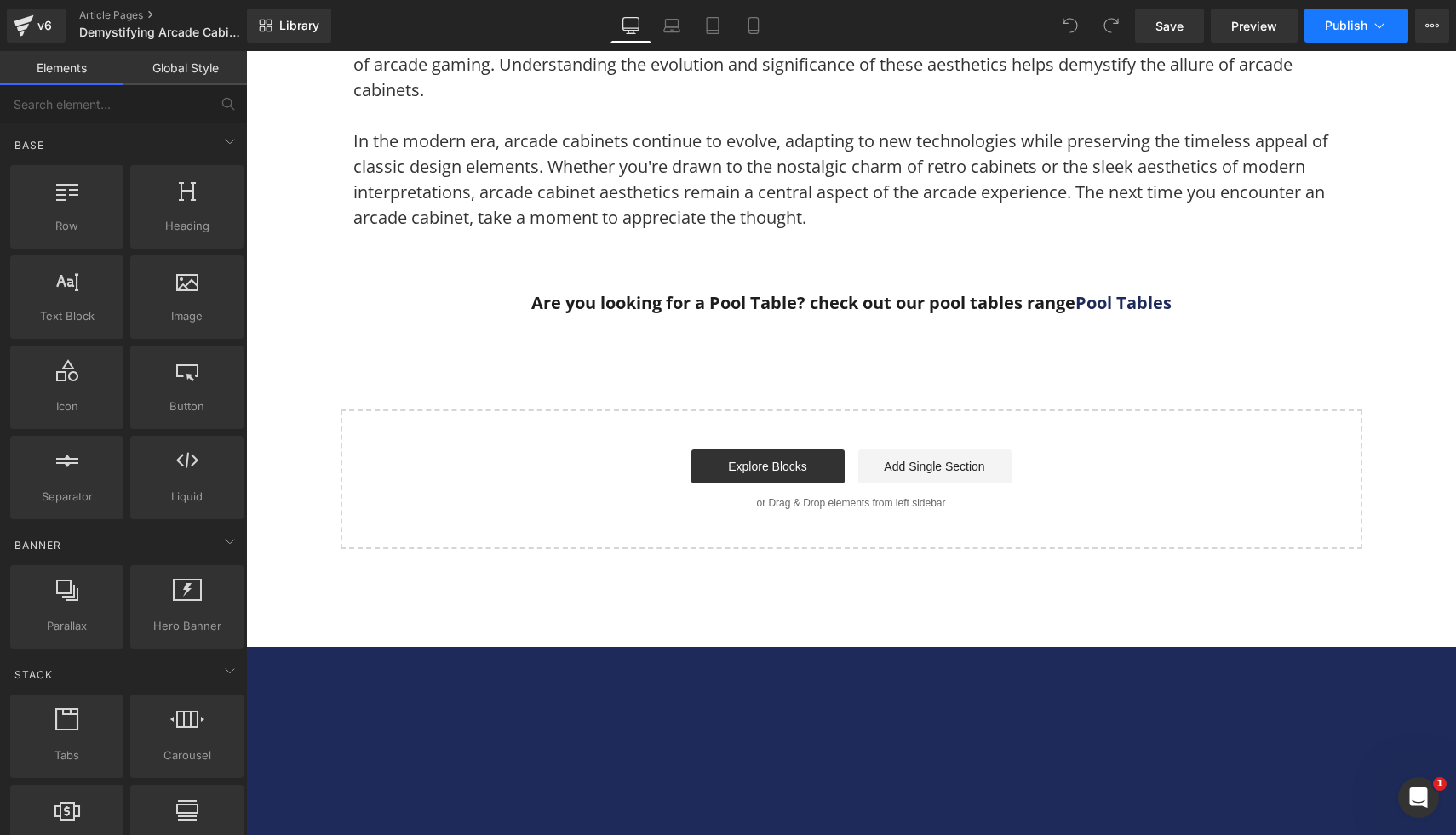
click at [1350, 17] on button "Publish" at bounding box center [1356, 25] width 104 height 34
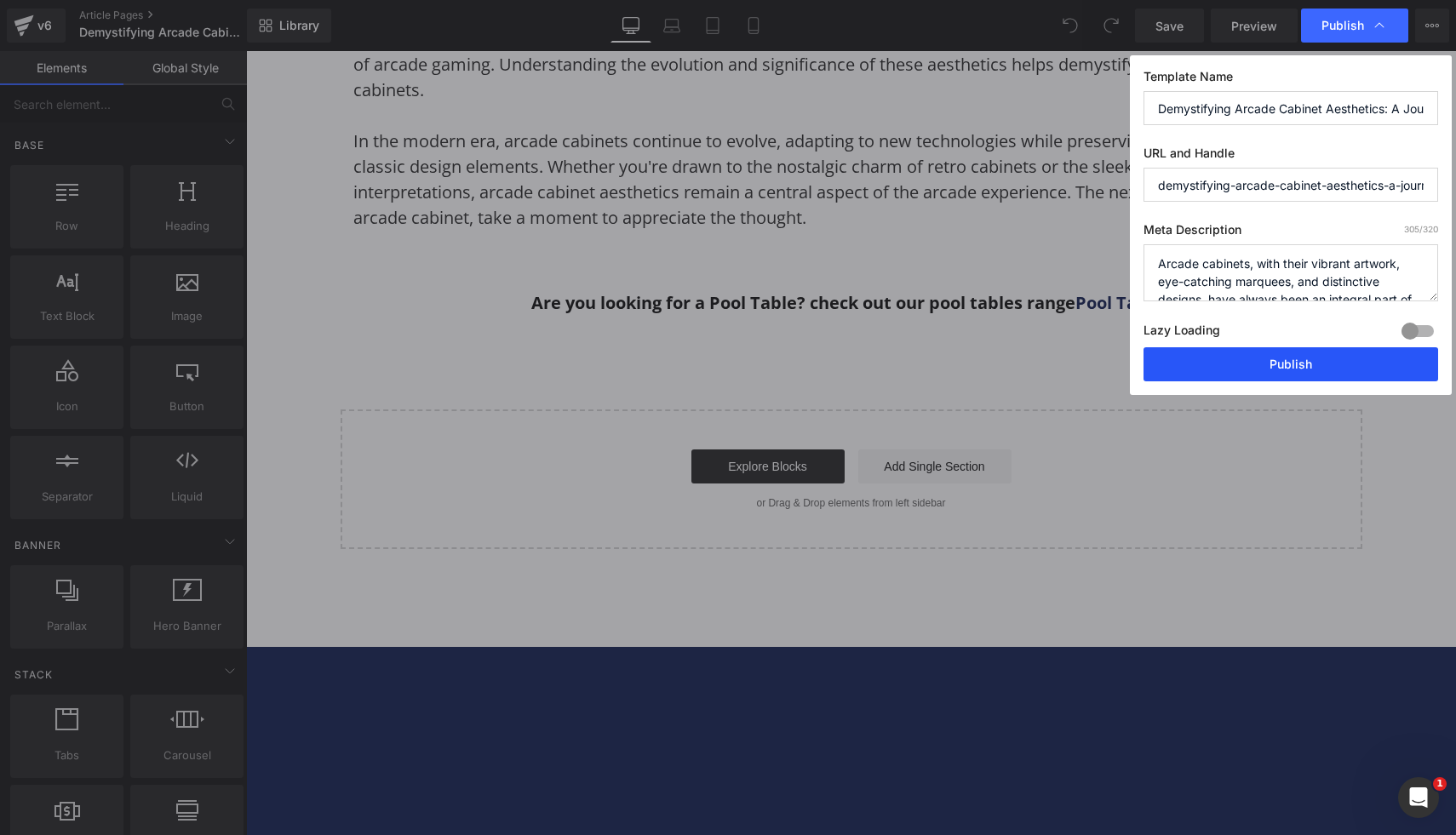
click at [1207, 377] on button "Publish" at bounding box center [1290, 364] width 294 height 34
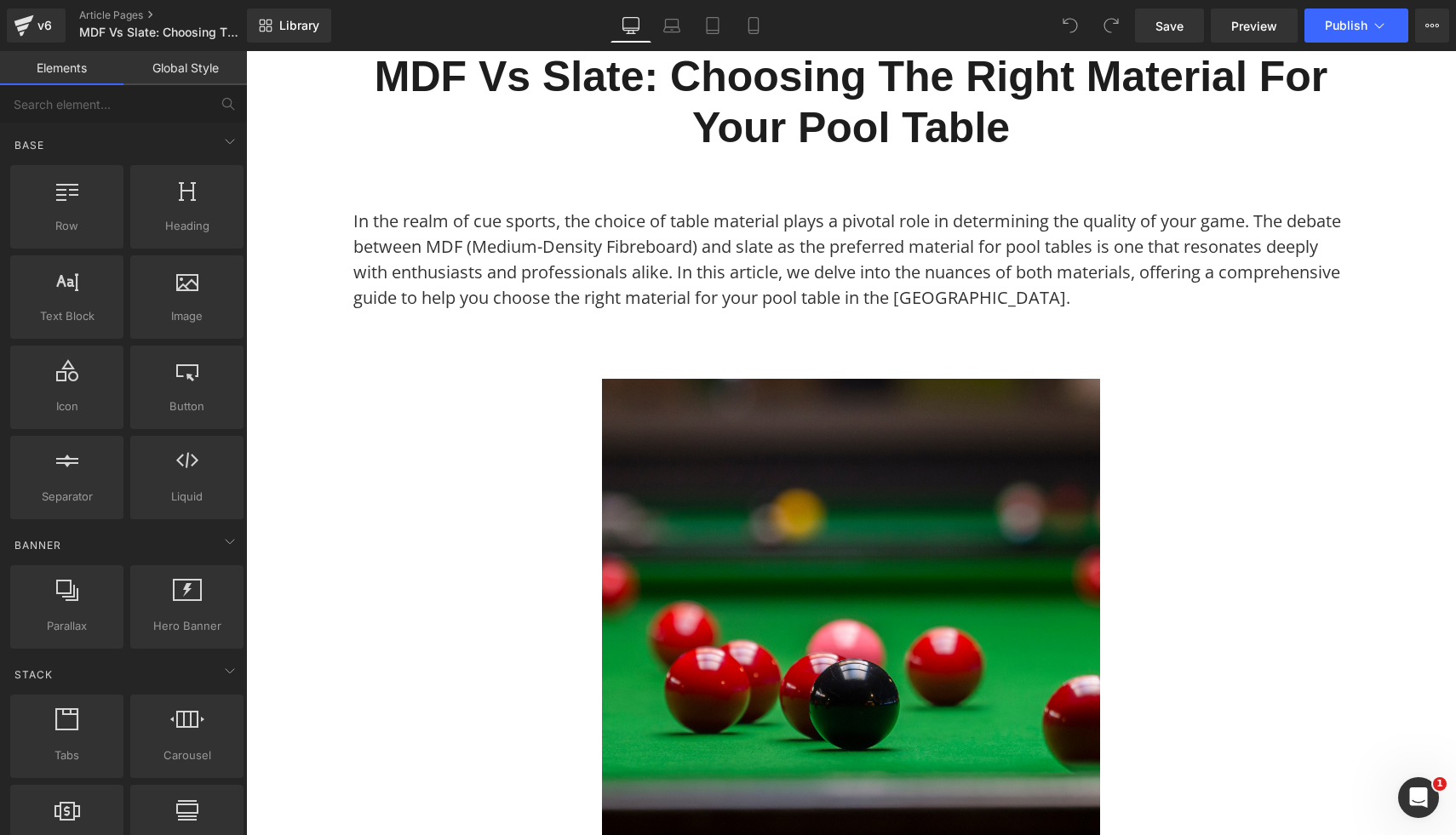
scroll to position [235, 0]
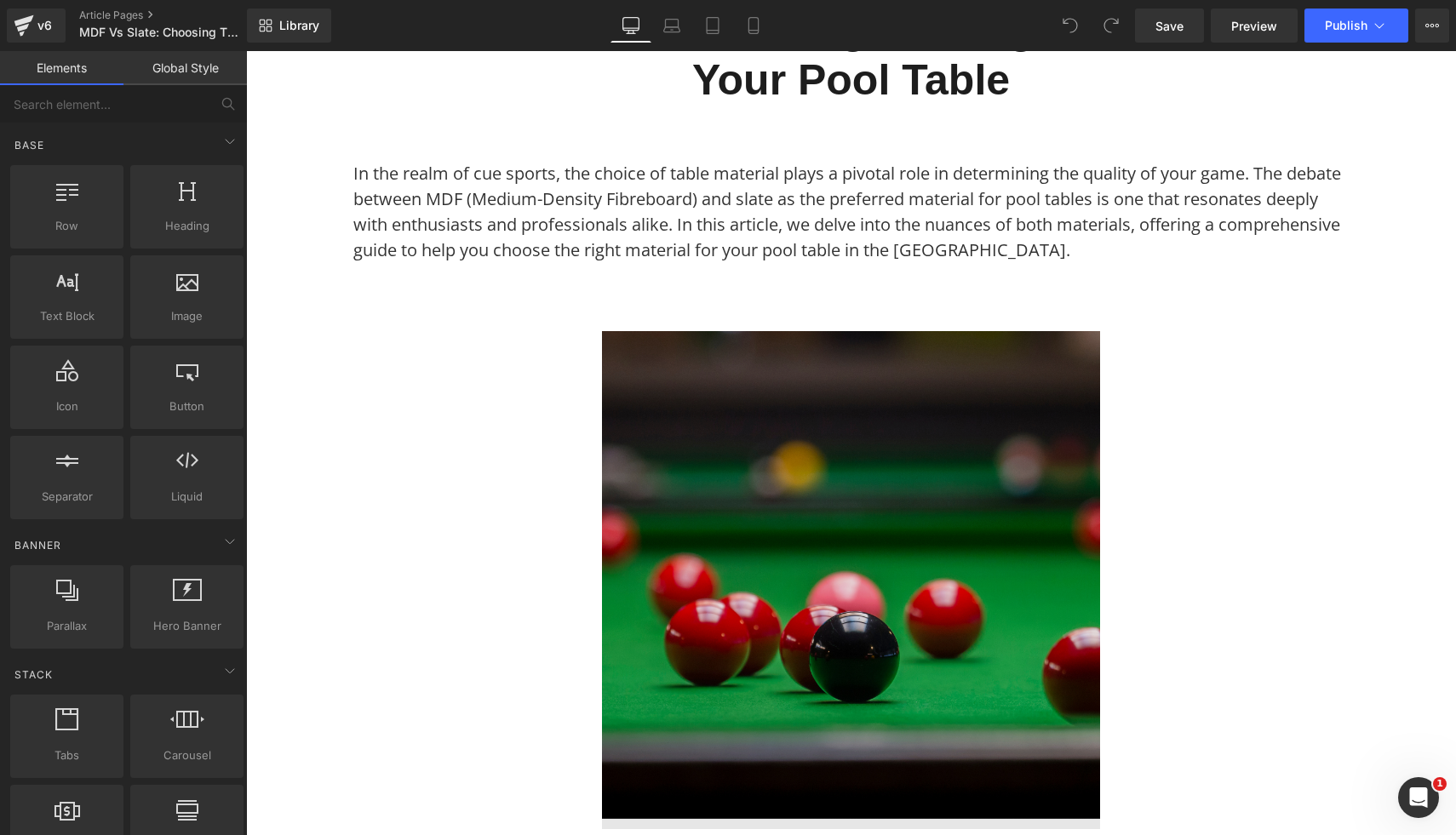
click at [836, 440] on img at bounding box center [851, 580] width 498 height 498
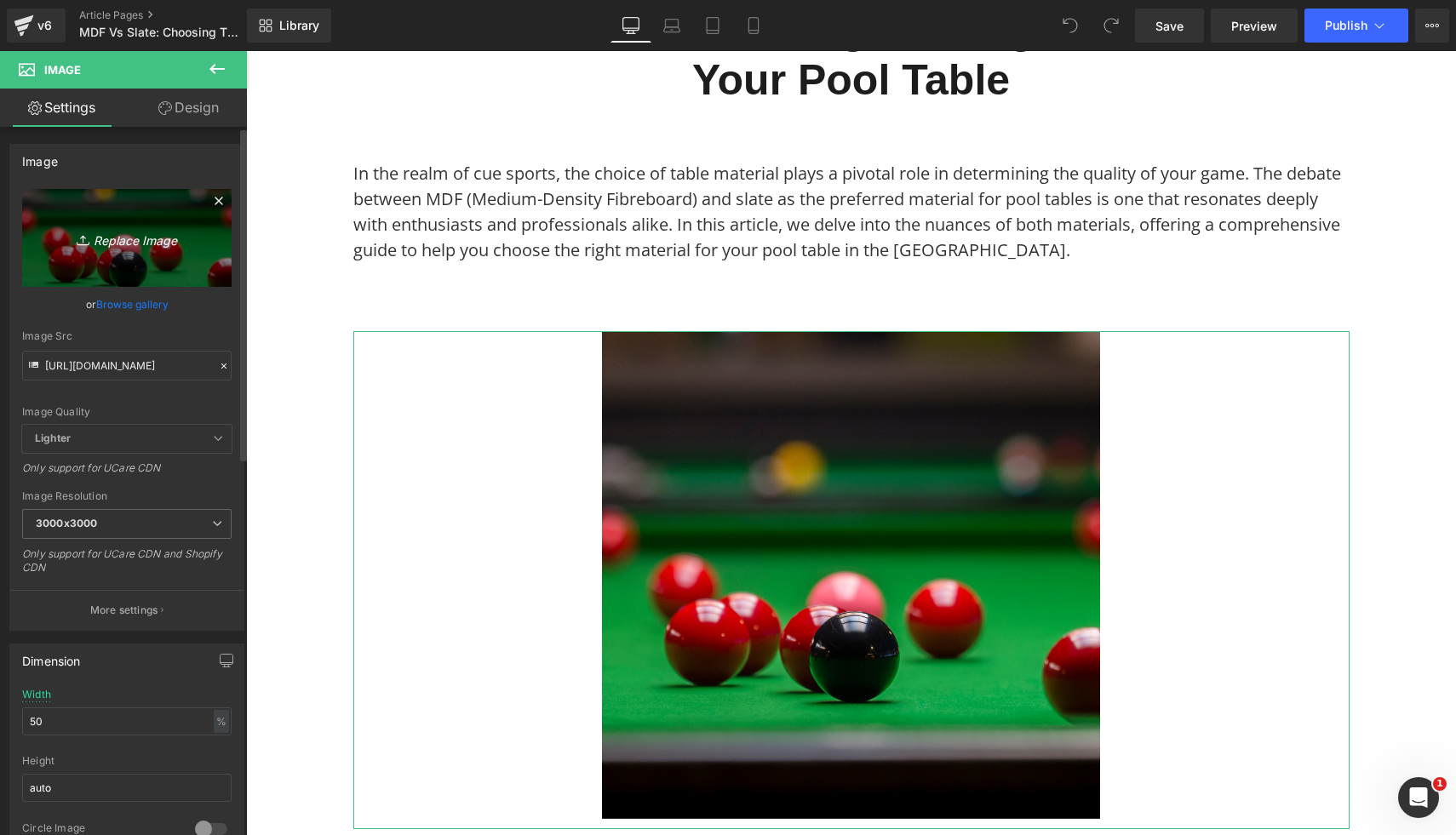
click at [135, 247] on icon "Replace Image" at bounding box center [126, 239] width 136 height 22
type input "C:\fakepath\25.png"
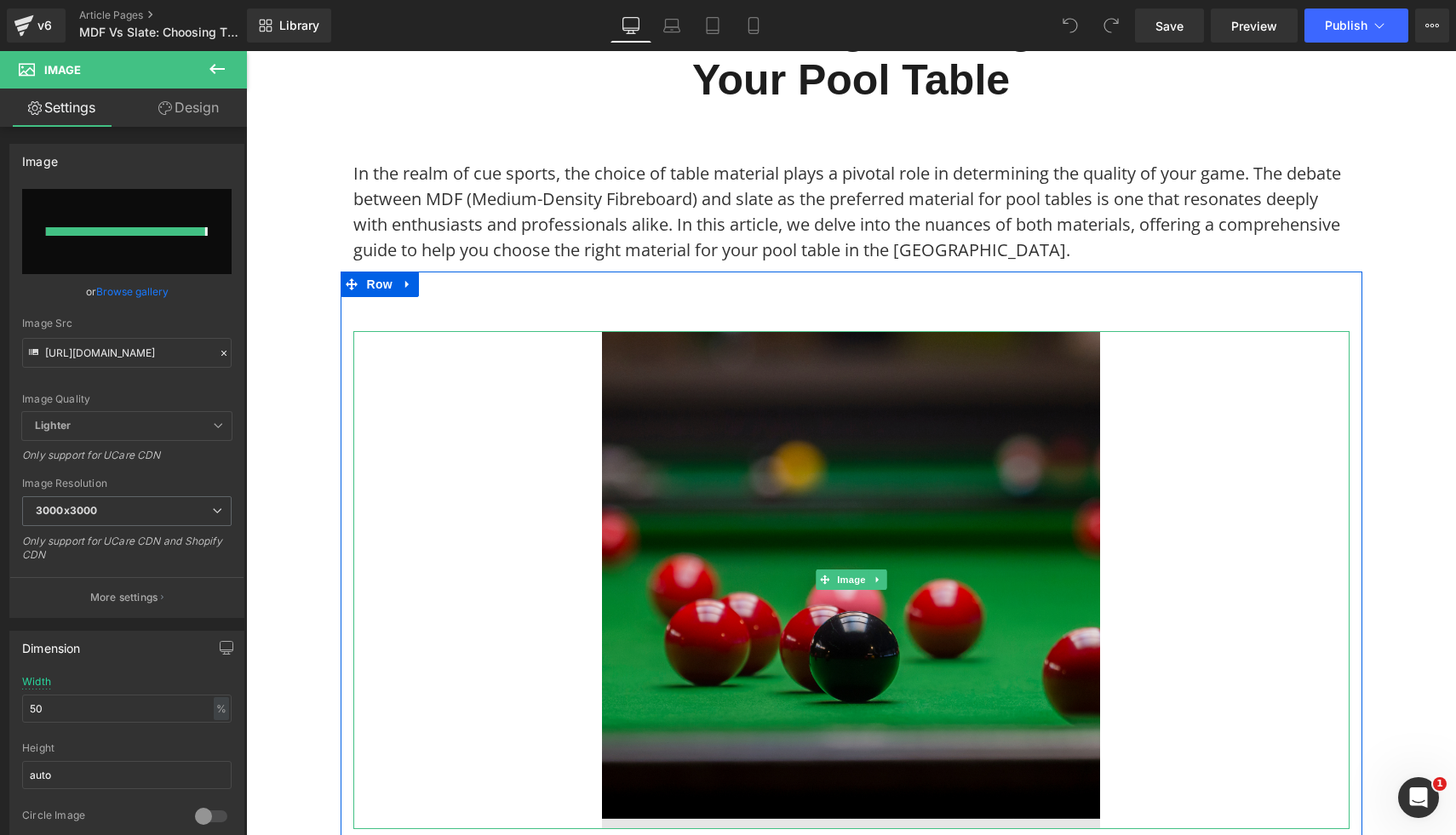
type input "https://ucarecdn.com/38f76c85-7565-4e82-aaf8-db9d751bf246/-/format/auto/-/previ…"
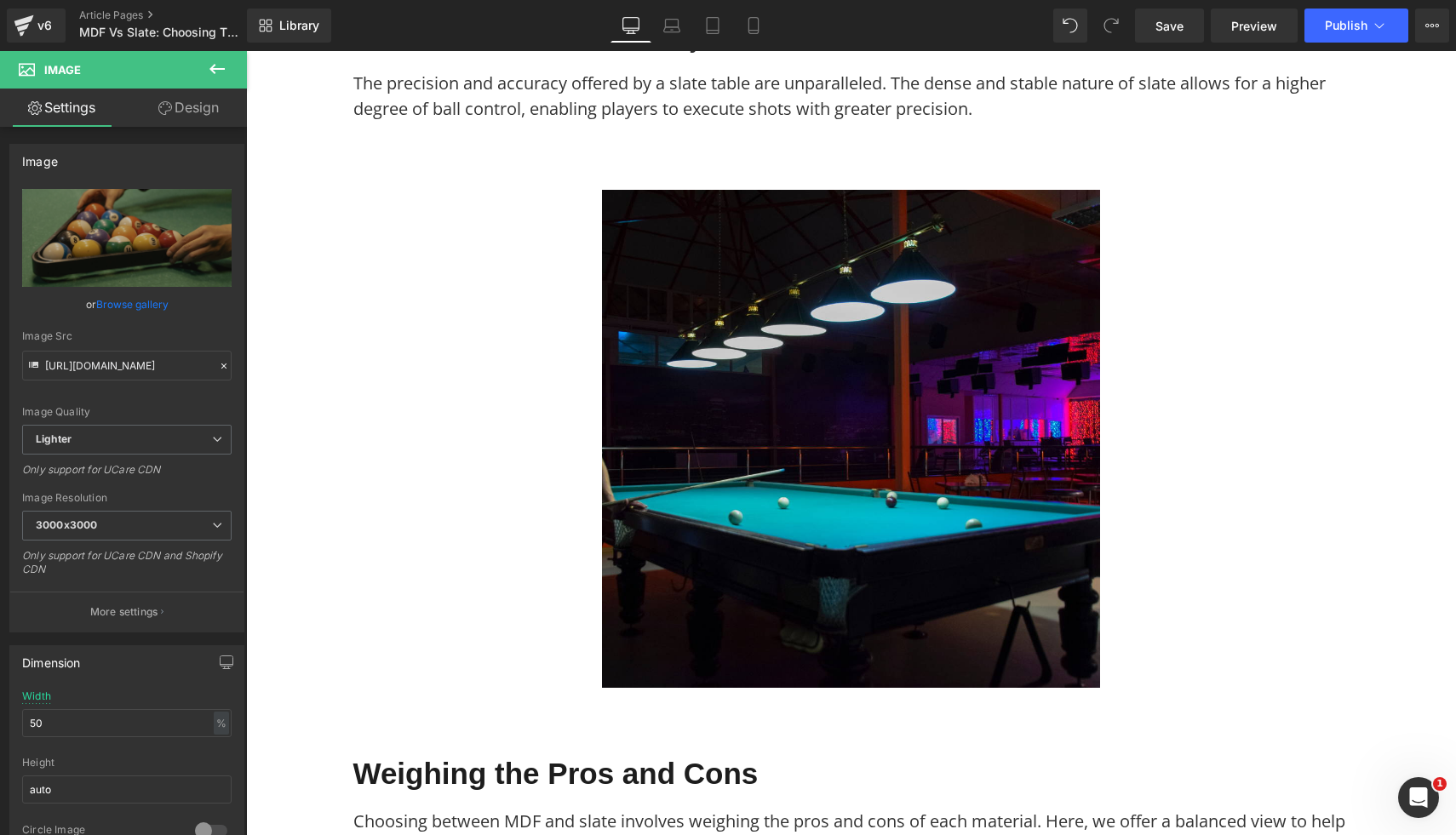
scroll to position [2556, 0]
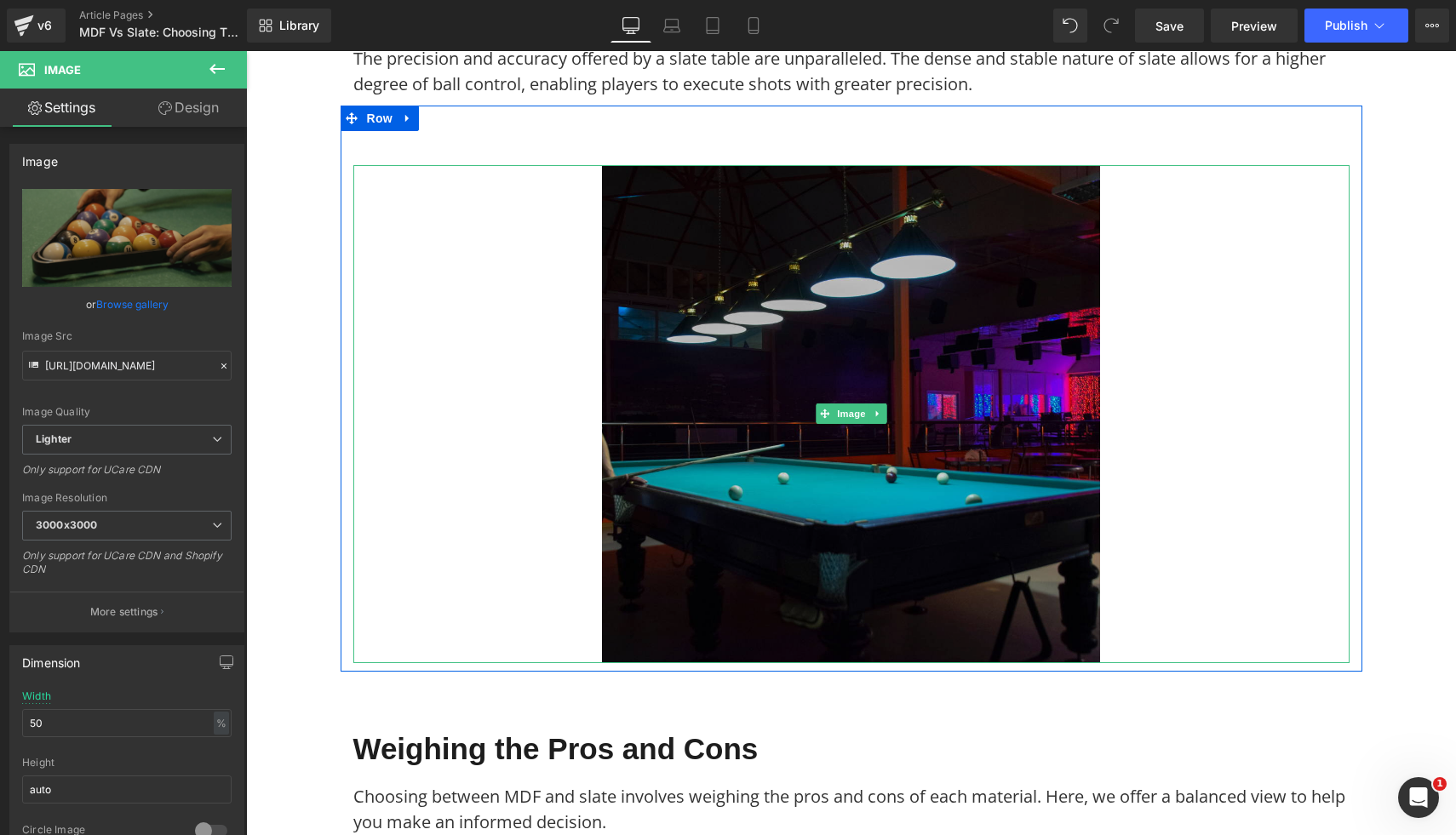
click at [952, 474] on img at bounding box center [851, 414] width 498 height 498
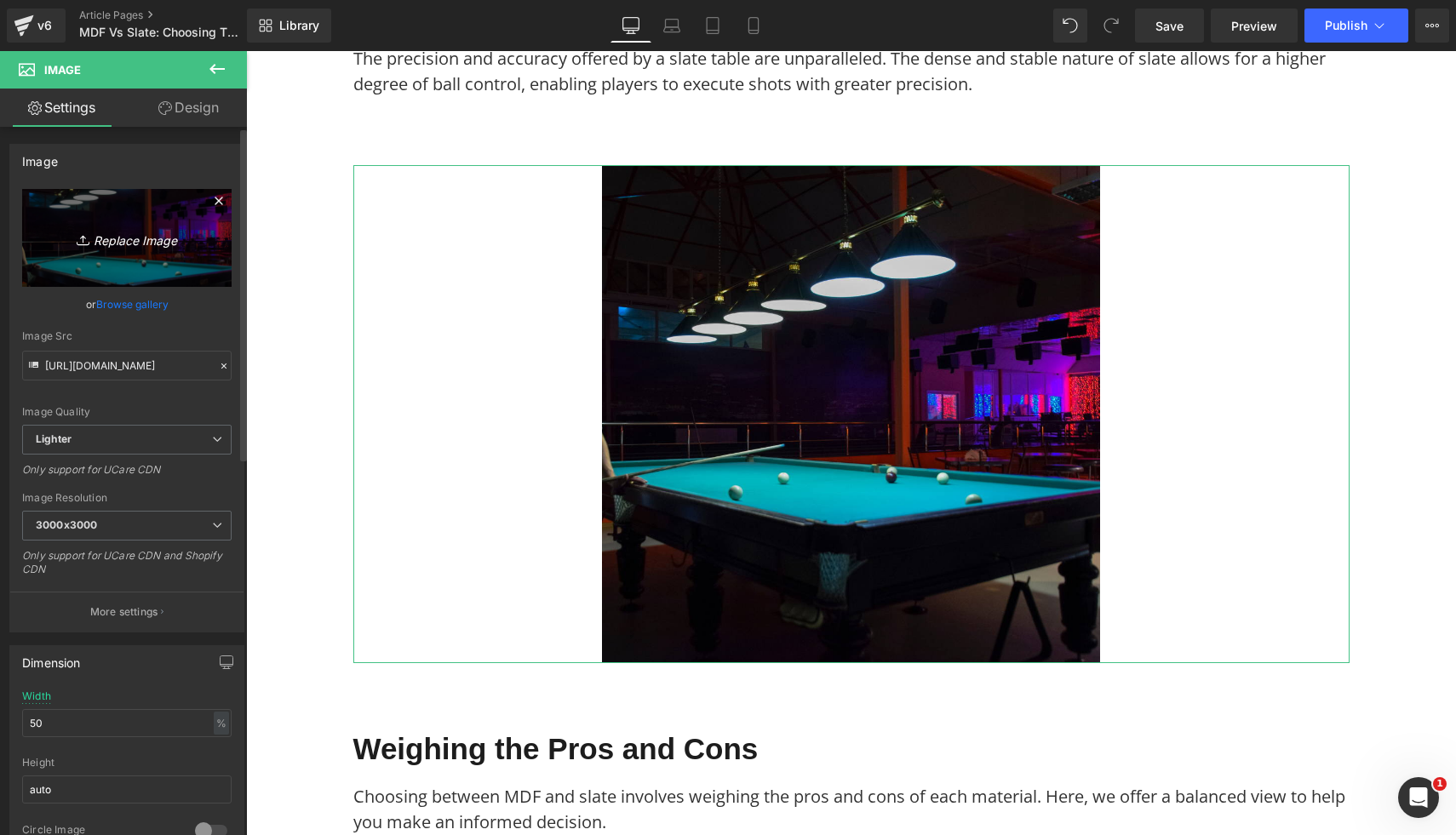
click at [161, 246] on icon "Replace Image" at bounding box center [126, 239] width 136 height 22
type input "C:\fakepath\26.png"
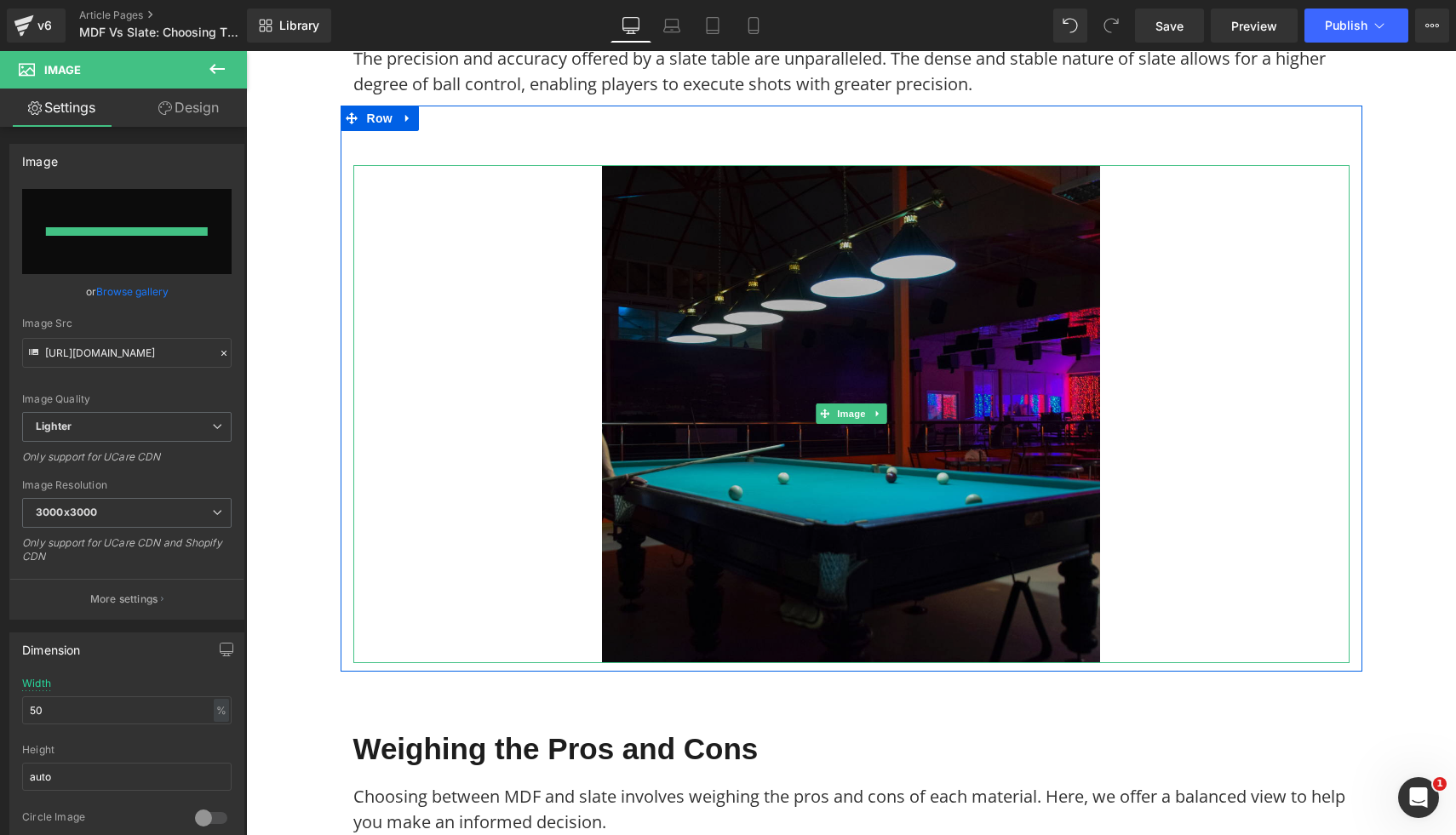
type input "https://ucarecdn.com/935ca18f-5e40-4c74-8853-01529a6c1d7d/-/format/auto/-/previ…"
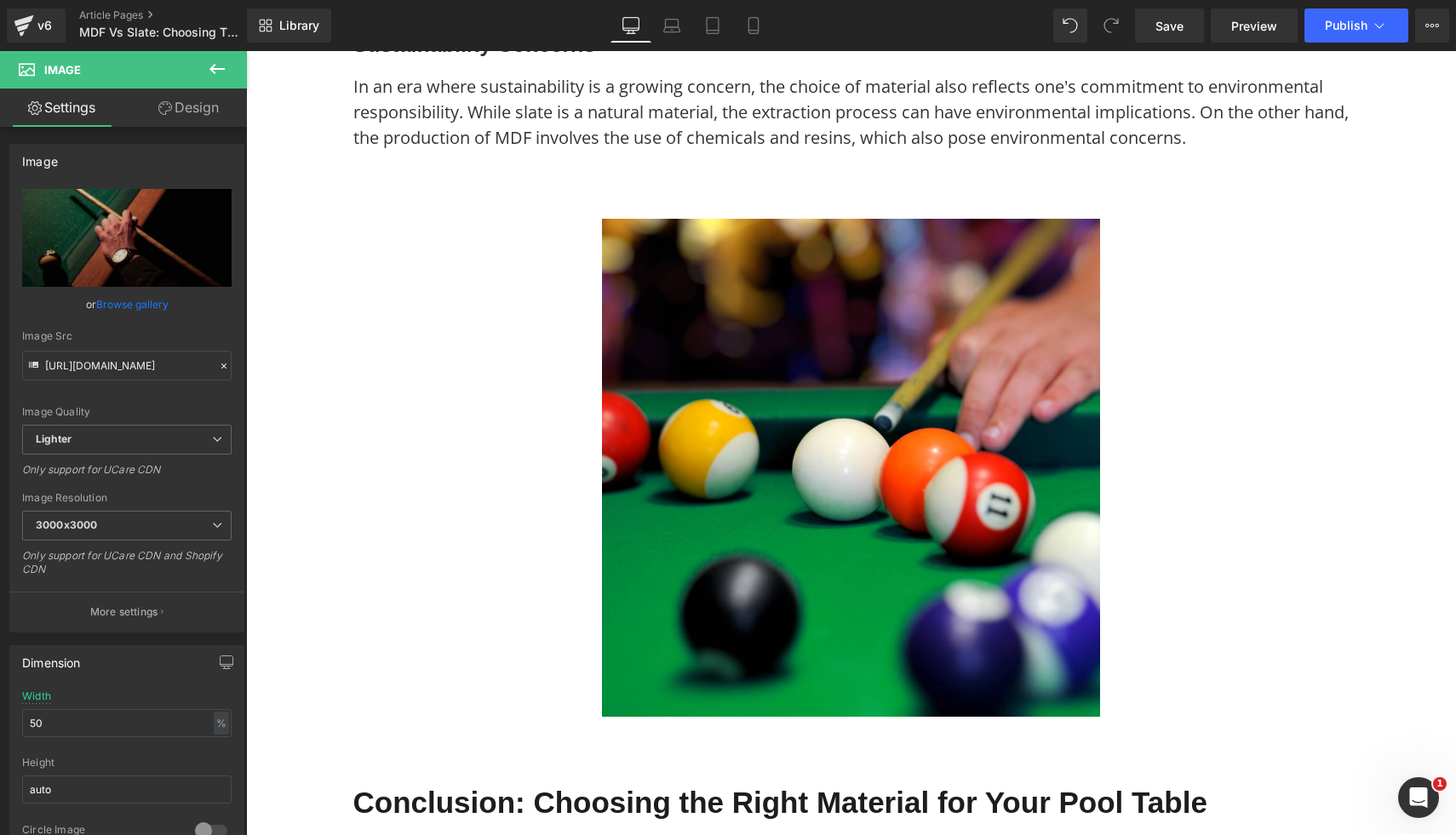
scroll to position [5645, 0]
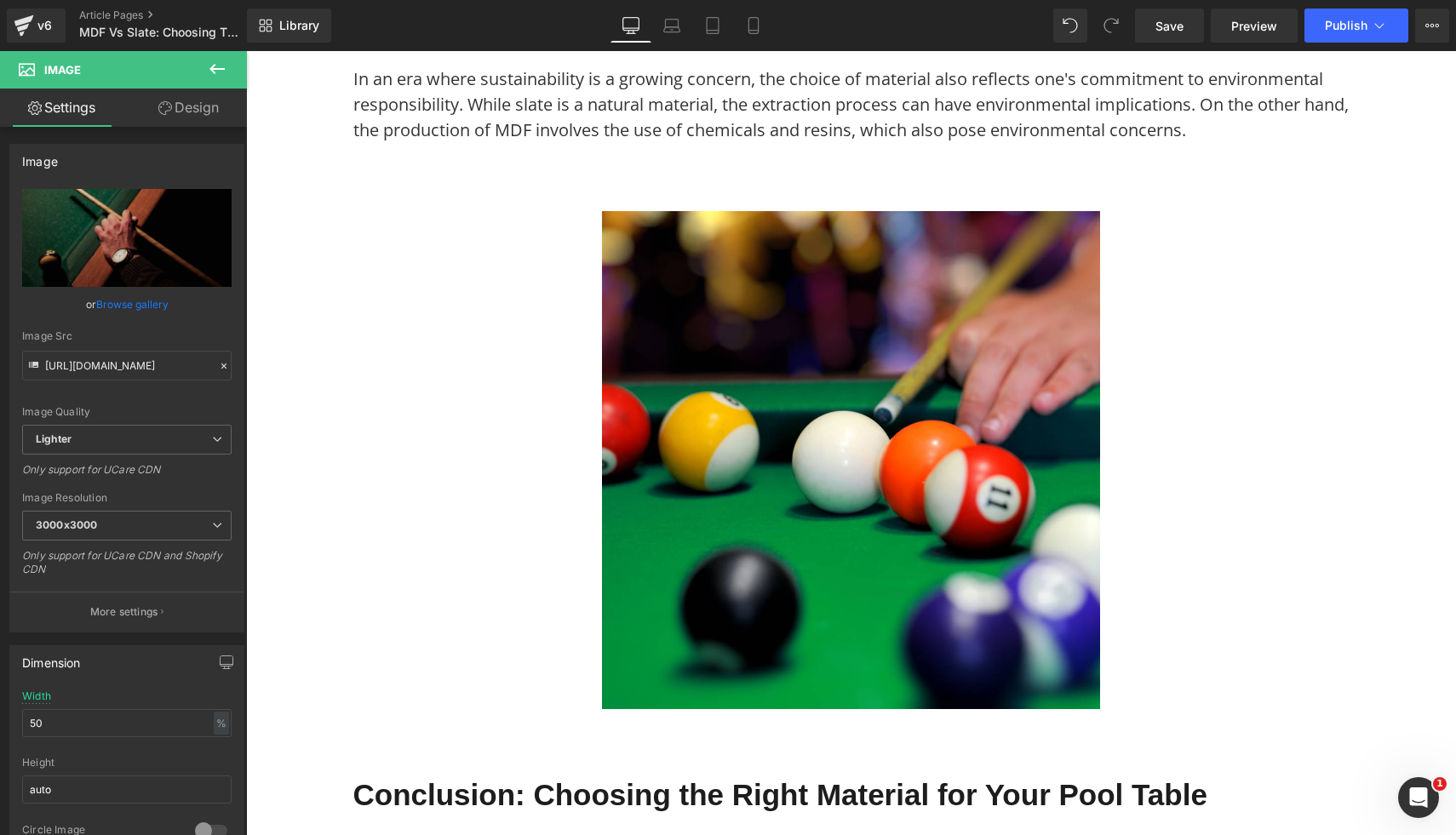
click at [1006, 583] on img at bounding box center [851, 460] width 498 height 498
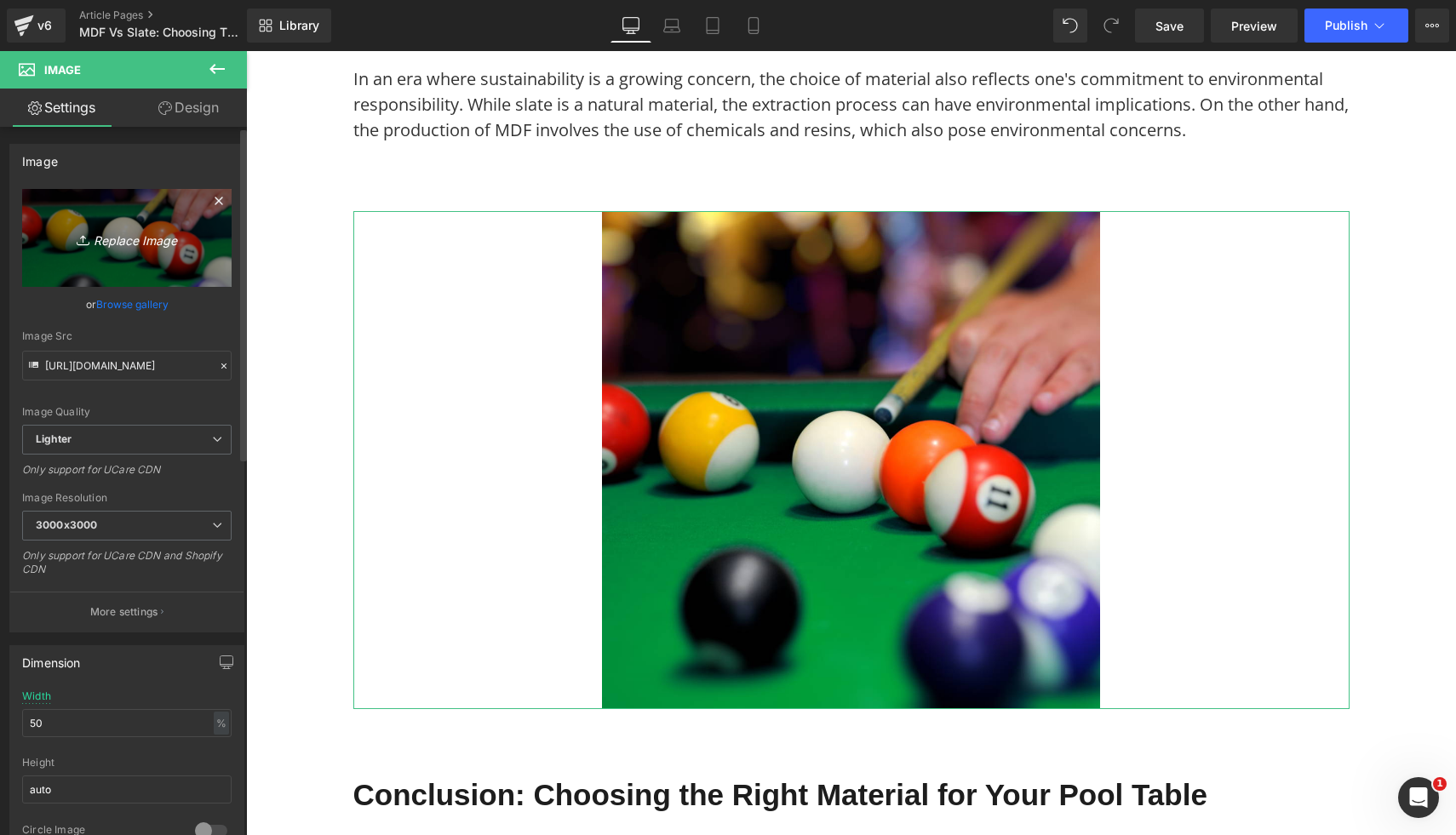
click at [114, 241] on icon "Replace Image" at bounding box center [126, 239] width 136 height 22
type input "C:\fakepath\27.png"
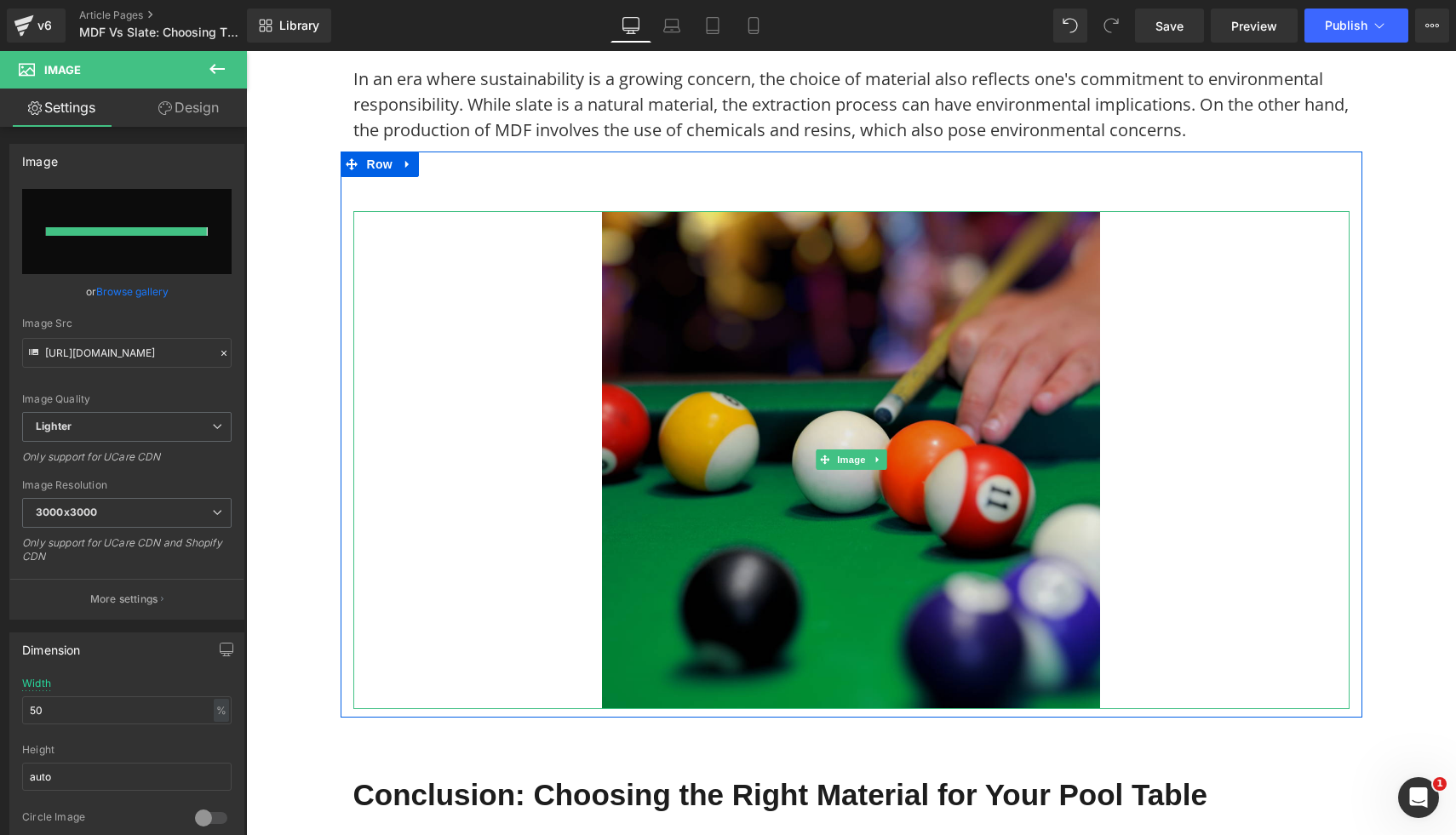
type input "https://ucarecdn.com/4a79f112-a5bd-44a4-9dad-8a36cd8c3c41/-/format/auto/-/previ…"
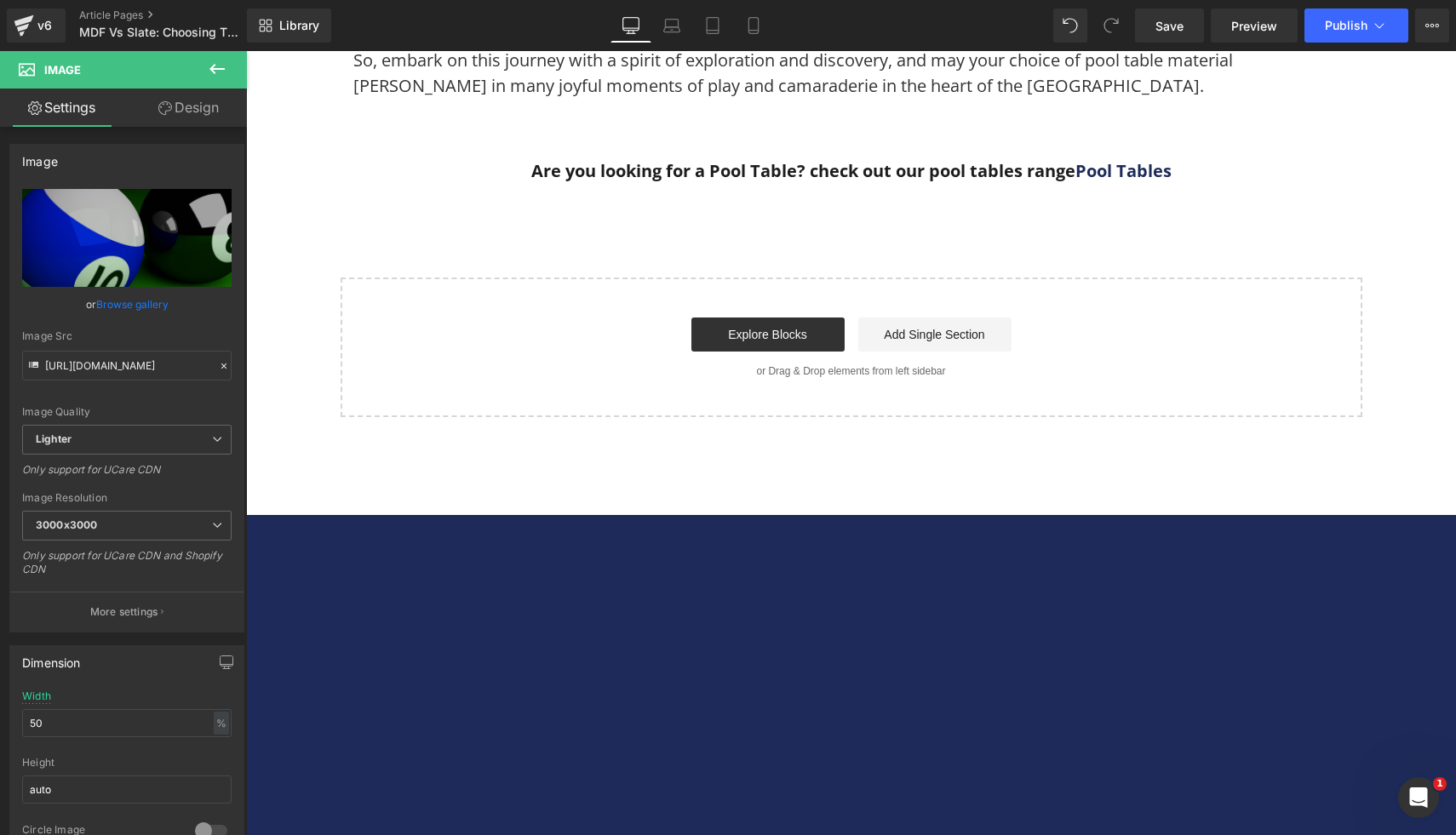
scroll to position [6658, 0]
click at [1346, 27] on span "Publish" at bounding box center [1346, 25] width 43 height 14
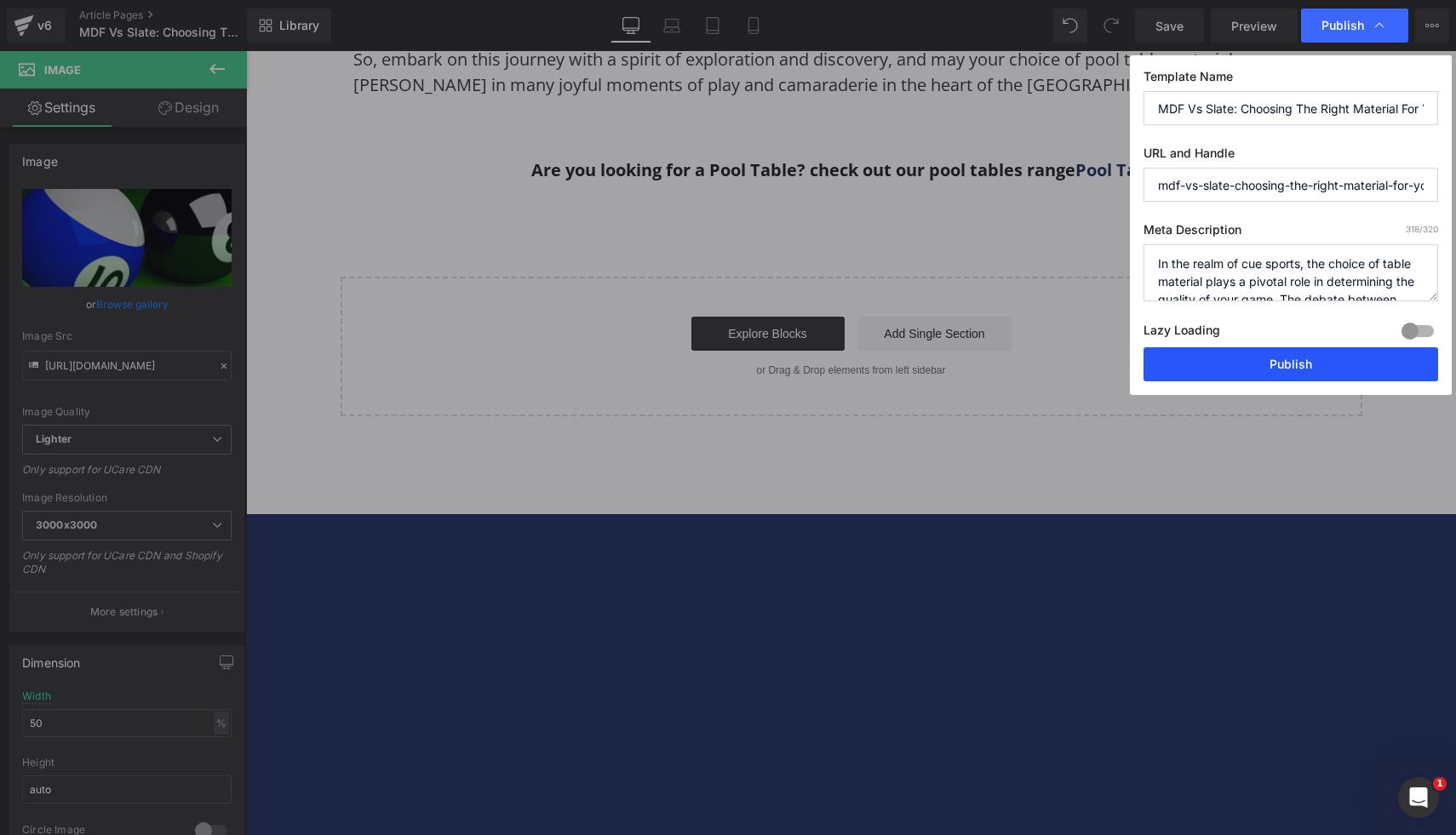
click at [1206, 372] on button "Publish" at bounding box center [1290, 364] width 294 height 34
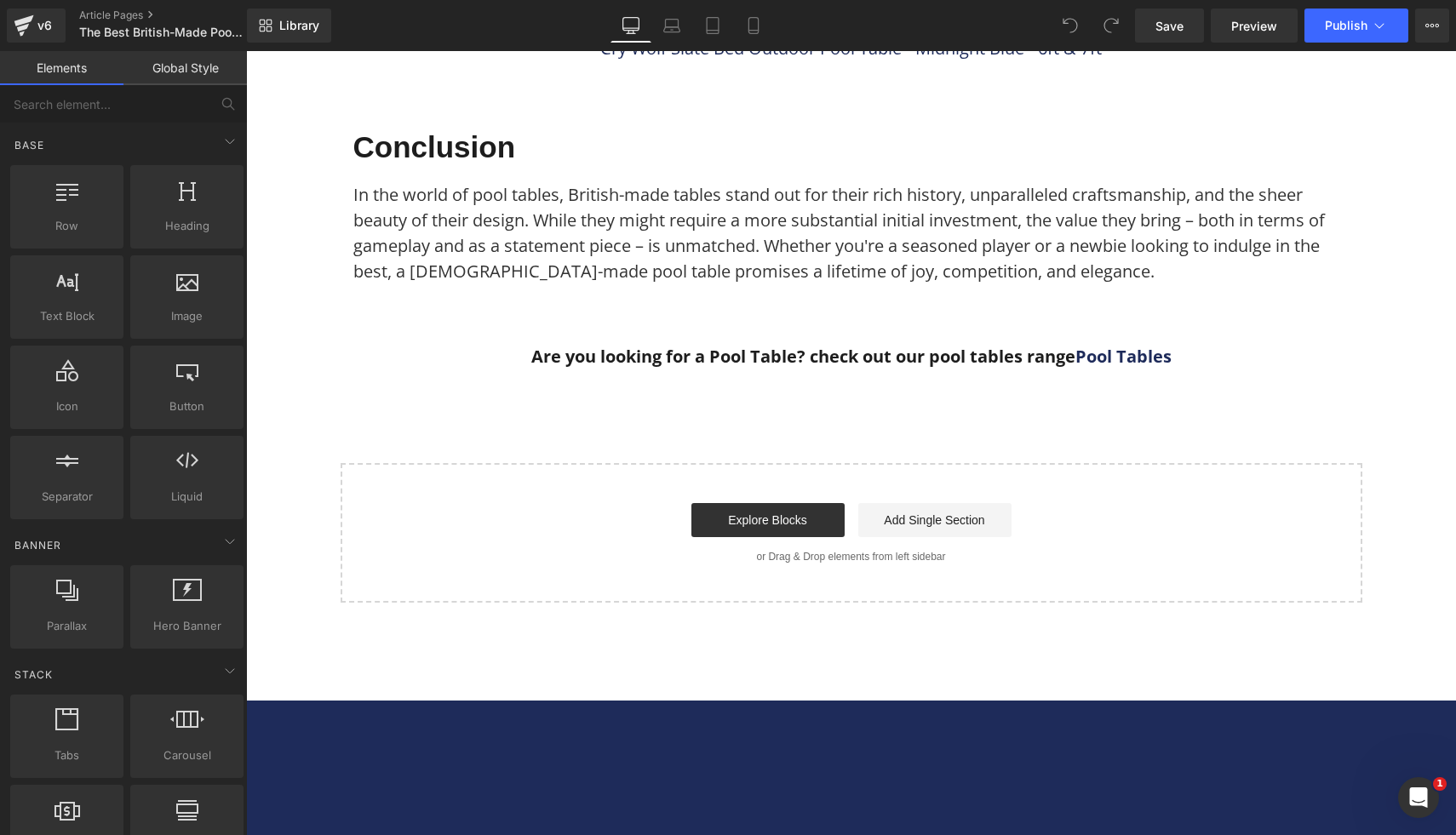
scroll to position [5776, 0]
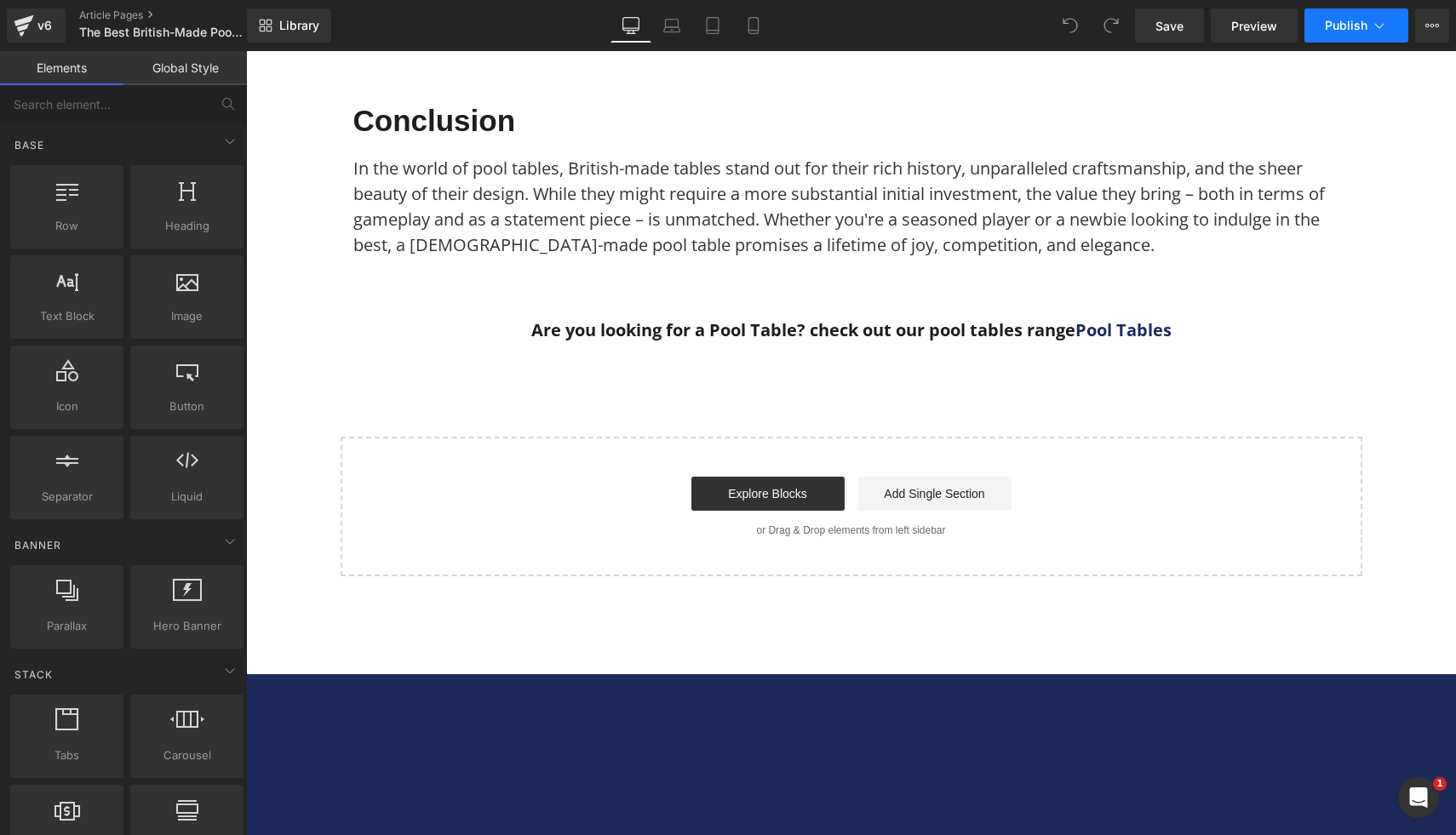
click at [1353, 37] on button "Publish" at bounding box center [1356, 25] width 104 height 34
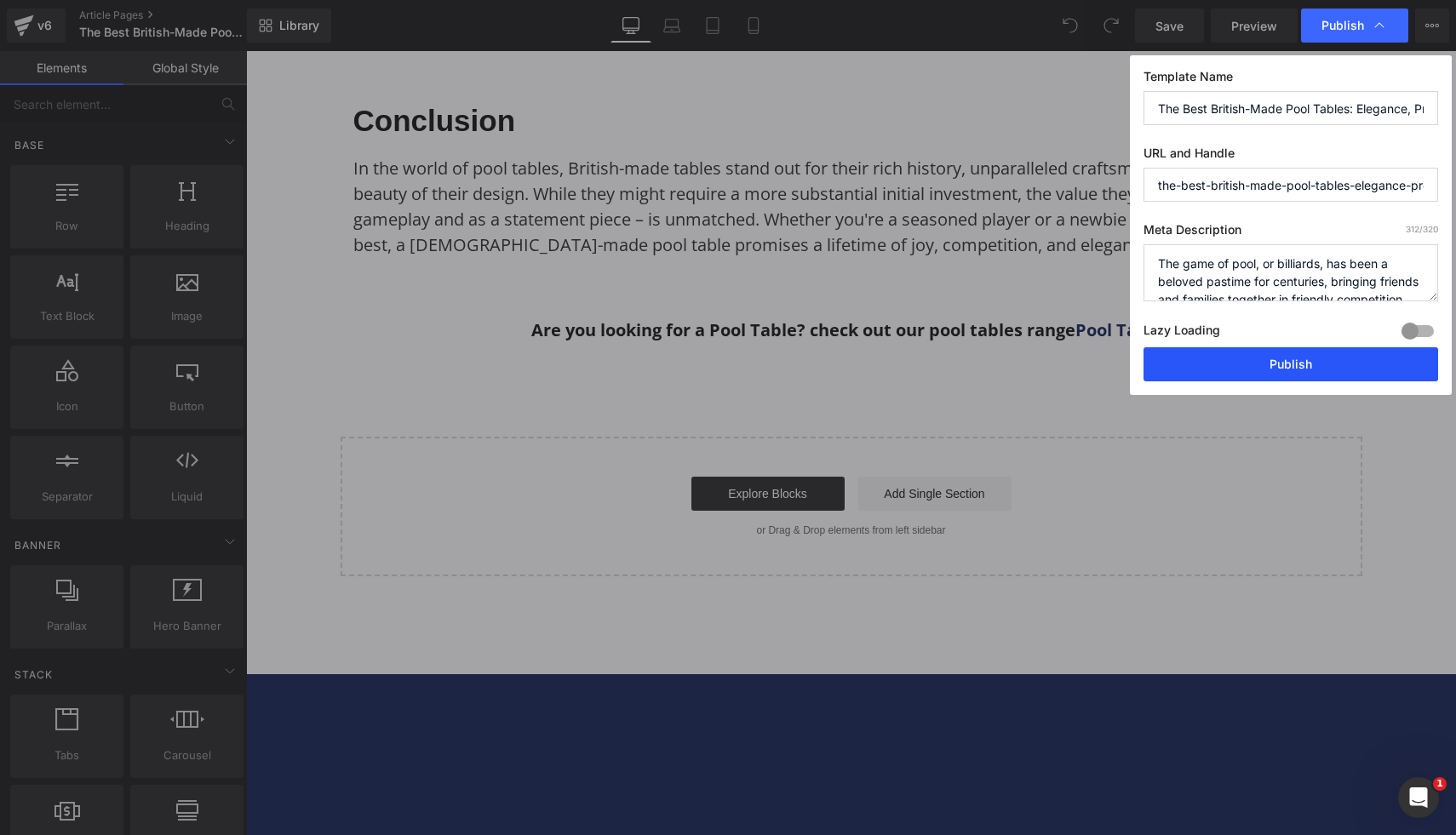
click at [1264, 373] on button "Publish" at bounding box center [1290, 364] width 294 height 34
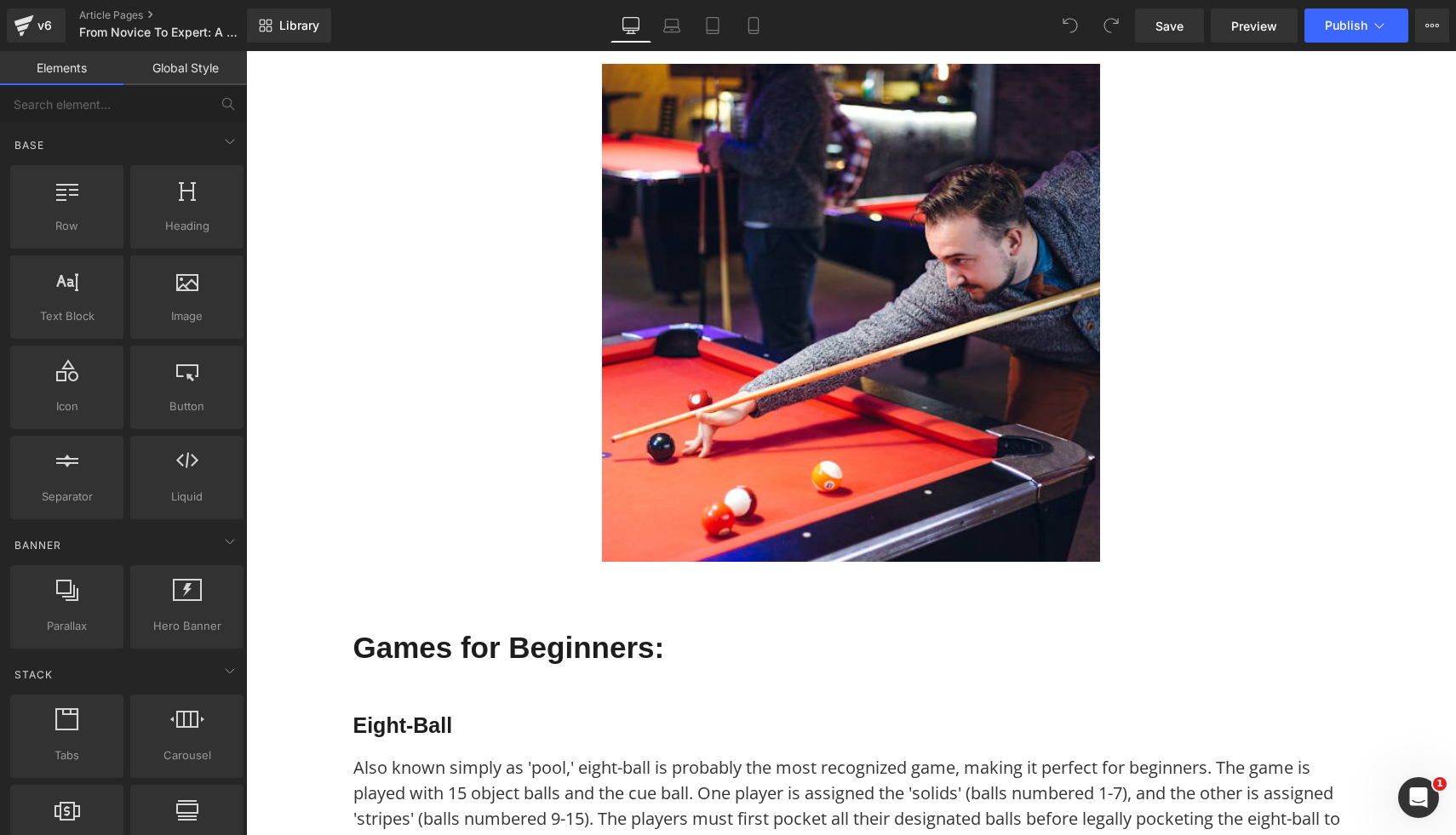
scroll to position [504, 0]
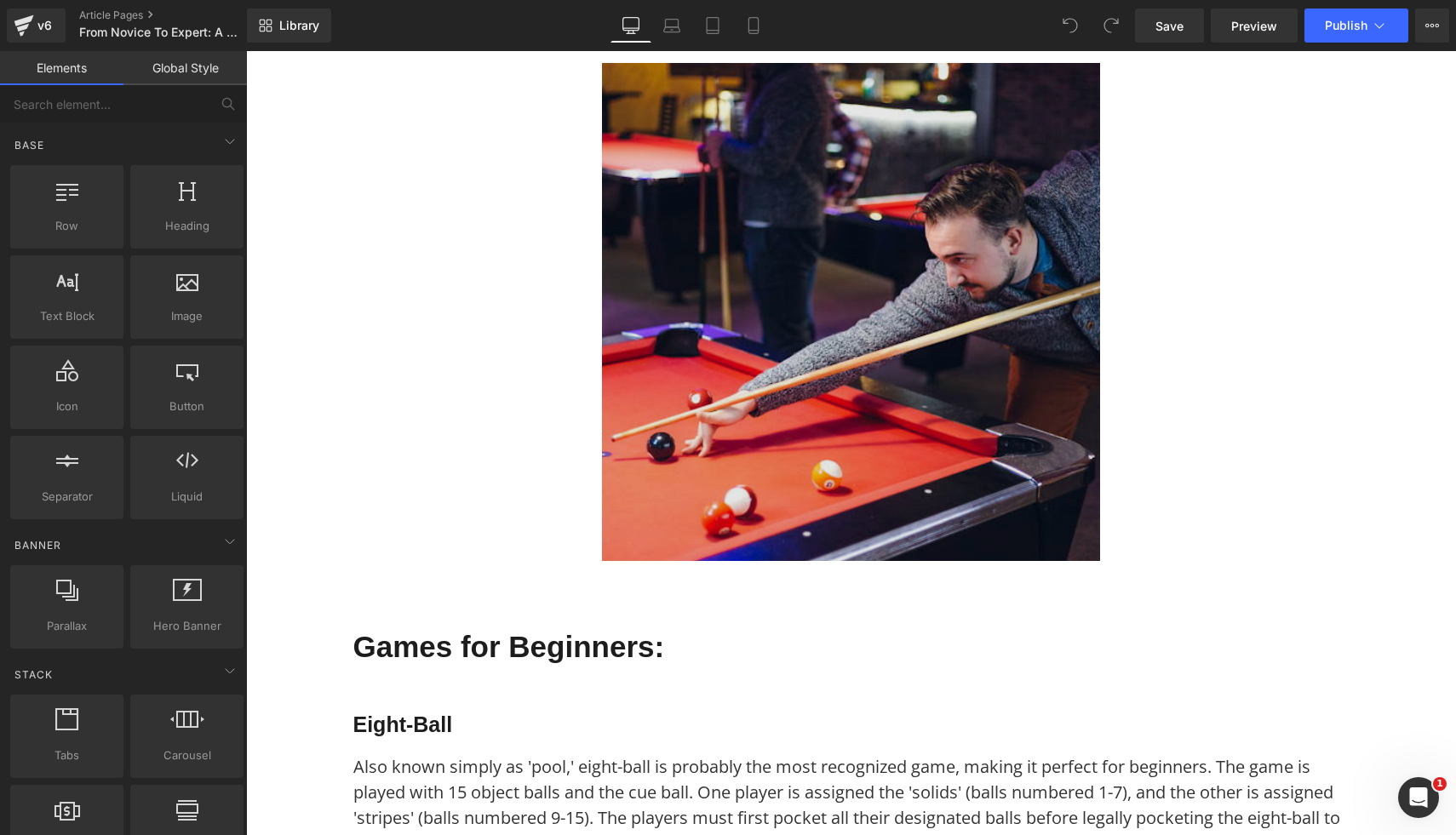
click at [717, 430] on img at bounding box center [851, 311] width 498 height 498
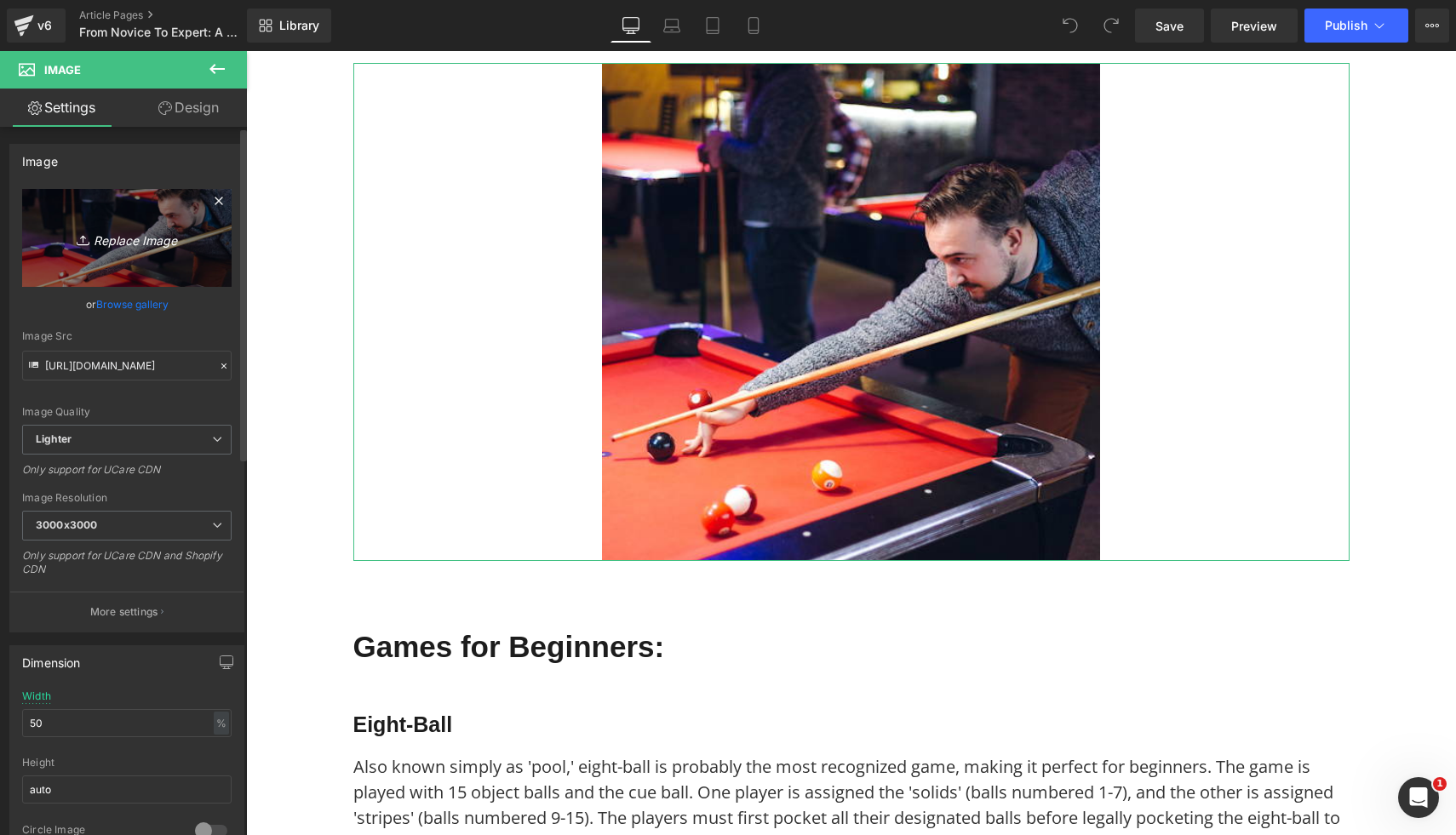
click at [154, 241] on icon "Replace Image" at bounding box center [126, 239] width 136 height 22
type input "C:\fakepath\28.png"
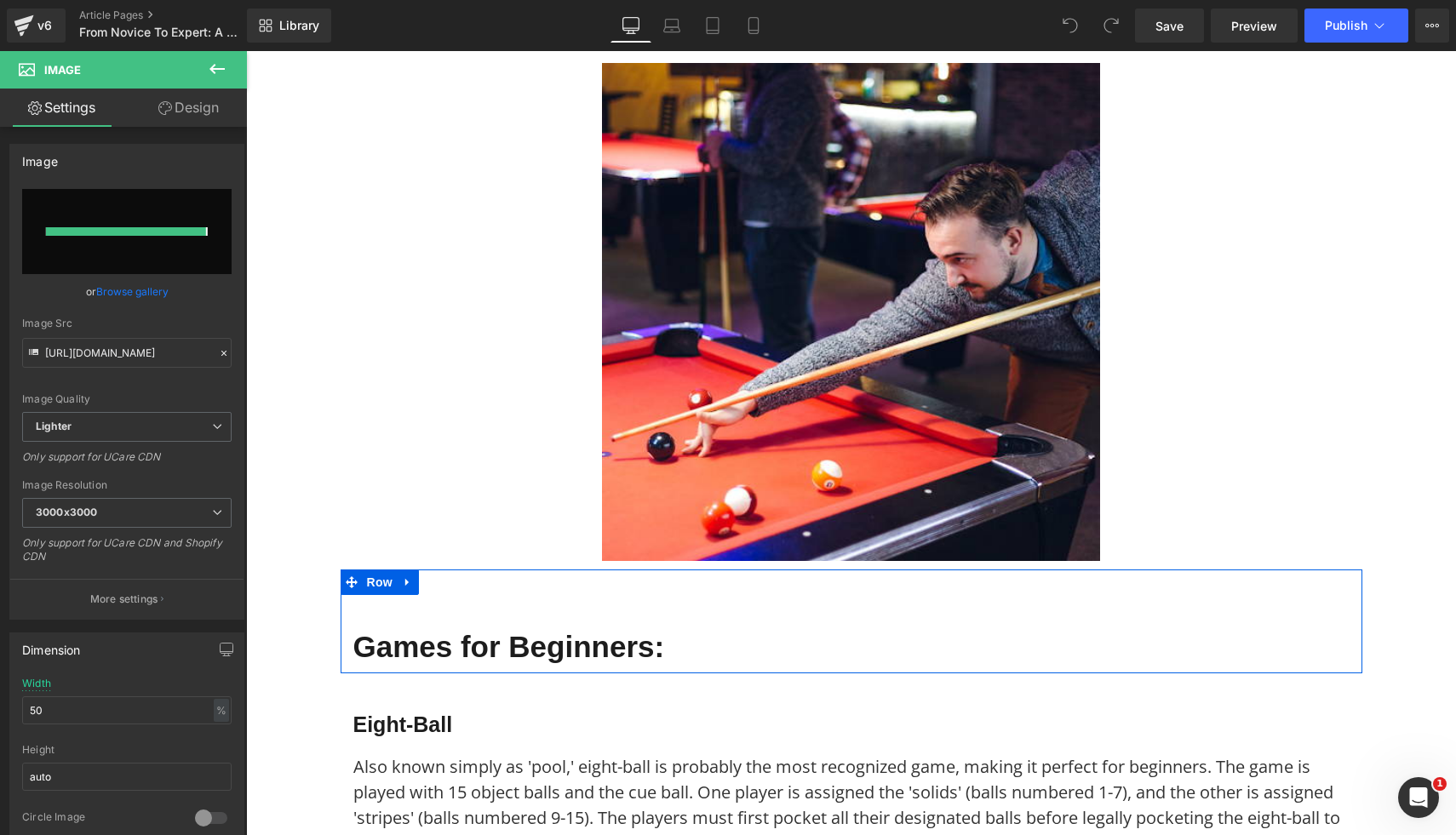
type input "https://ucarecdn.com/4ec76c06-0528-4f7f-ad0d-25dc1a9baca2/-/format/auto/-/previ…"
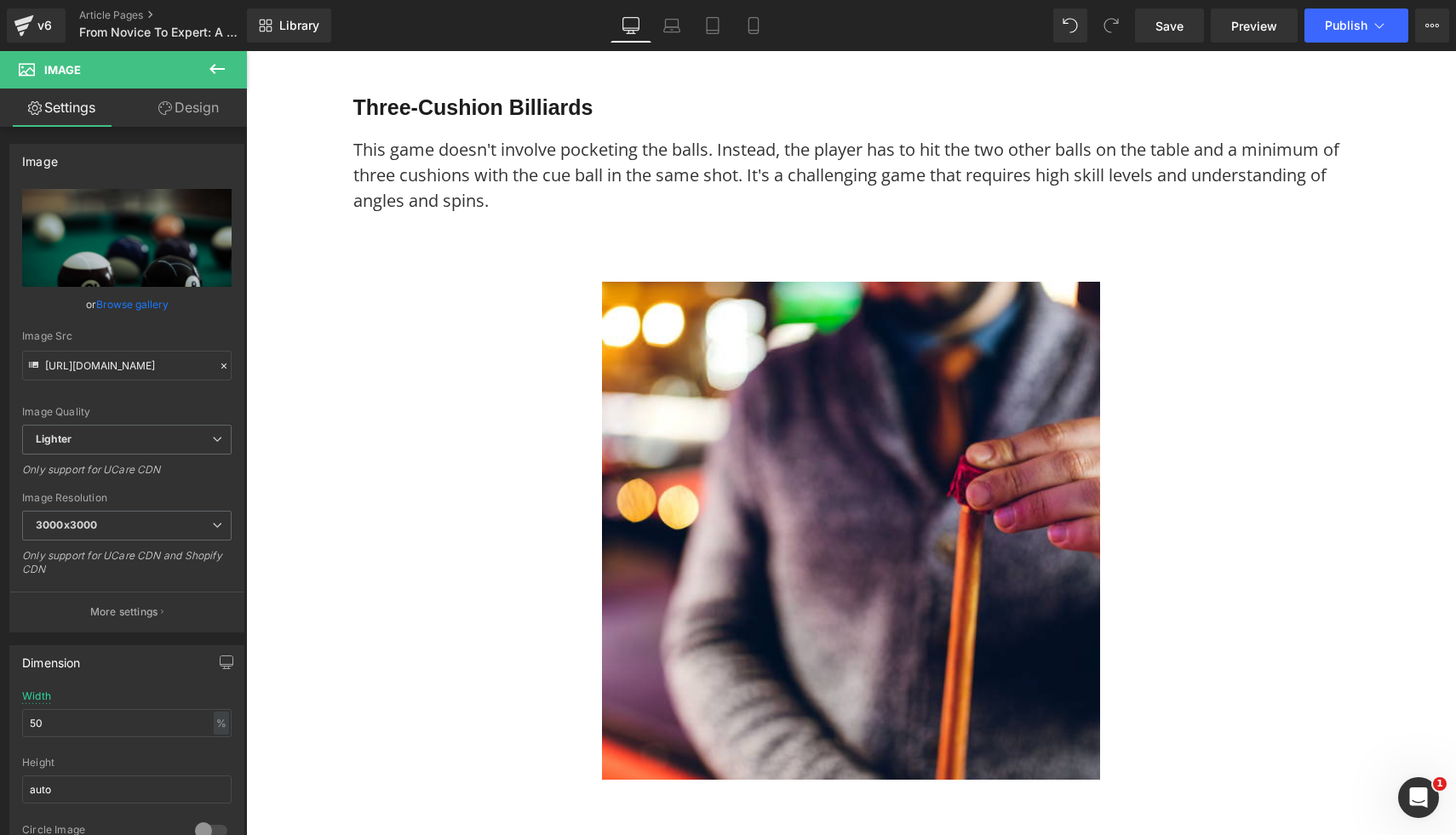
scroll to position [2413, 0]
click at [995, 585] on img at bounding box center [851, 529] width 498 height 498
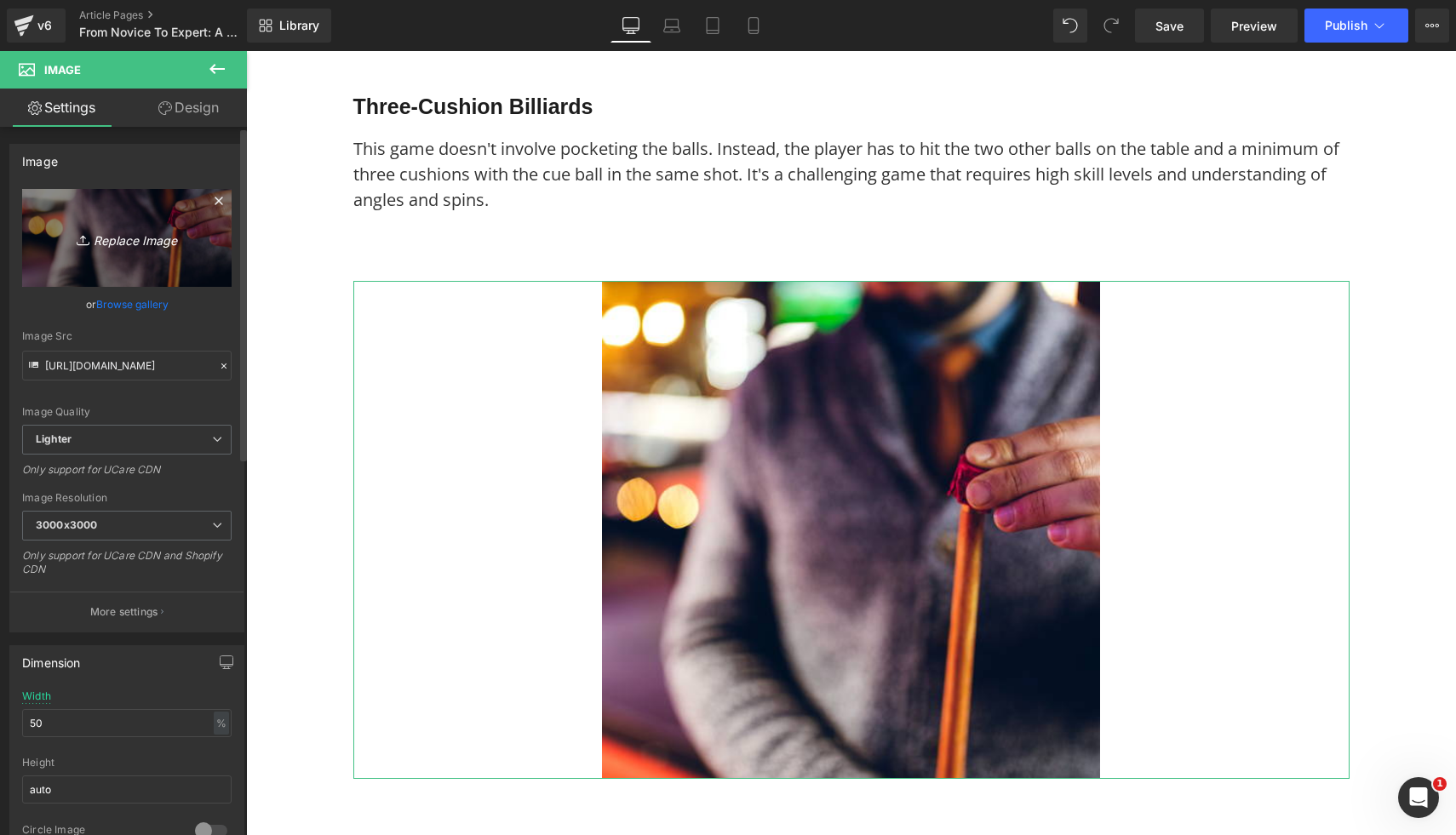
click at [149, 241] on icon "Replace Image" at bounding box center [126, 239] width 136 height 22
type input "C:\fakepath\29.png"
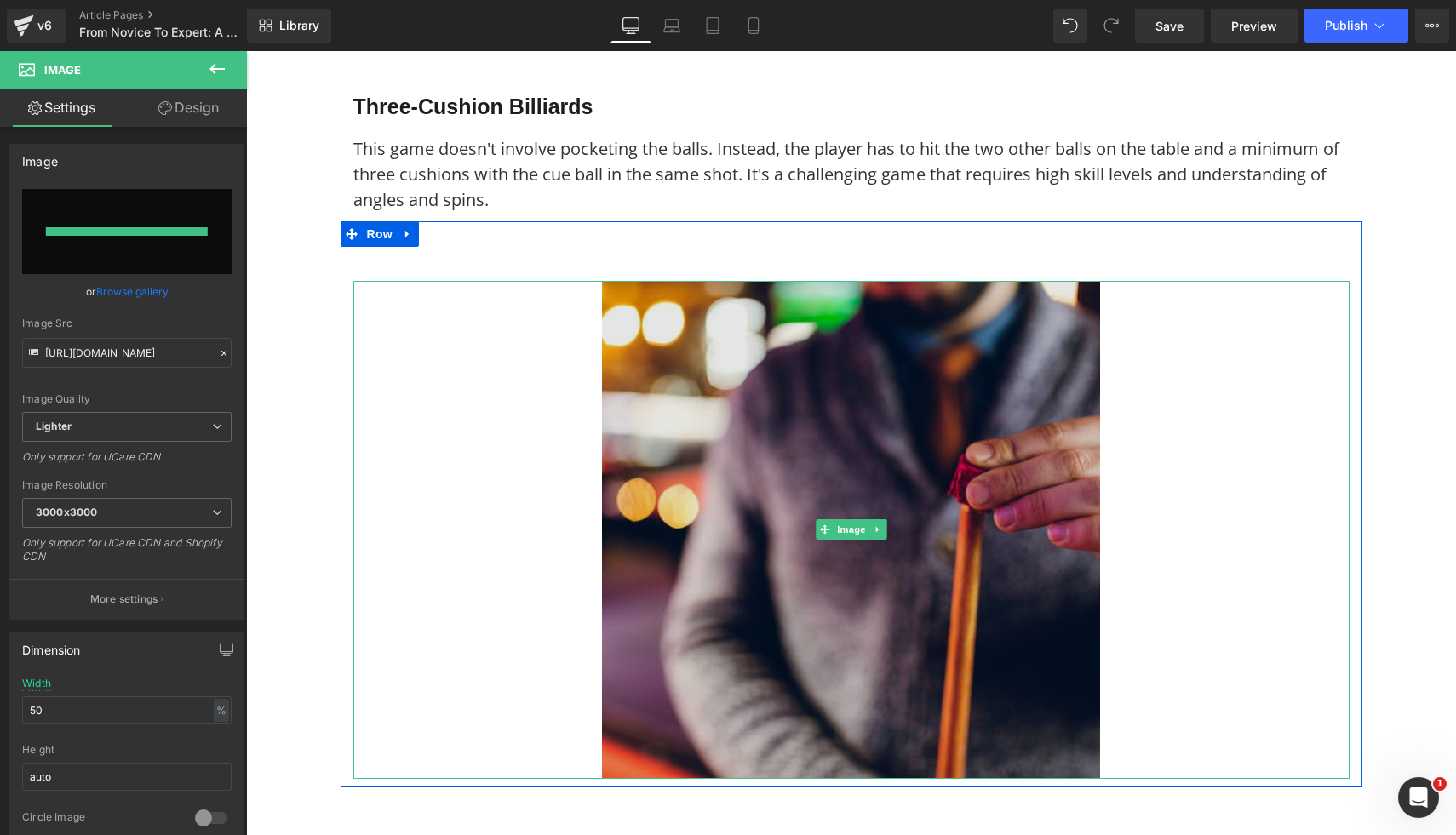
type input "https://ucarecdn.com/7170a41c-48f4-4bb9-bf41-1b5415164adf/-/format/auto/-/previ…"
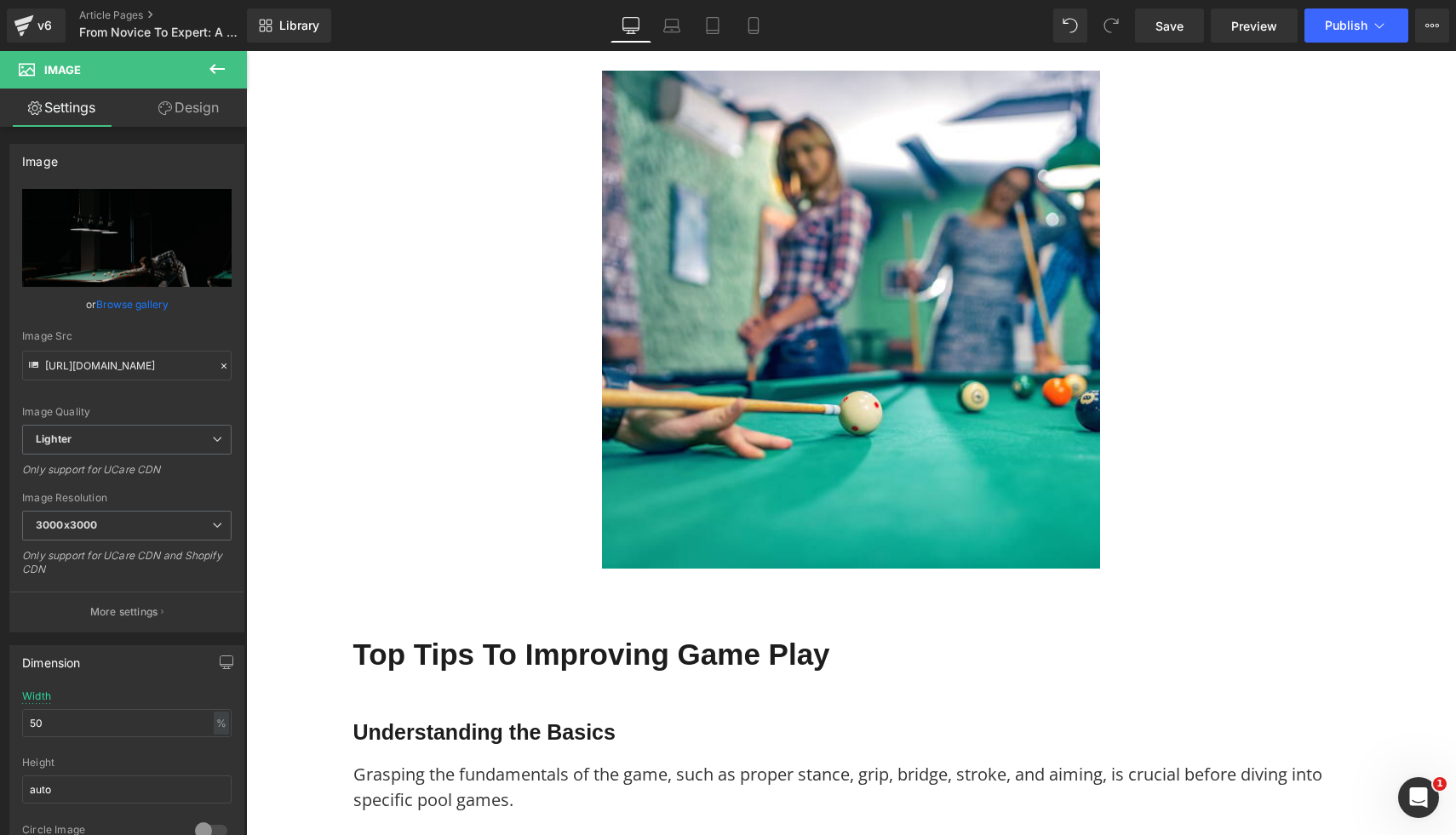
scroll to position [4300, 0]
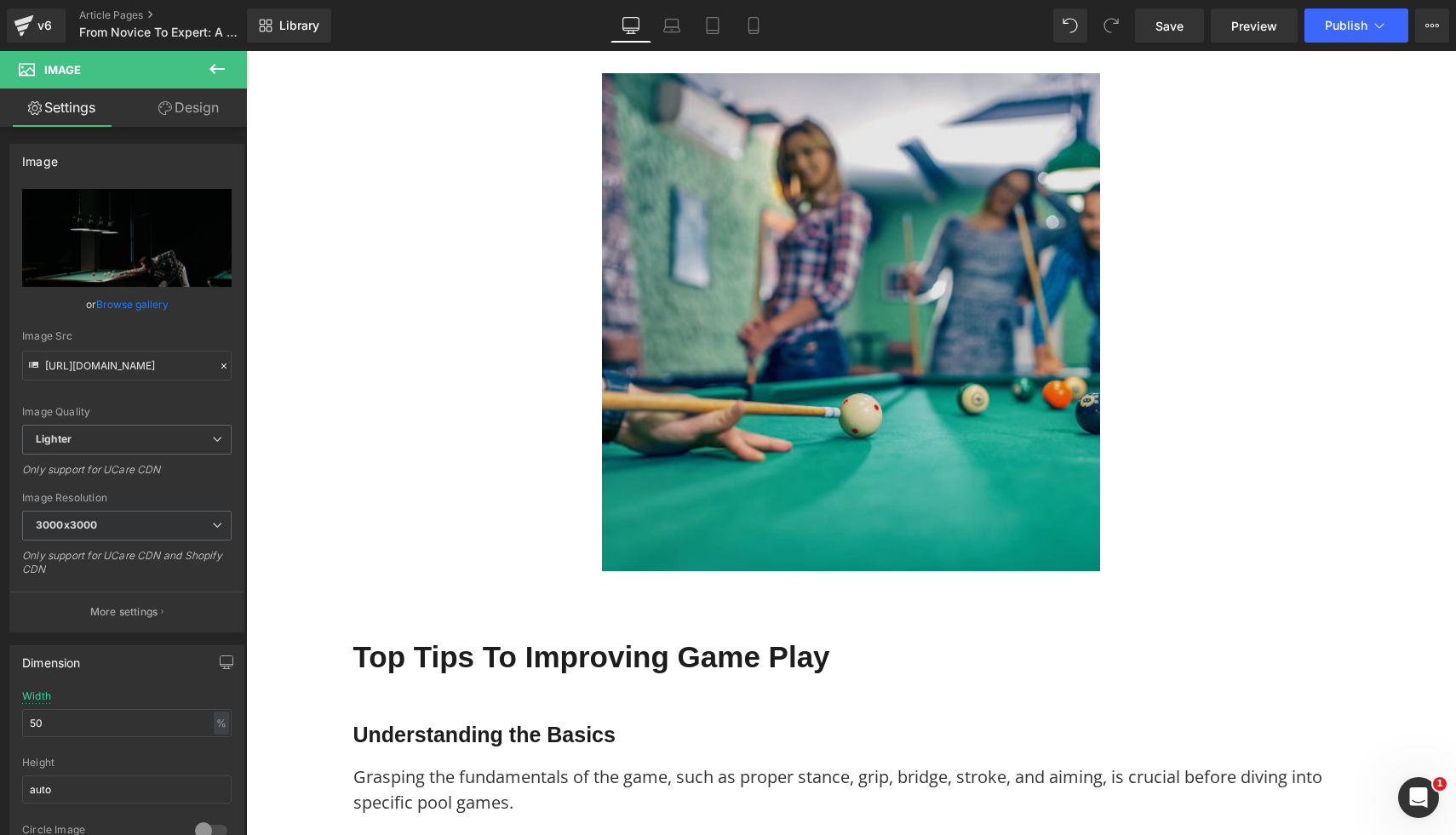
click at [924, 406] on img at bounding box center [851, 322] width 498 height 498
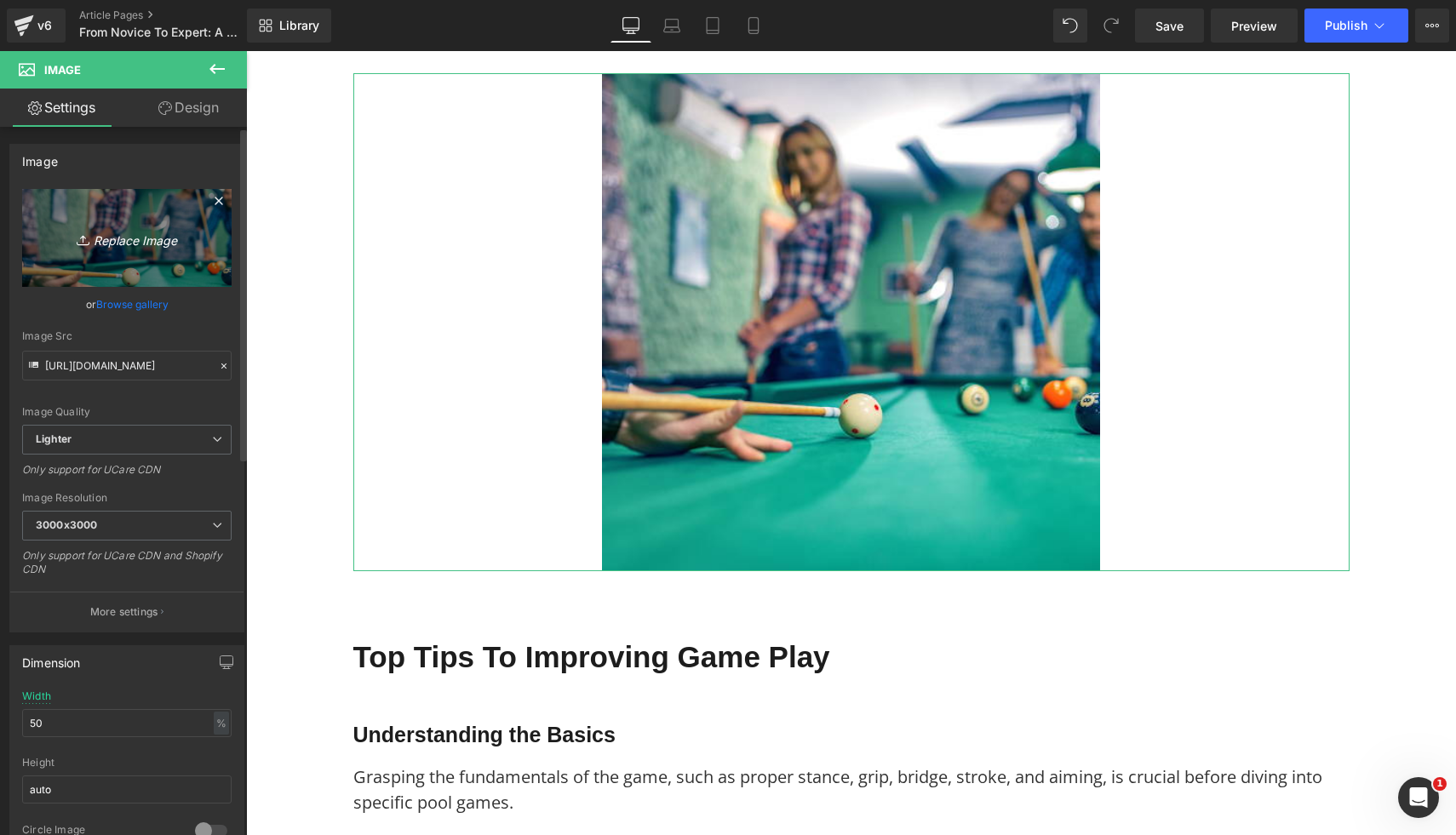
click at [161, 242] on icon "Replace Image" at bounding box center [126, 239] width 136 height 22
type input "C:\fakepath\30.png"
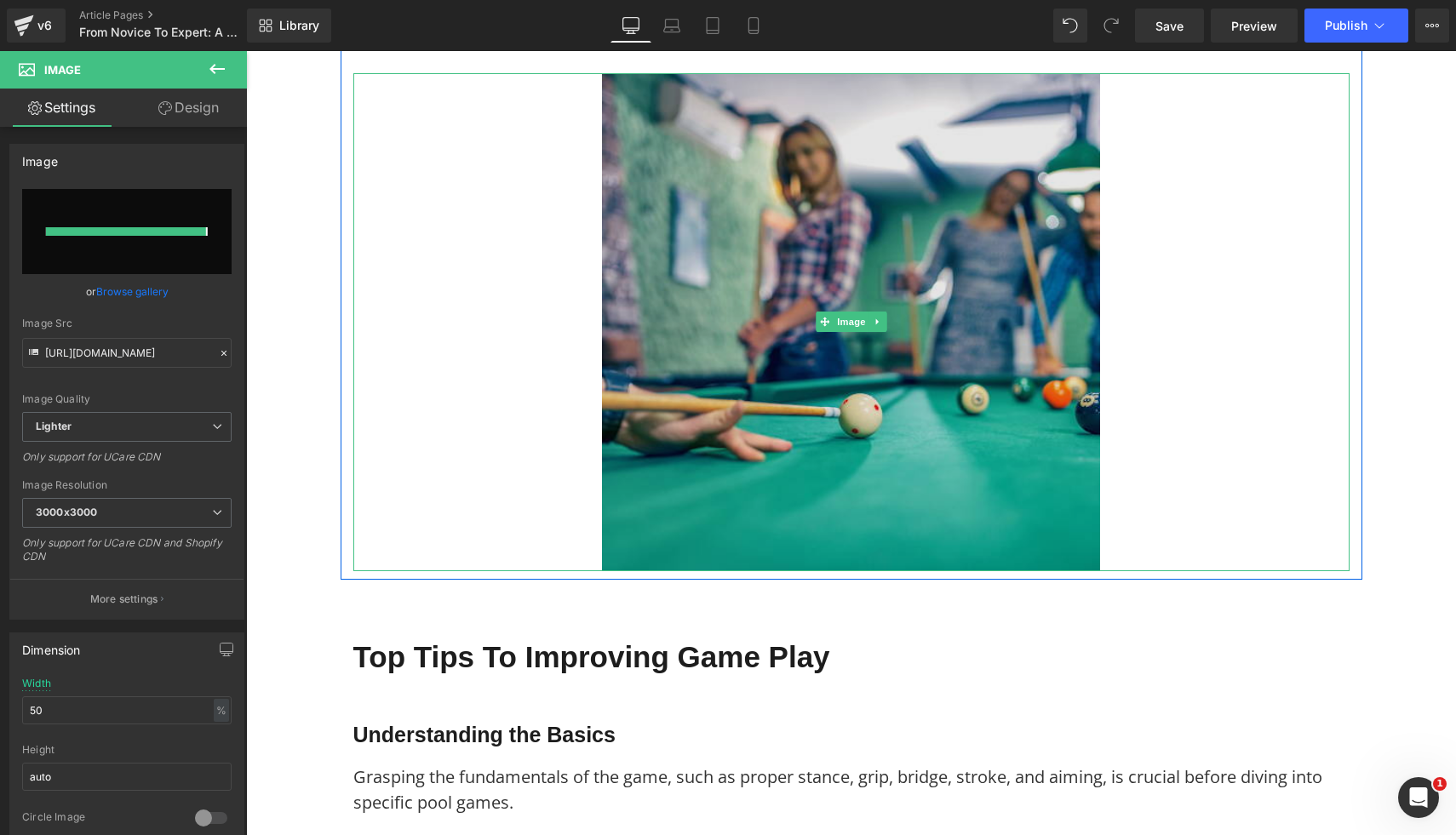
type input "https://ucarecdn.com/5d1c0597-abcf-40d1-b88e-958b8b272979/-/format/auto/-/previ…"
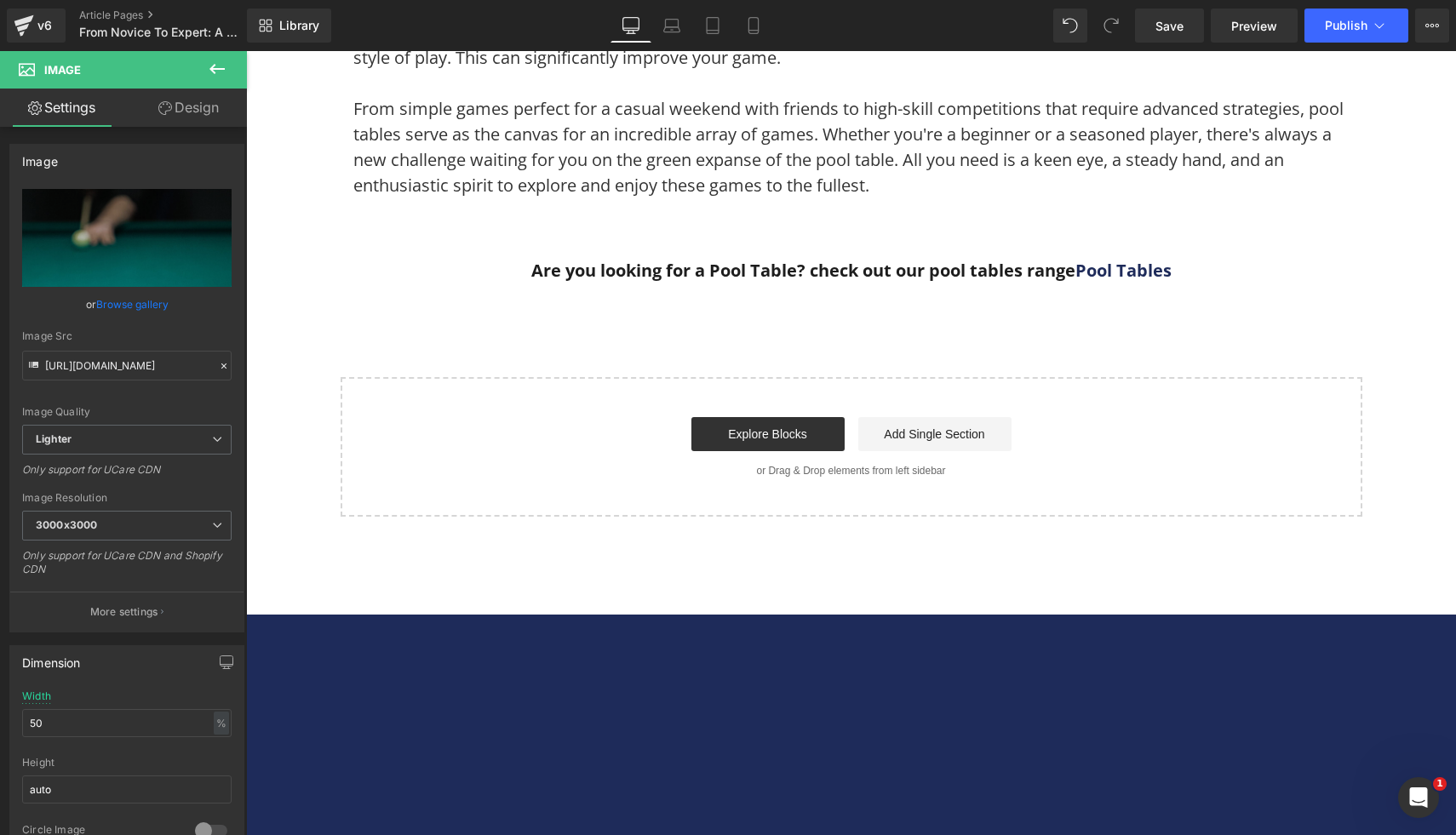
scroll to position [6296, 0]
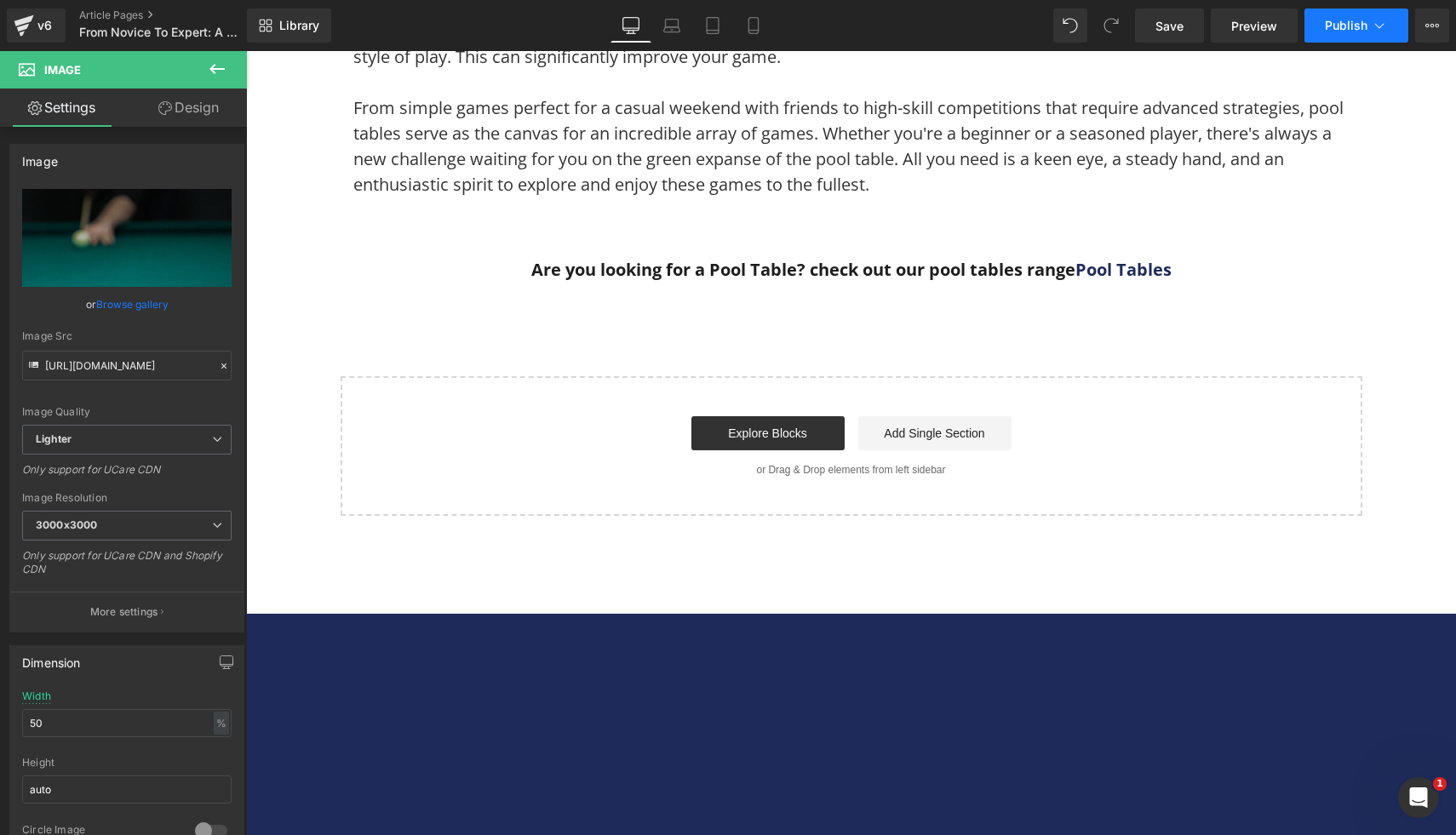
click at [1344, 19] on span "Publish" at bounding box center [1346, 25] width 43 height 14
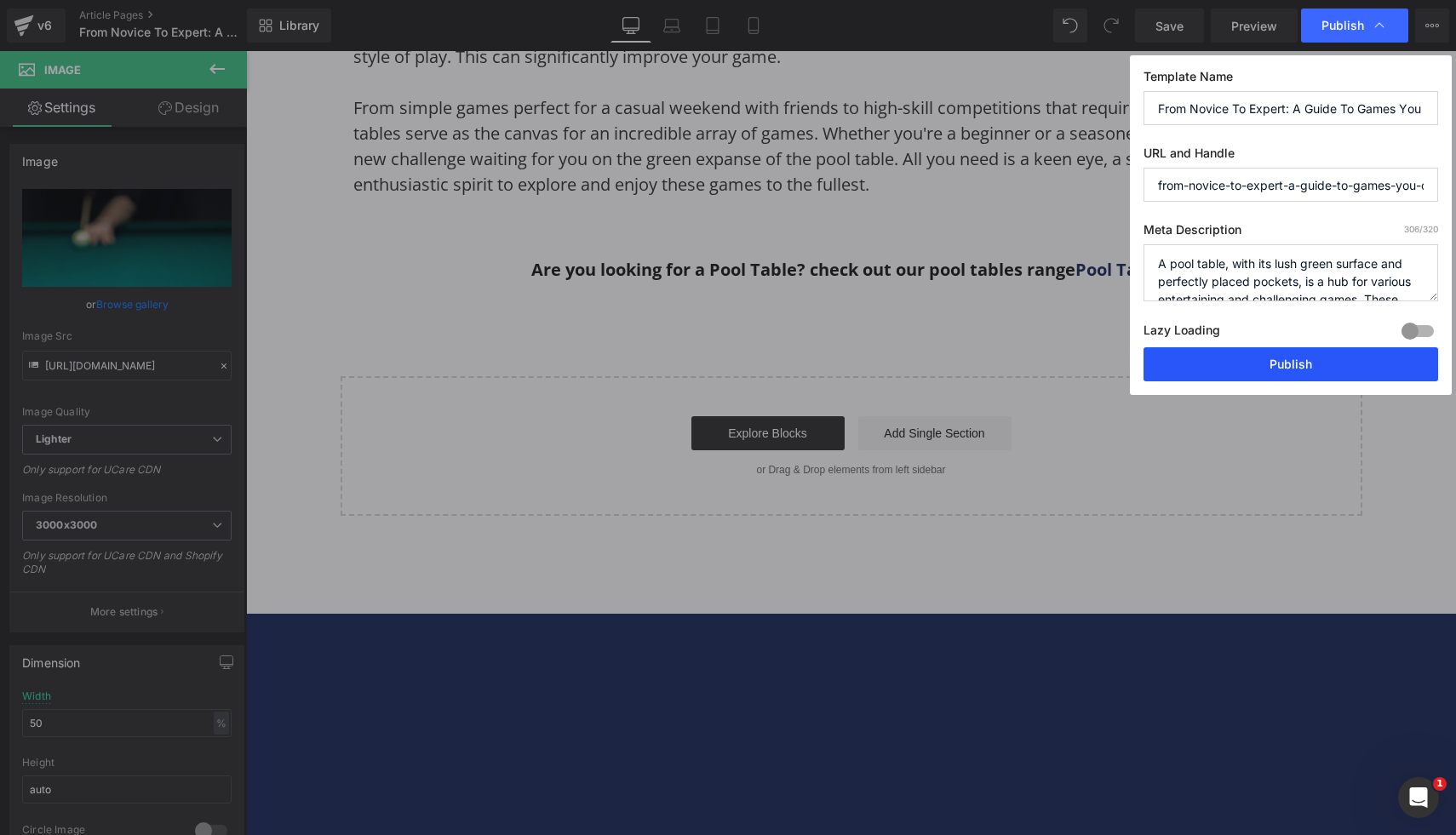
click at [1238, 368] on button "Publish" at bounding box center [1290, 364] width 294 height 34
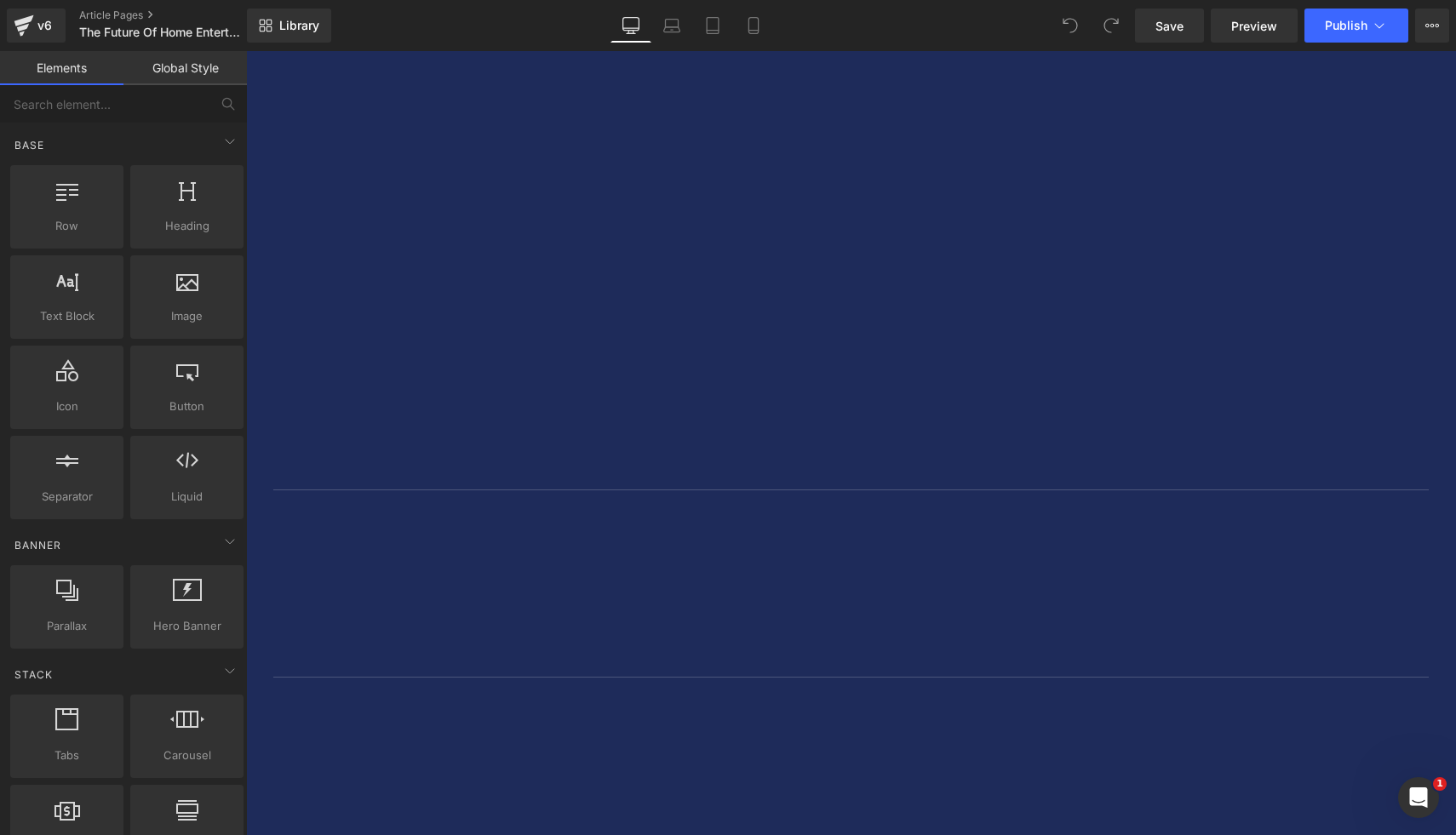
scroll to position [7695, 0]
click at [1362, 36] on button "Publish" at bounding box center [1356, 25] width 104 height 34
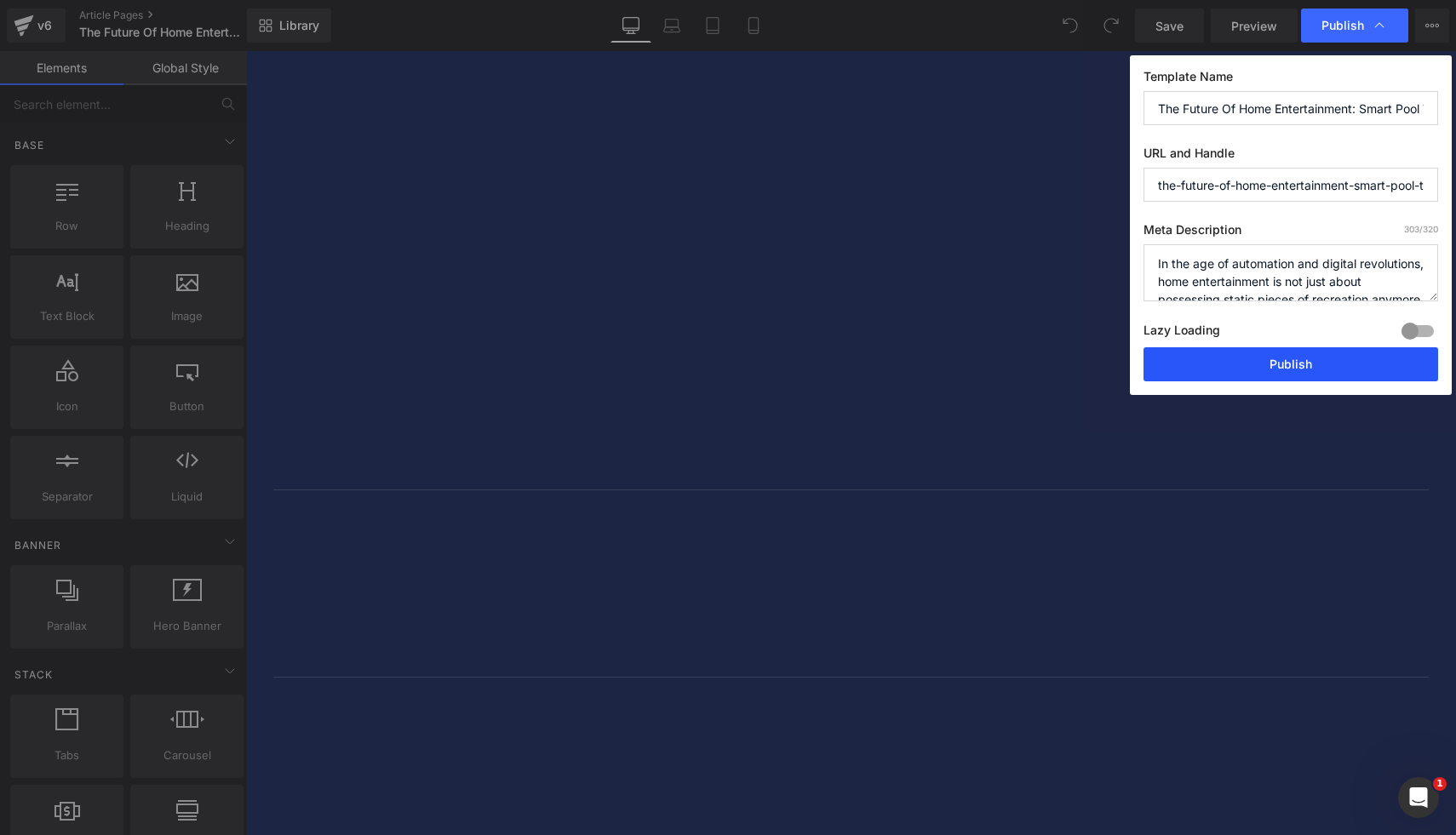
click at [1228, 372] on button "Publish" at bounding box center [1290, 364] width 294 height 34
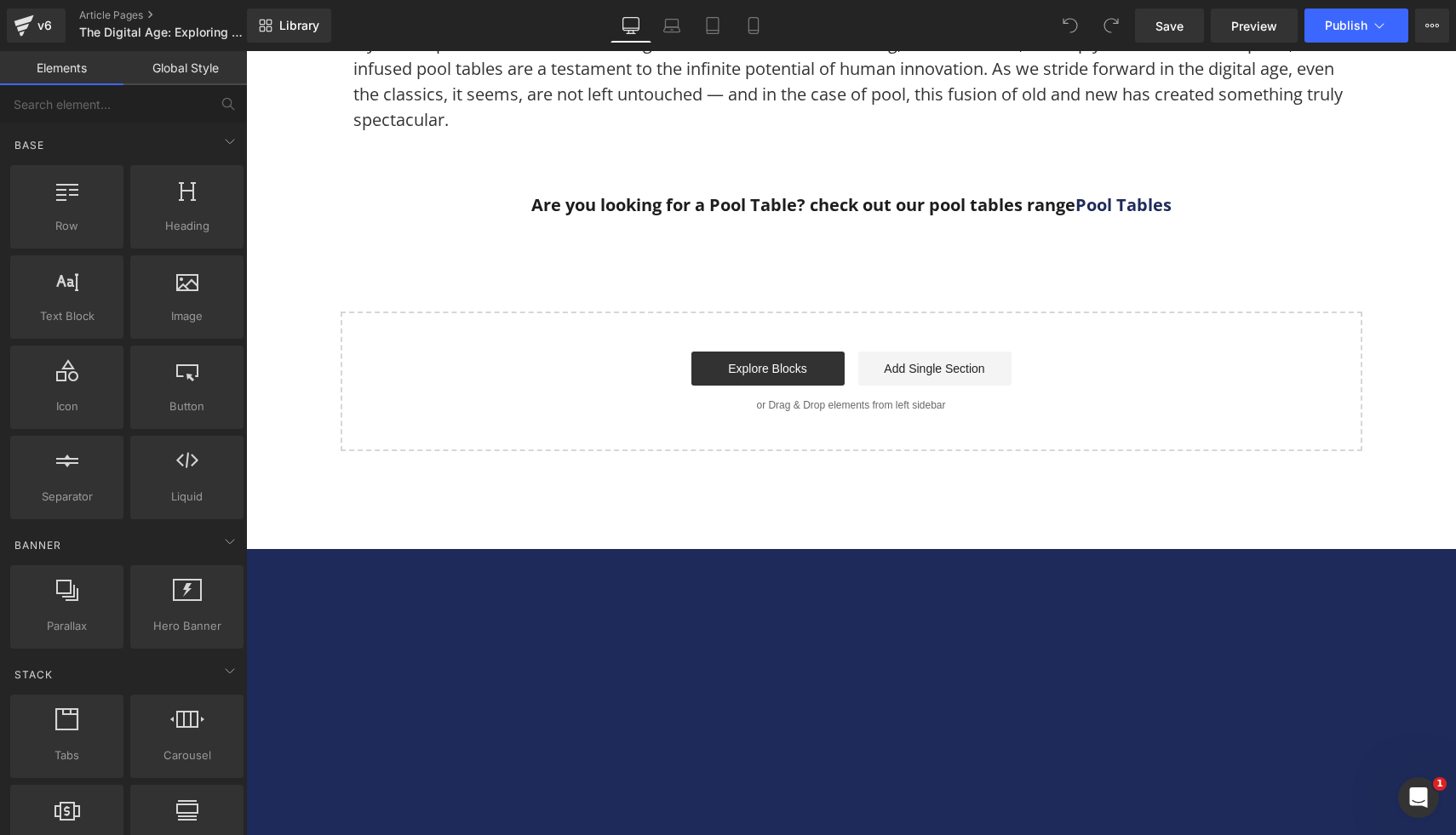
scroll to position [5867, 0]
click at [1355, 35] on button "Publish" at bounding box center [1356, 25] width 104 height 34
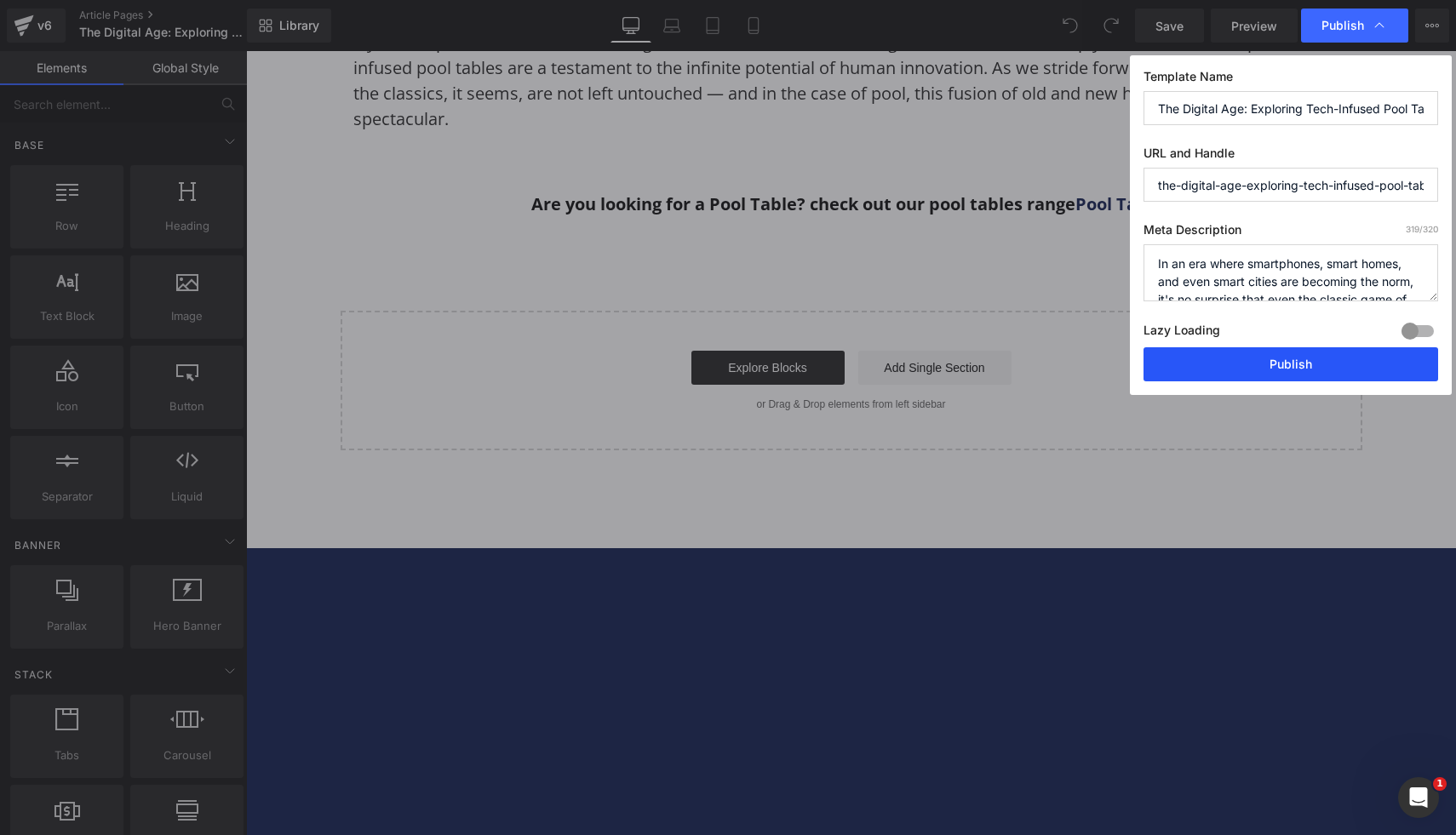
click at [1307, 375] on button "Publish" at bounding box center [1290, 364] width 294 height 34
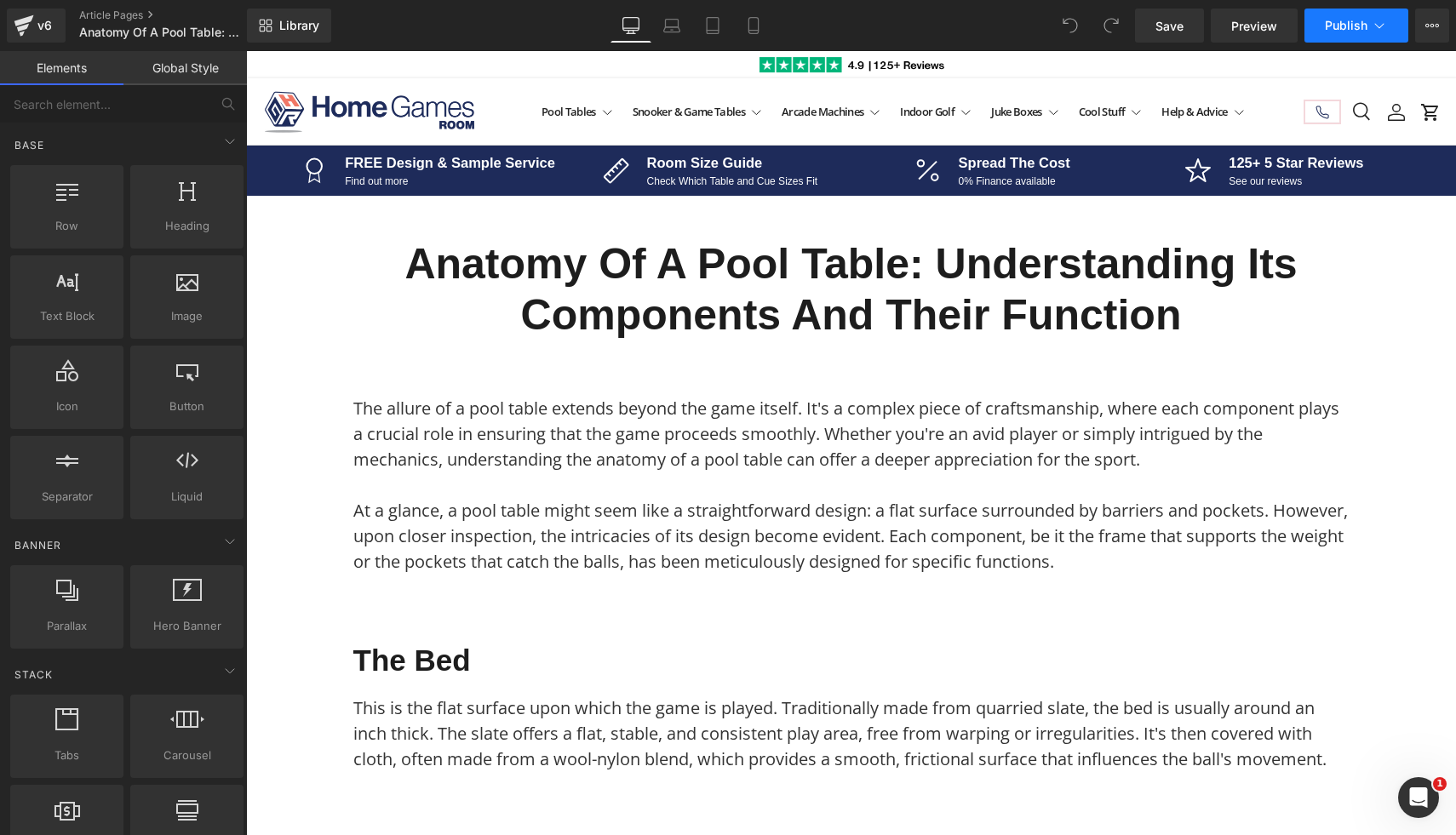
click at [1374, 16] on button "Publish" at bounding box center [1356, 25] width 104 height 34
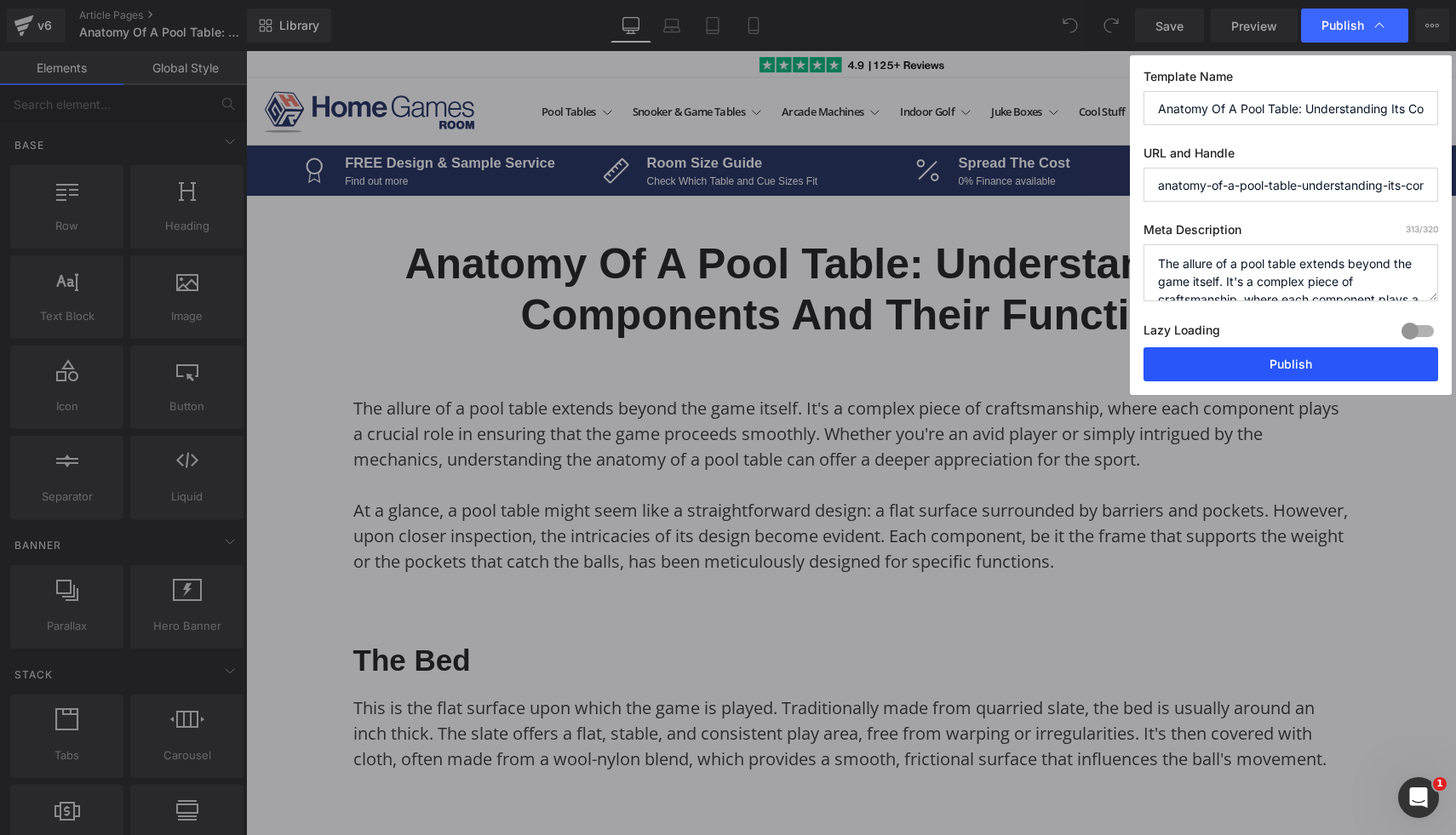
click at [1175, 363] on button "Publish" at bounding box center [1290, 364] width 294 height 34
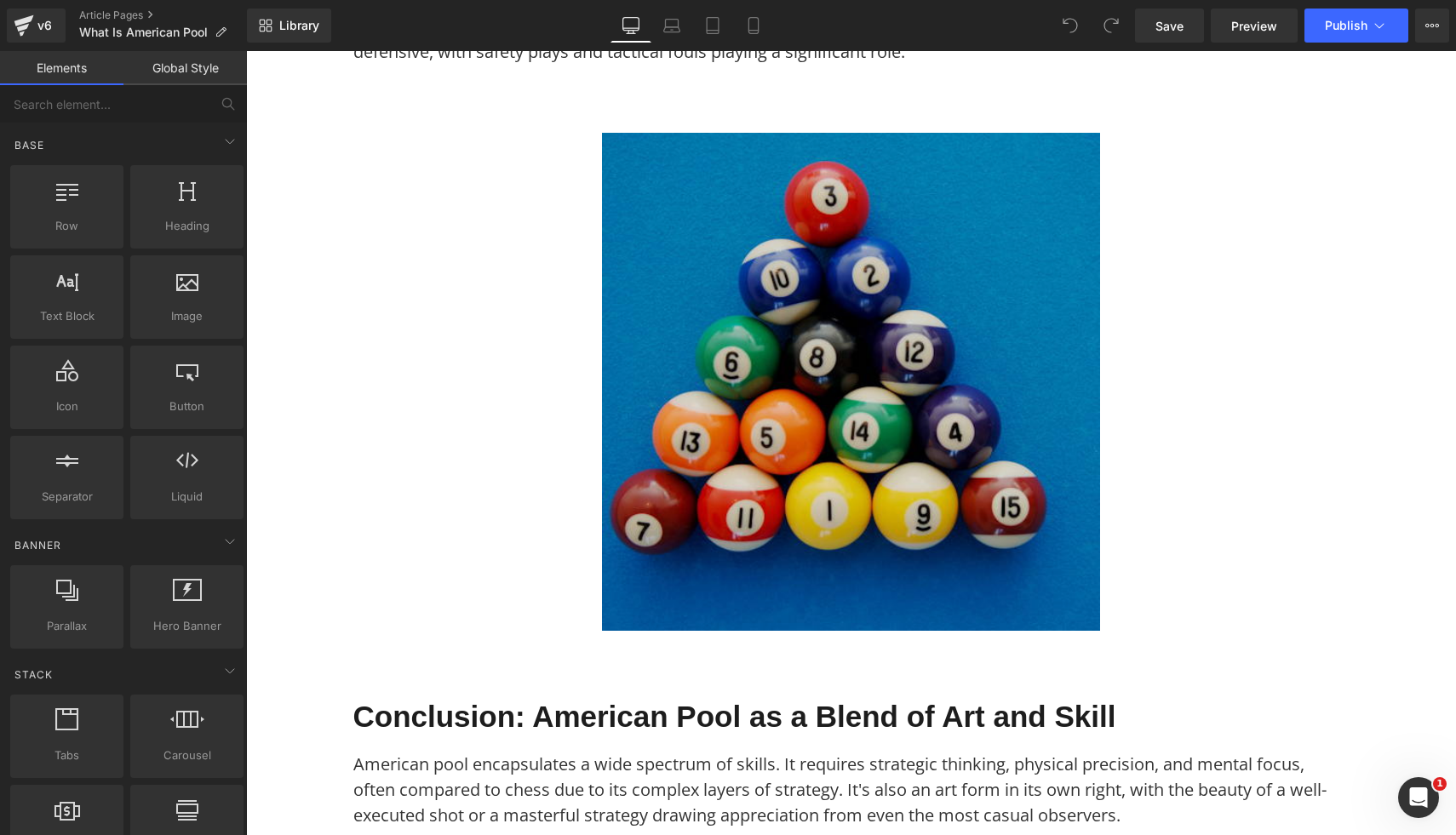
scroll to position [3876, 0]
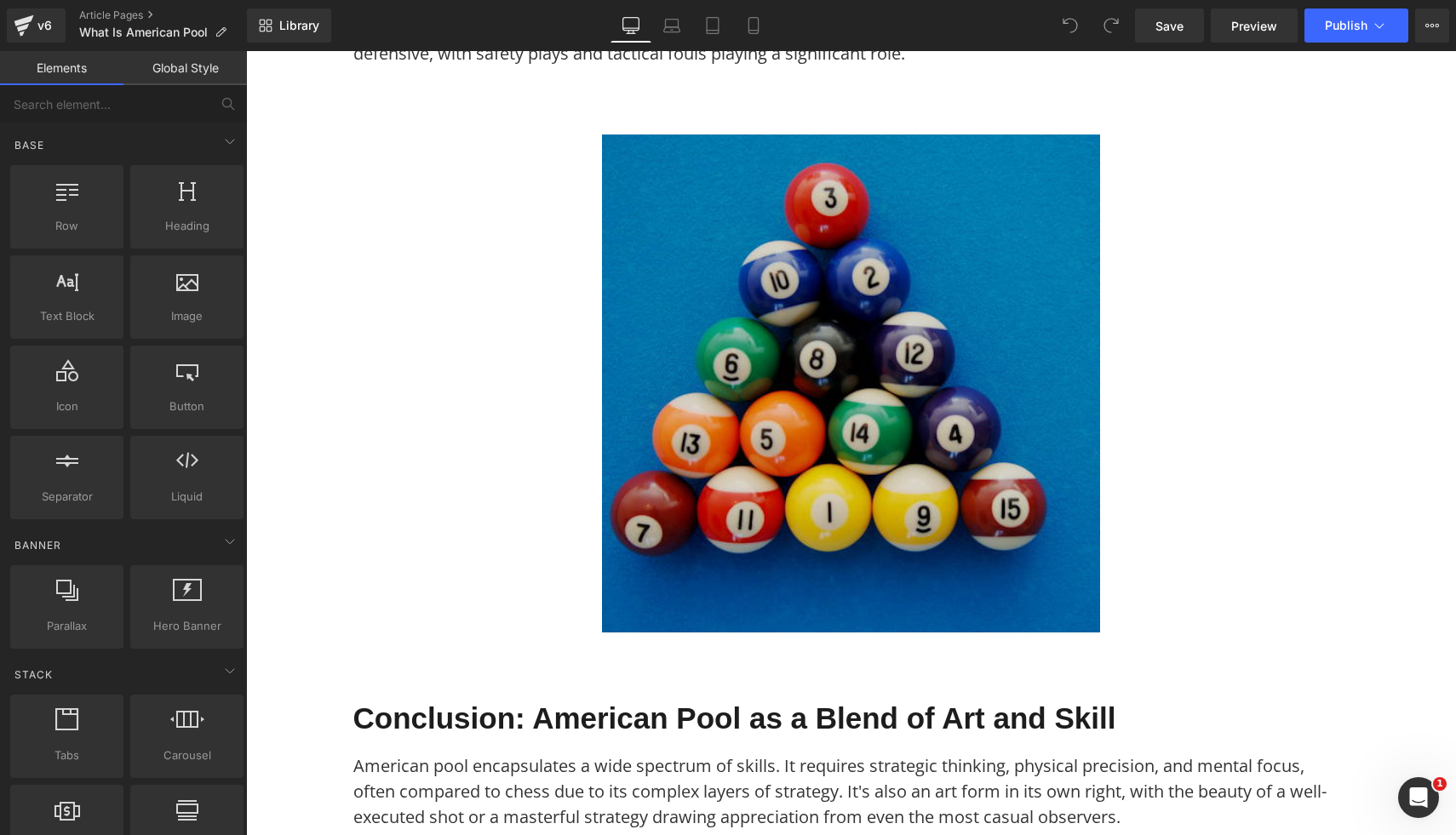
click at [916, 484] on img at bounding box center [851, 383] width 498 height 498
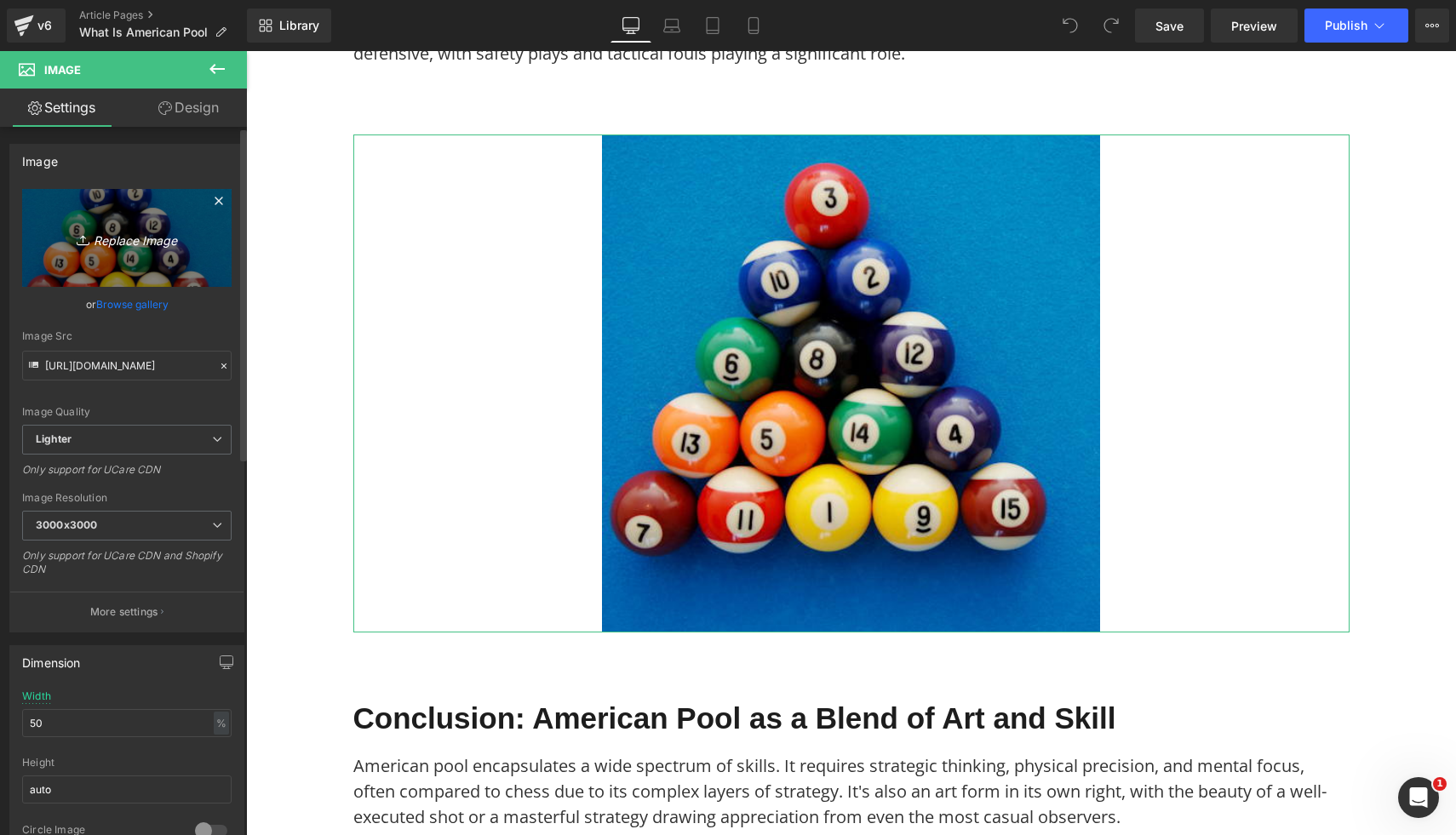
click at [149, 236] on icon "Replace Image" at bounding box center [126, 239] width 136 height 22
type input "C:\fakepath\26.png"
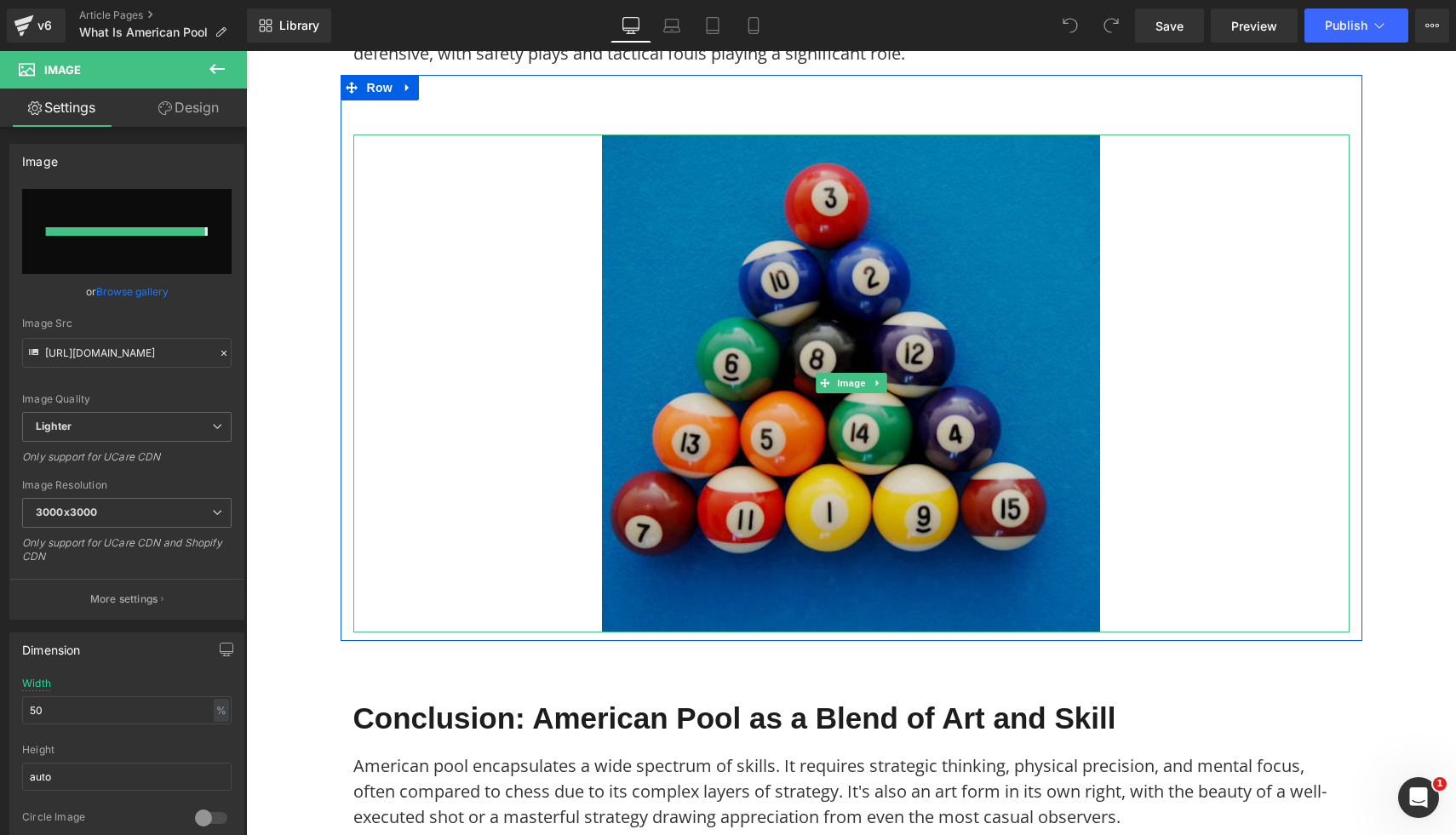
type input "https://ucarecdn.com/56bad089-a7a0-401d-8911-cb4723429e95/-/format/auto/-/previ…"
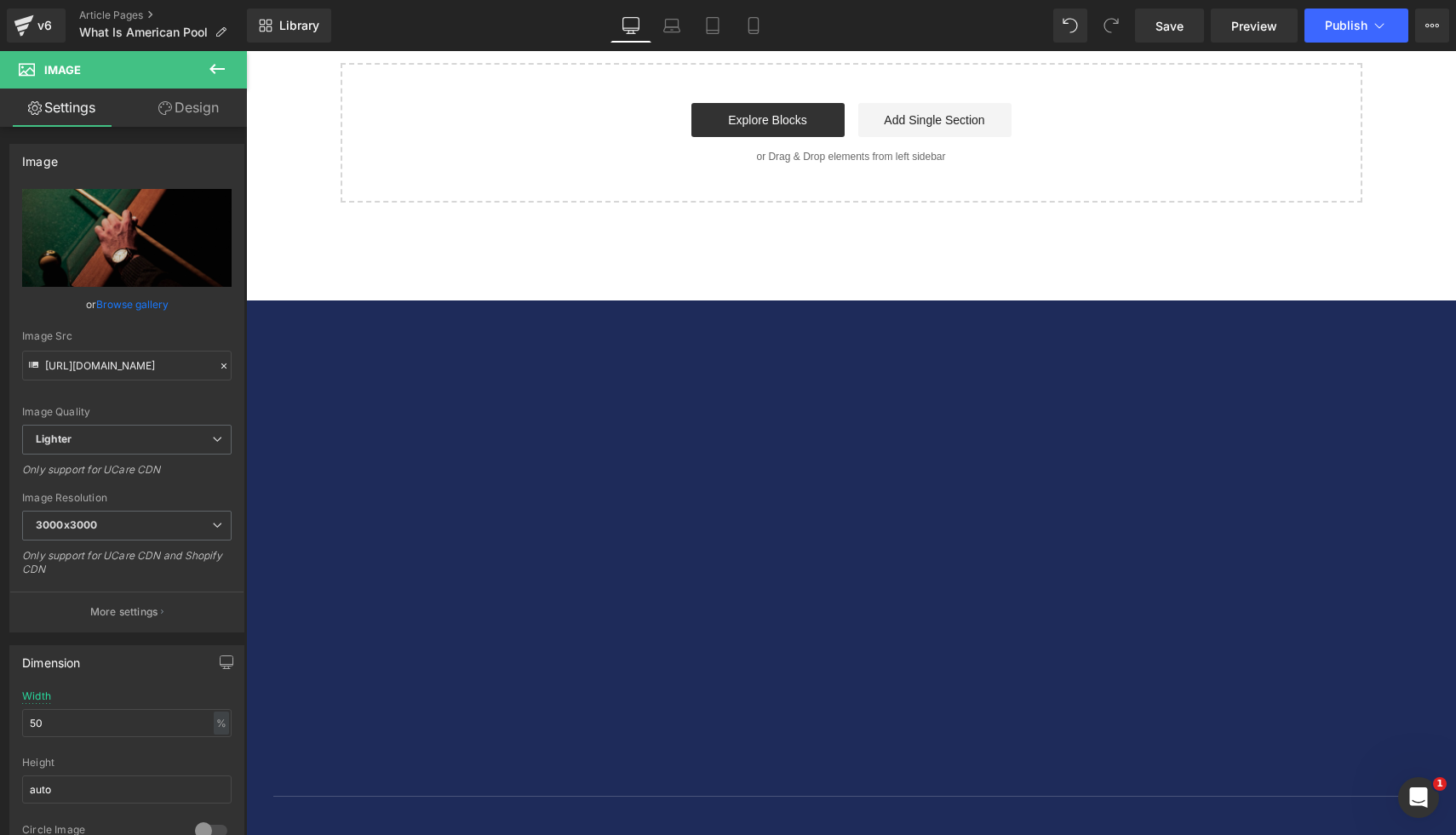
scroll to position [5282, 0]
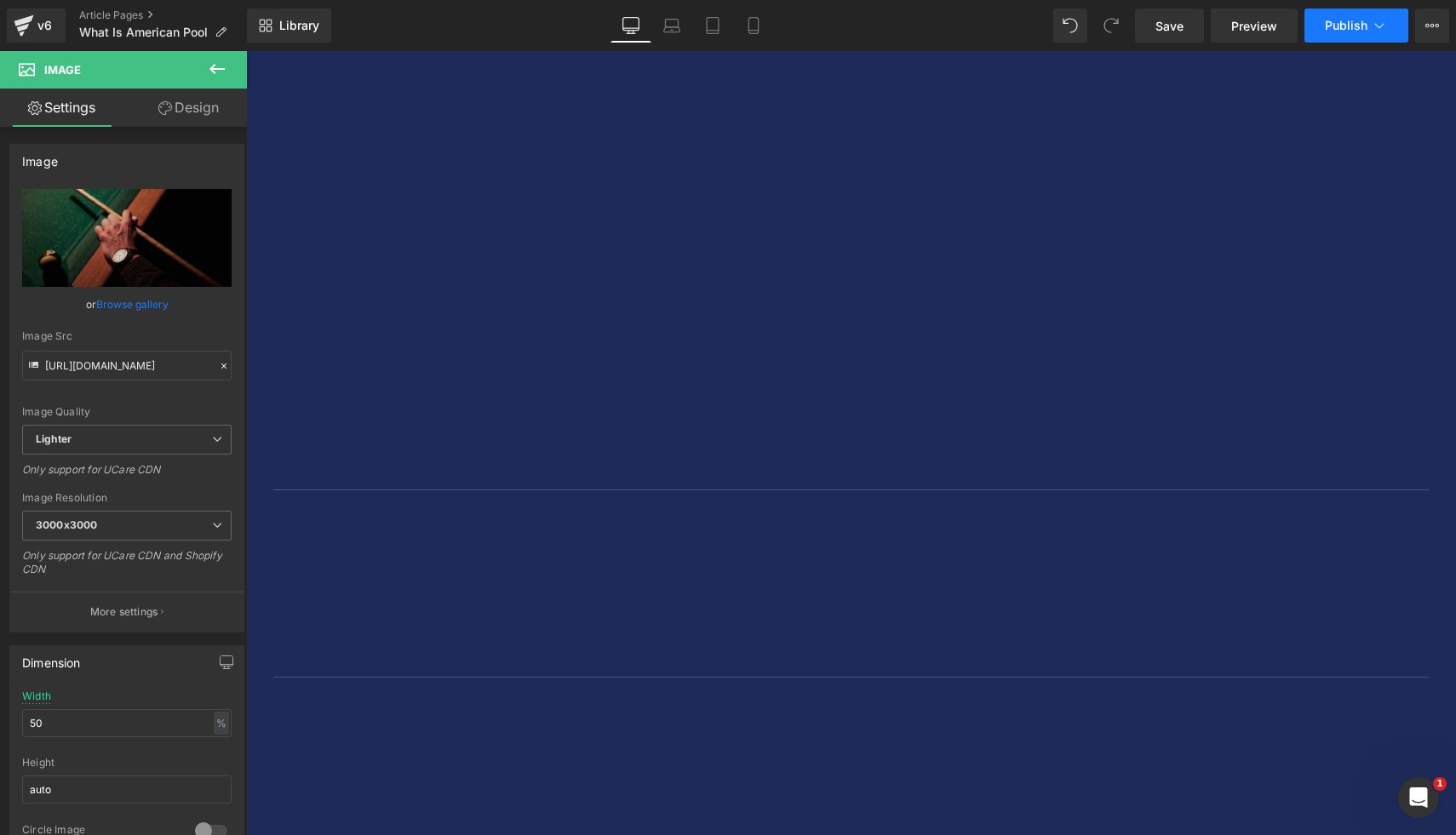
click at [1369, 25] on button "Publish" at bounding box center [1356, 25] width 104 height 34
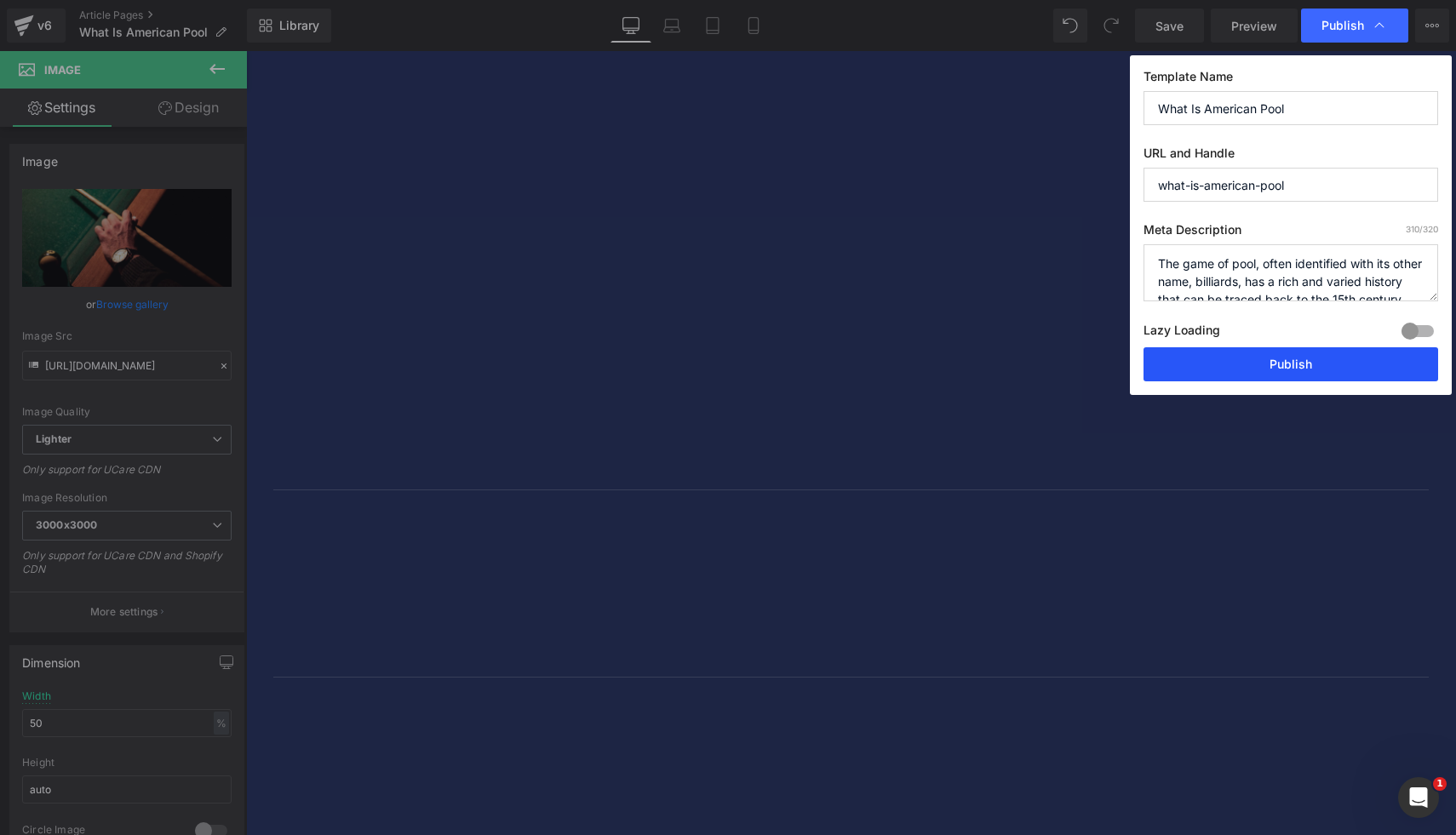
click at [1233, 361] on button "Publish" at bounding box center [1290, 364] width 294 height 34
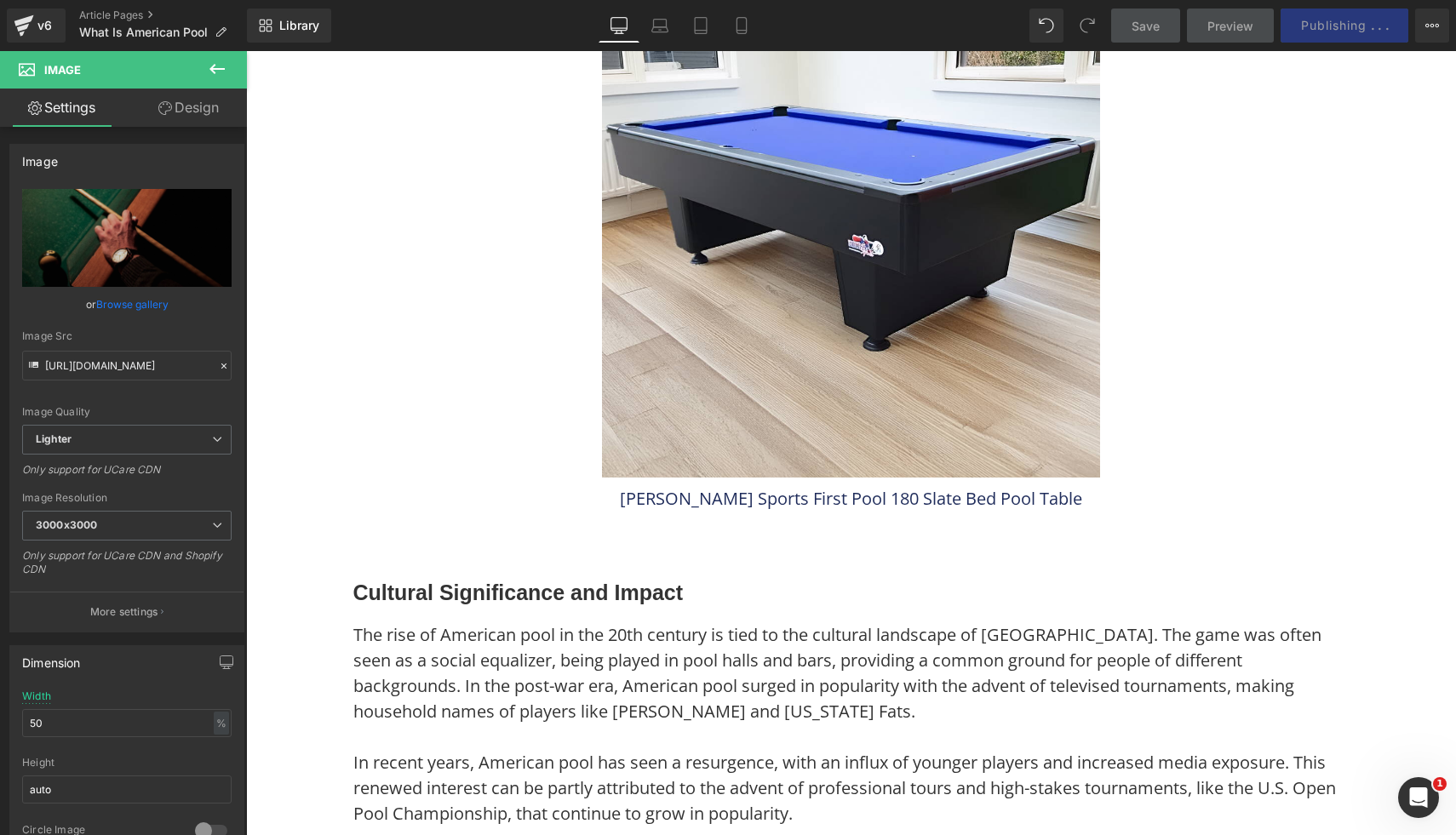
scroll to position [1241, 0]
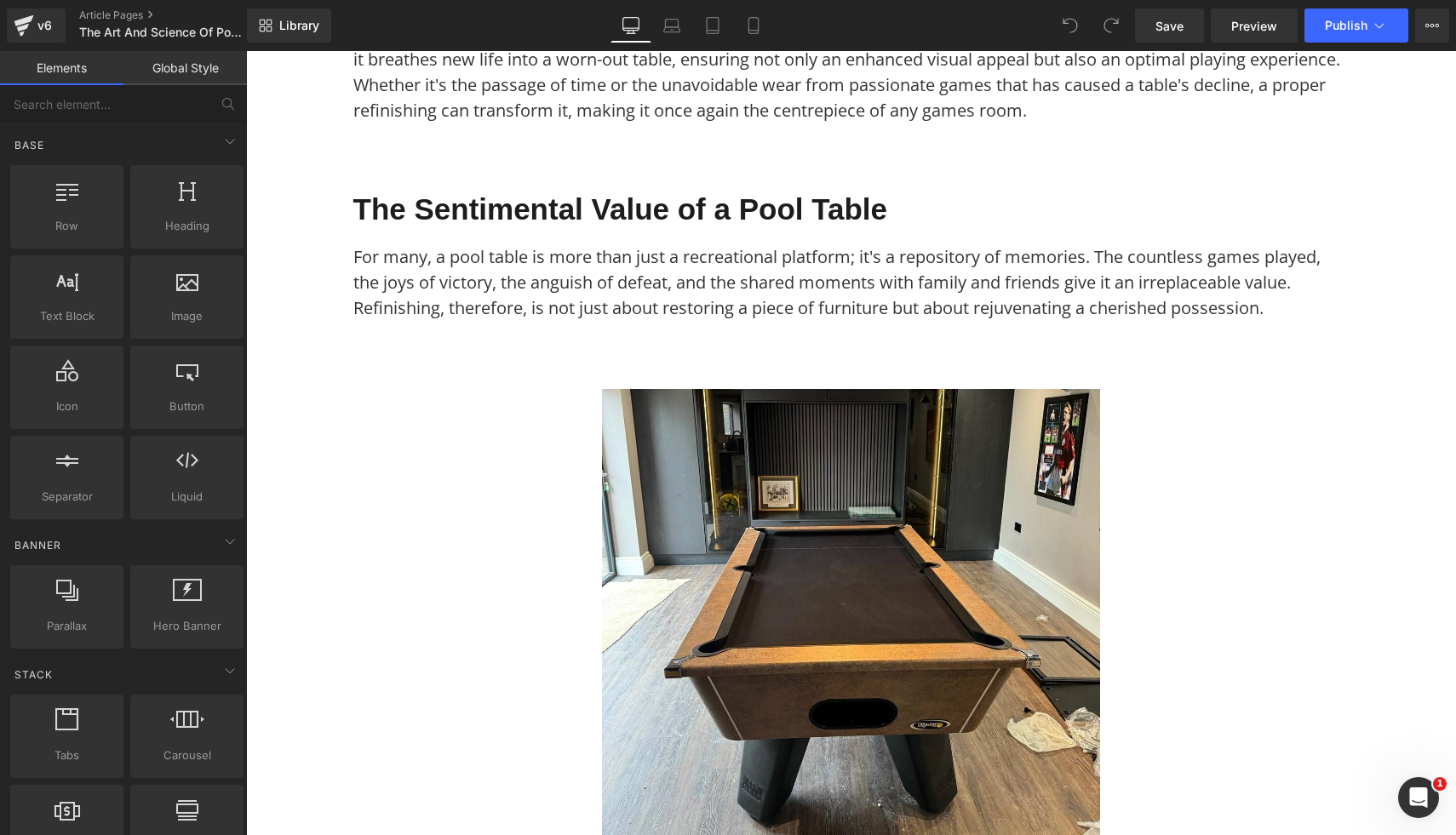
scroll to position [233, 0]
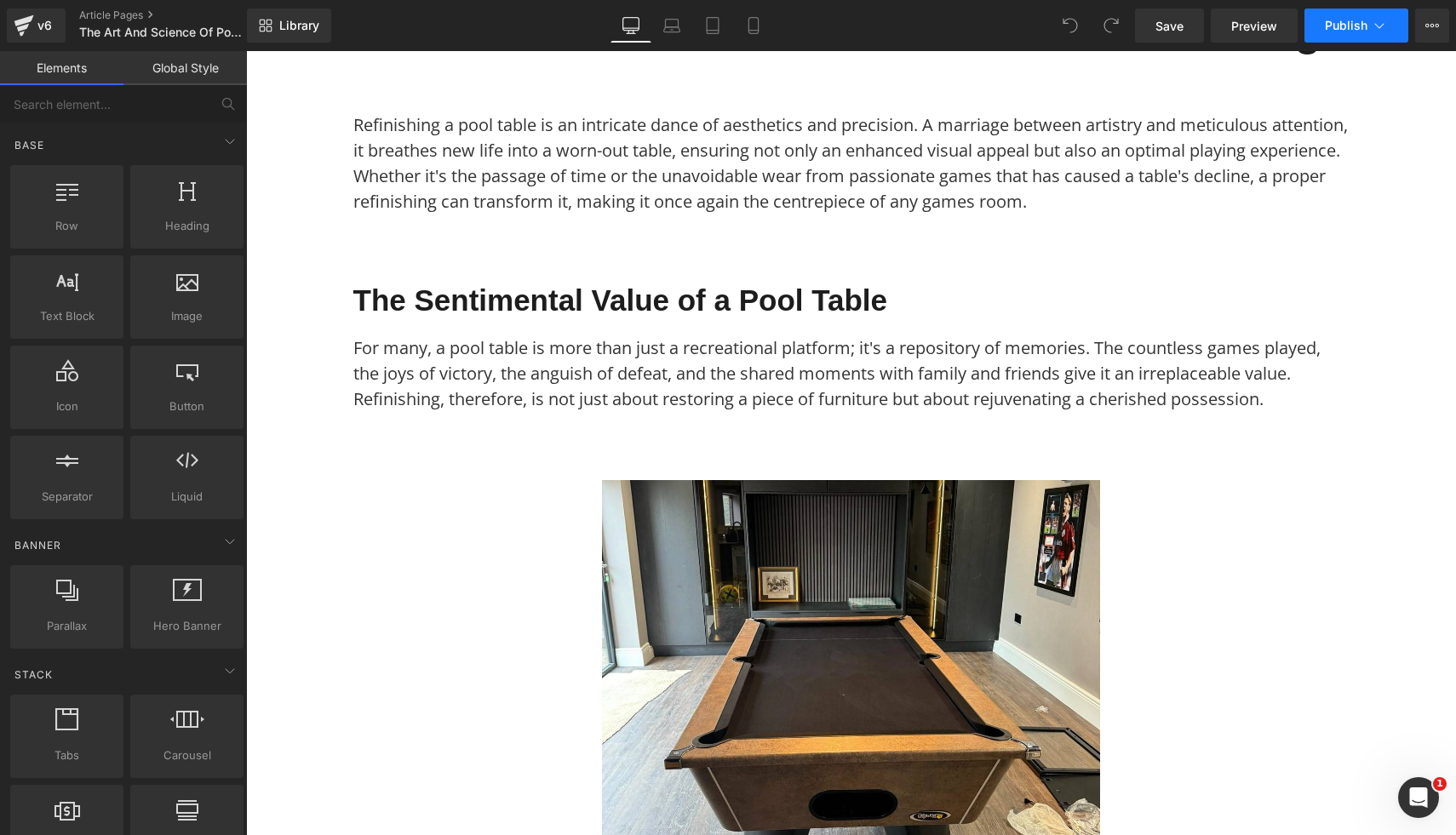
click at [1334, 35] on button "Publish" at bounding box center [1356, 25] width 104 height 34
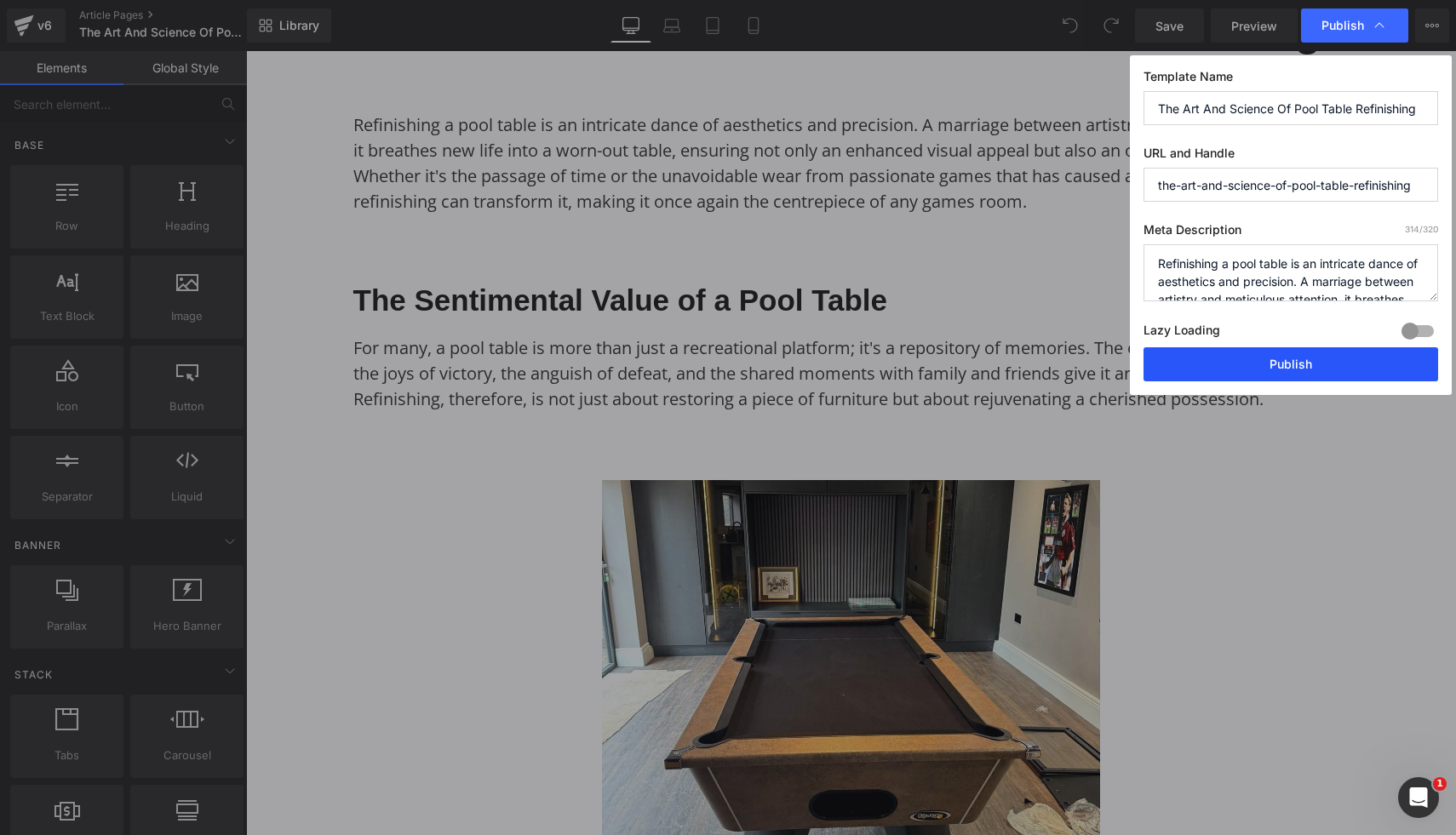
click at [1175, 358] on button "Publish" at bounding box center [1290, 364] width 294 height 34
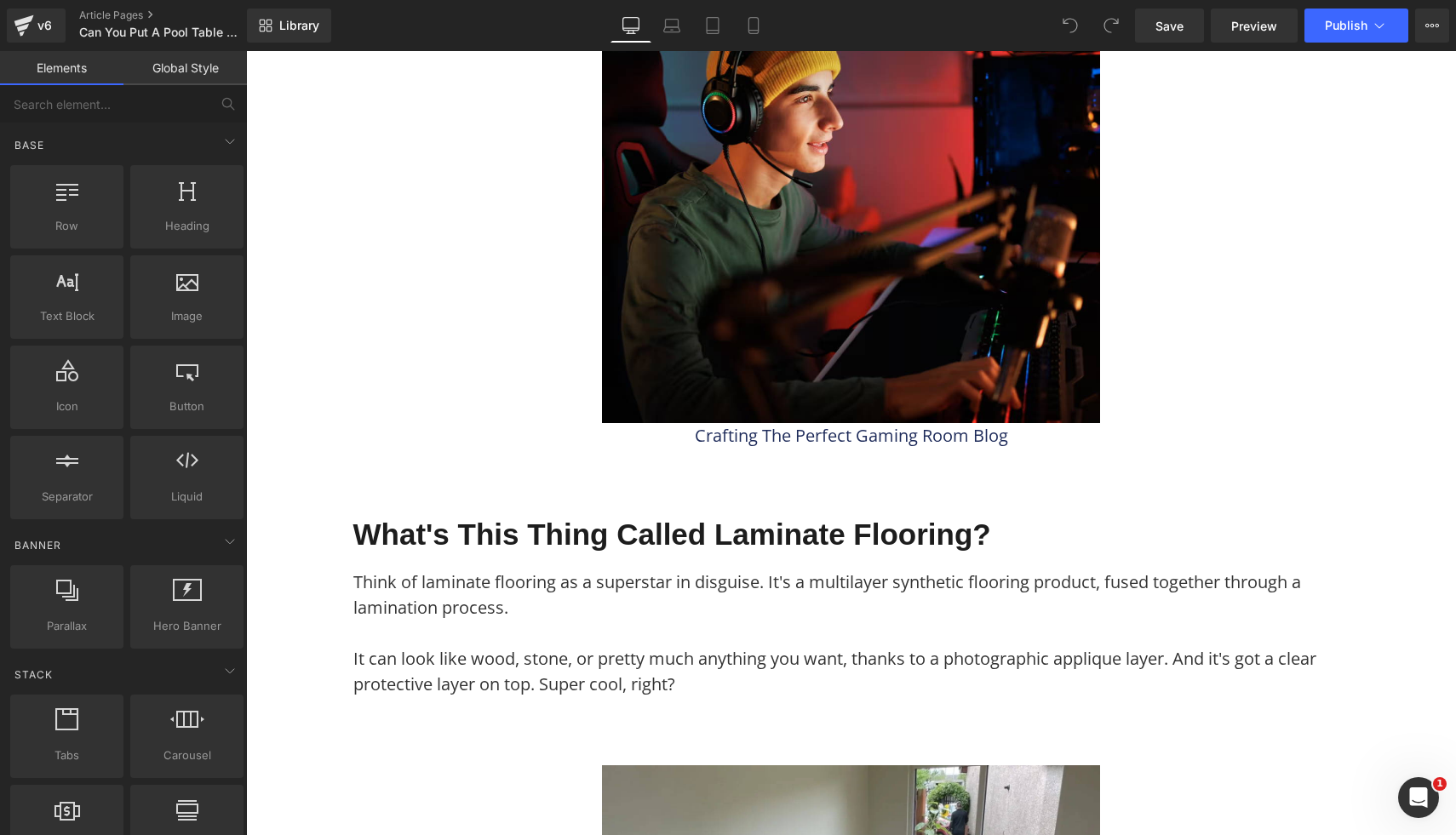
scroll to position [1991, 0]
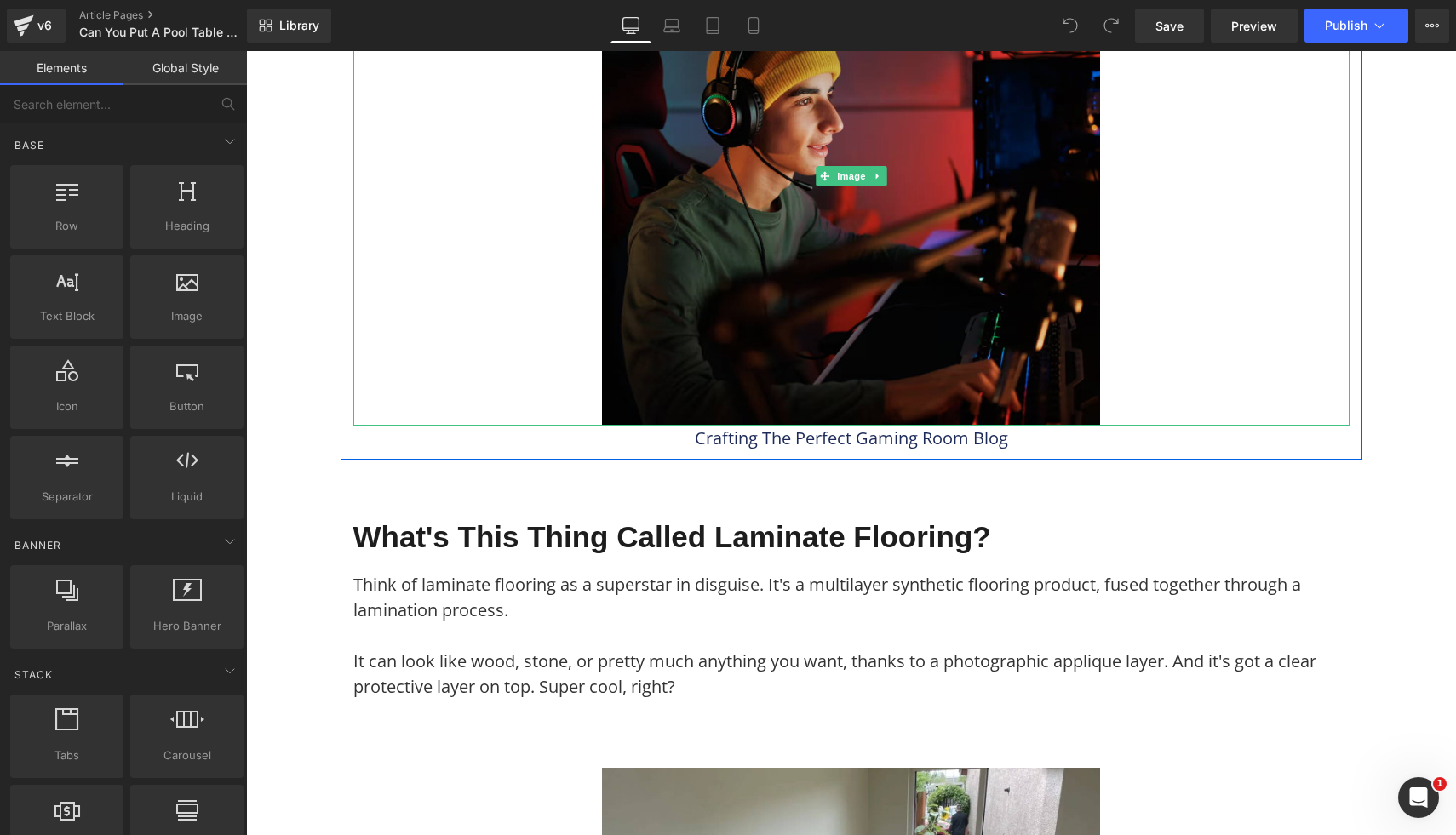
click at [713, 286] on img at bounding box center [851, 176] width 498 height 498
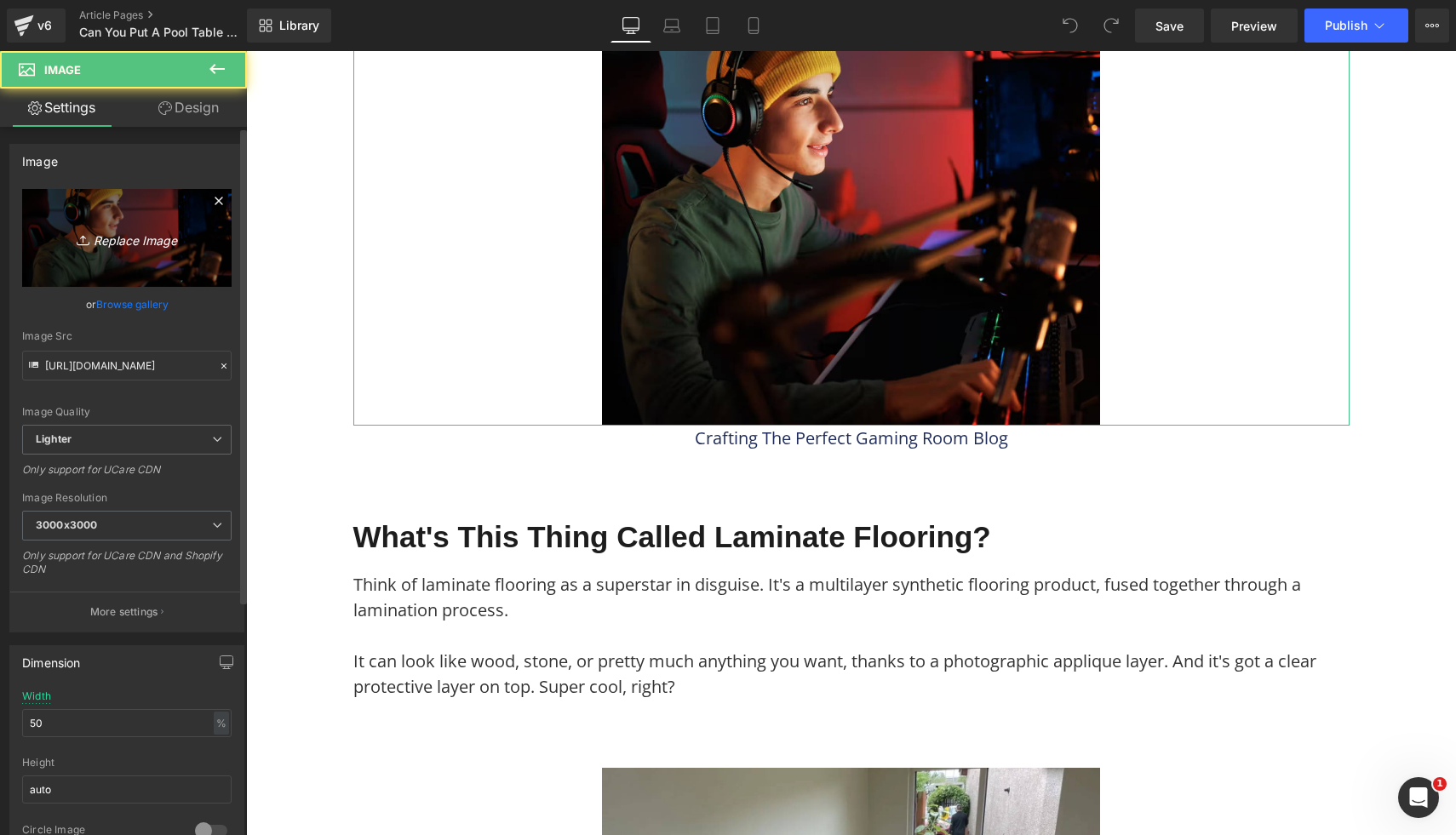
click at [136, 245] on icon "Replace Image" at bounding box center [126, 239] width 136 height 22
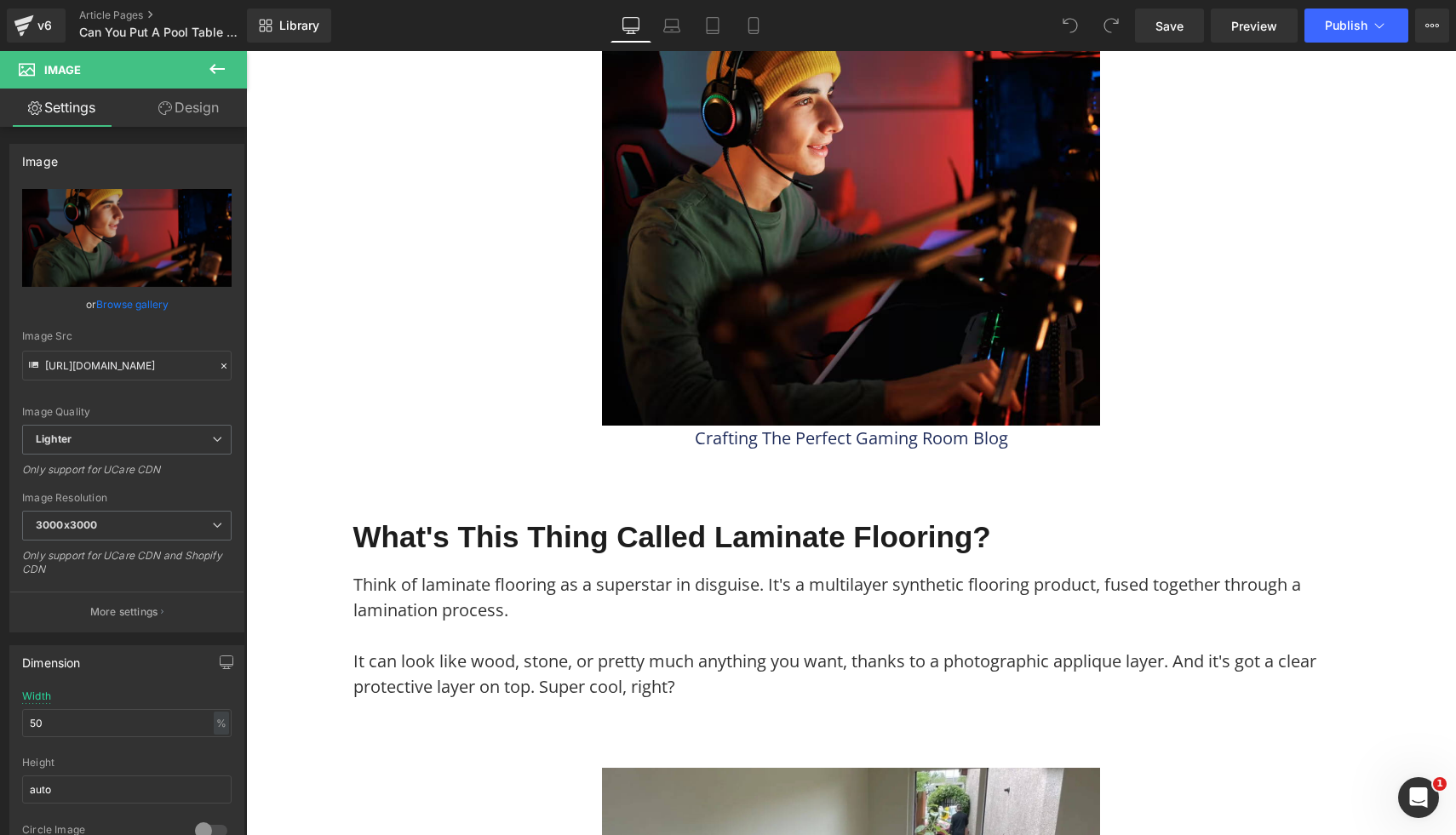
type input "C:\fakepath\30.png"
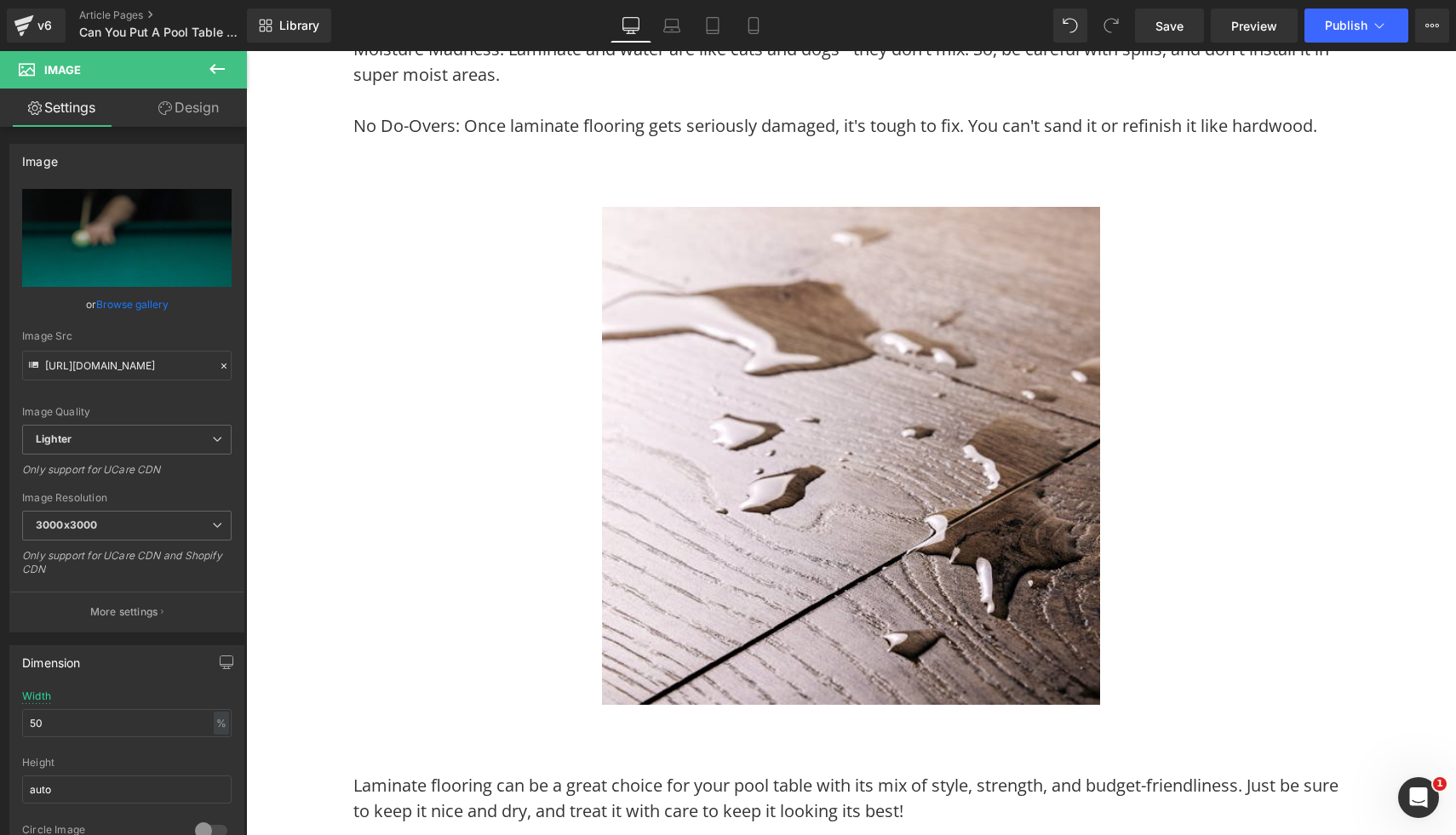
scroll to position [4485, 0]
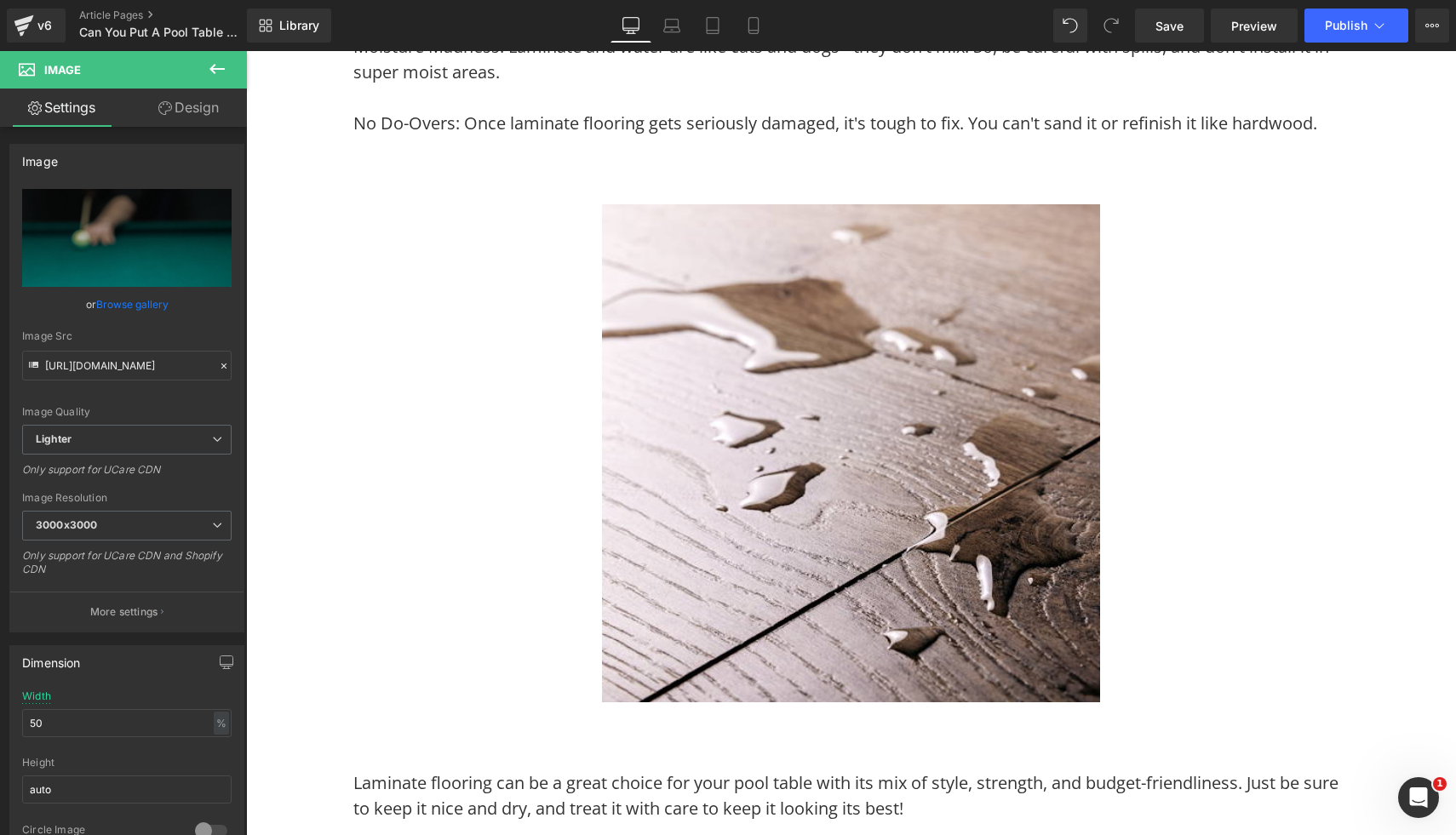
click at [1041, 586] on img at bounding box center [851, 453] width 498 height 498
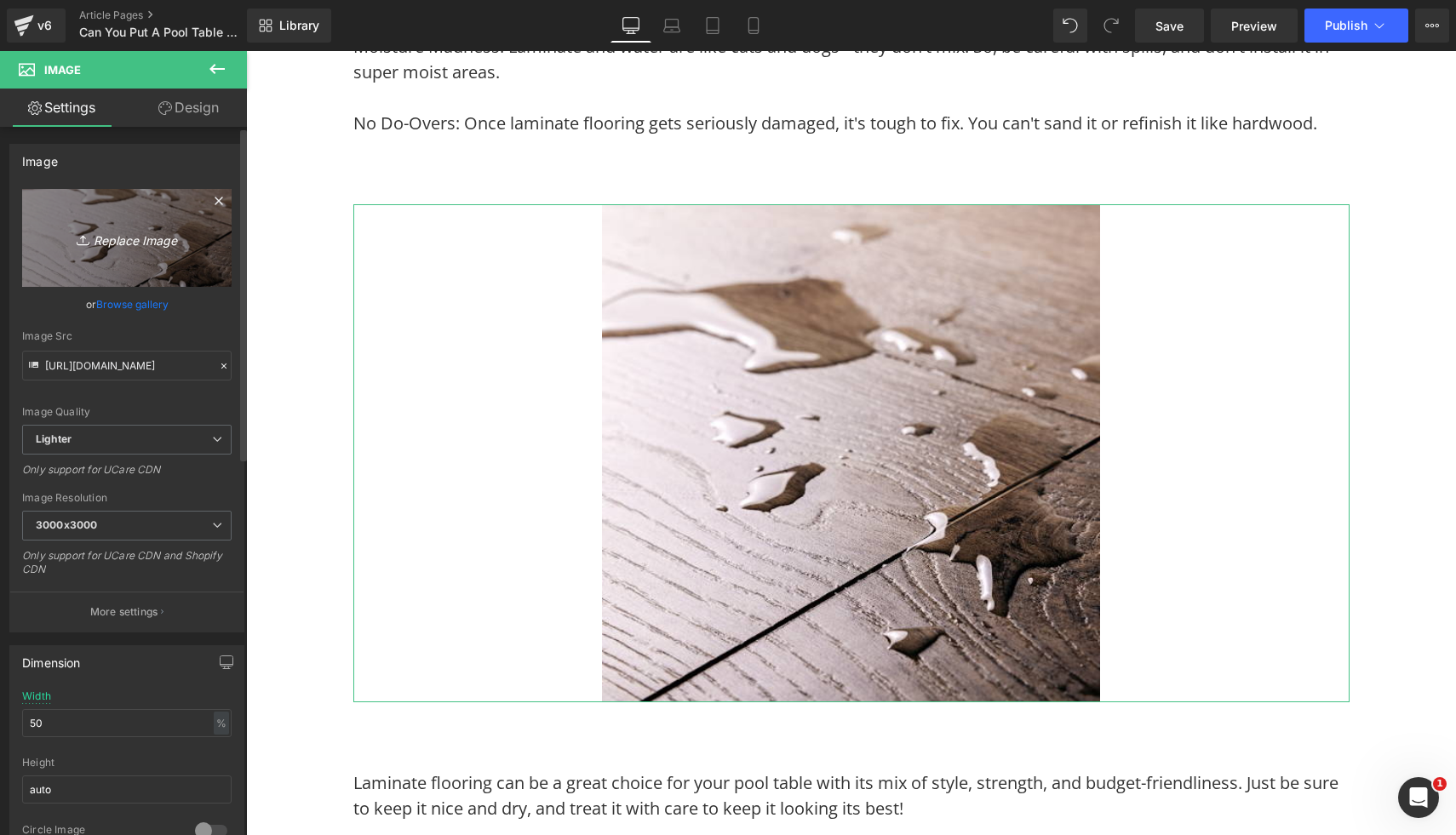
click at [178, 235] on icon "Replace Image" at bounding box center [126, 239] width 136 height 22
type input "C:\fakepath\31.png"
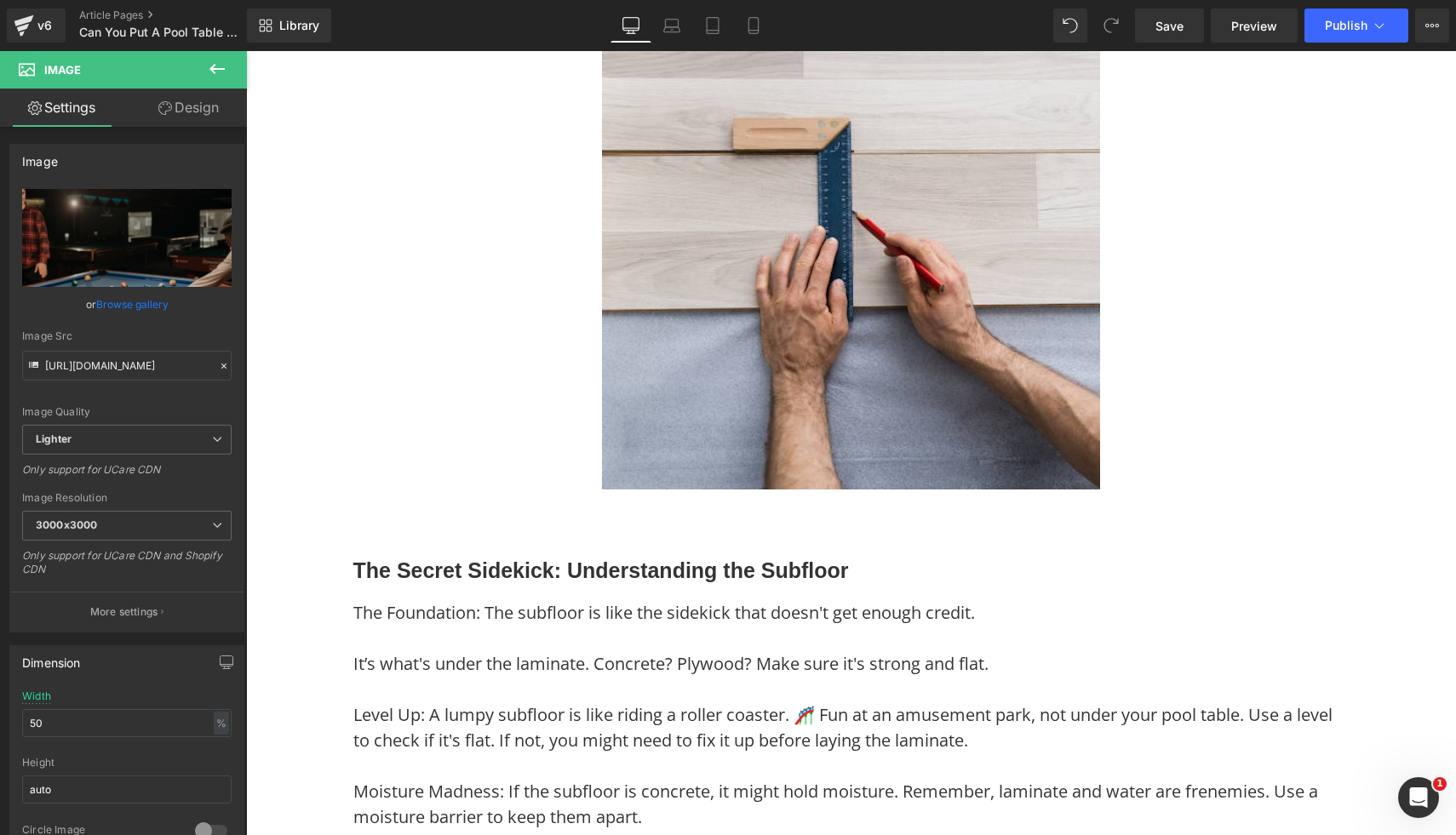
scroll to position [5894, 0]
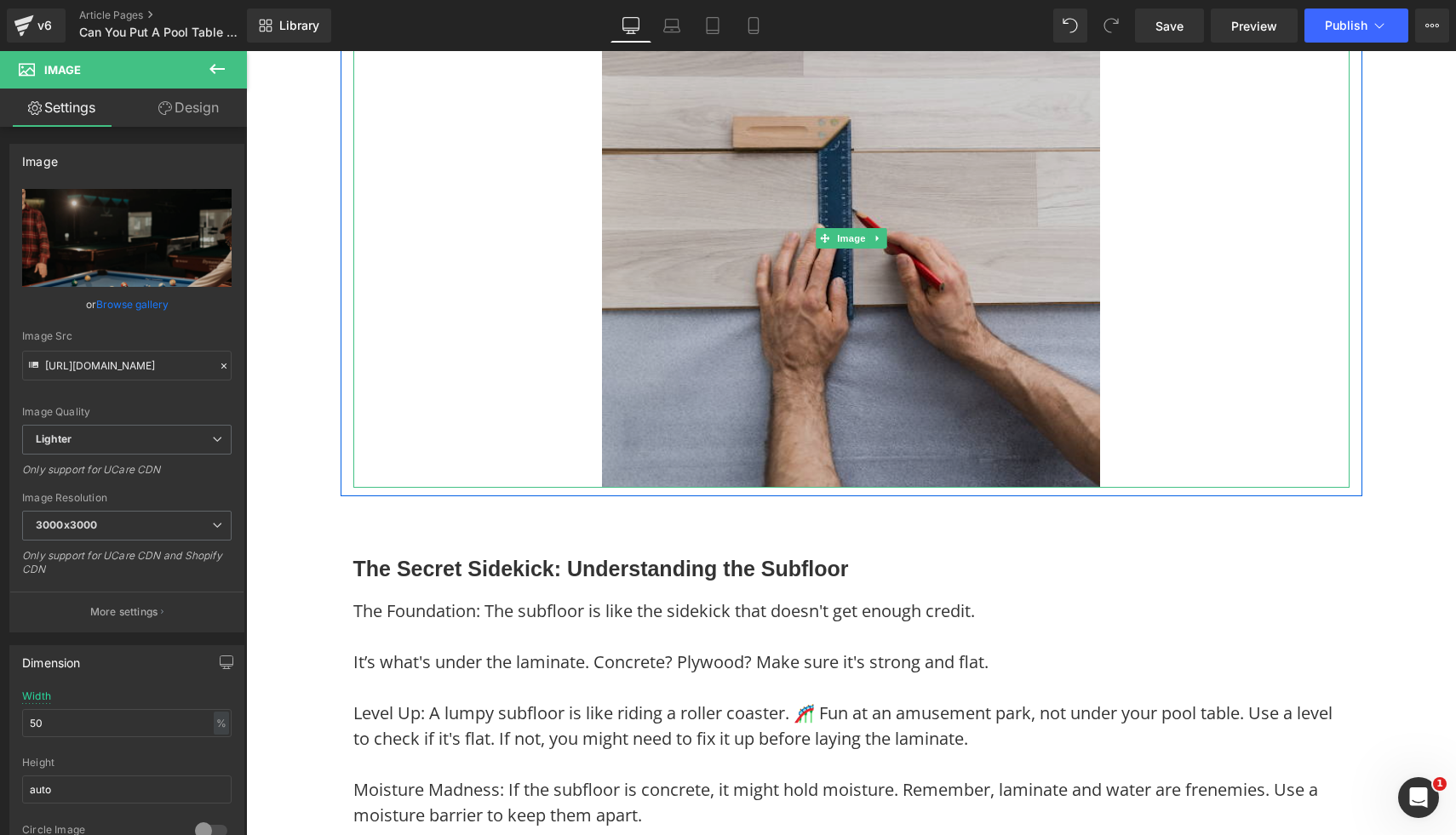
click at [945, 429] on img at bounding box center [851, 239] width 498 height 498
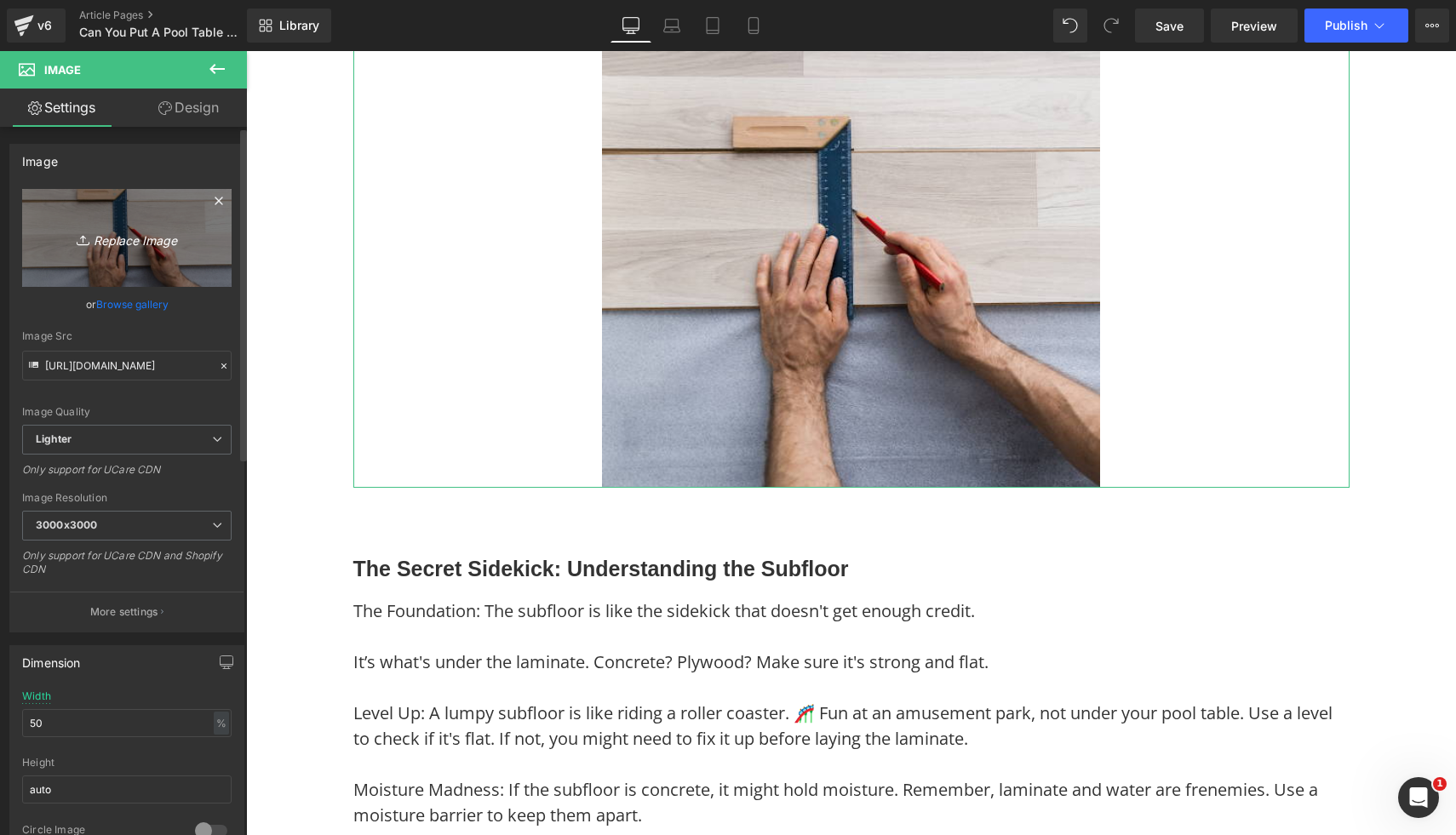
click at [144, 247] on icon "Replace Image" at bounding box center [126, 239] width 136 height 22
type input "C:\fakepath\32.png"
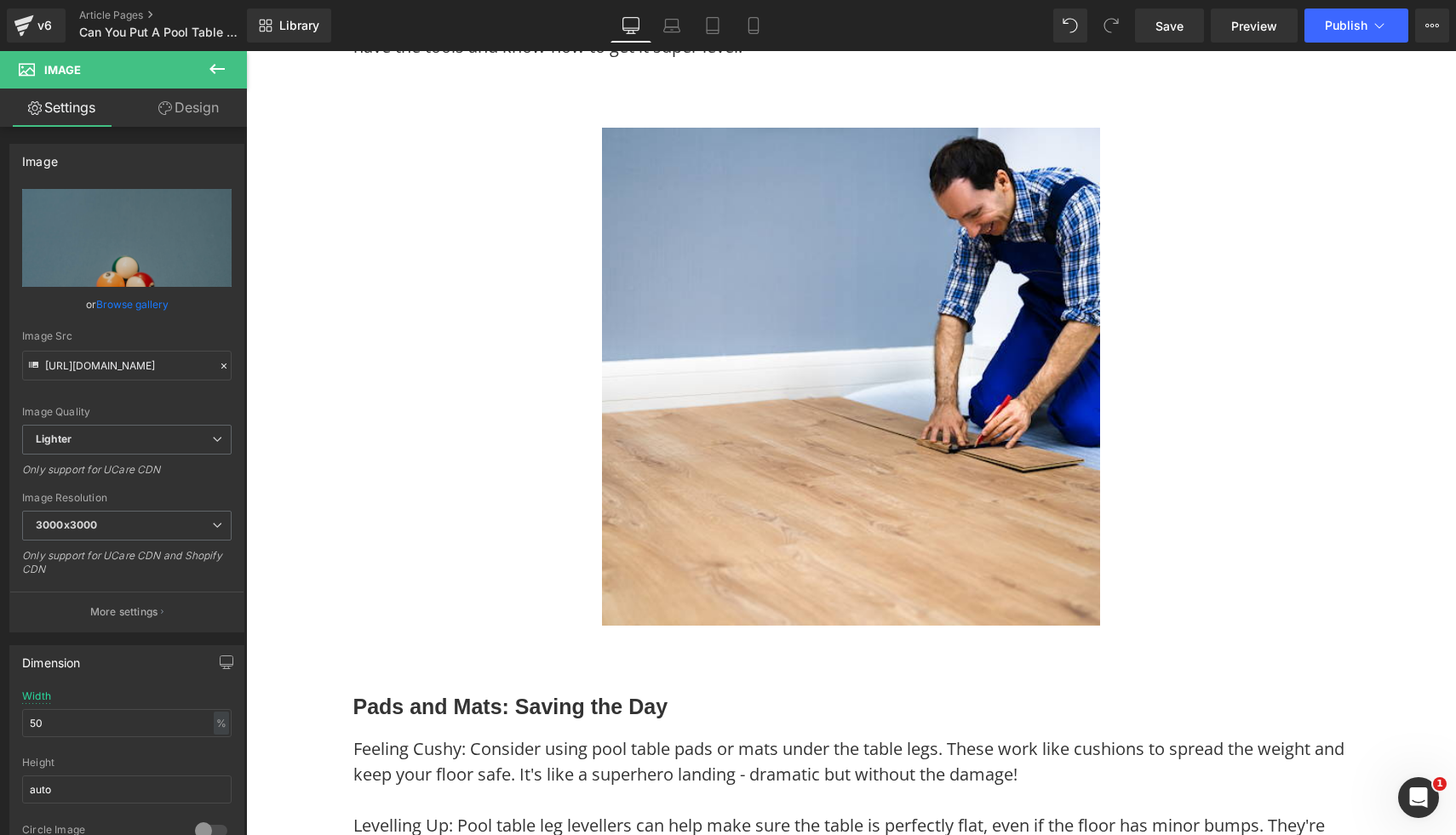
scroll to position [8229, 0]
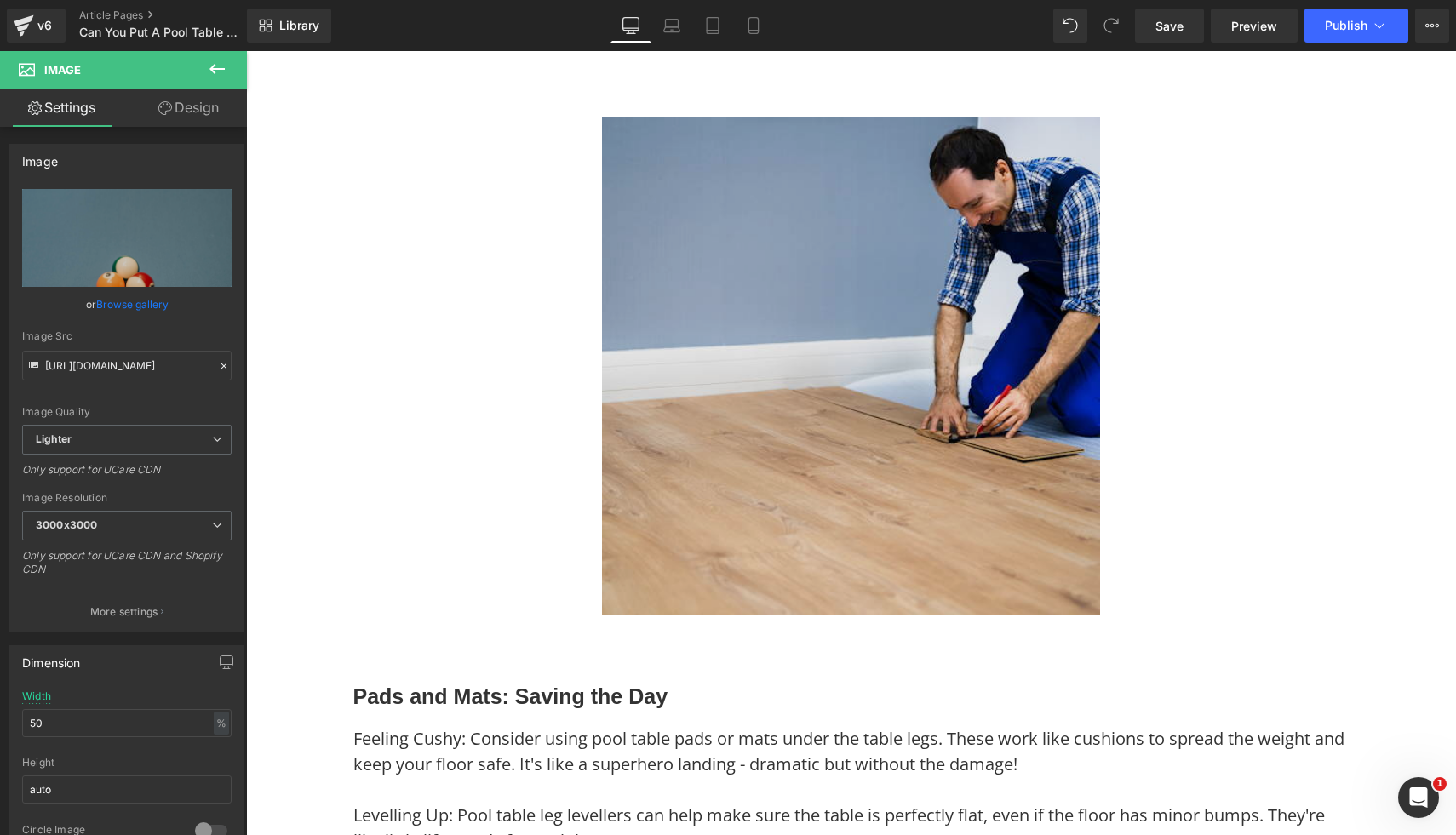
click at [961, 521] on img at bounding box center [851, 366] width 498 height 498
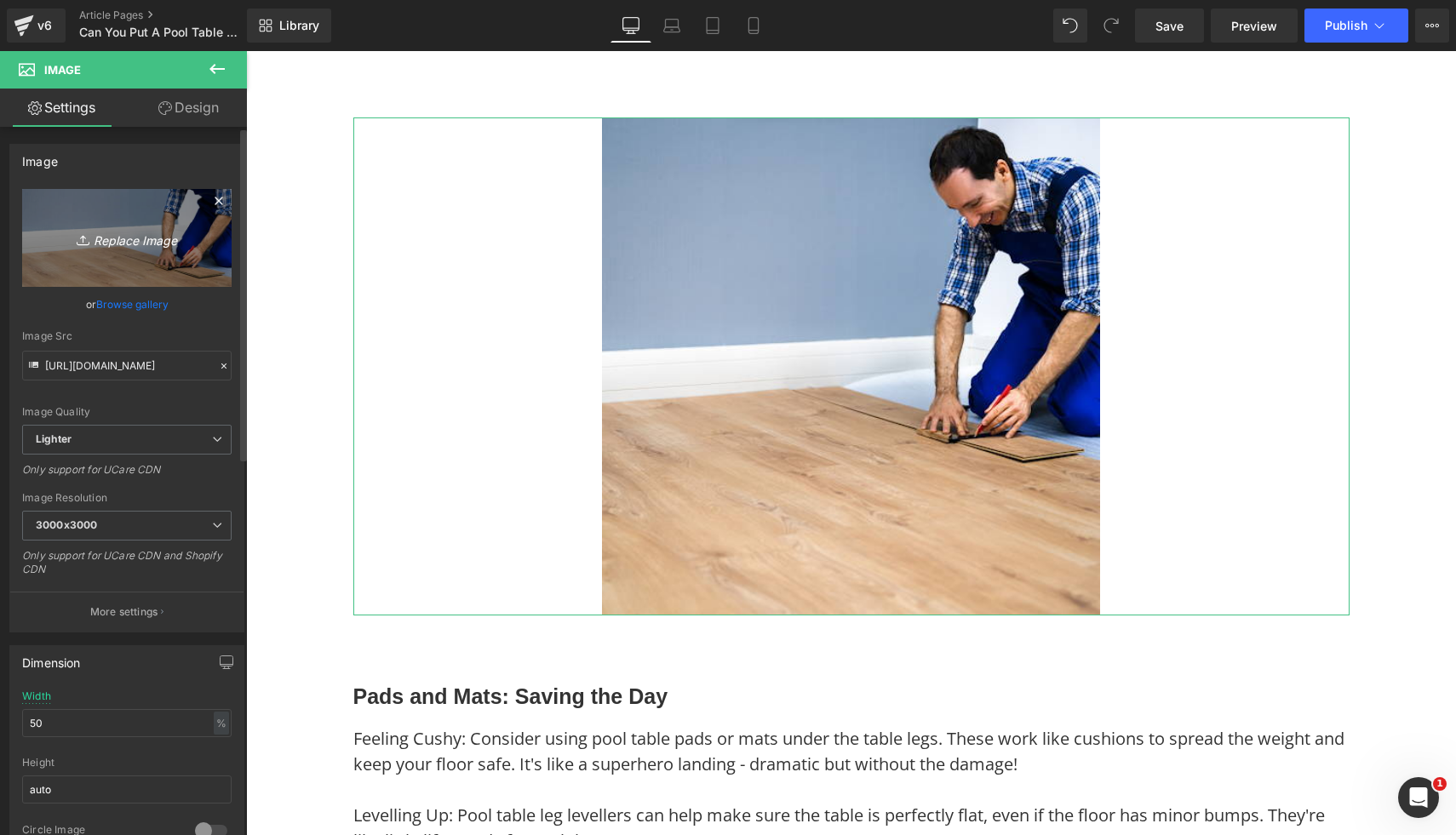
click at [168, 232] on icon "Replace Image" at bounding box center [126, 239] width 136 height 22
type input "C:\fakepath\33.png"
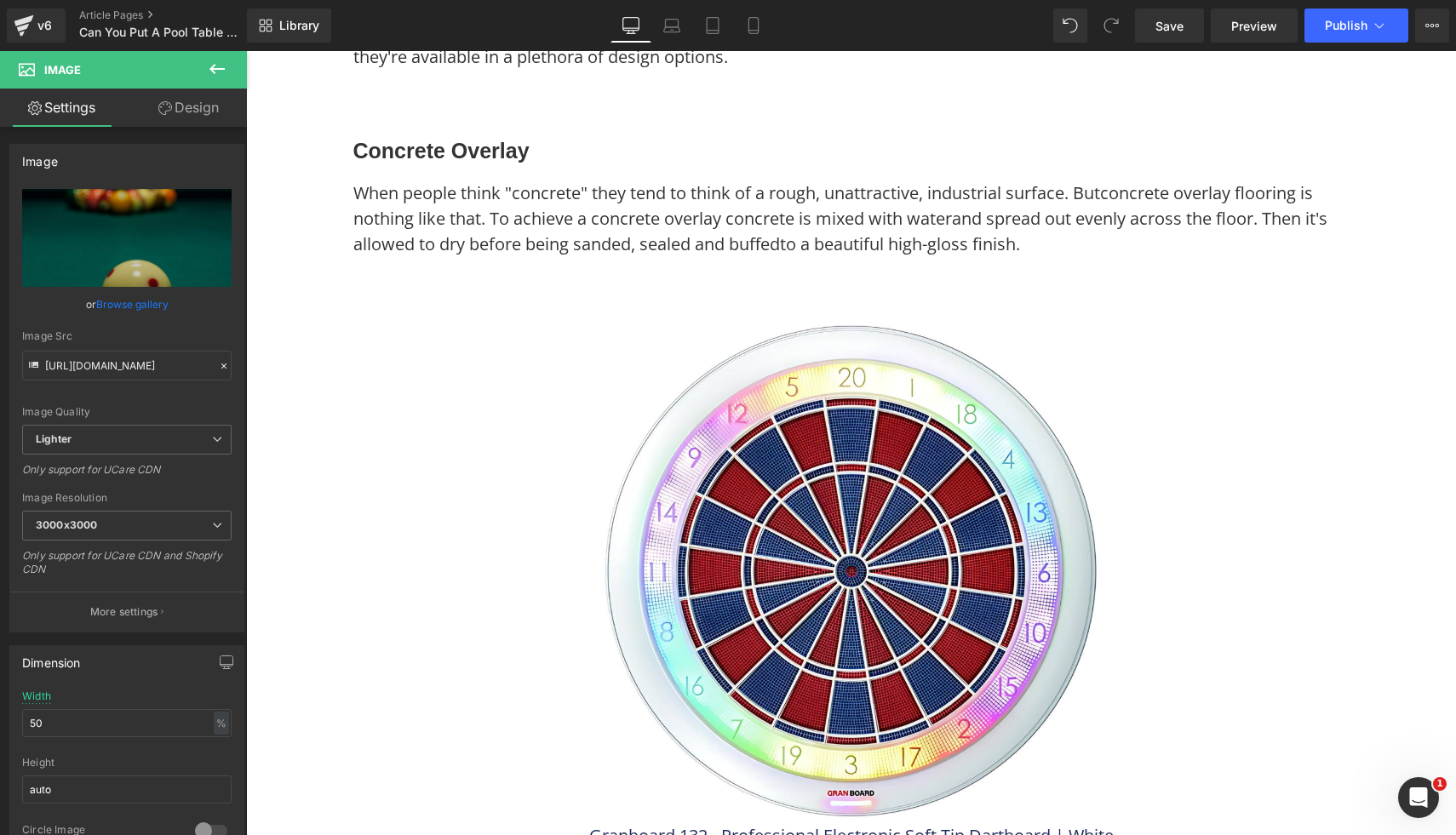
scroll to position [11830, 0]
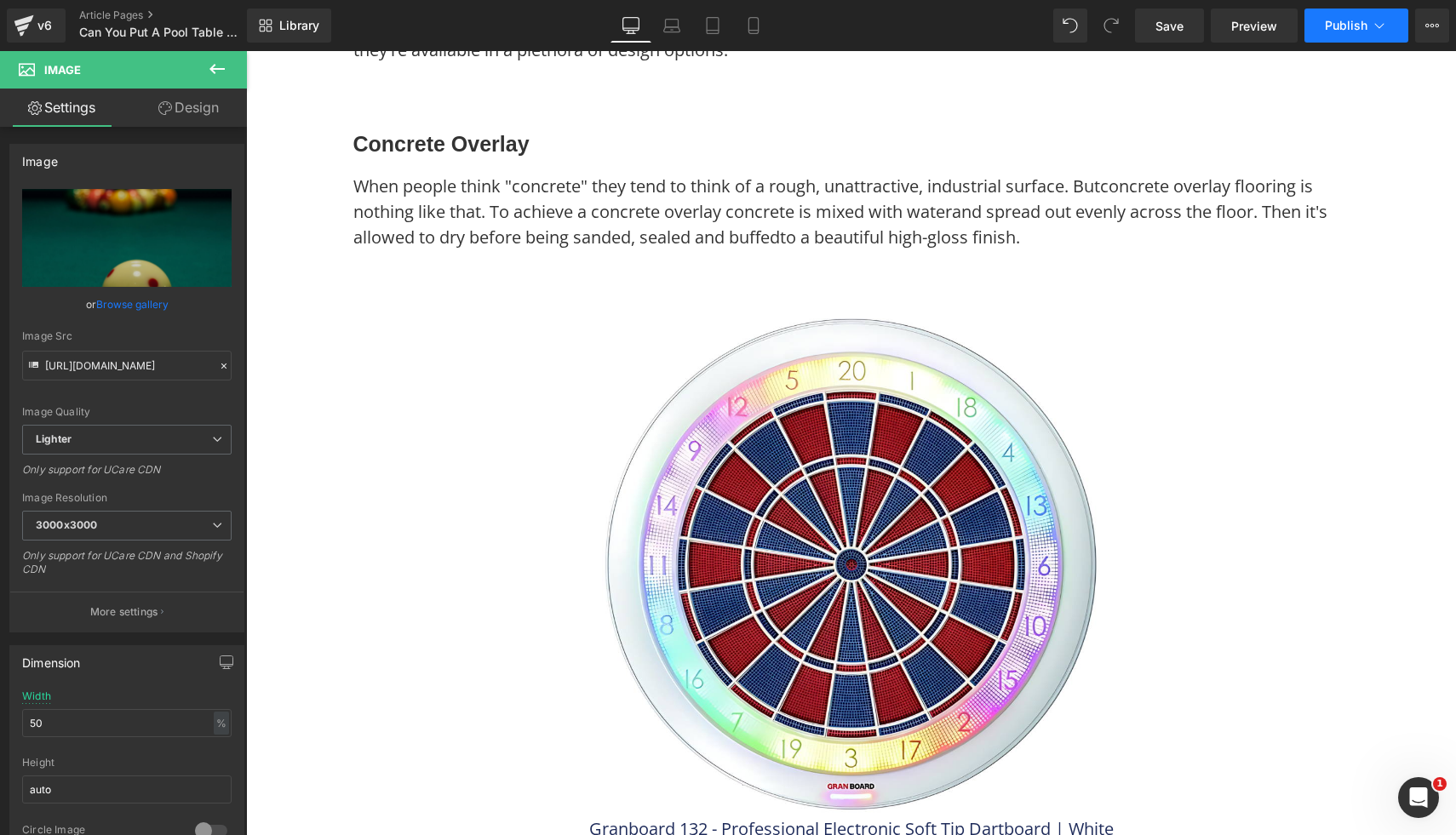
click at [1329, 34] on button "Publish" at bounding box center [1356, 25] width 104 height 34
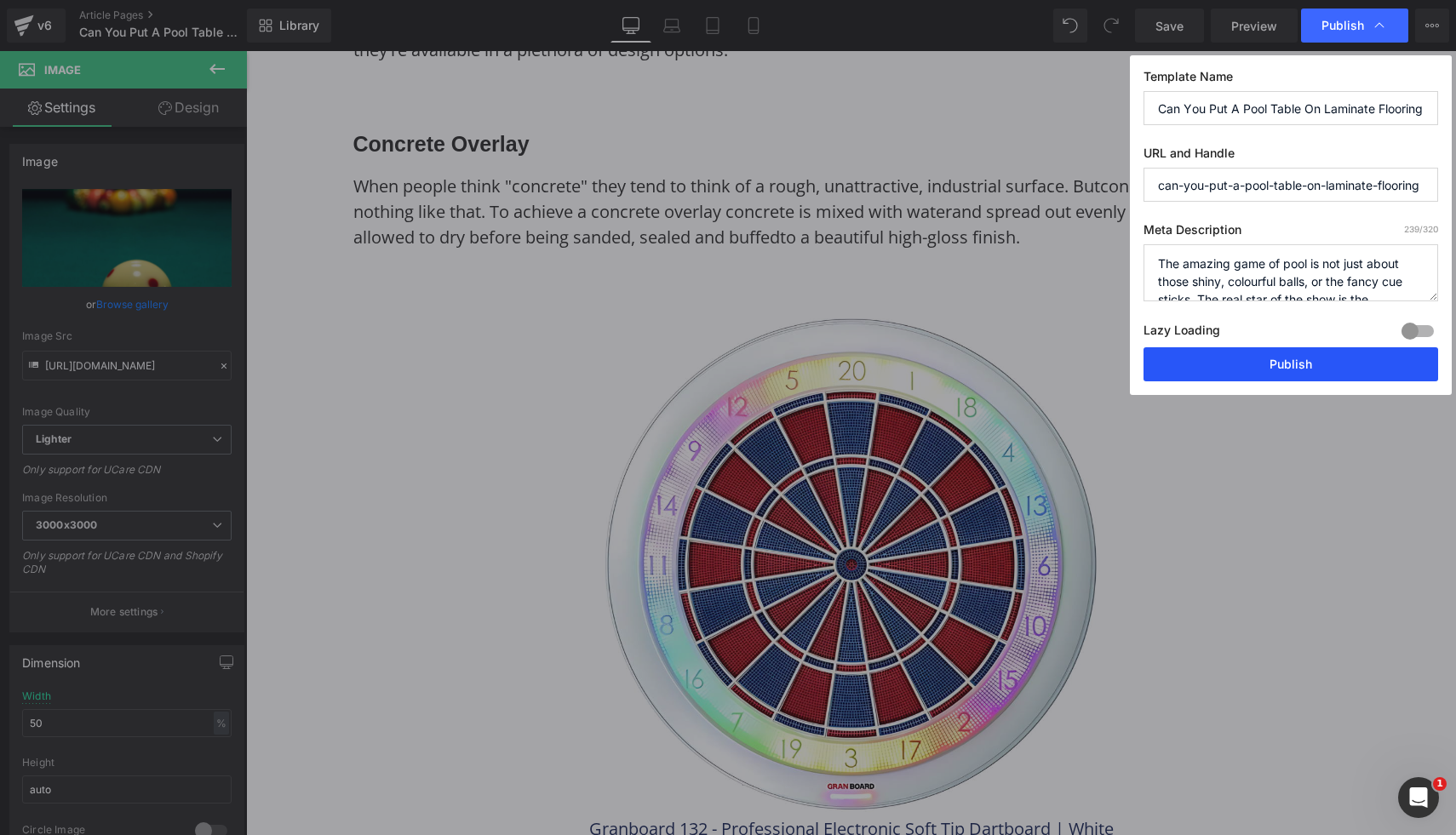
click at [1176, 371] on button "Publish" at bounding box center [1290, 364] width 294 height 34
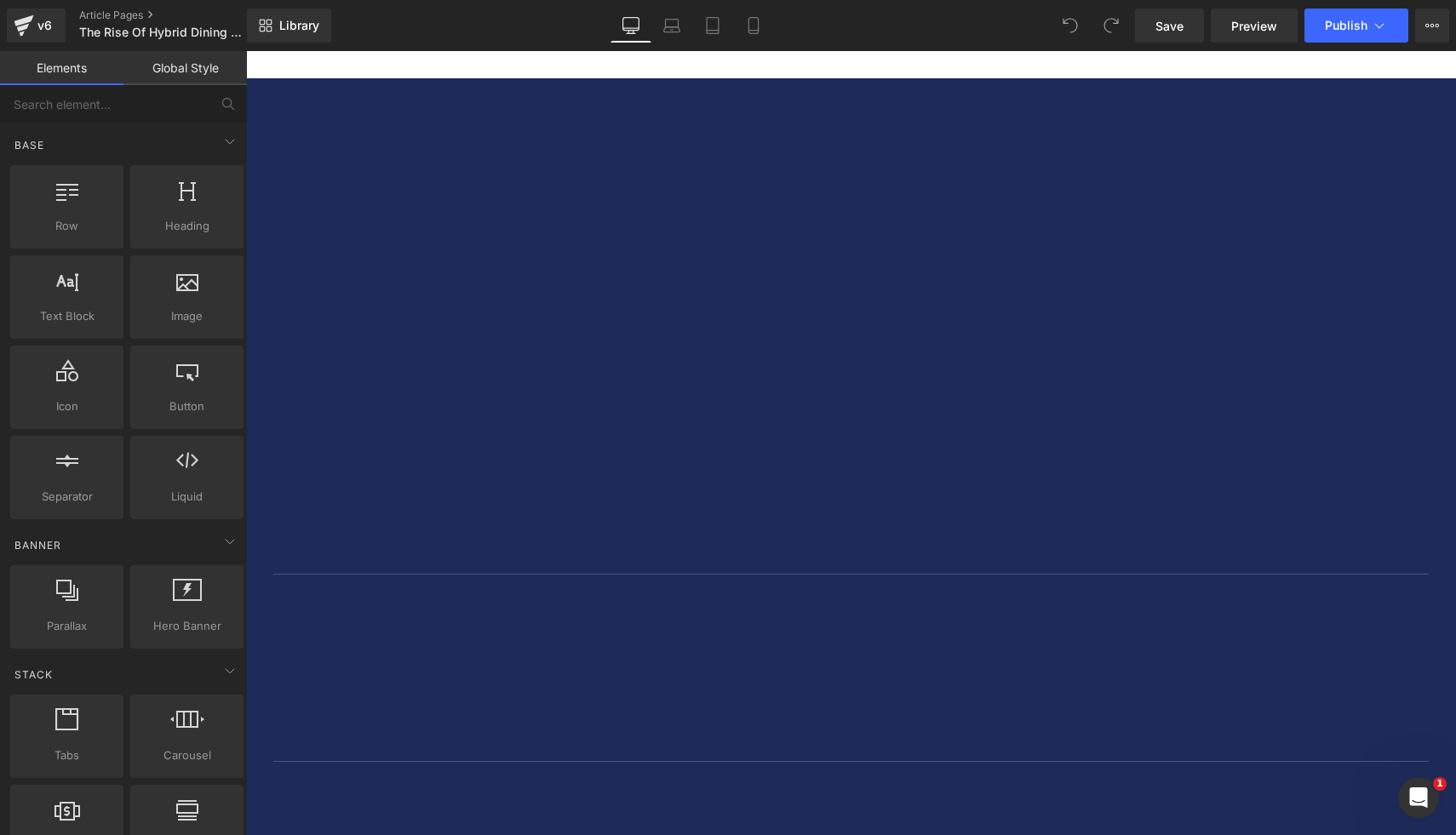
scroll to position [5992, 0]
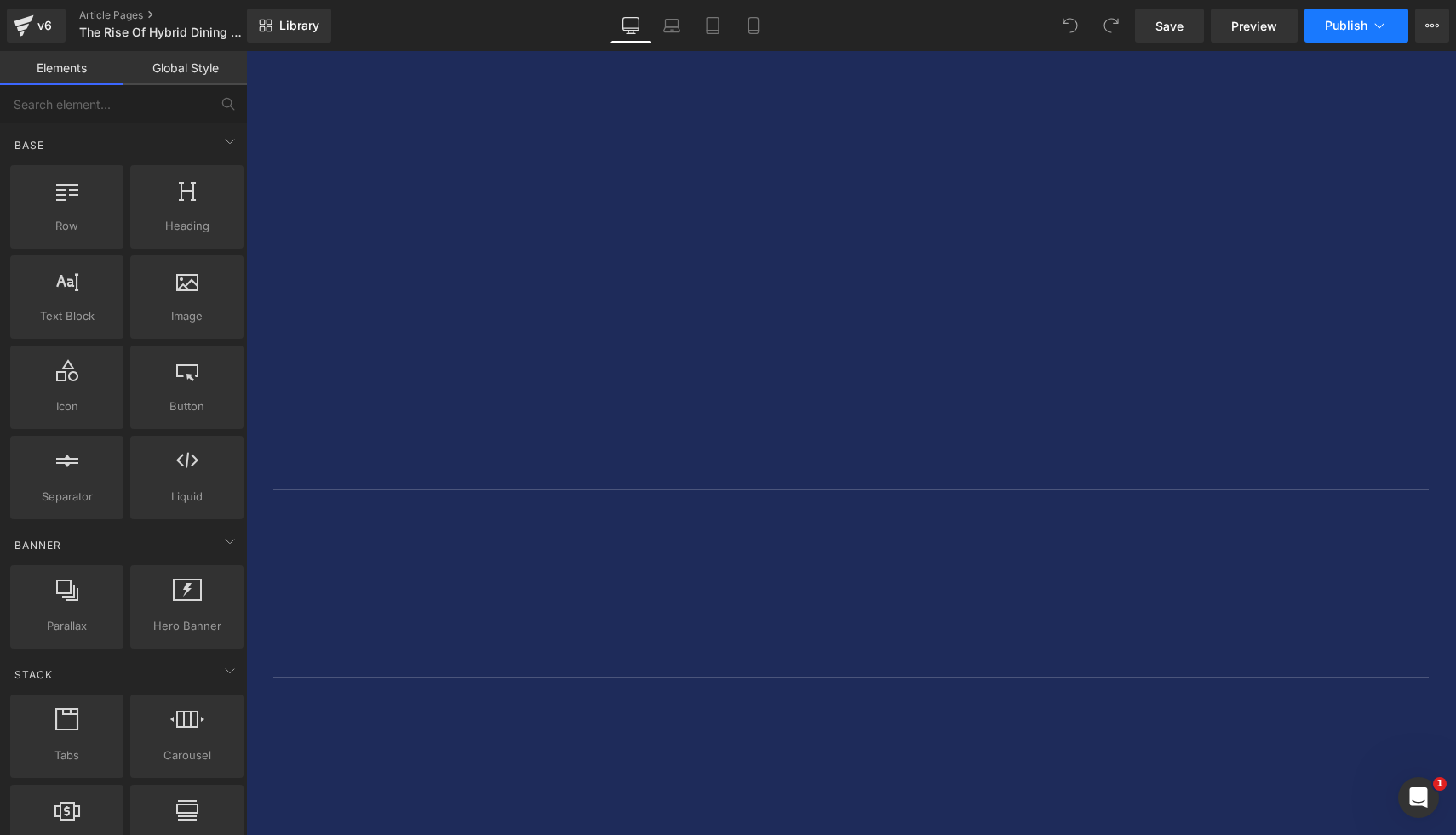
click at [1336, 36] on button "Publish" at bounding box center [1356, 25] width 104 height 34
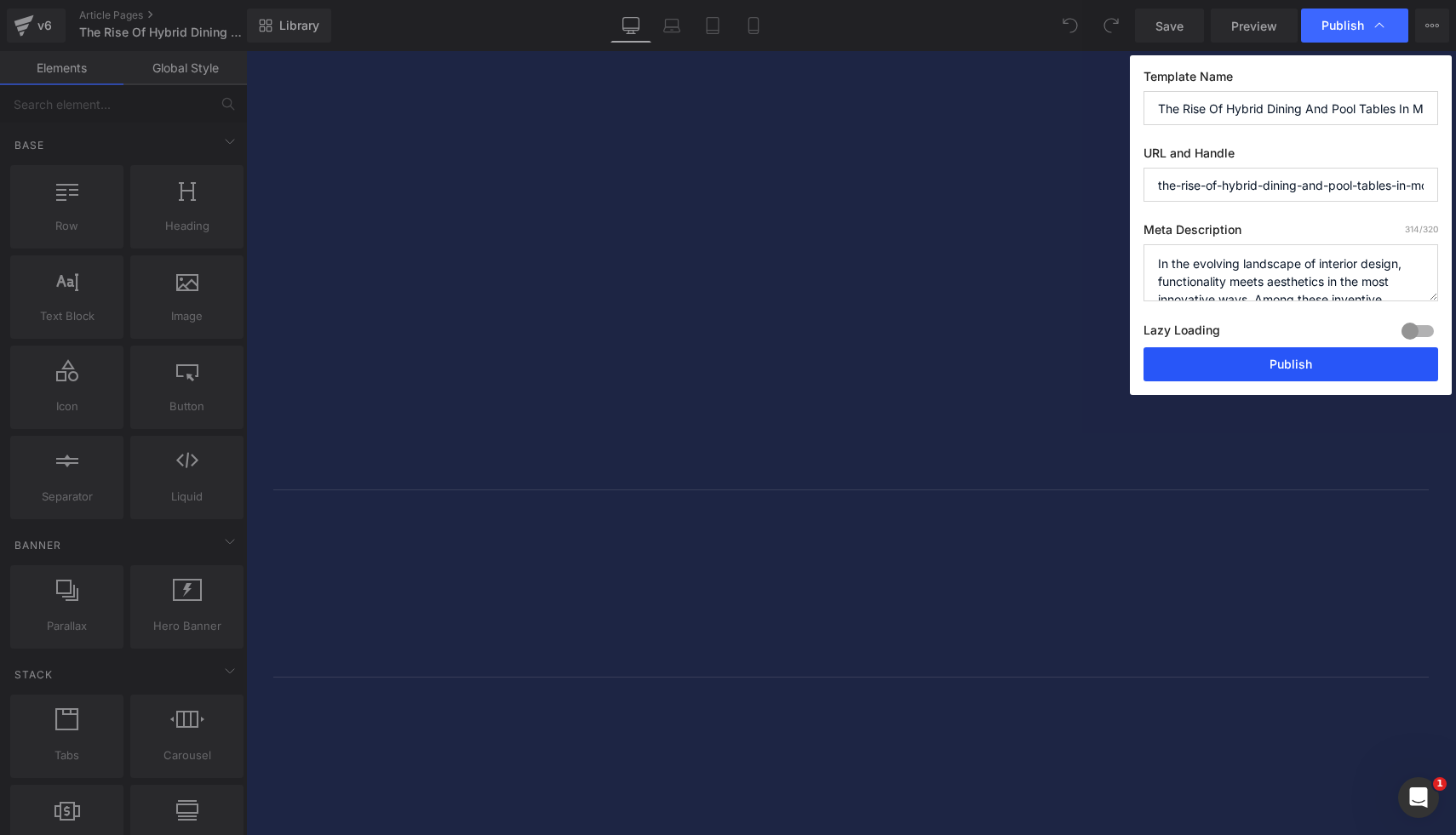
click at [1234, 369] on button "Publish" at bounding box center [1290, 364] width 294 height 34
